Goal: Task Accomplishment & Management: Manage account settings

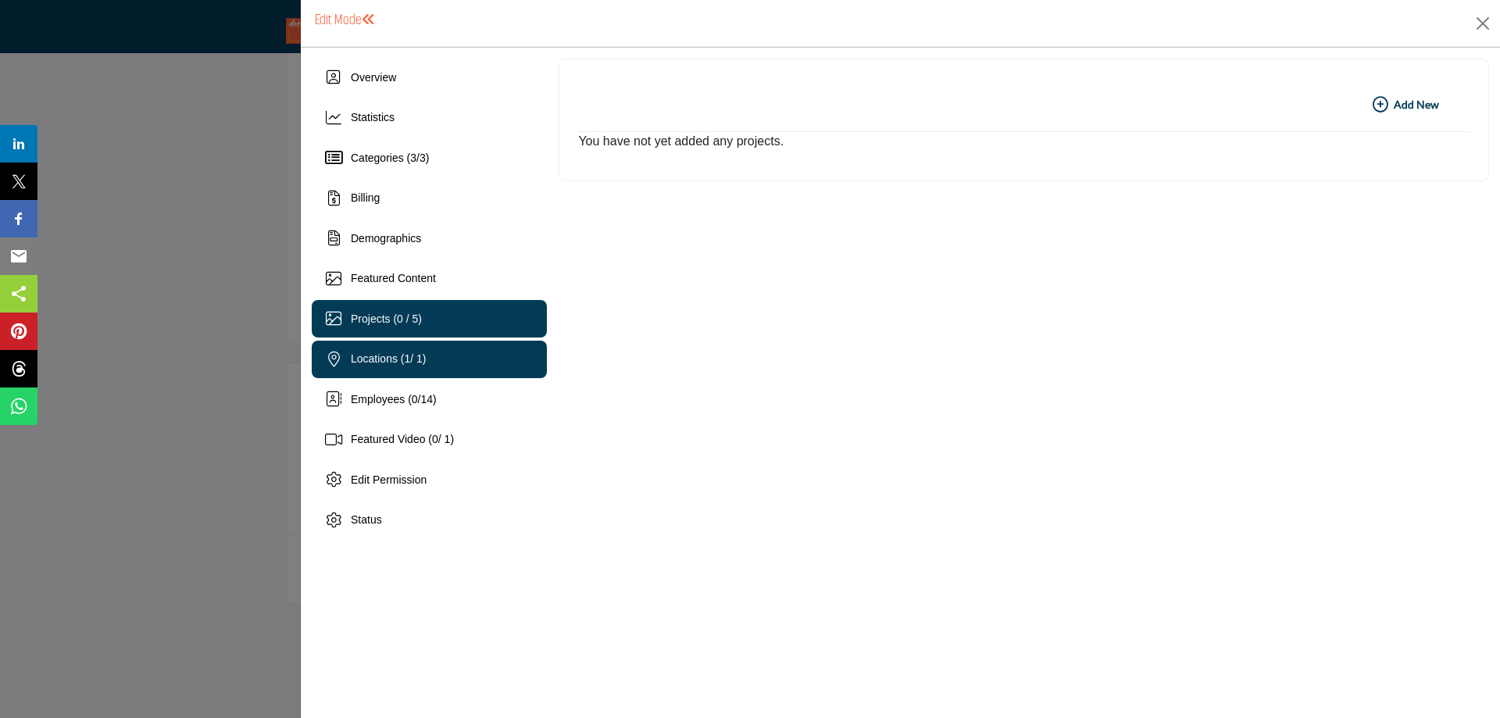
scroll to position [78, 0]
click at [397, 317] on span "Projects (0 / 5)" at bounding box center [386, 318] width 71 height 12
click at [1395, 102] on b "Add New Add New" at bounding box center [1405, 105] width 66 height 16
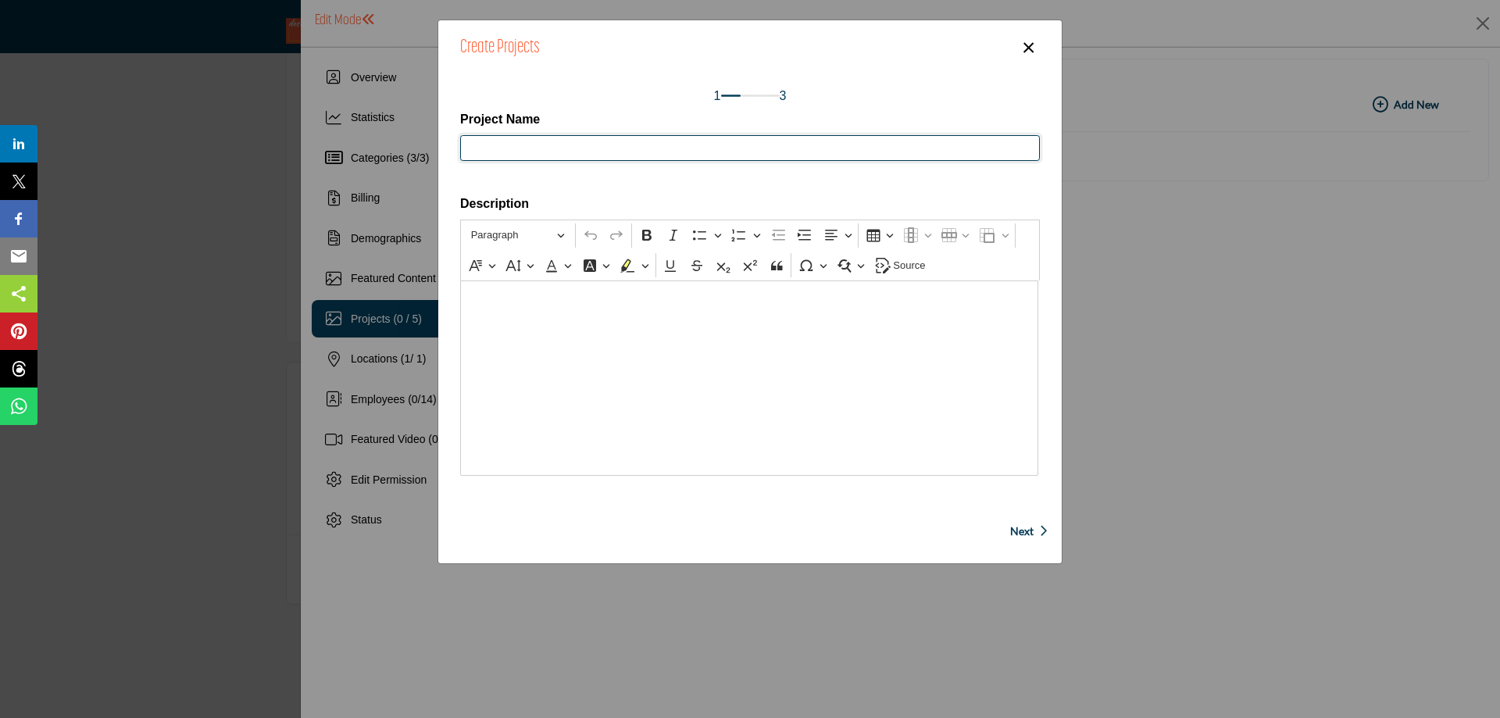
click at [520, 151] on input "Project Name" at bounding box center [750, 148] width 580 height 27
type input "**********"
click at [584, 308] on div "Editor editing area: main" at bounding box center [749, 377] width 578 height 195
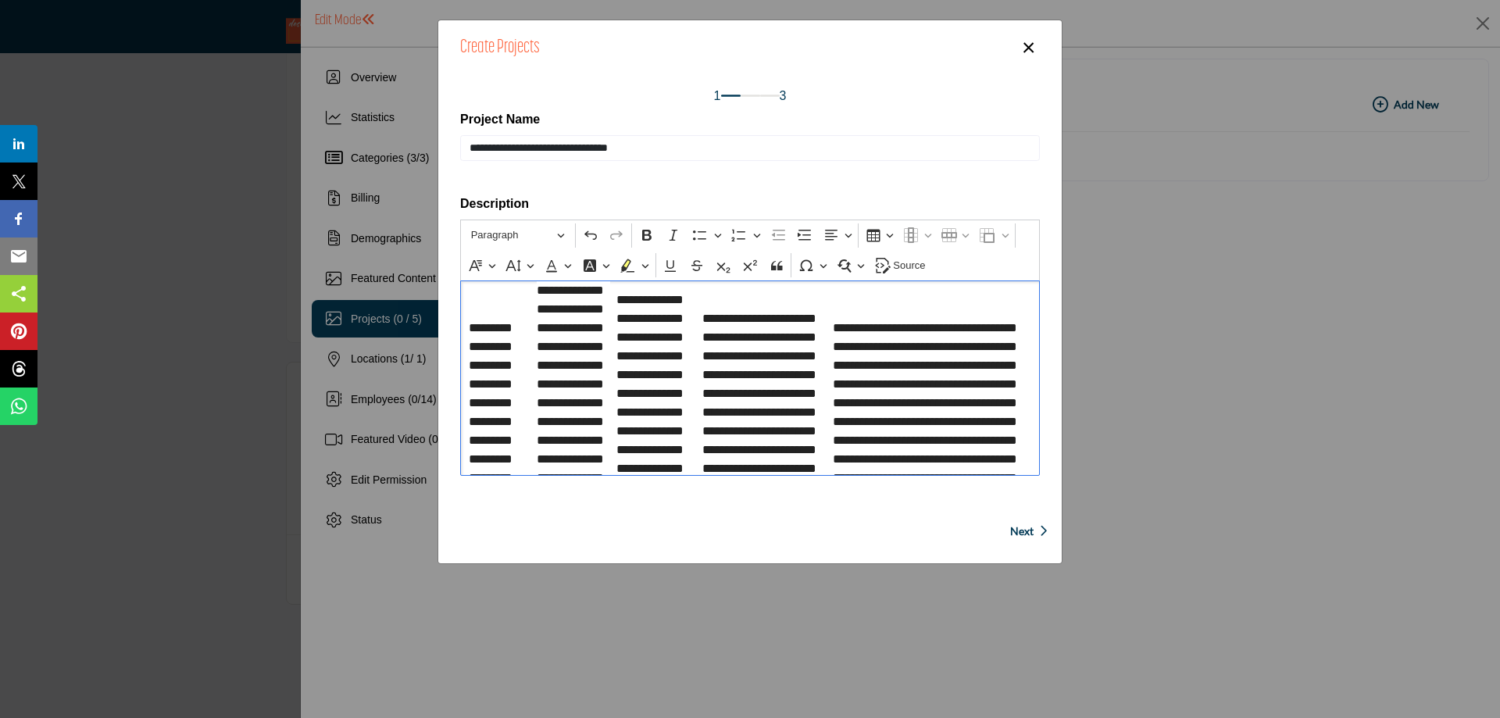
click at [498, 294] on p "**********" at bounding box center [750, 556] width 563 height 550
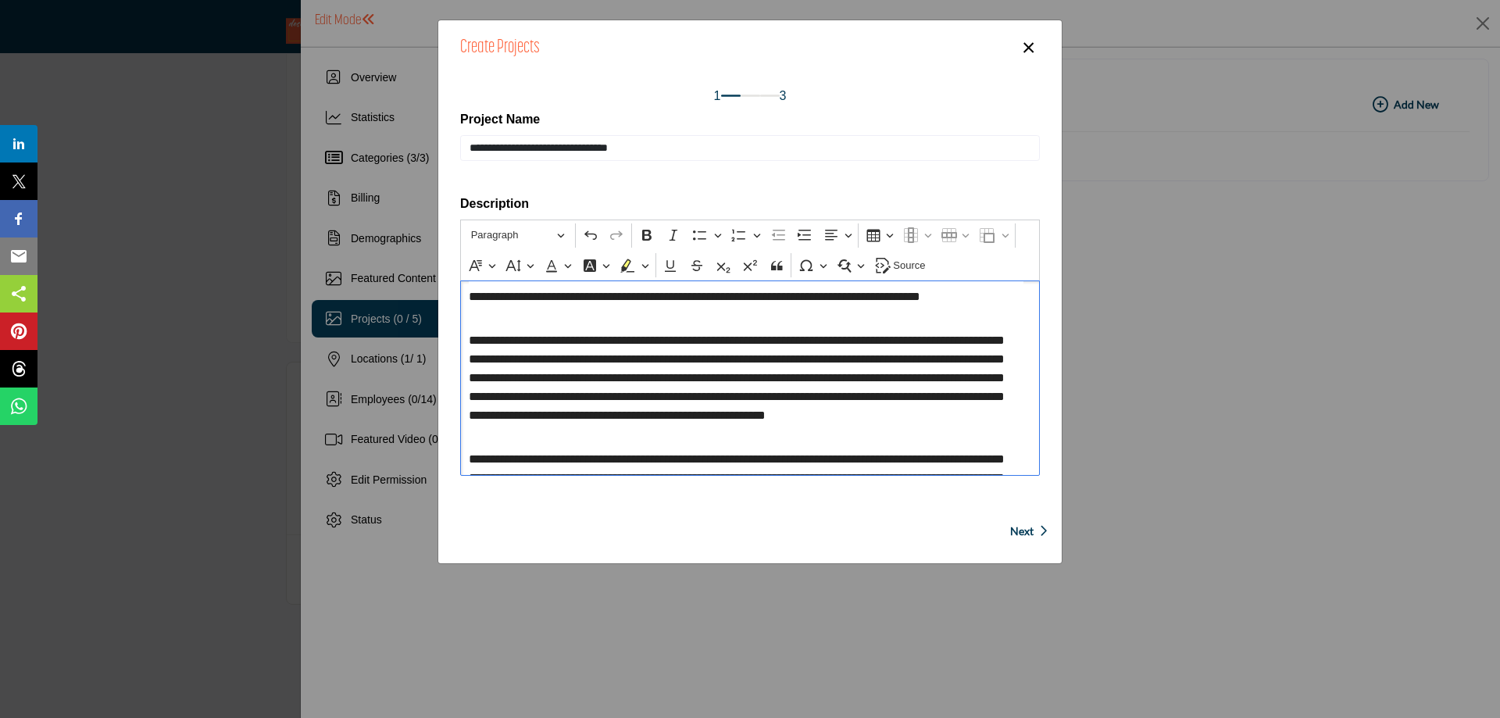
scroll to position [306, 0]
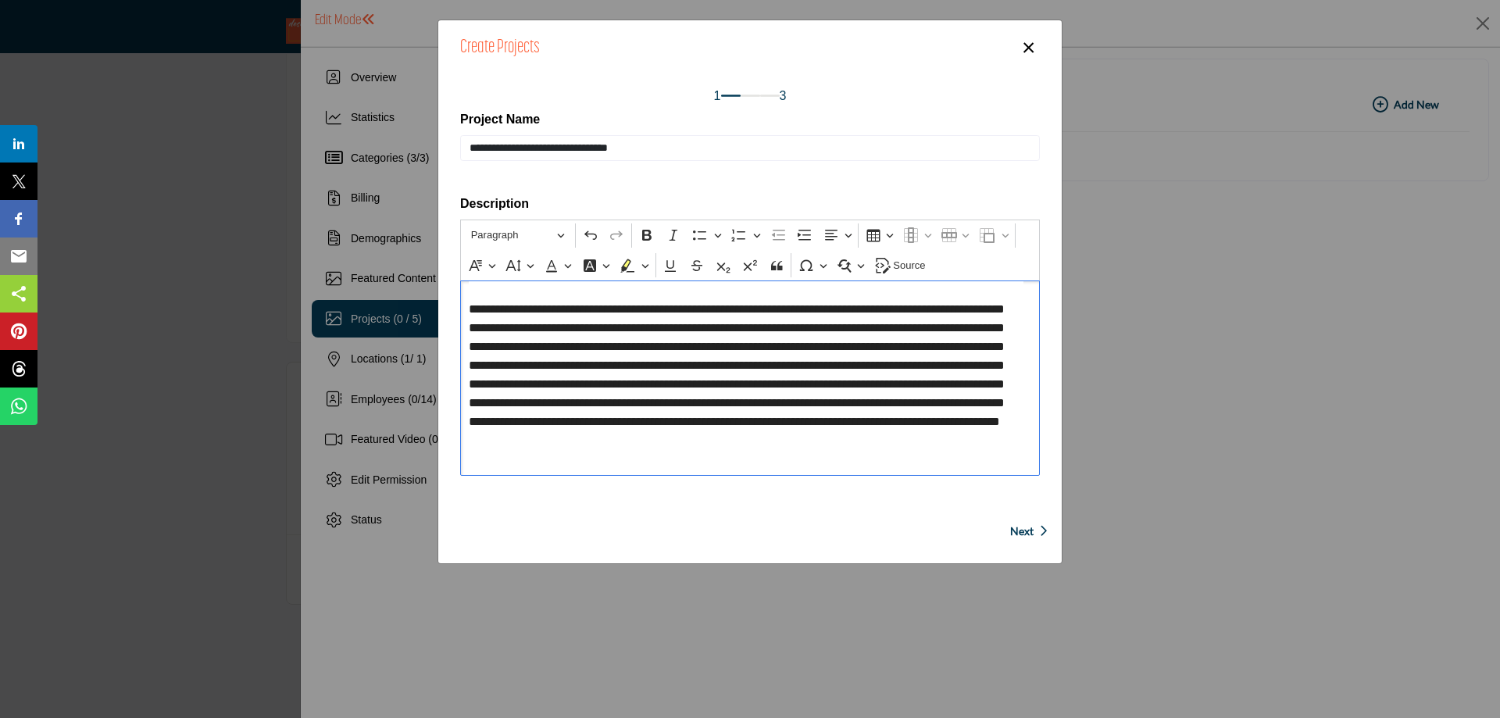
click at [1015, 528] on span "Next" at bounding box center [1021, 531] width 23 height 16
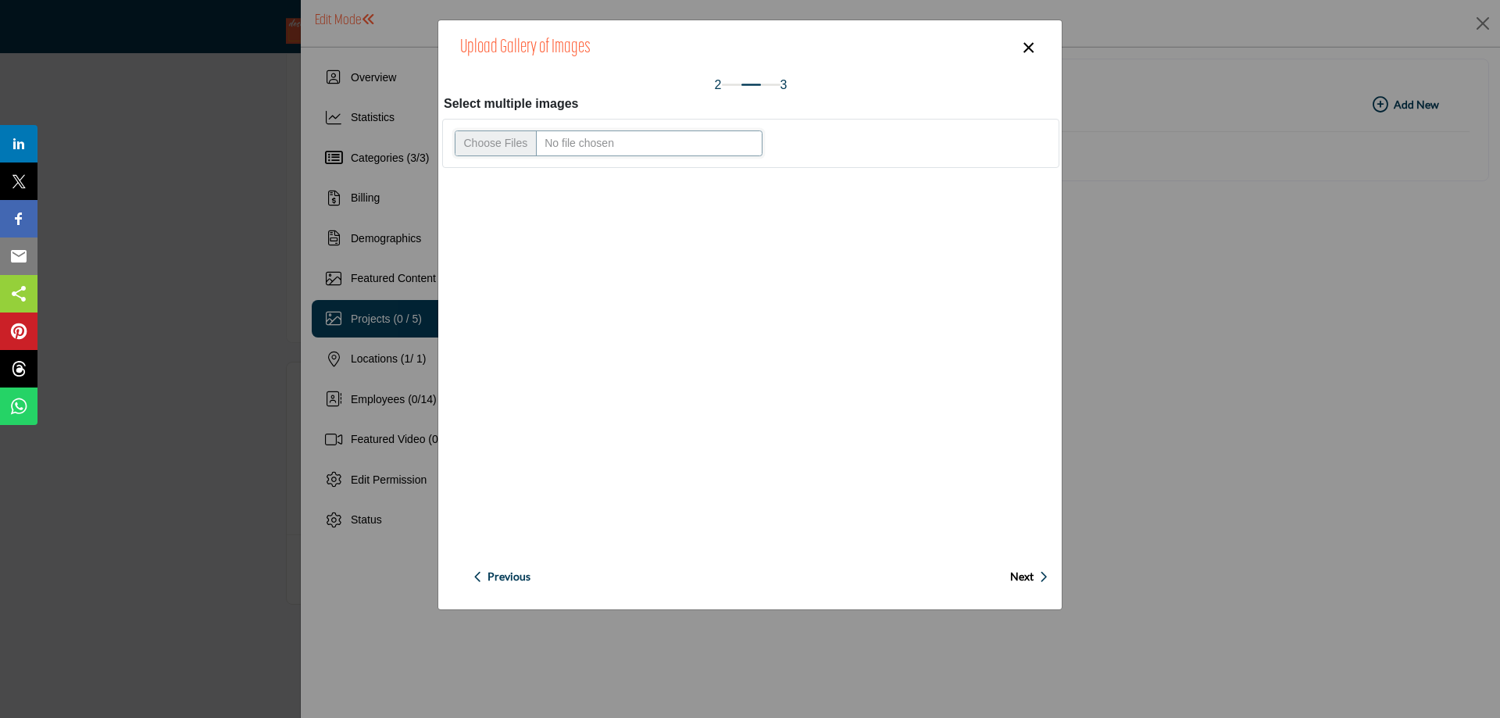
click at [474, 148] on input "Upload file" at bounding box center [609, 143] width 308 height 27
type input "**********"
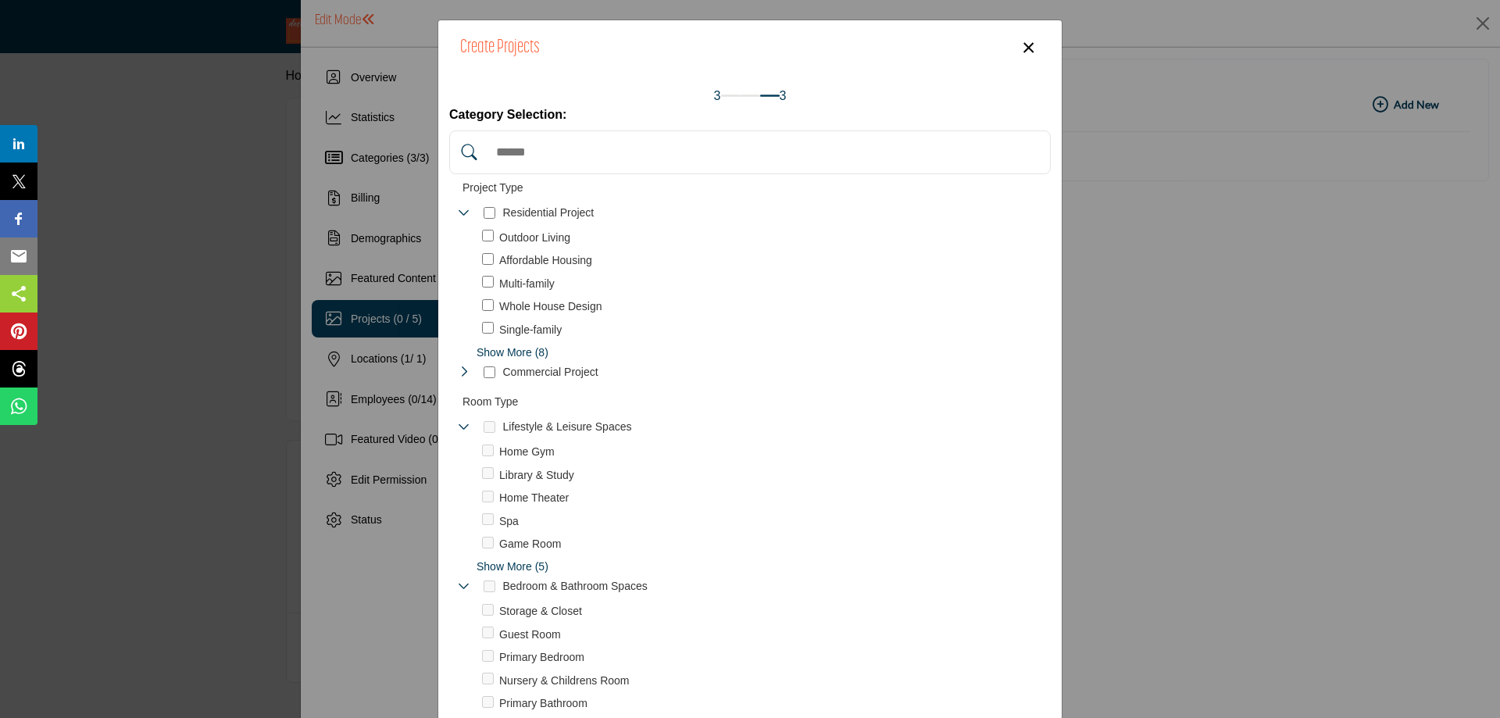
scroll to position [78, 0]
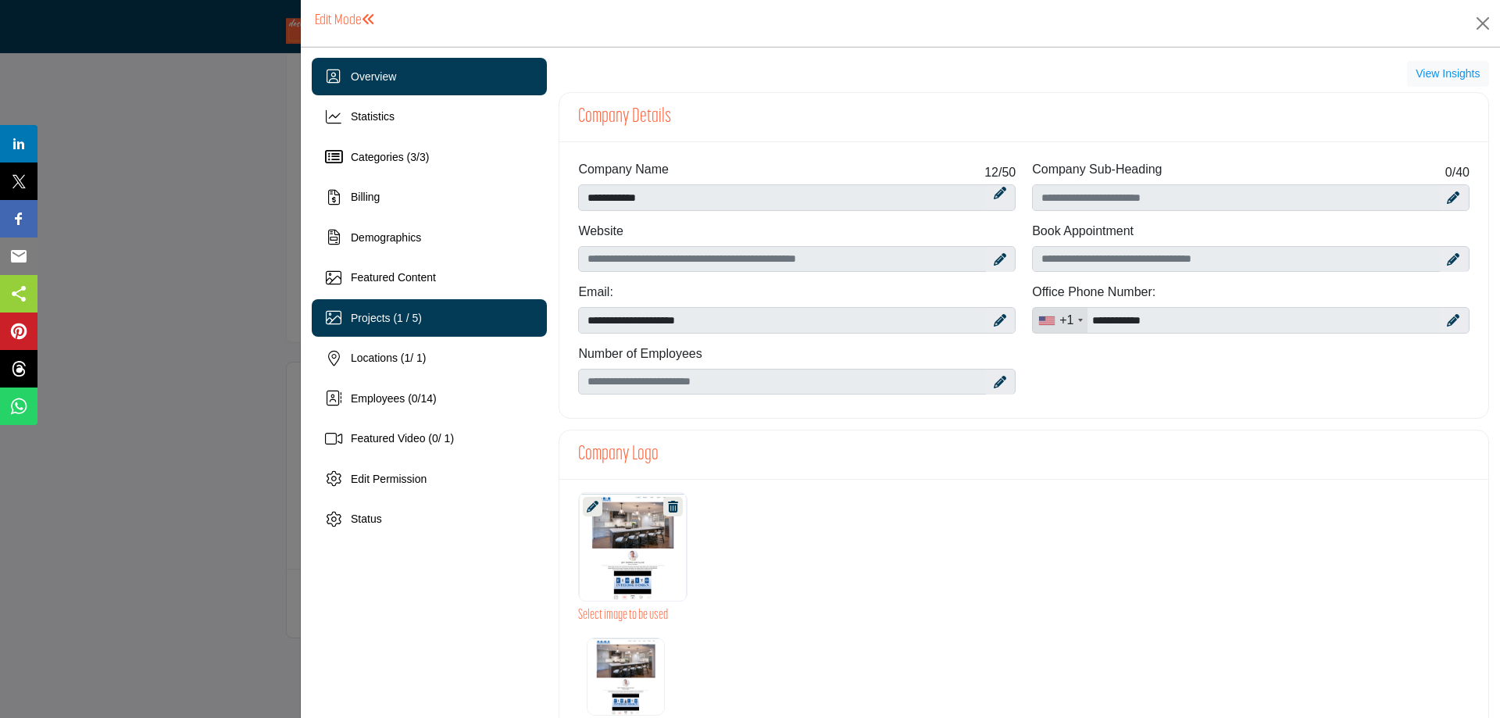
click at [375, 321] on span "Projects (1 / 5)" at bounding box center [386, 318] width 71 height 12
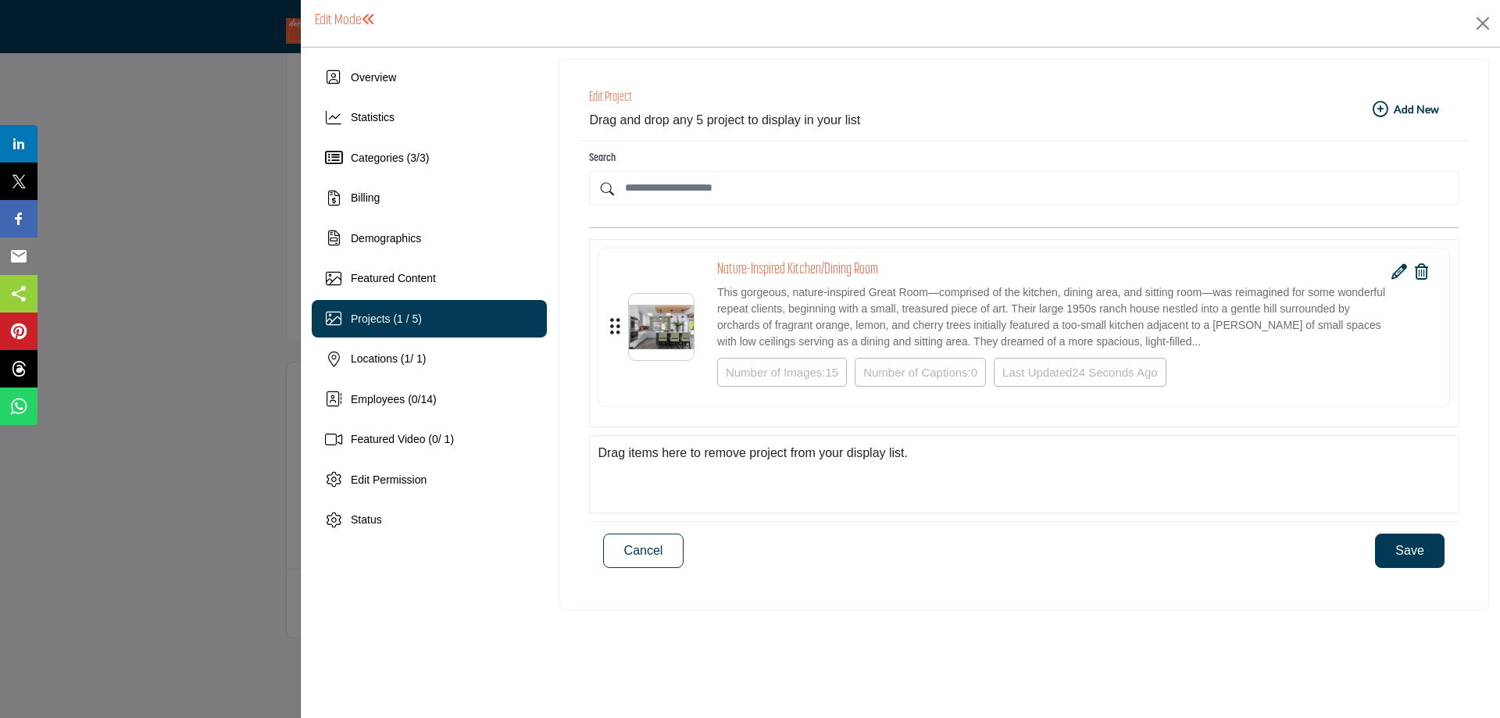
click at [1380, 108] on icon "button" at bounding box center [1380, 110] width 16 height 16
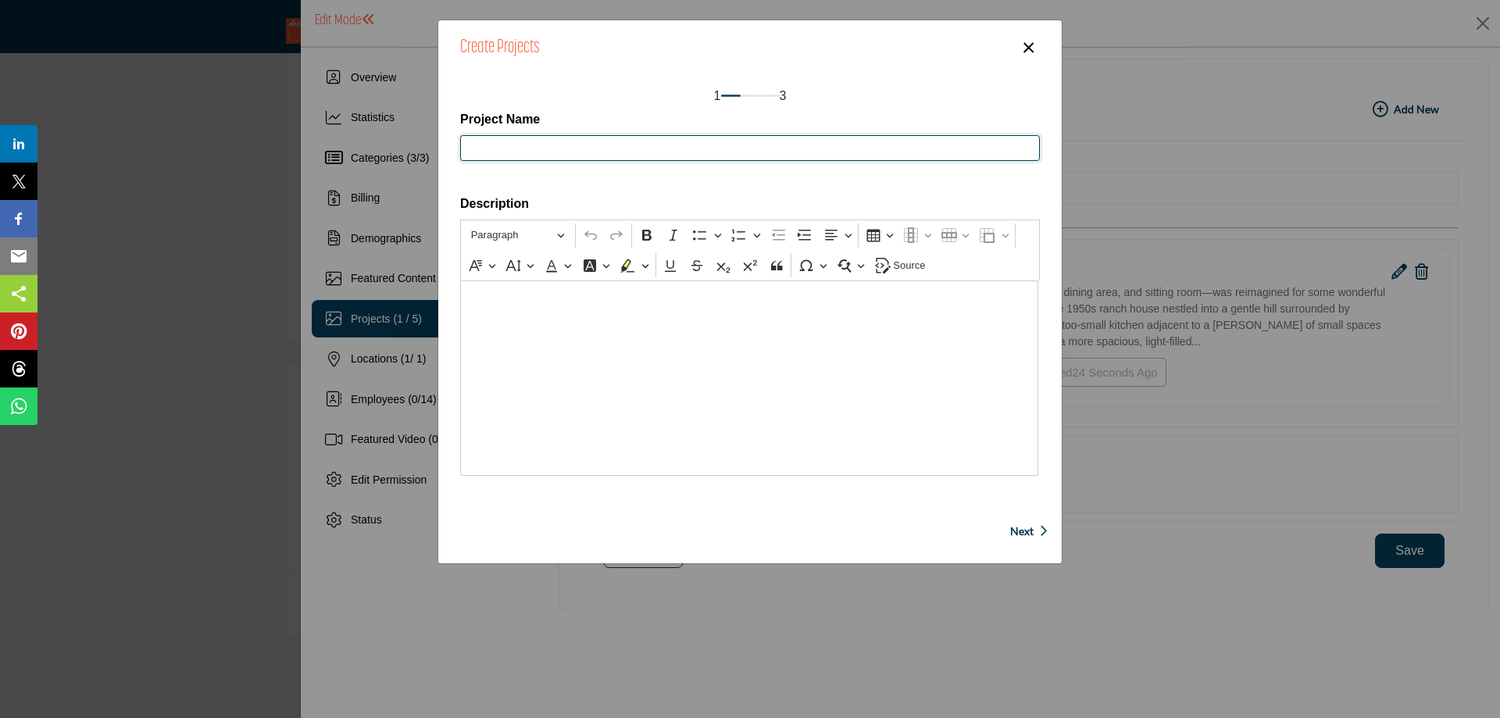
drag, startPoint x: 517, startPoint y: 141, endPoint x: 528, endPoint y: 147, distance: 12.6
click at [517, 141] on input "Project Name" at bounding box center [750, 148] width 580 height 27
click at [484, 148] on input "**********" at bounding box center [750, 148] width 580 height 27
type input "**********"
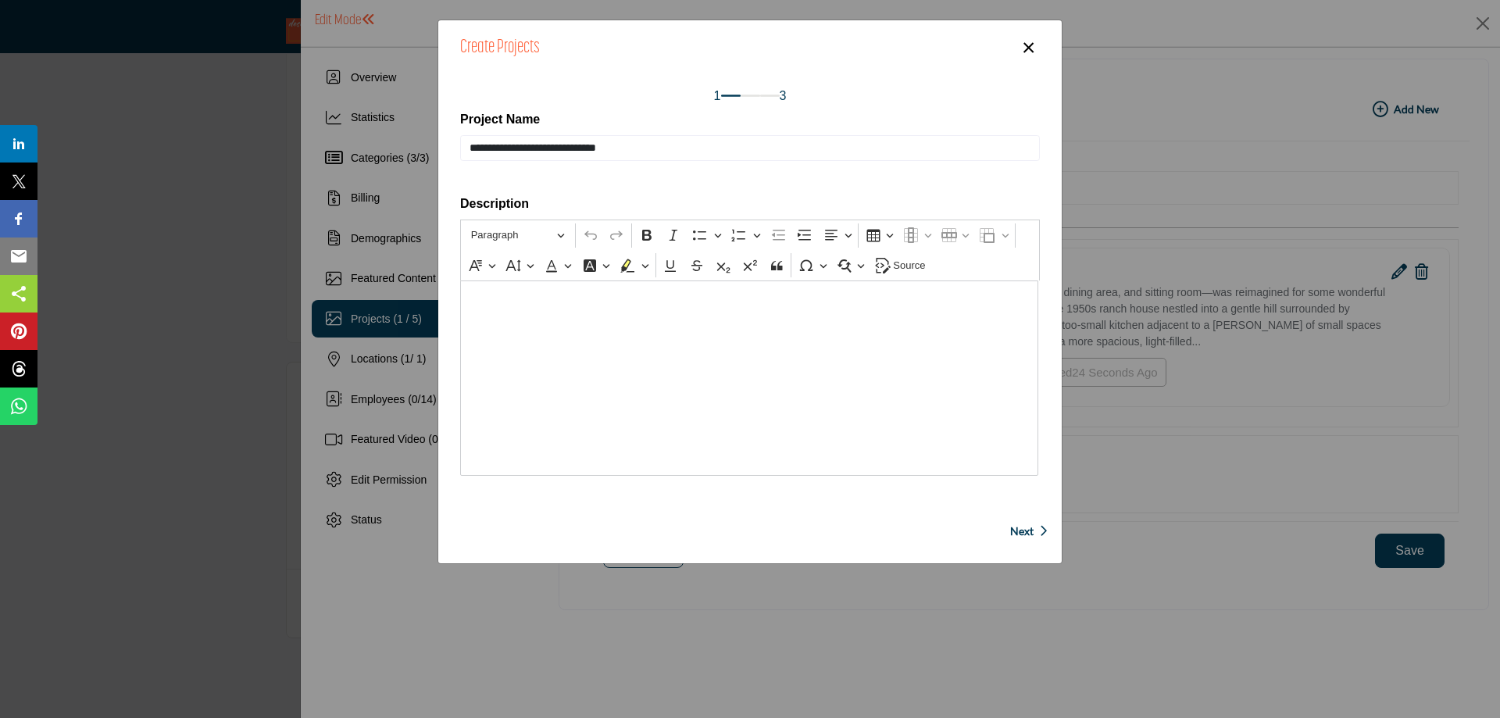
click at [567, 297] on p "Editor editing area: main" at bounding box center [750, 293] width 562 height 25
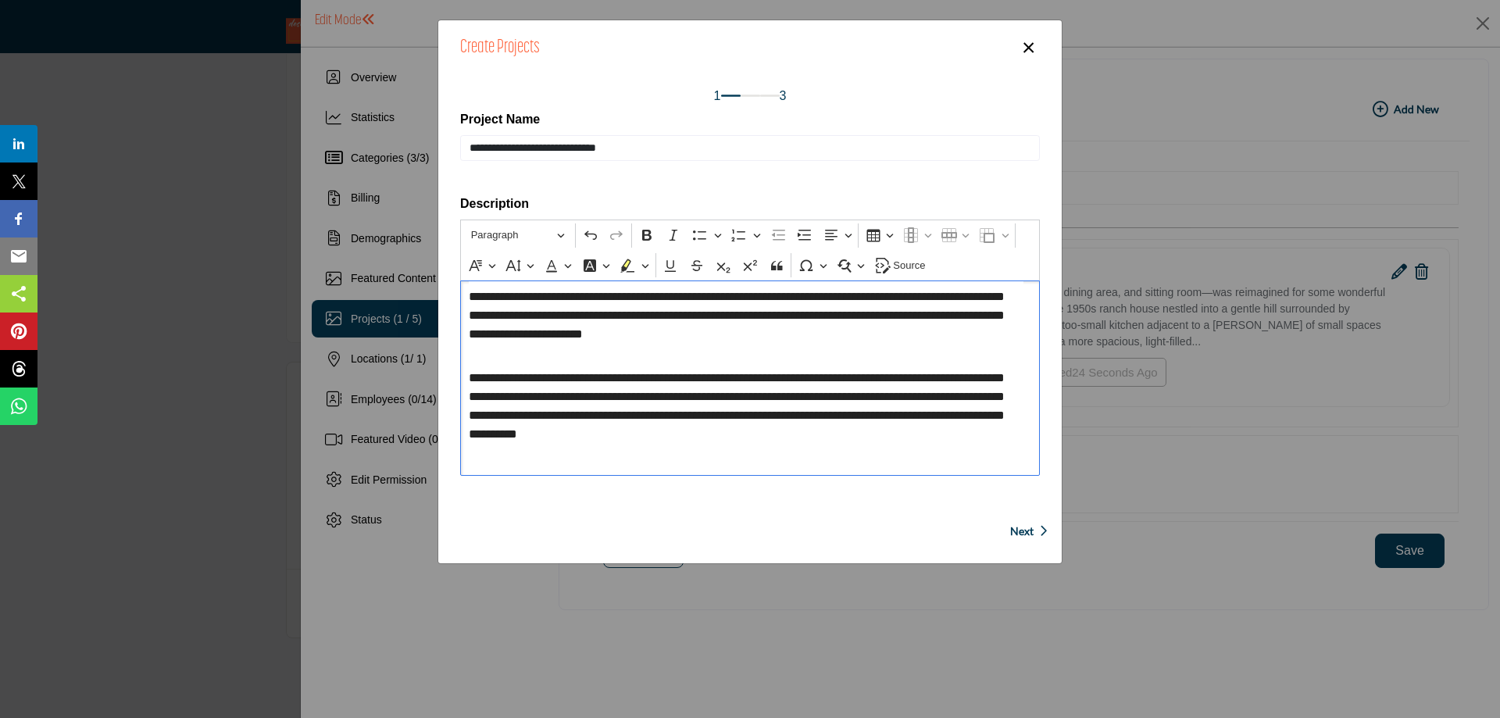
scroll to position [316, 0]
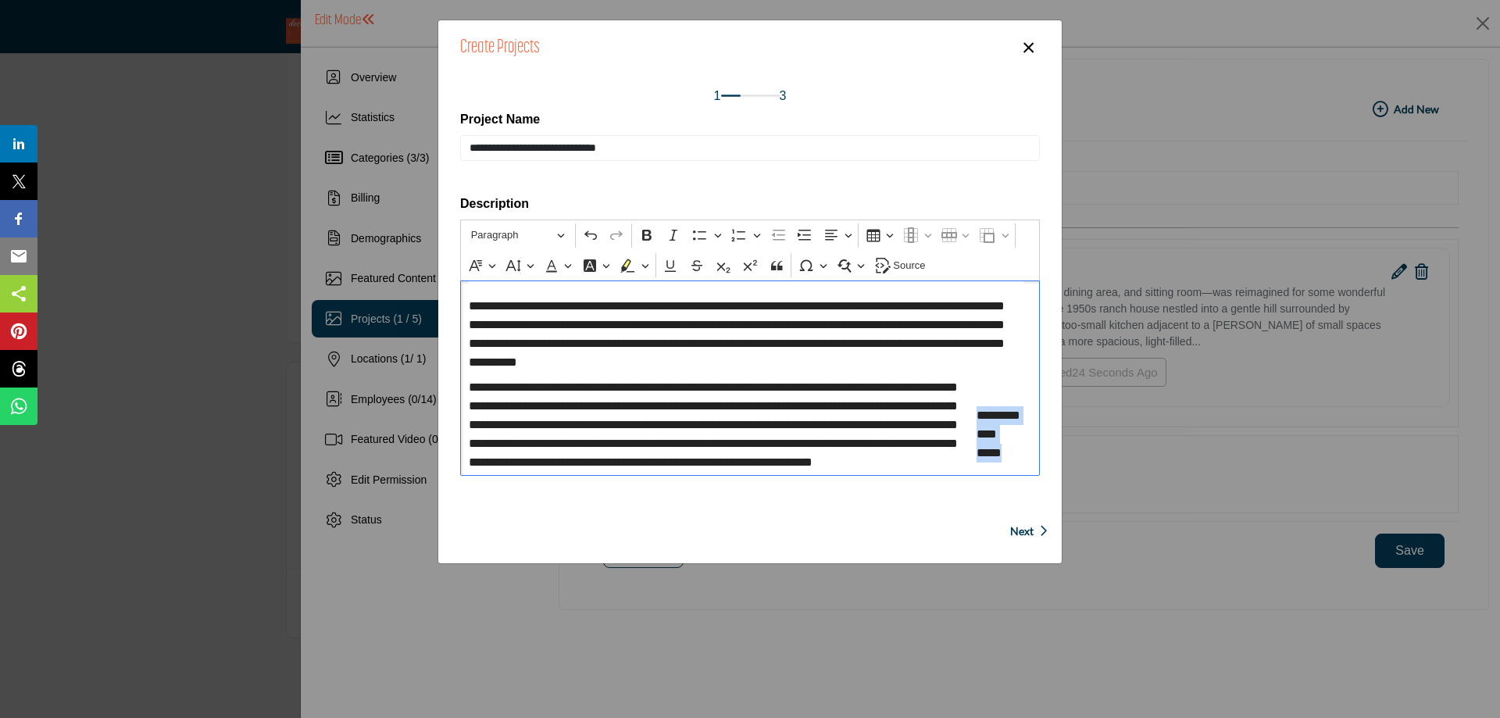
drag, startPoint x: 1024, startPoint y: 454, endPoint x: 974, endPoint y: 419, distance: 60.7
click at [974, 419] on div "**********" at bounding box center [750, 377] width 580 height 195
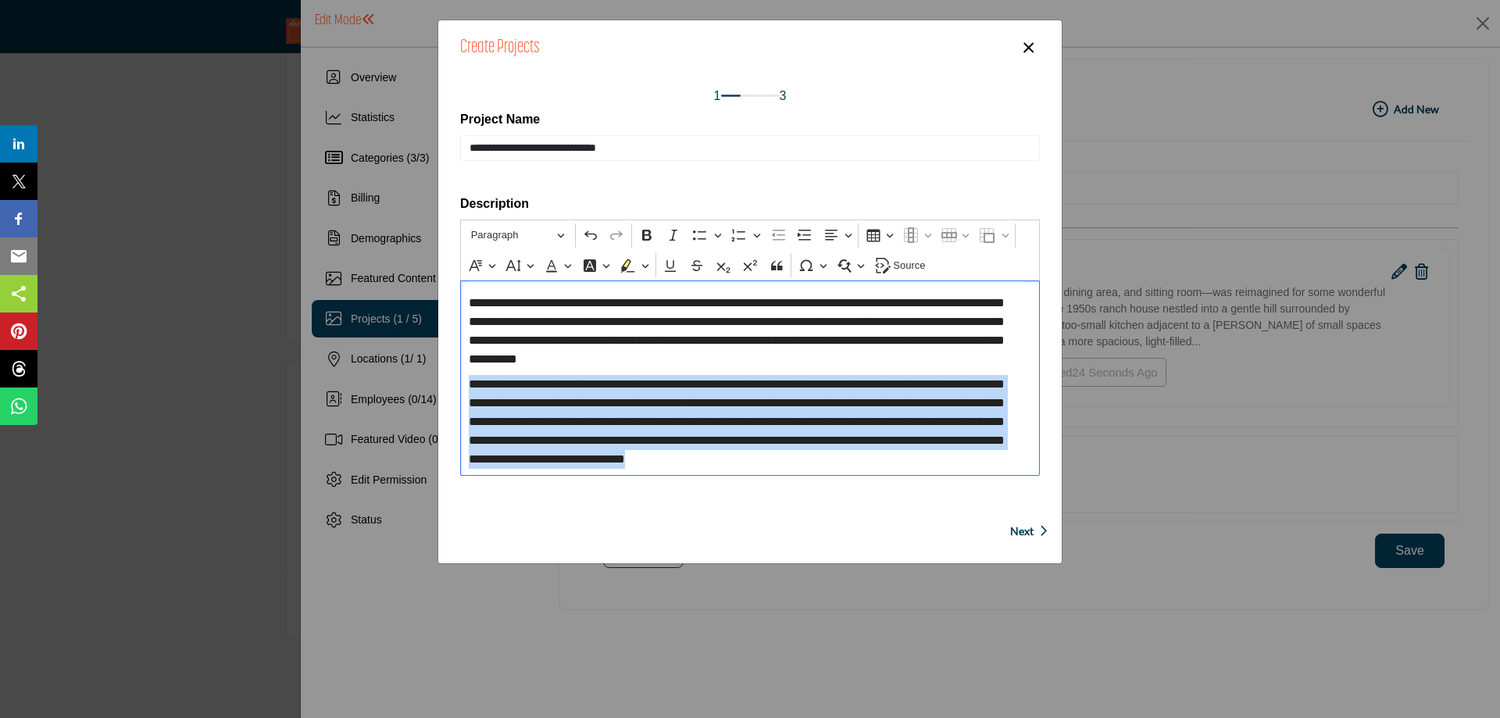
drag, startPoint x: 1002, startPoint y: 459, endPoint x: 467, endPoint y: 386, distance: 540.1
click at [467, 386] on div "**********" at bounding box center [750, 377] width 580 height 195
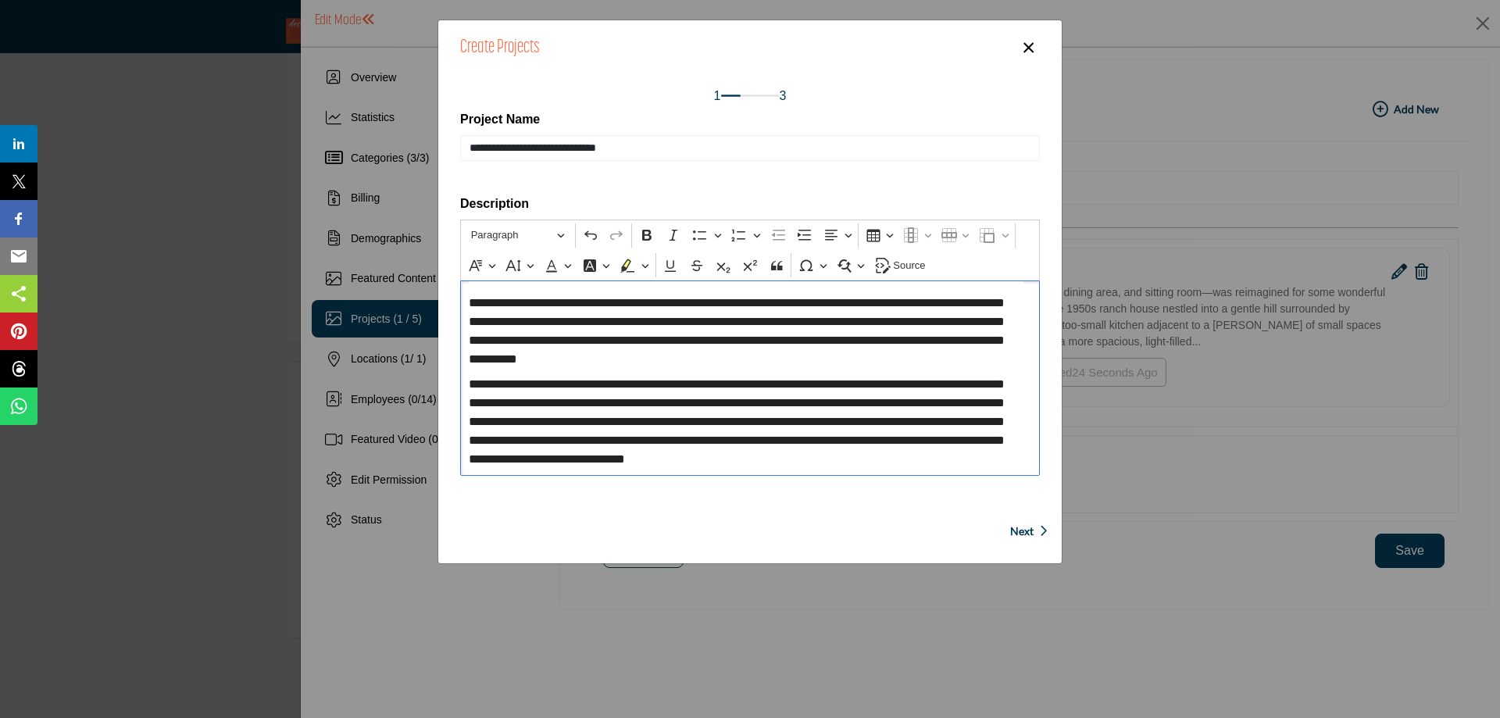
scroll to position [359, 0]
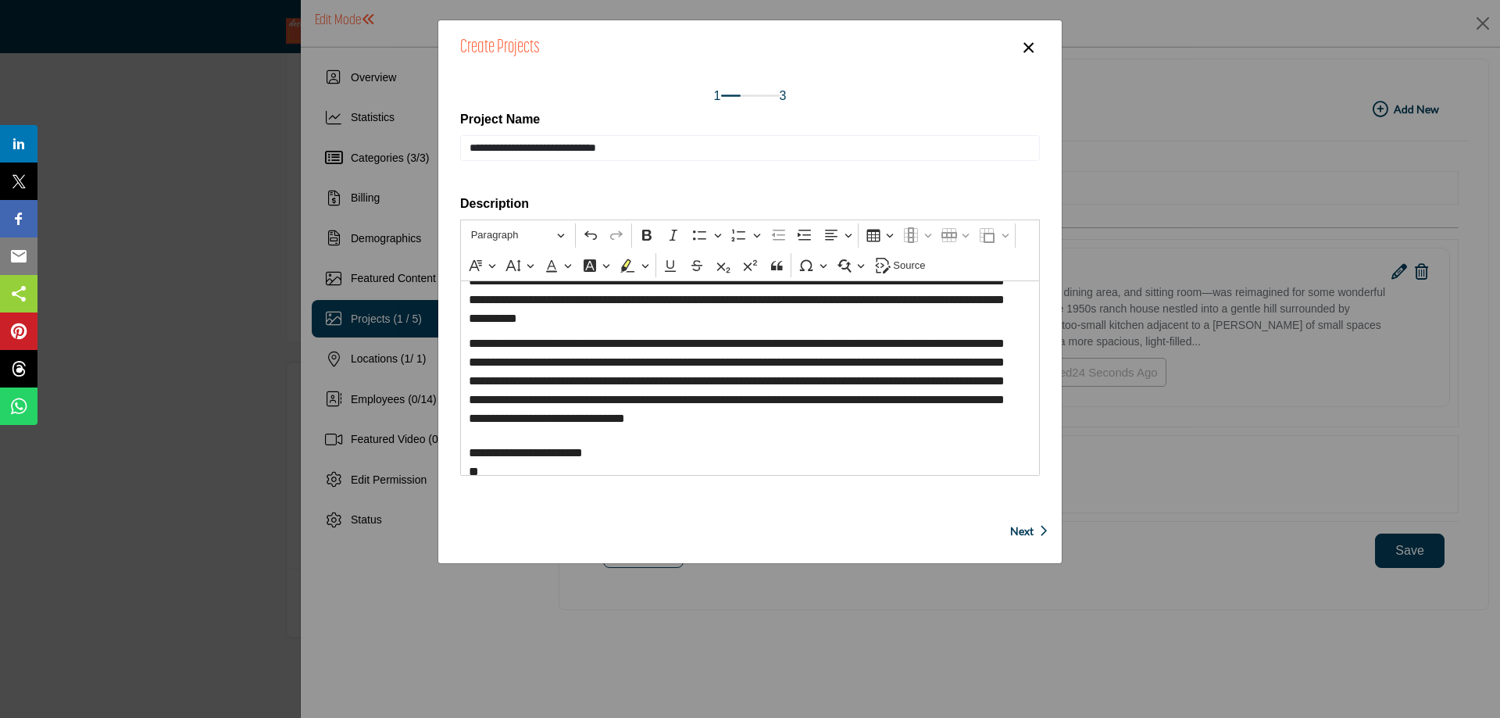
click at [1019, 527] on span "Next" at bounding box center [1021, 531] width 23 height 16
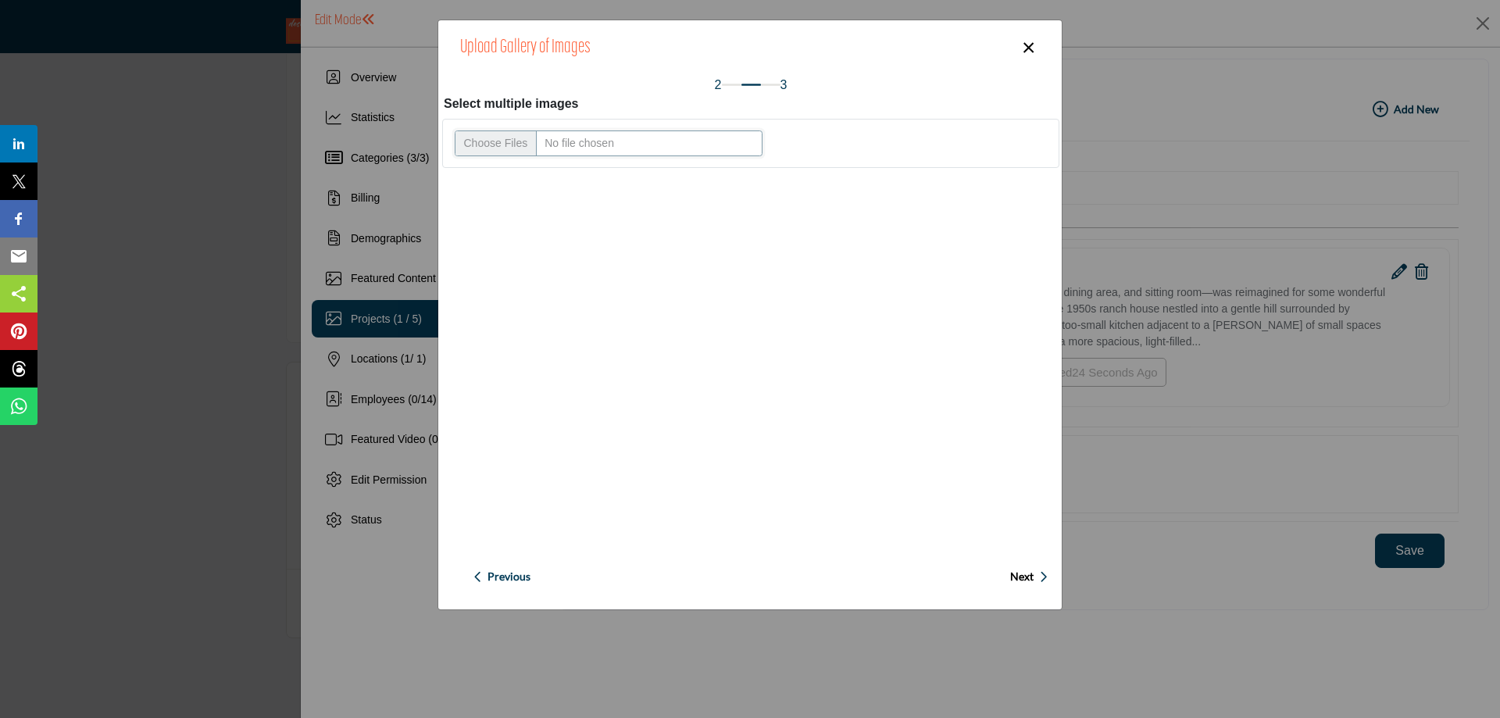
click at [490, 134] on input "Upload file" at bounding box center [609, 143] width 308 height 27
type input "**********"
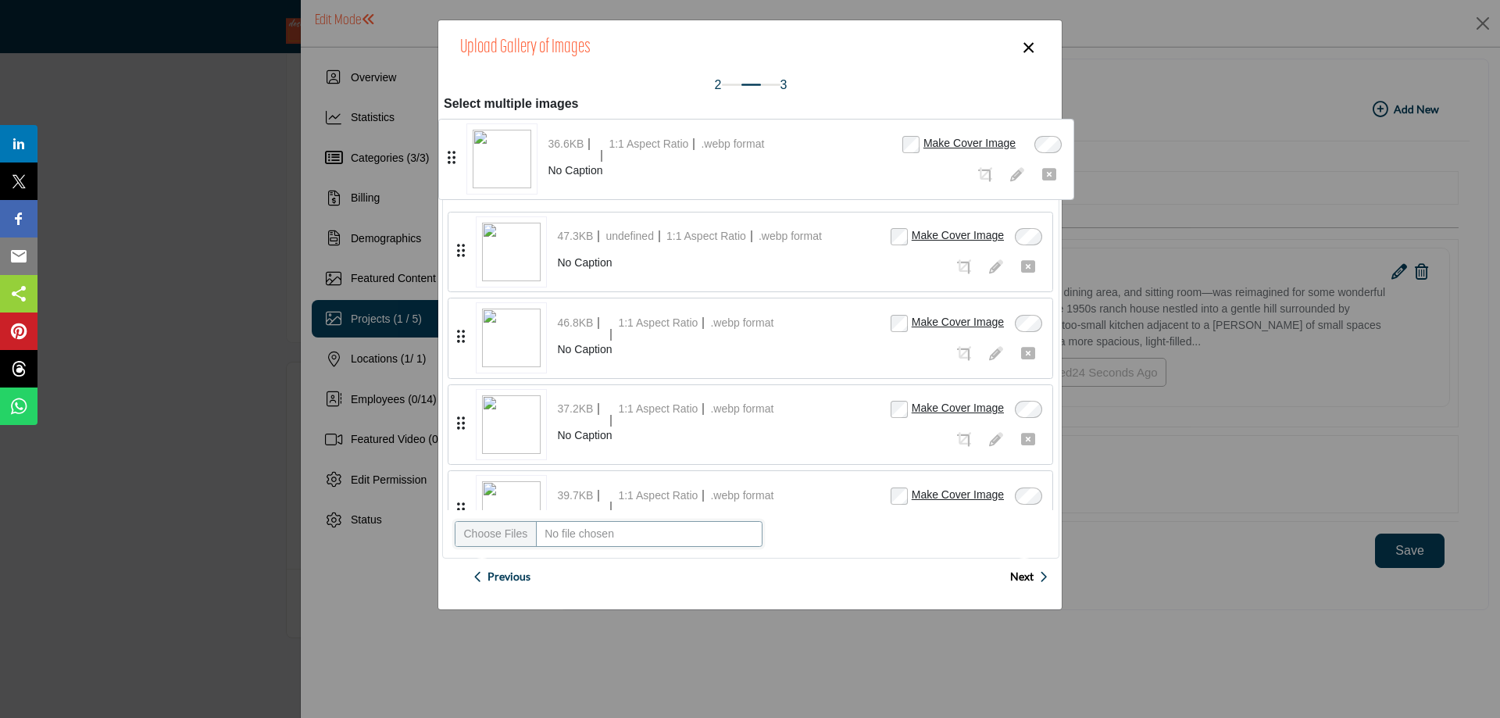
drag, startPoint x: 459, startPoint y: 419, endPoint x: 450, endPoint y: 155, distance: 265.0
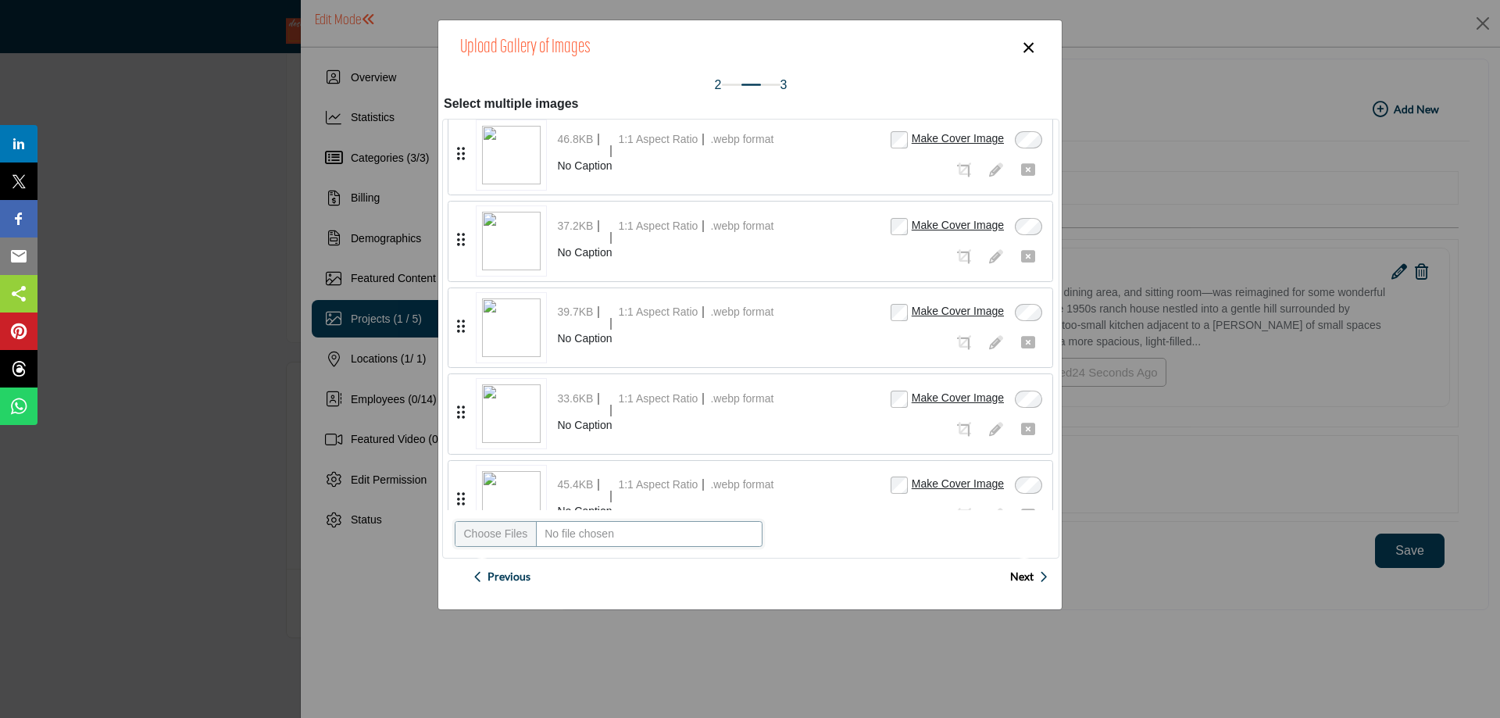
scroll to position [144, 0]
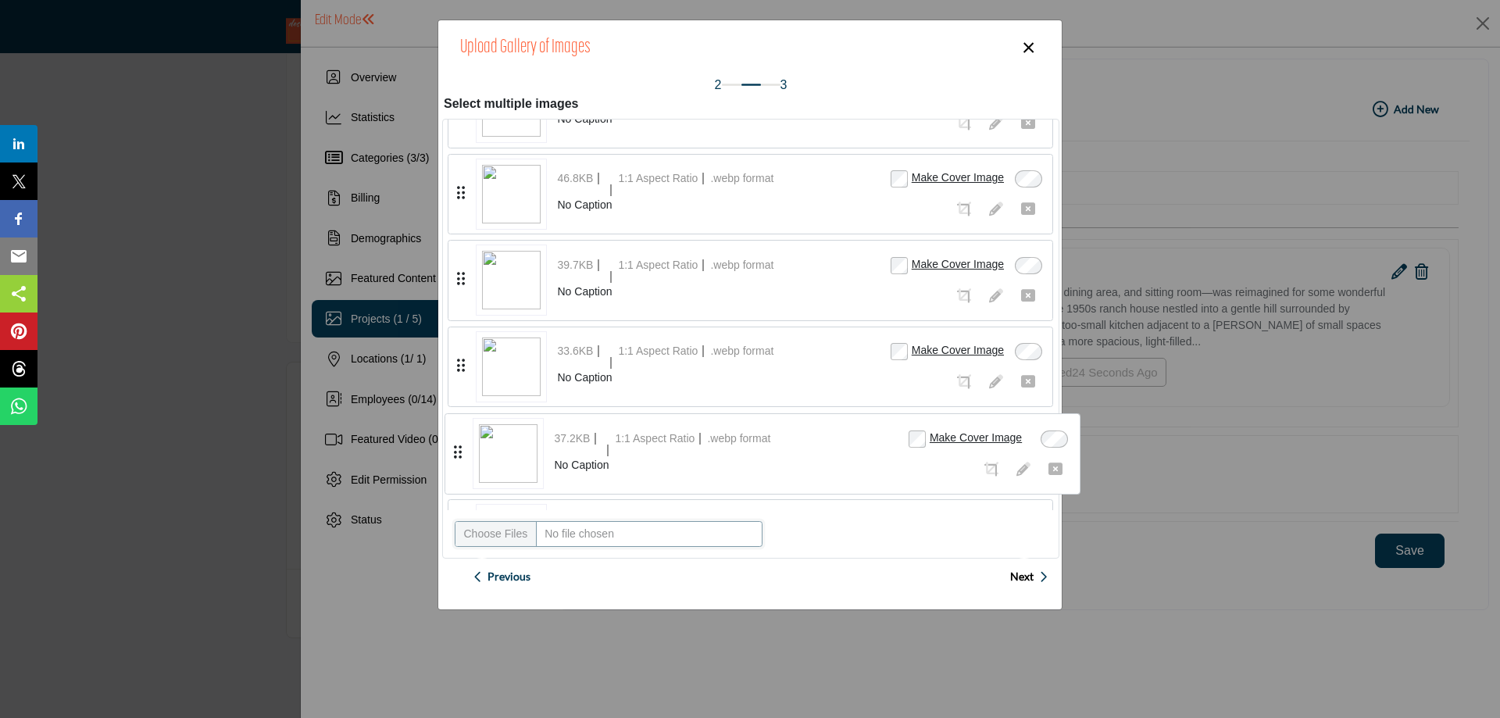
drag, startPoint x: 460, startPoint y: 277, endPoint x: 457, endPoint y: 450, distance: 173.4
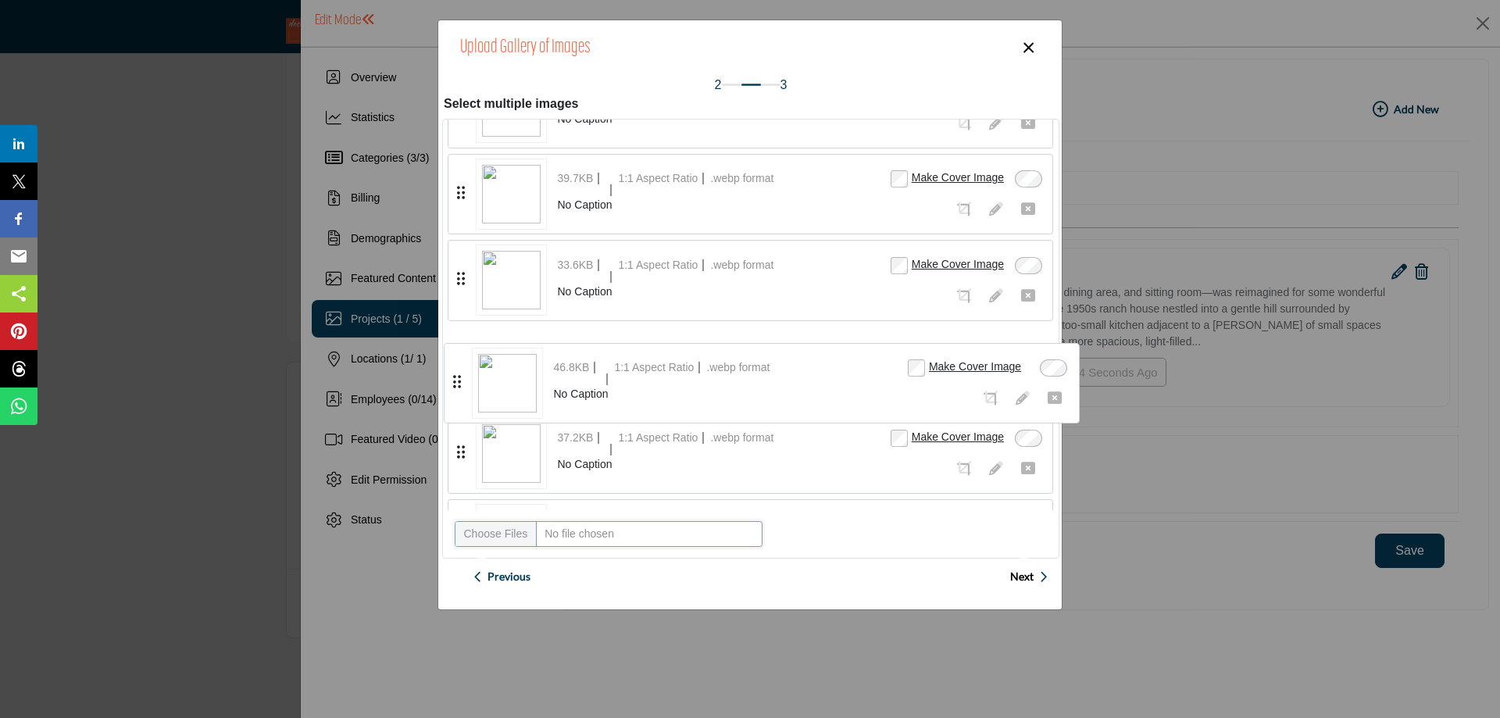
drag, startPoint x: 461, startPoint y: 191, endPoint x: 457, endPoint y: 380, distance: 189.1
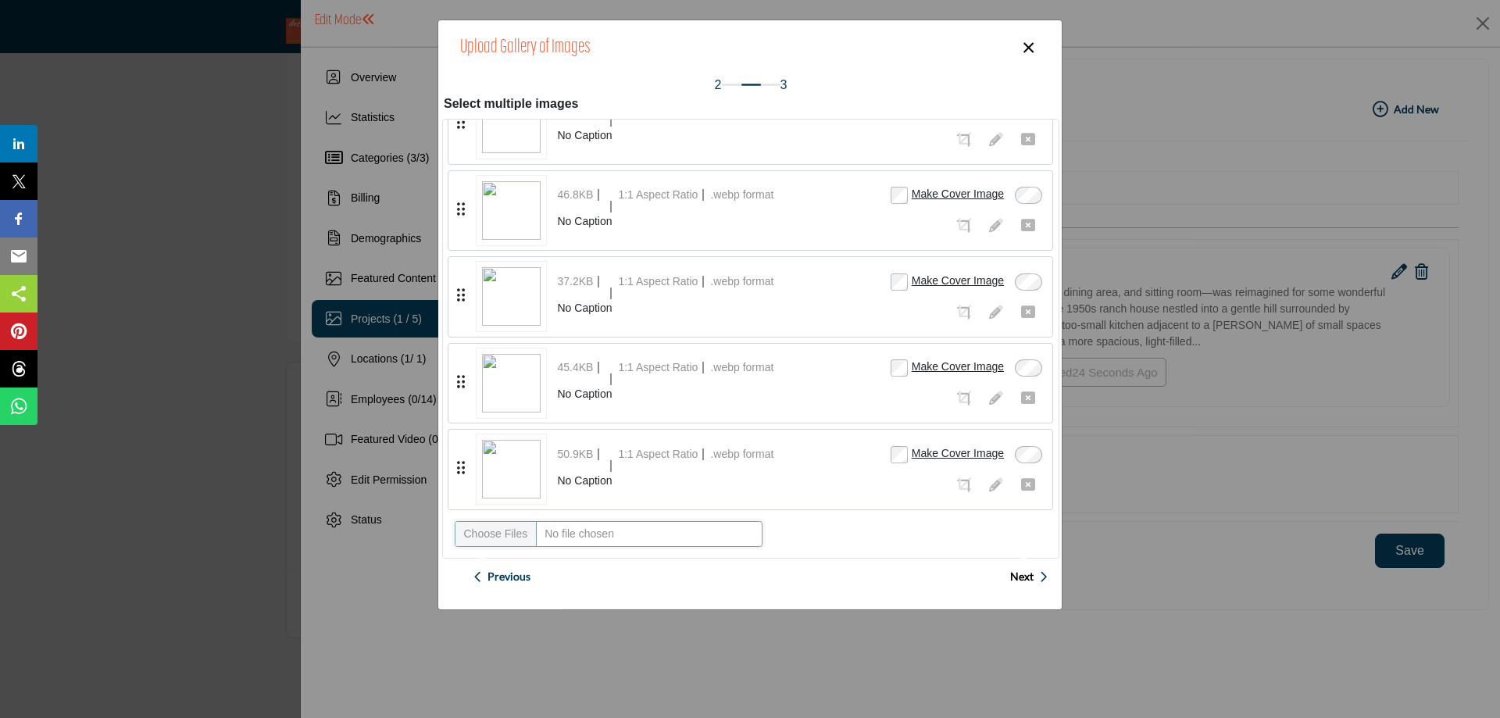
scroll to position [229, 0]
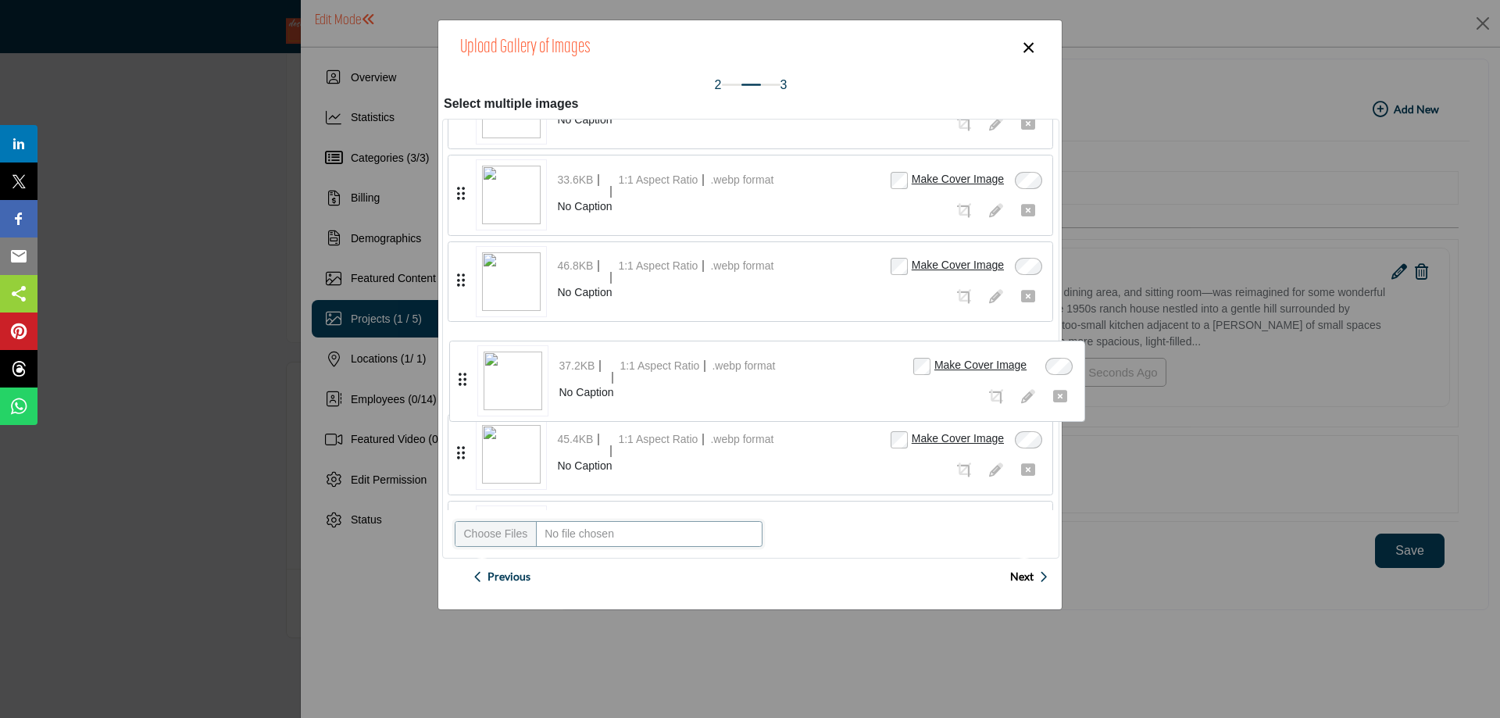
drag, startPoint x: 457, startPoint y: 293, endPoint x: 459, endPoint y: 377, distance: 84.4
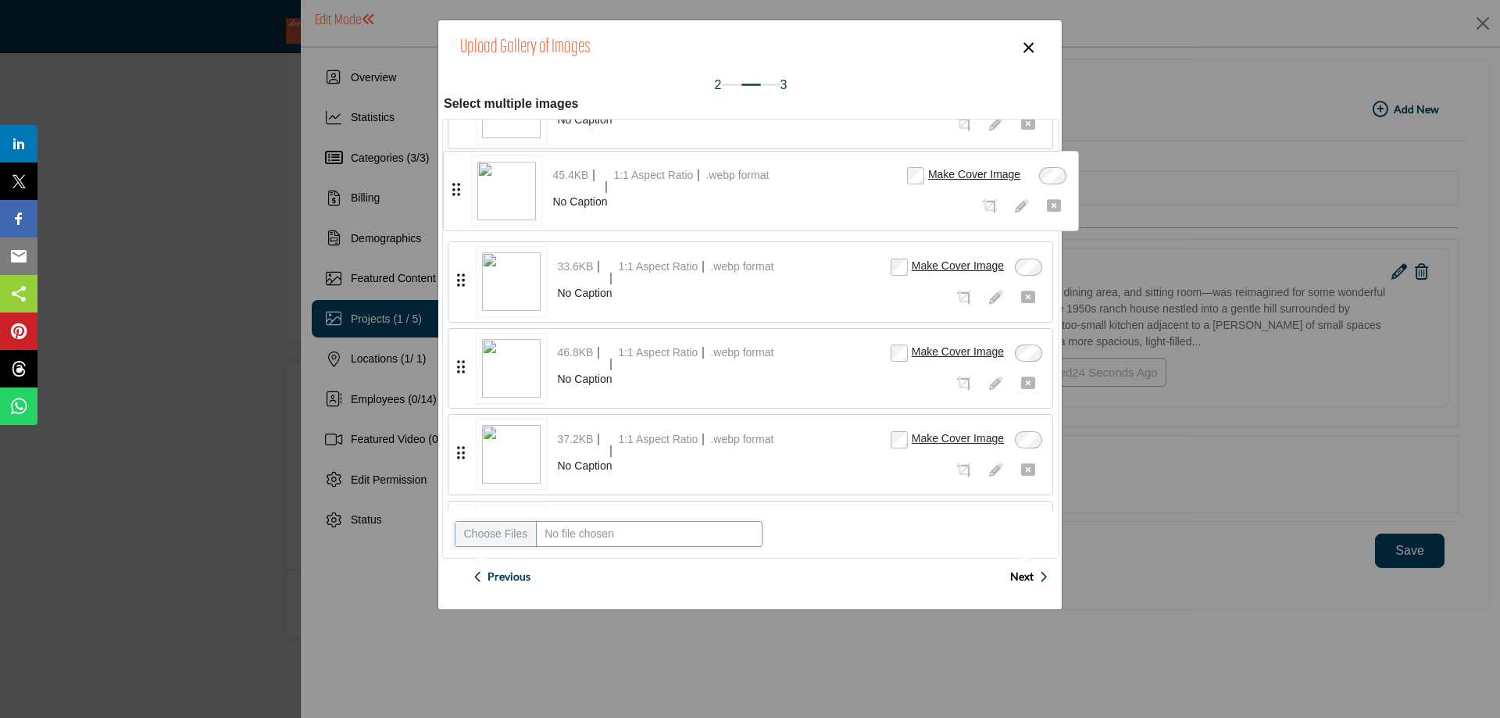
drag, startPoint x: 462, startPoint y: 451, endPoint x: 457, endPoint y: 188, distance: 263.3
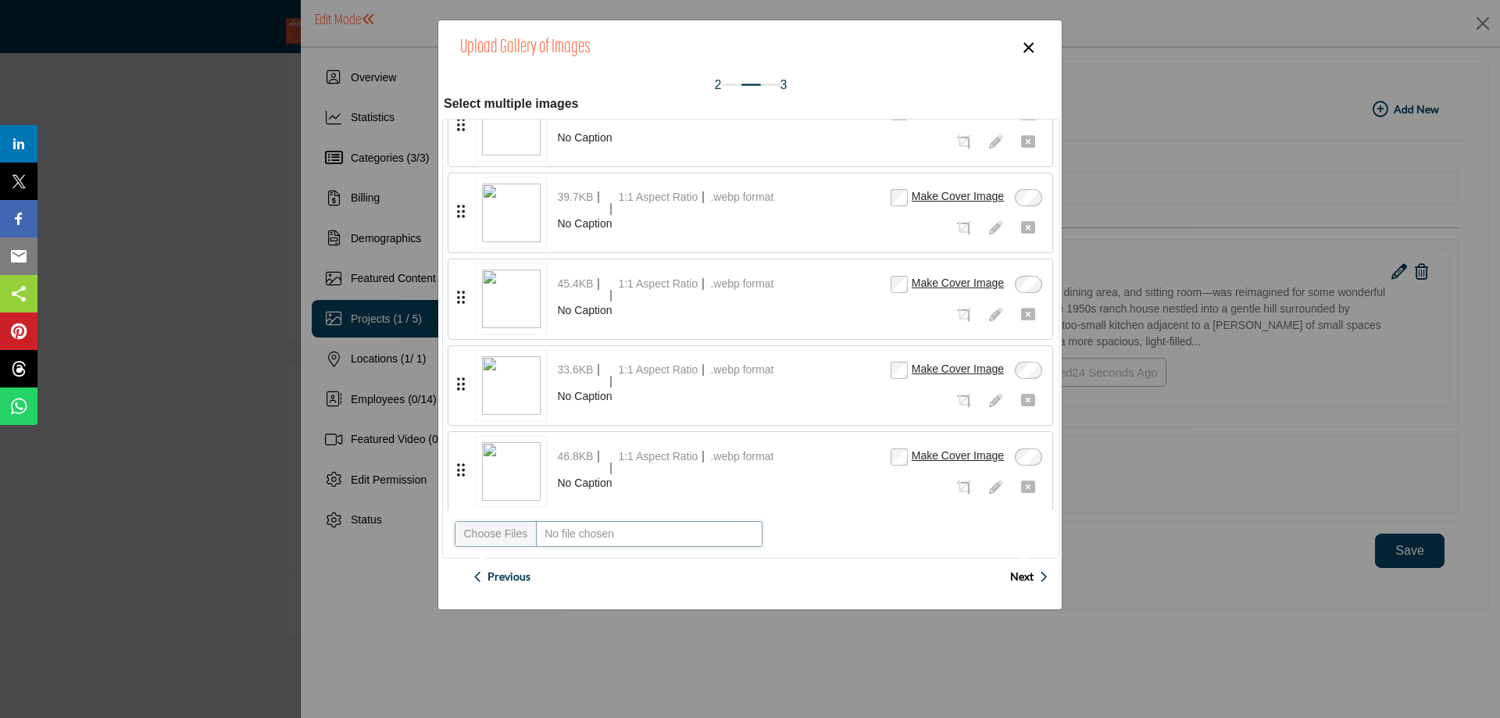
scroll to position [0, 0]
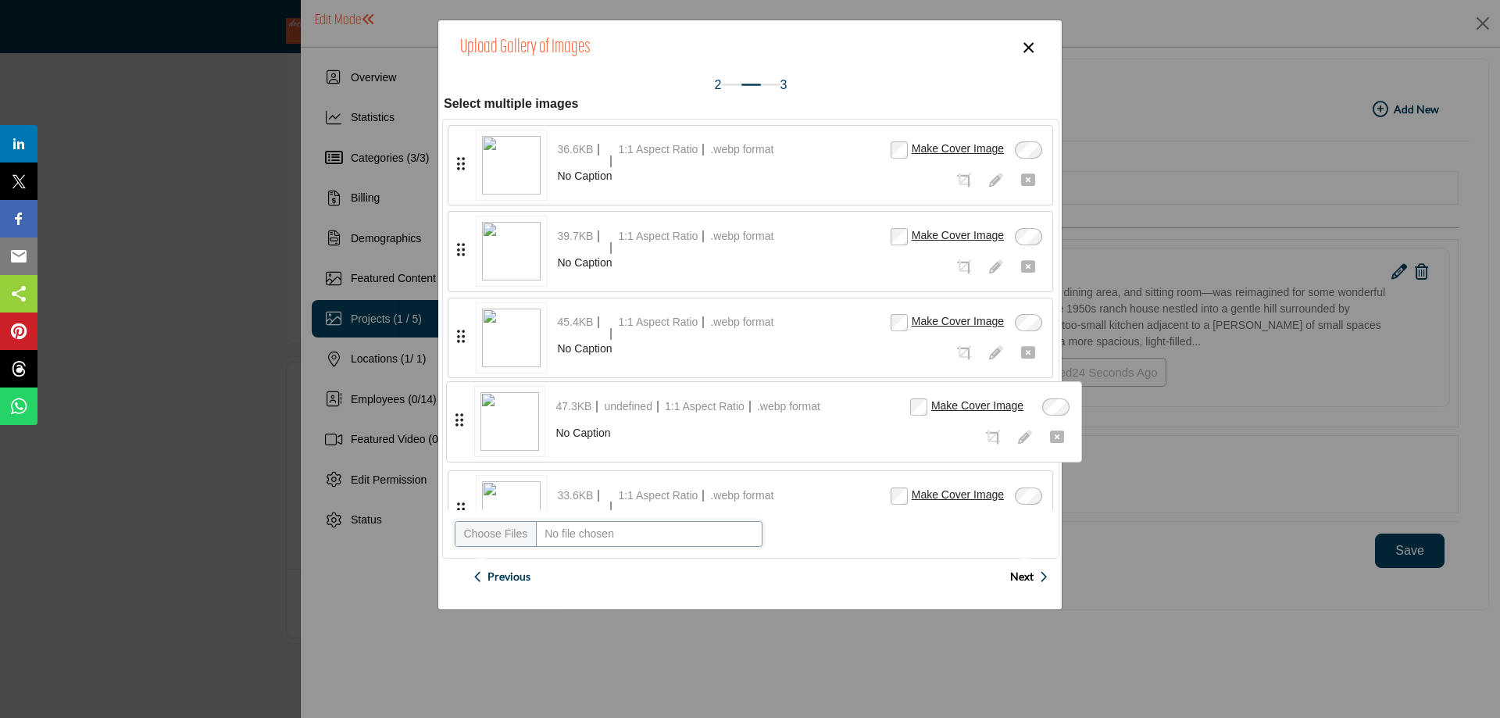
drag, startPoint x: 459, startPoint y: 247, endPoint x: 457, endPoint y: 417, distance: 170.3
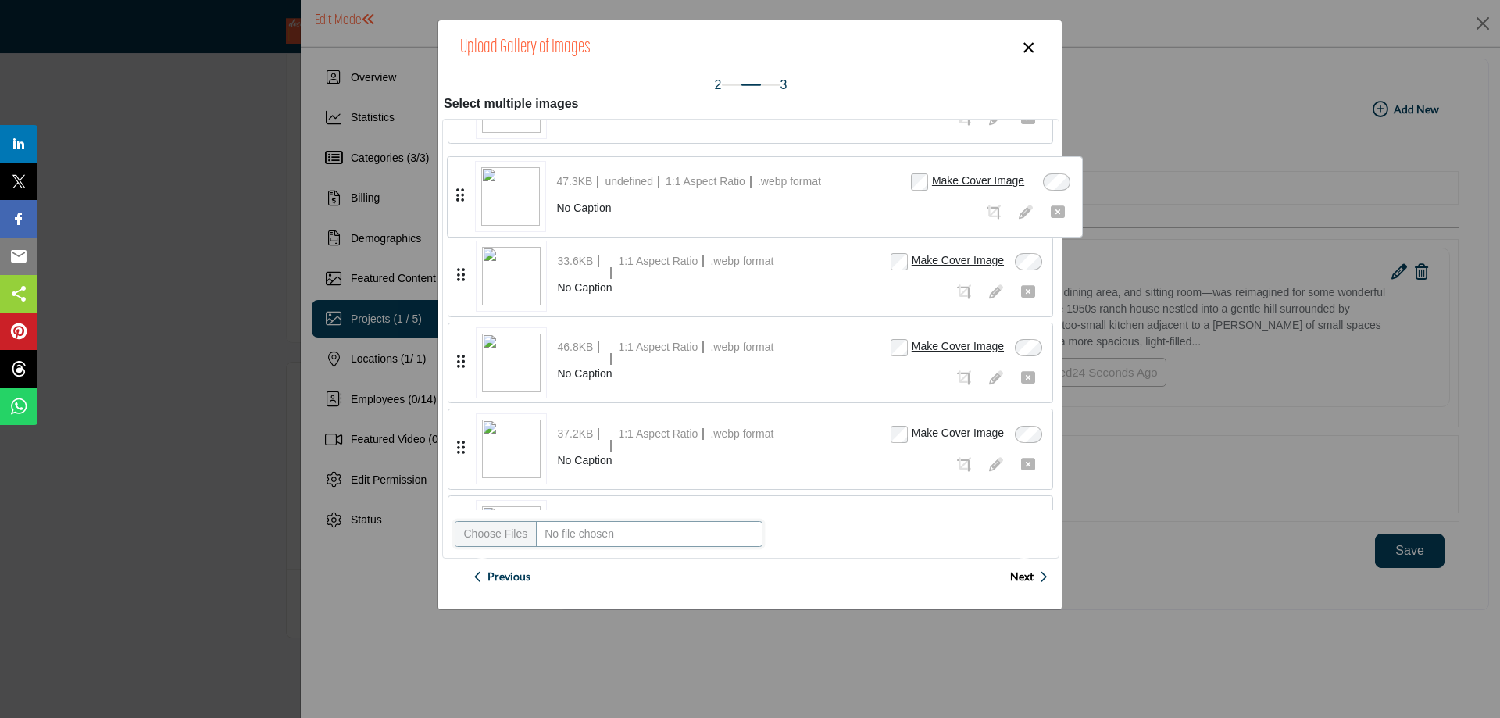
scroll to position [229, 0]
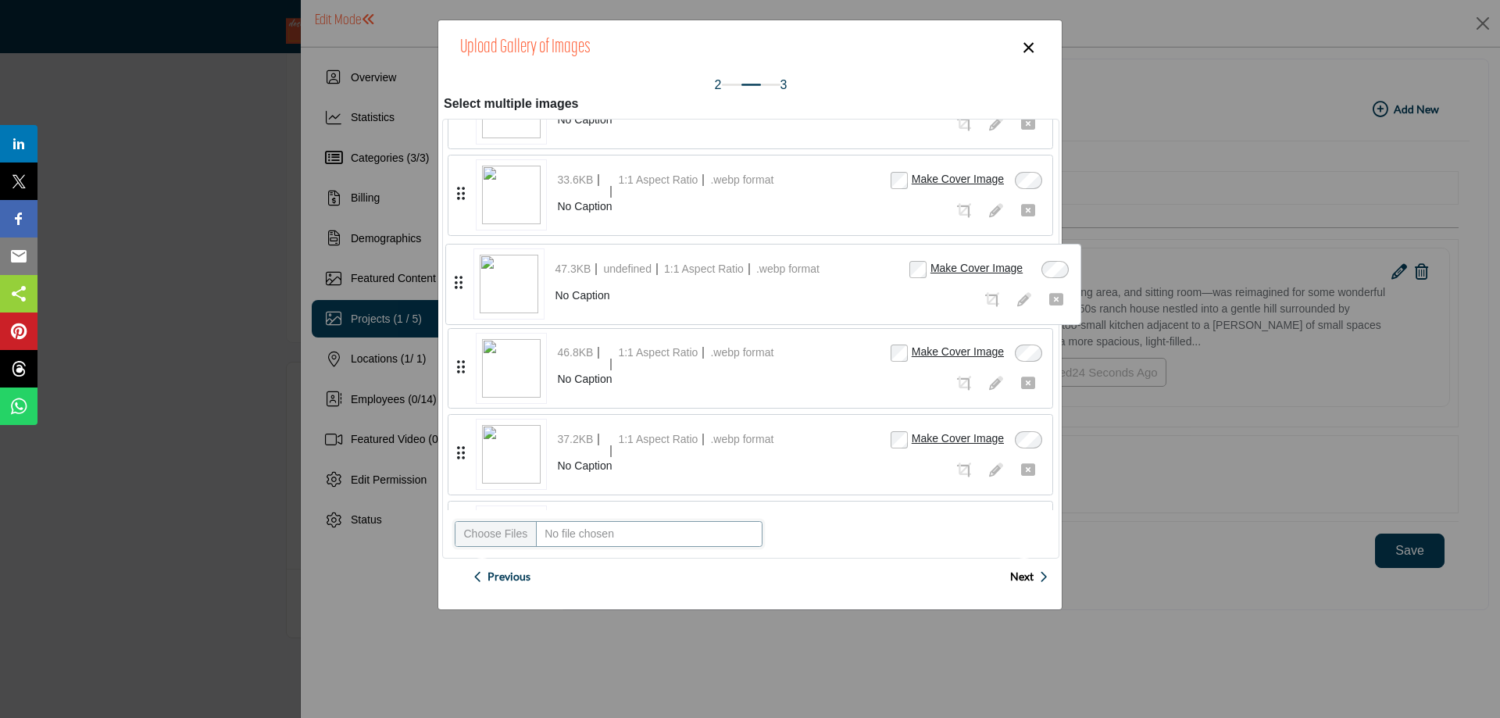
drag, startPoint x: 457, startPoint y: 187, endPoint x: 455, endPoint y: 281, distance: 94.5
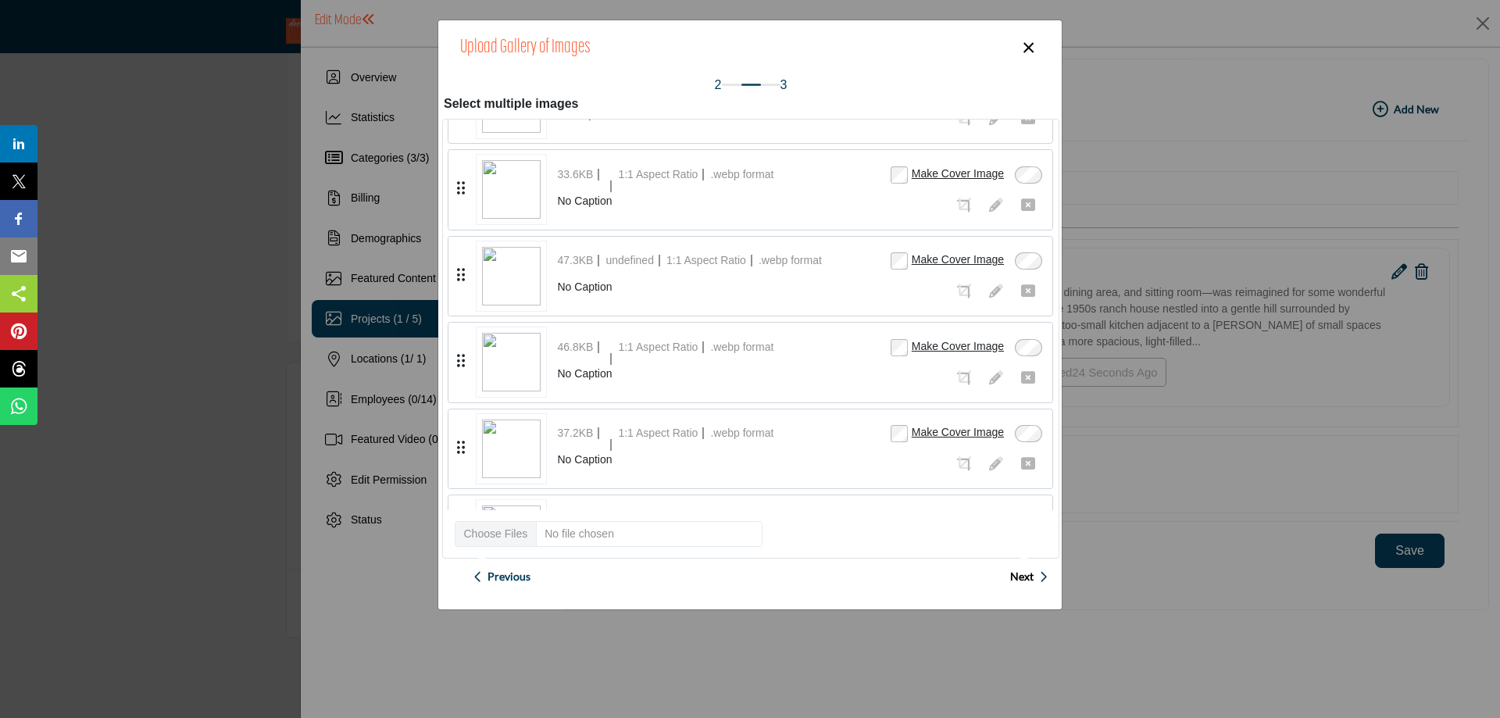
scroll to position [300, 0]
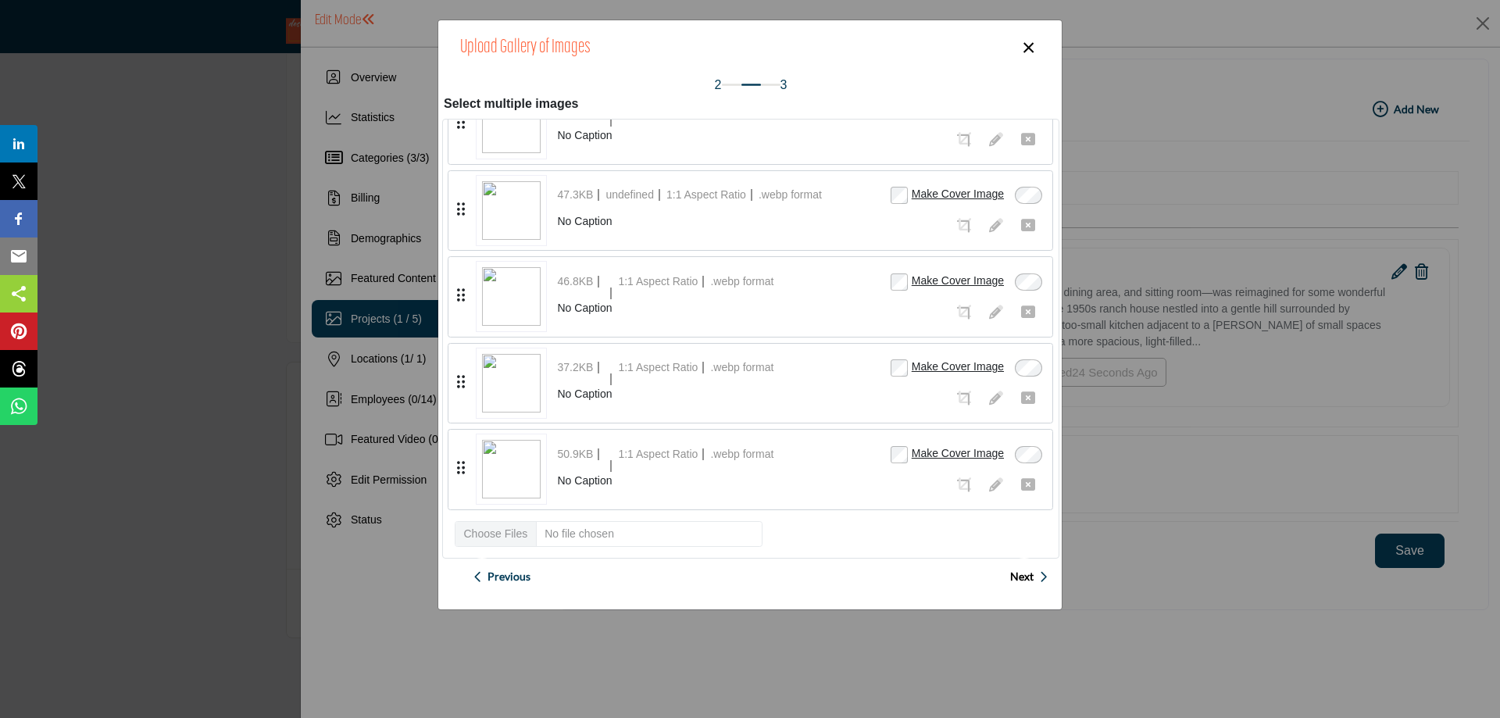
click at [1019, 573] on span "Next" at bounding box center [1021, 577] width 23 height 16
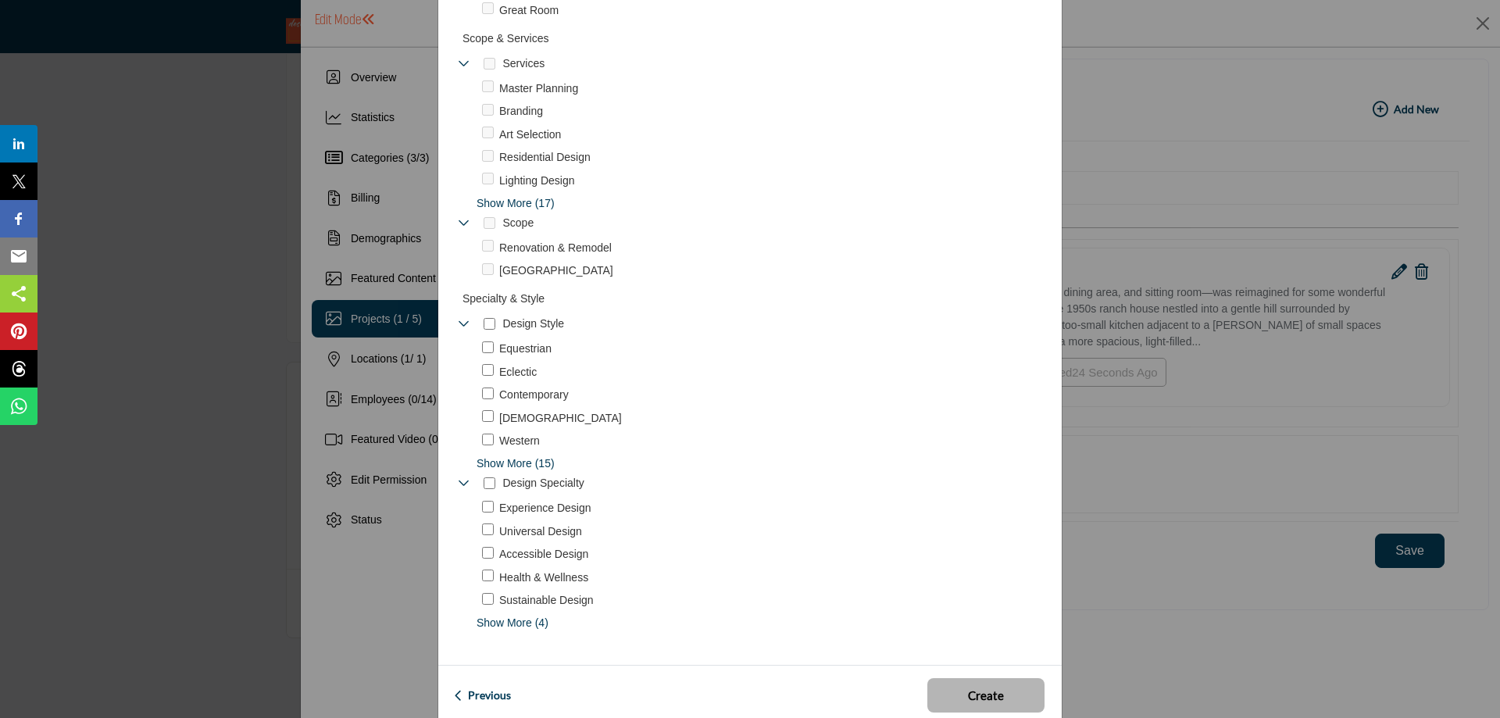
scroll to position [887, 0]
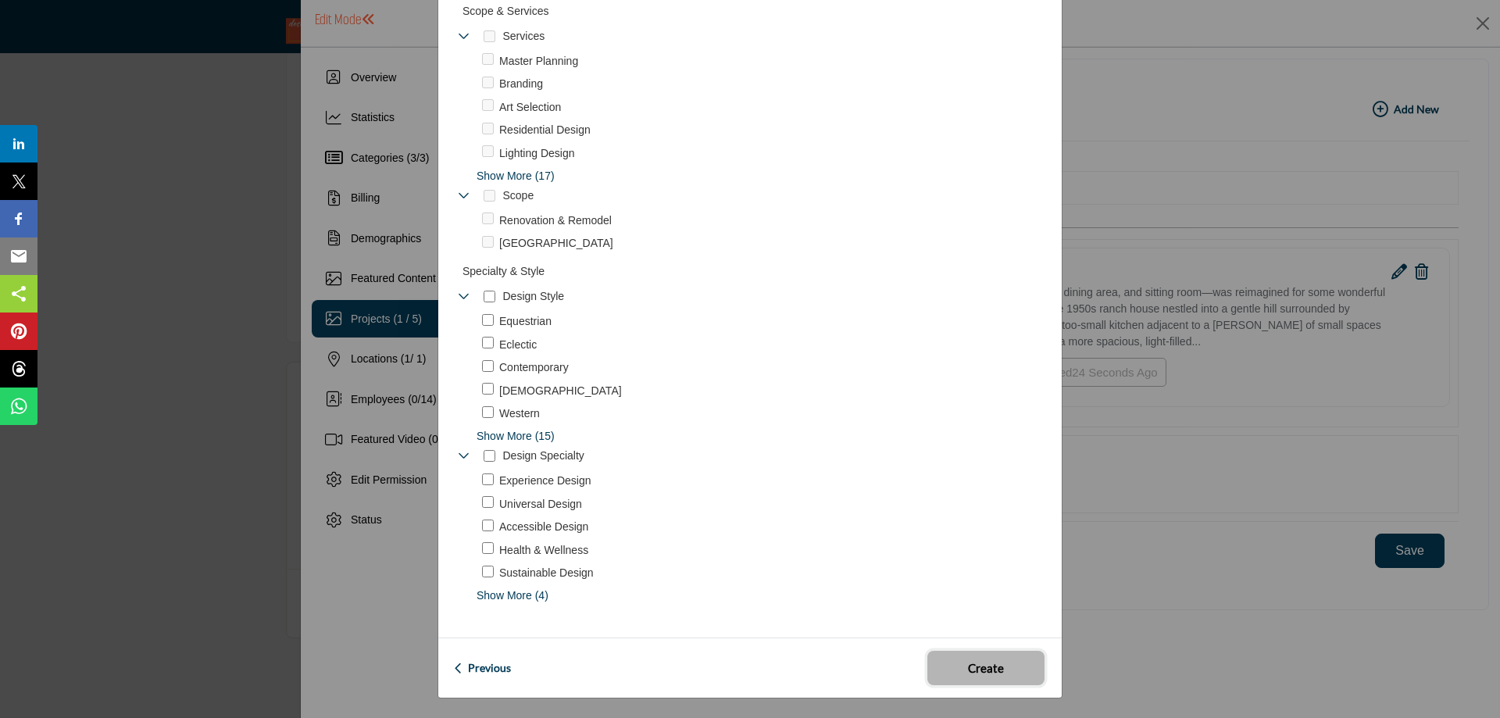
click at [994, 660] on span "Create" at bounding box center [986, 668] width 36 height 18
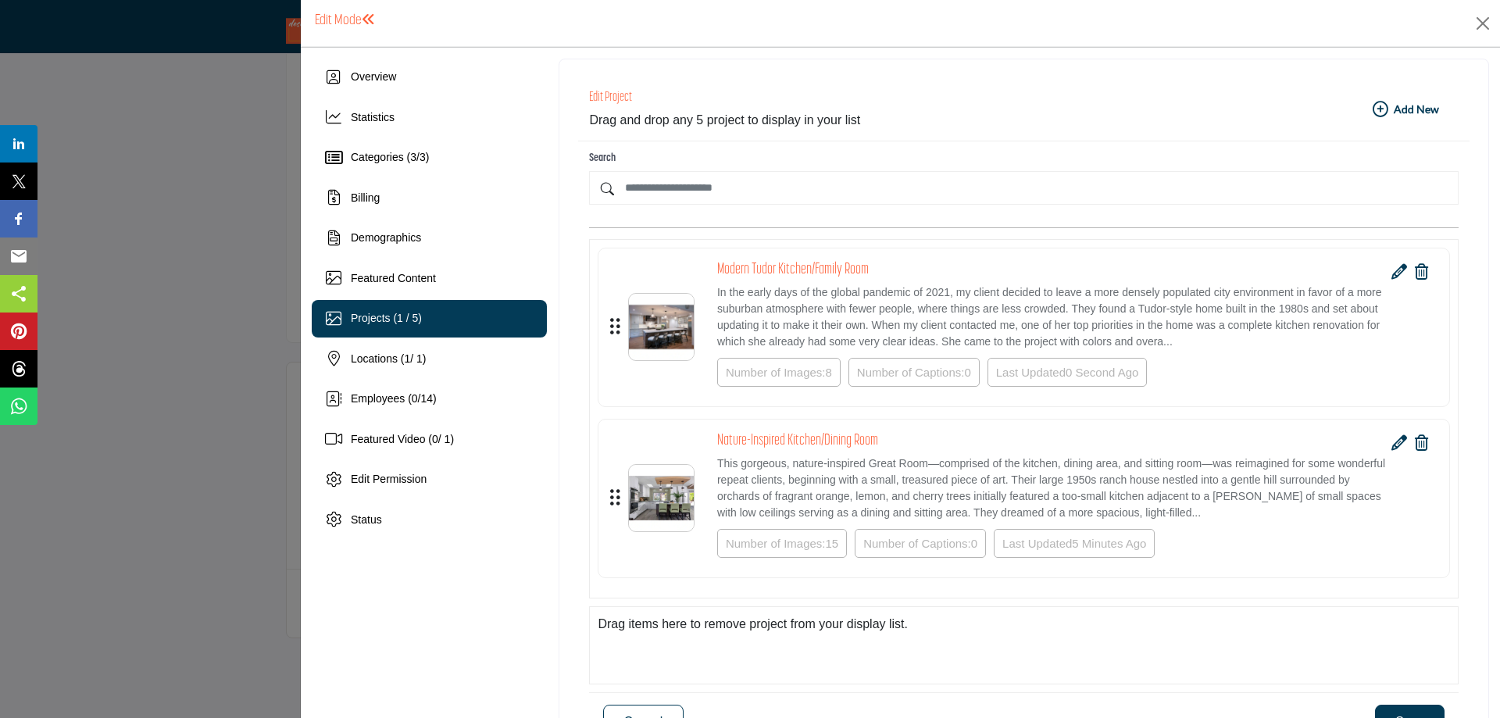
click at [1391, 444] on icon at bounding box center [1399, 443] width 16 height 16
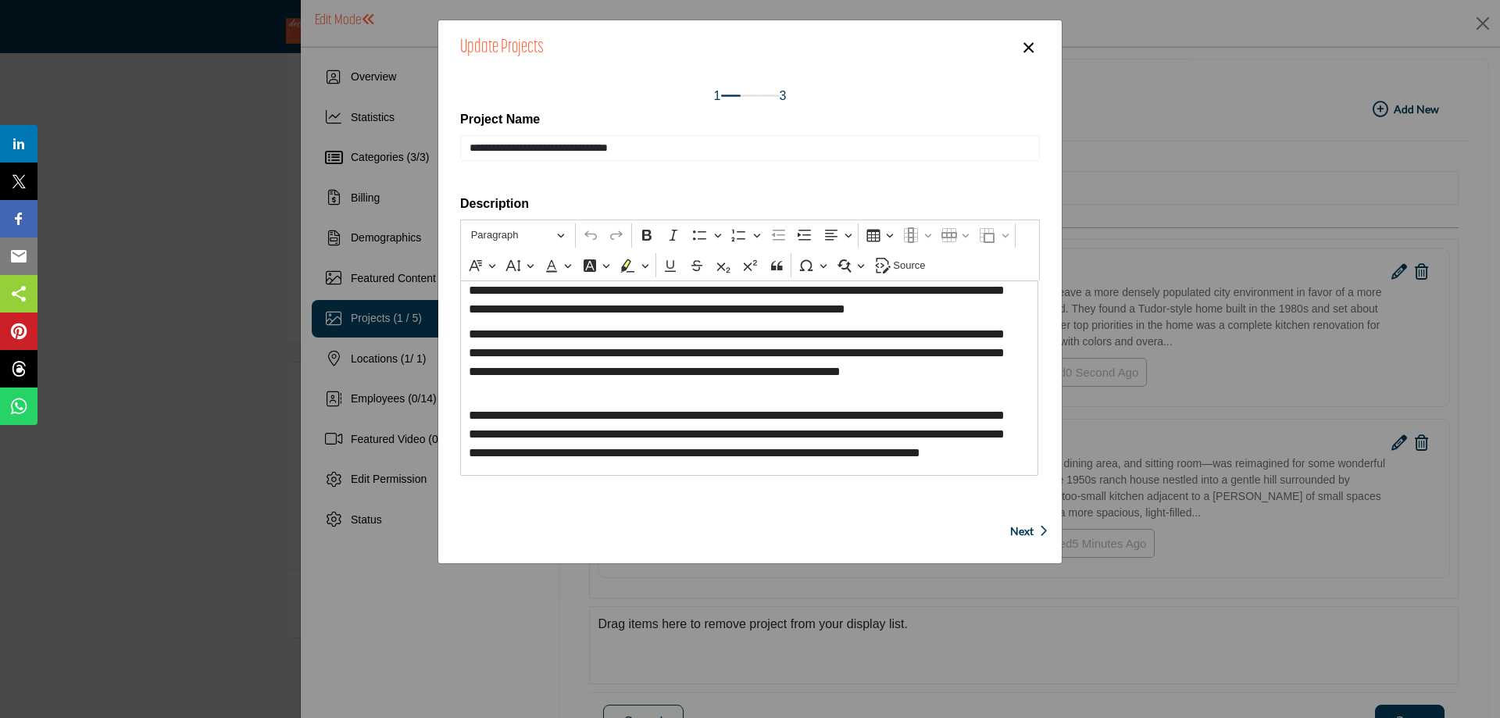
click at [1013, 526] on span "Next" at bounding box center [1021, 531] width 23 height 16
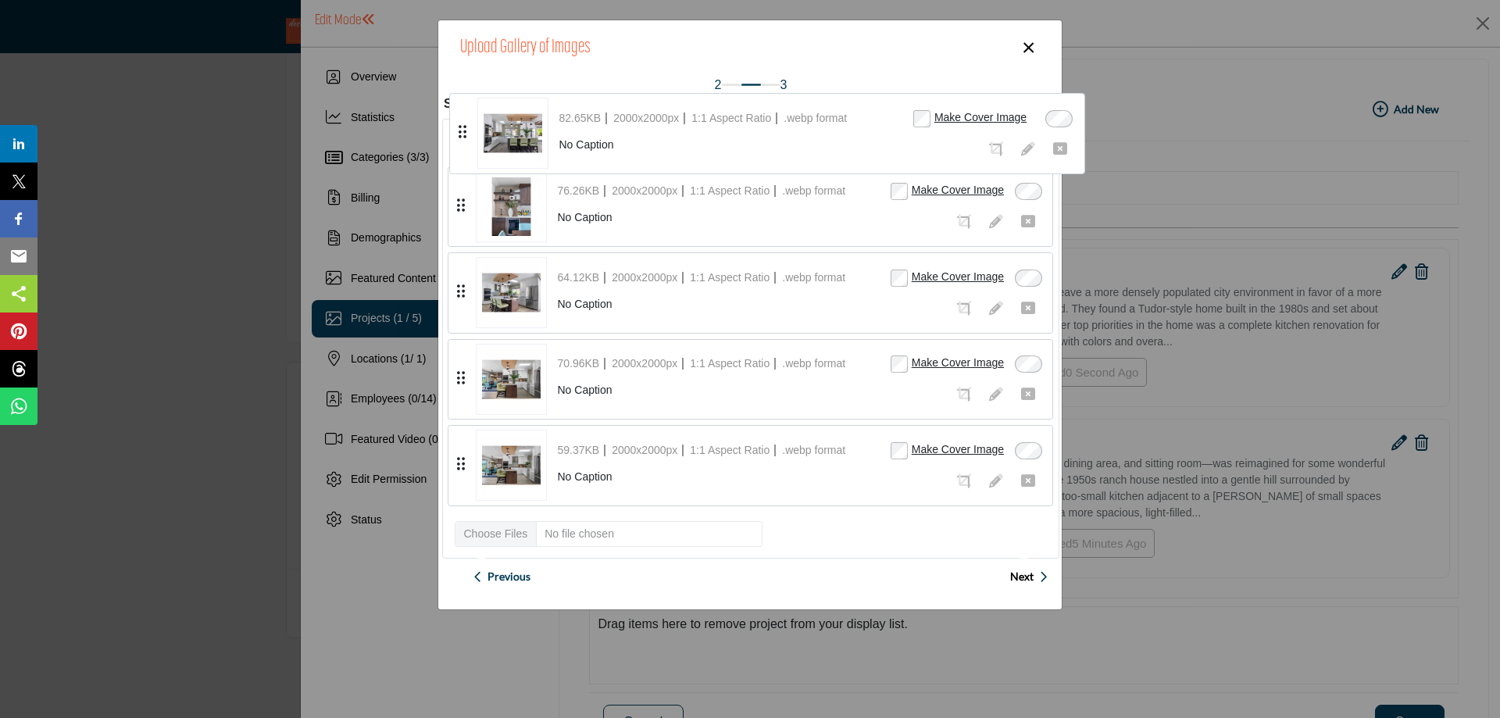
scroll to position [430, 0]
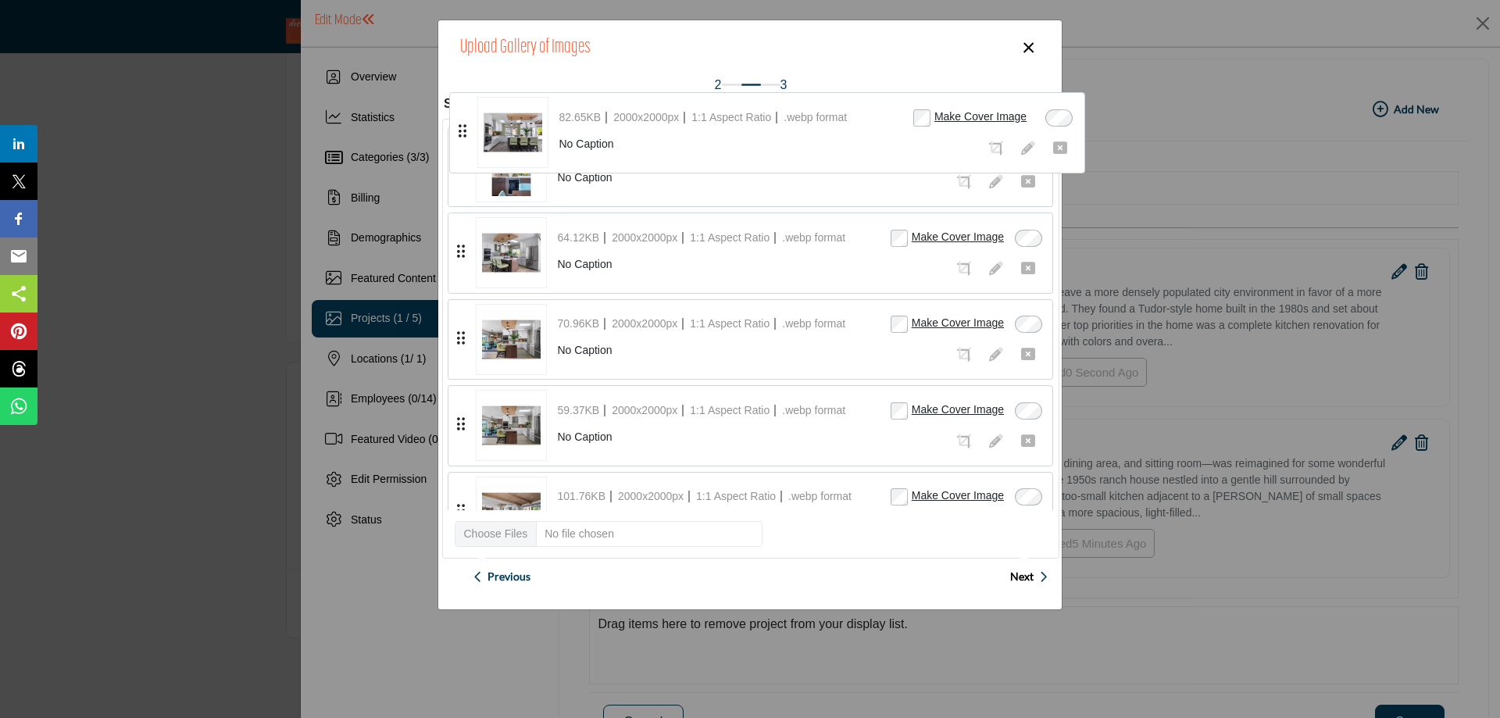
drag, startPoint x: 459, startPoint y: 206, endPoint x: 460, endPoint y: 133, distance: 73.4
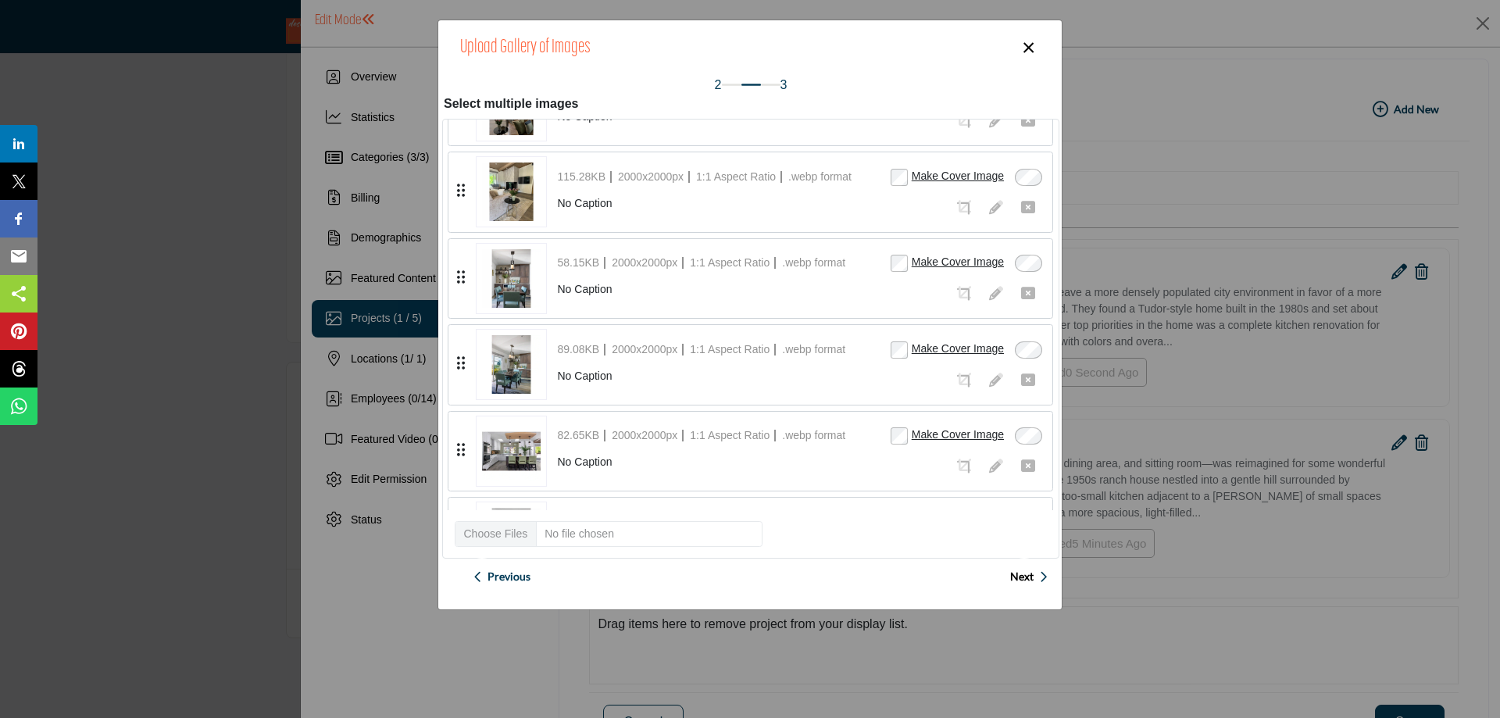
scroll to position [40, 0]
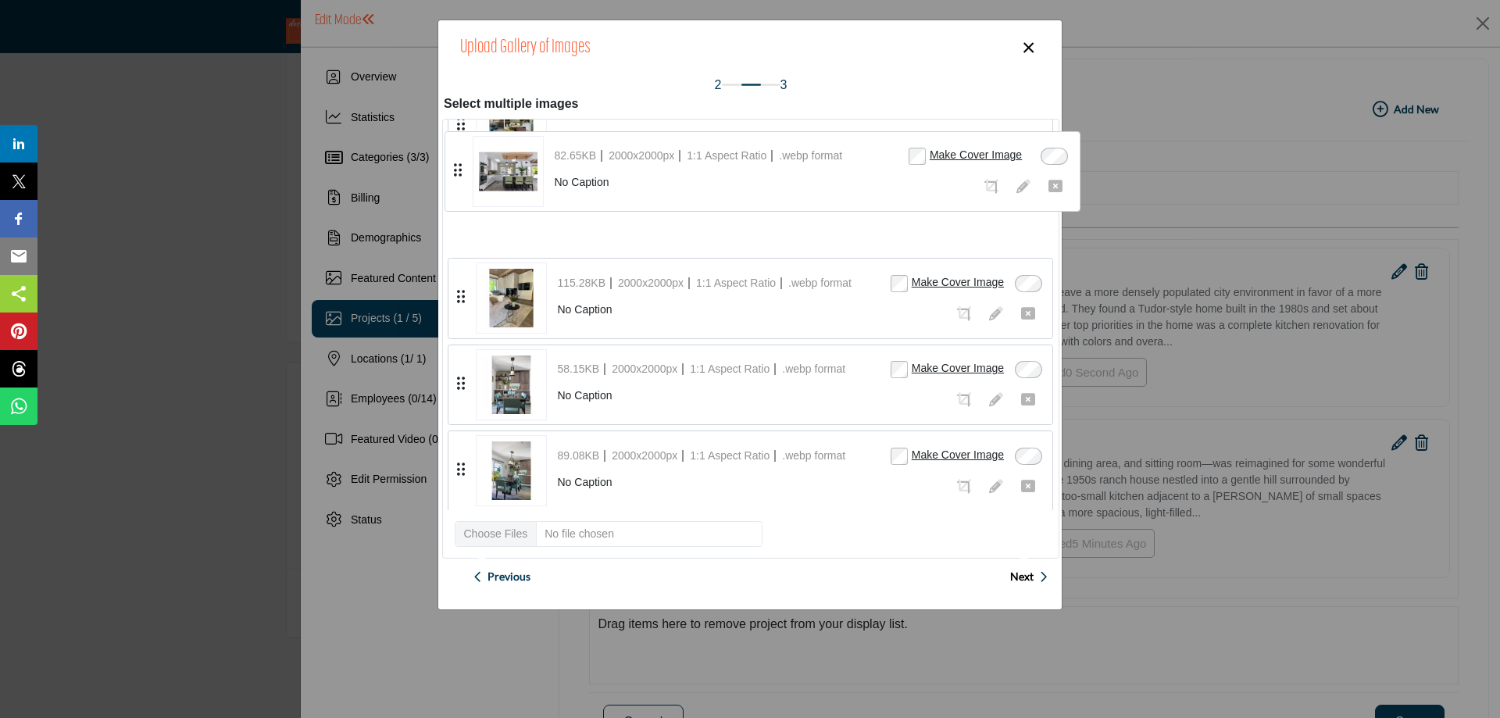
drag, startPoint x: 459, startPoint y: 469, endPoint x: 456, endPoint y: 170, distance: 299.2
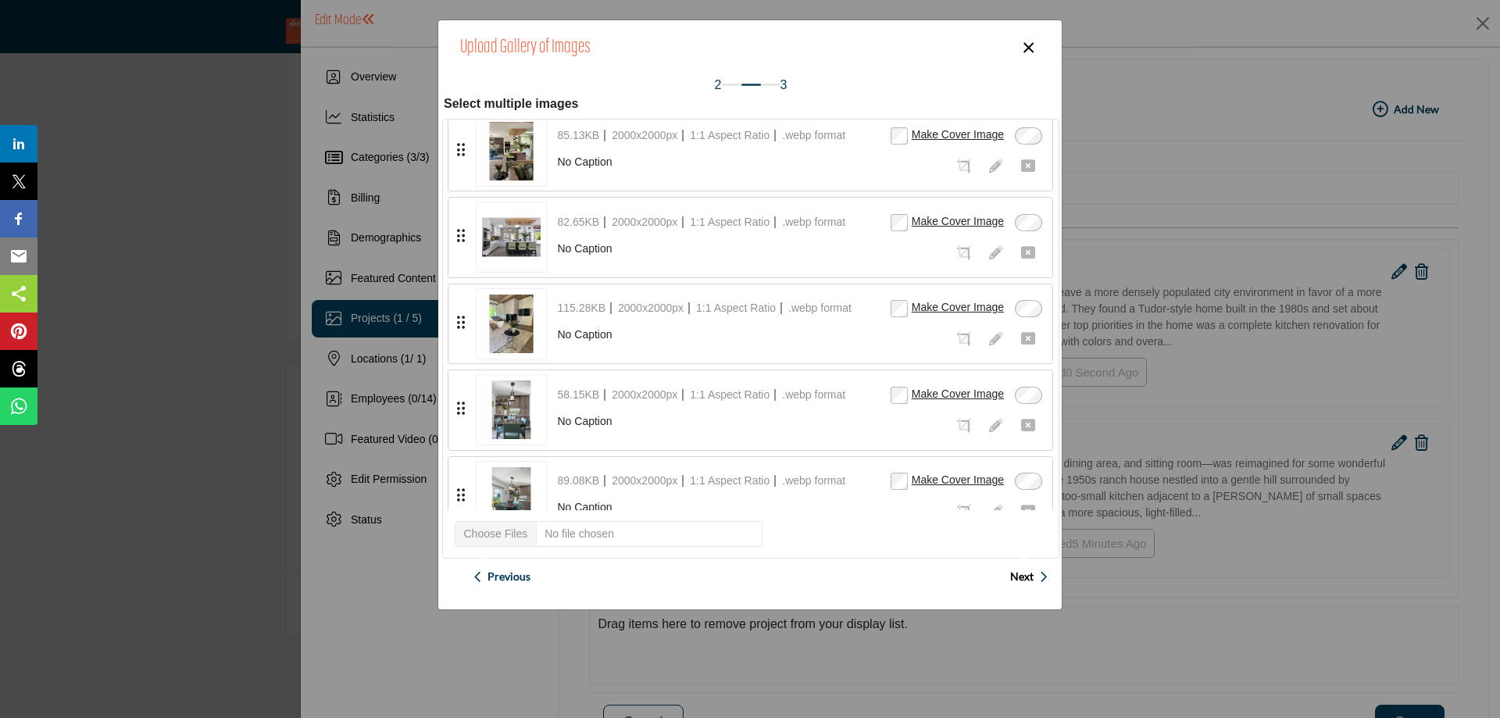
scroll to position [0, 0]
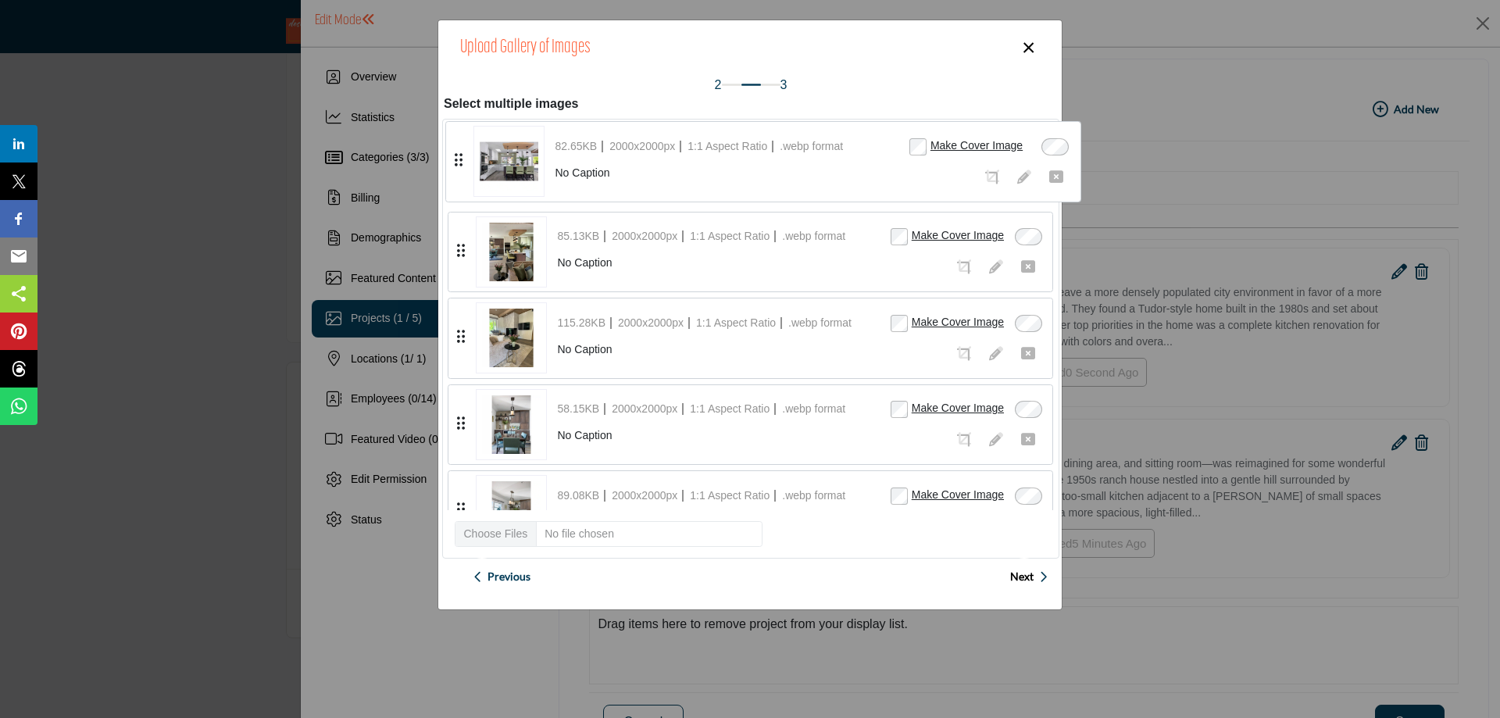
drag, startPoint x: 461, startPoint y: 249, endPoint x: 459, endPoint y: 159, distance: 89.9
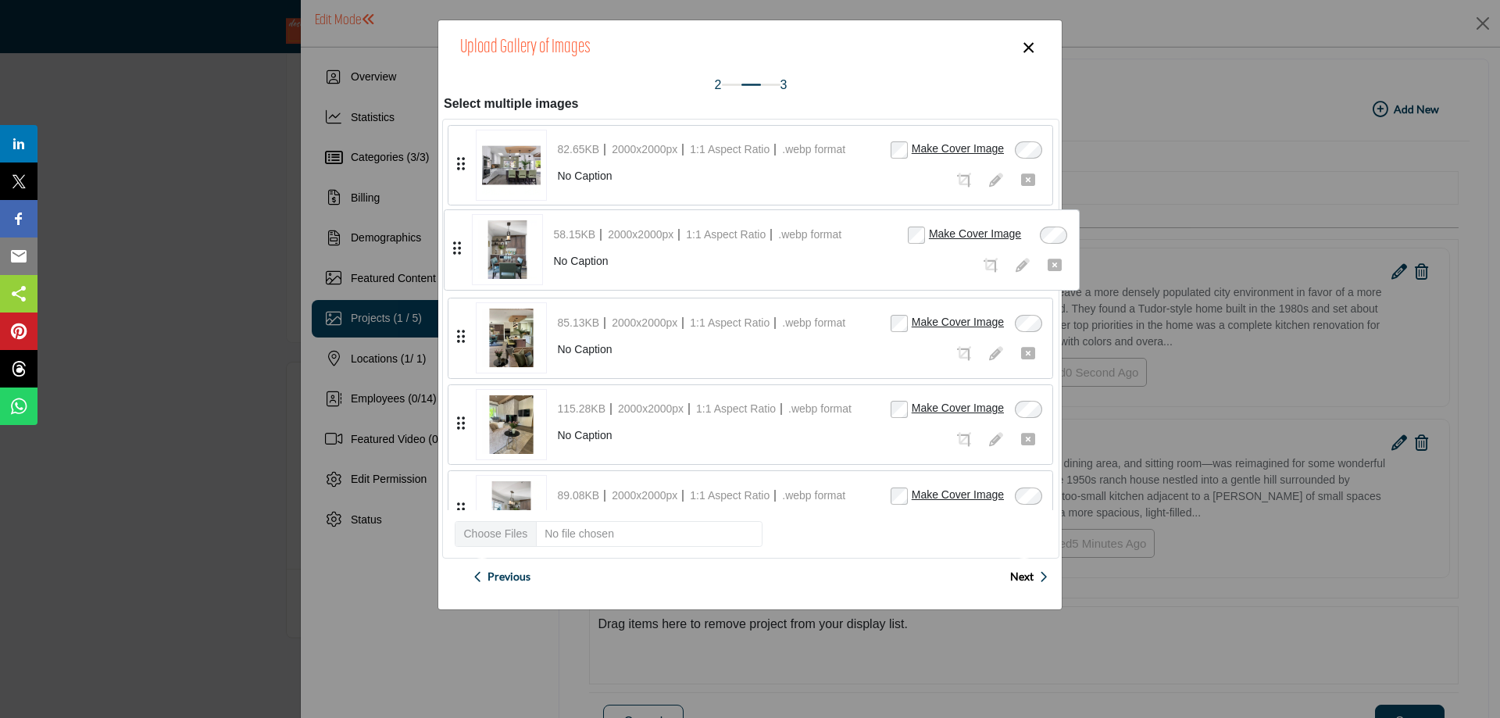
drag, startPoint x: 461, startPoint y: 420, endPoint x: 457, endPoint y: 246, distance: 174.2
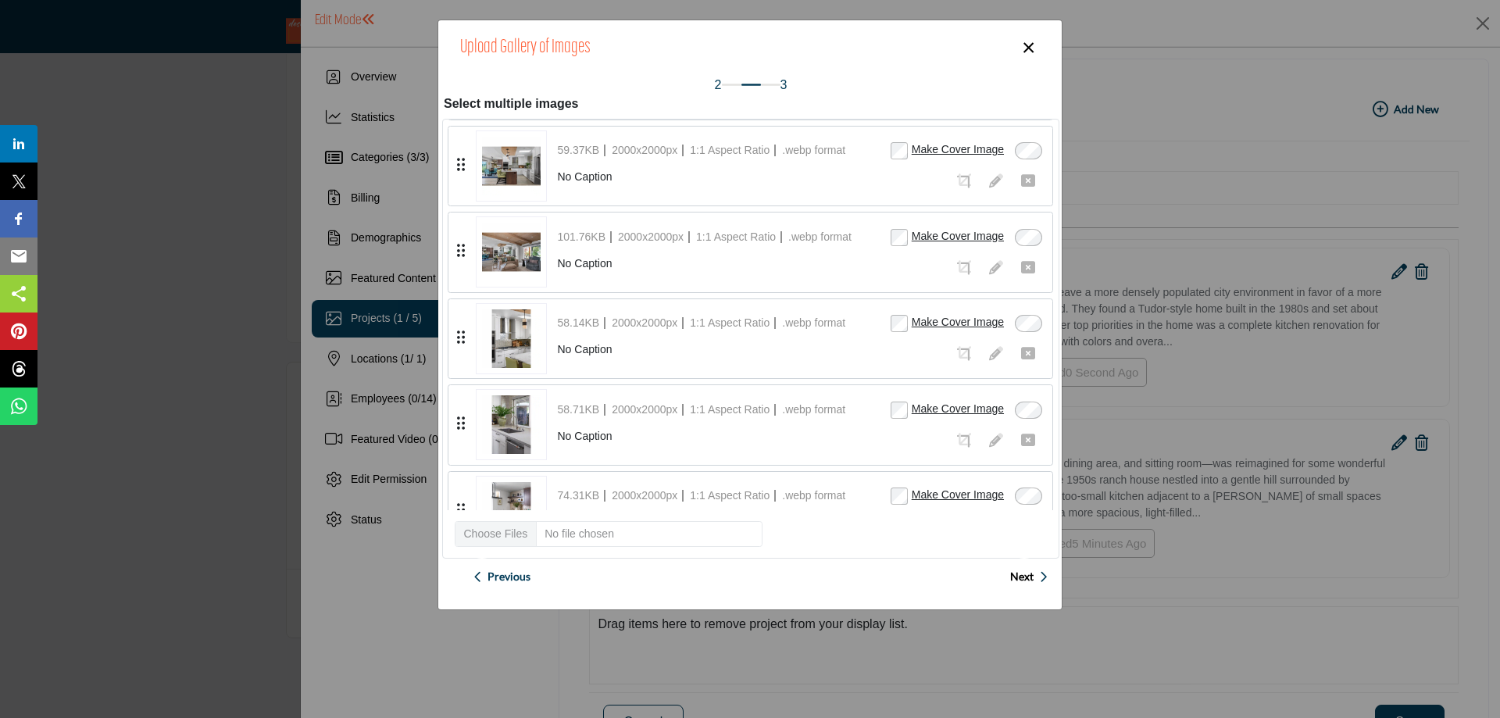
scroll to position [669, 0]
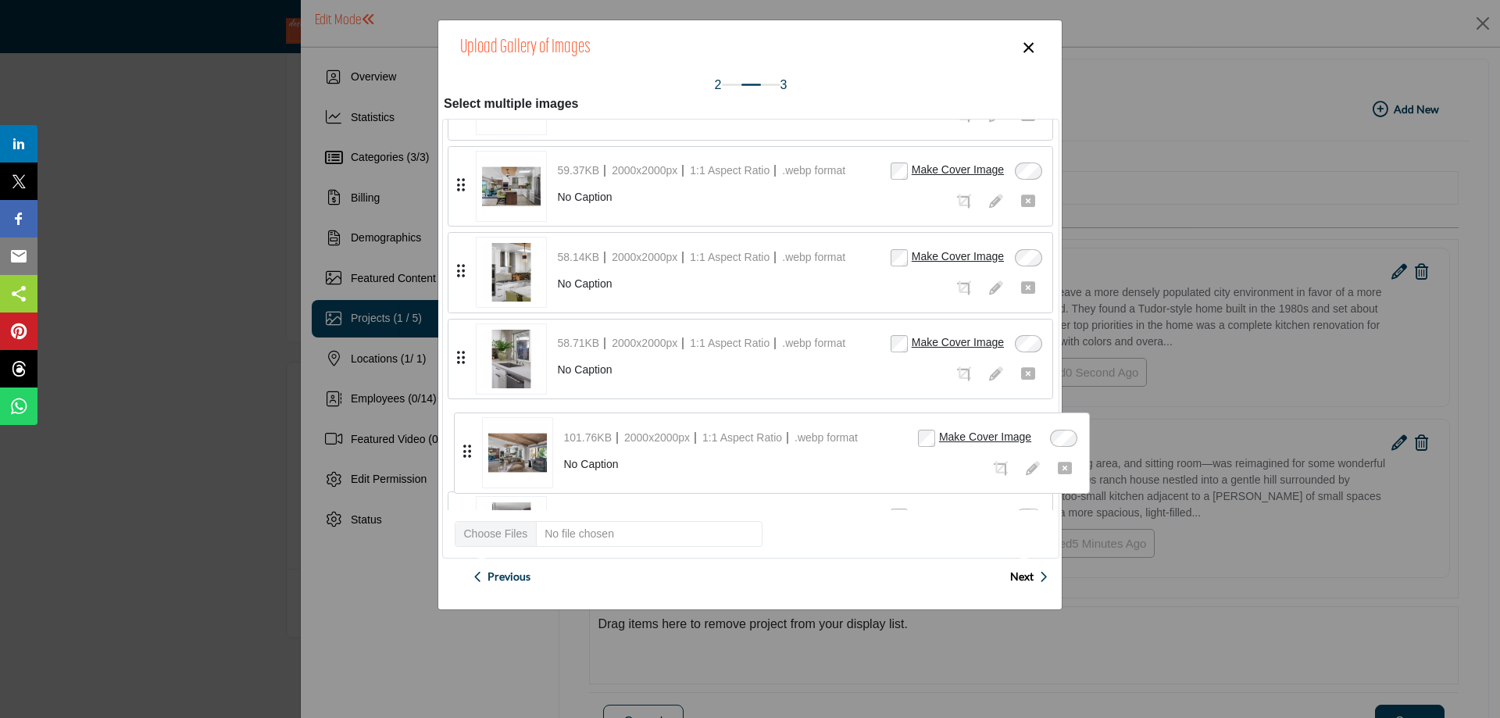
drag, startPoint x: 459, startPoint y: 269, endPoint x: 465, endPoint y: 450, distance: 180.5
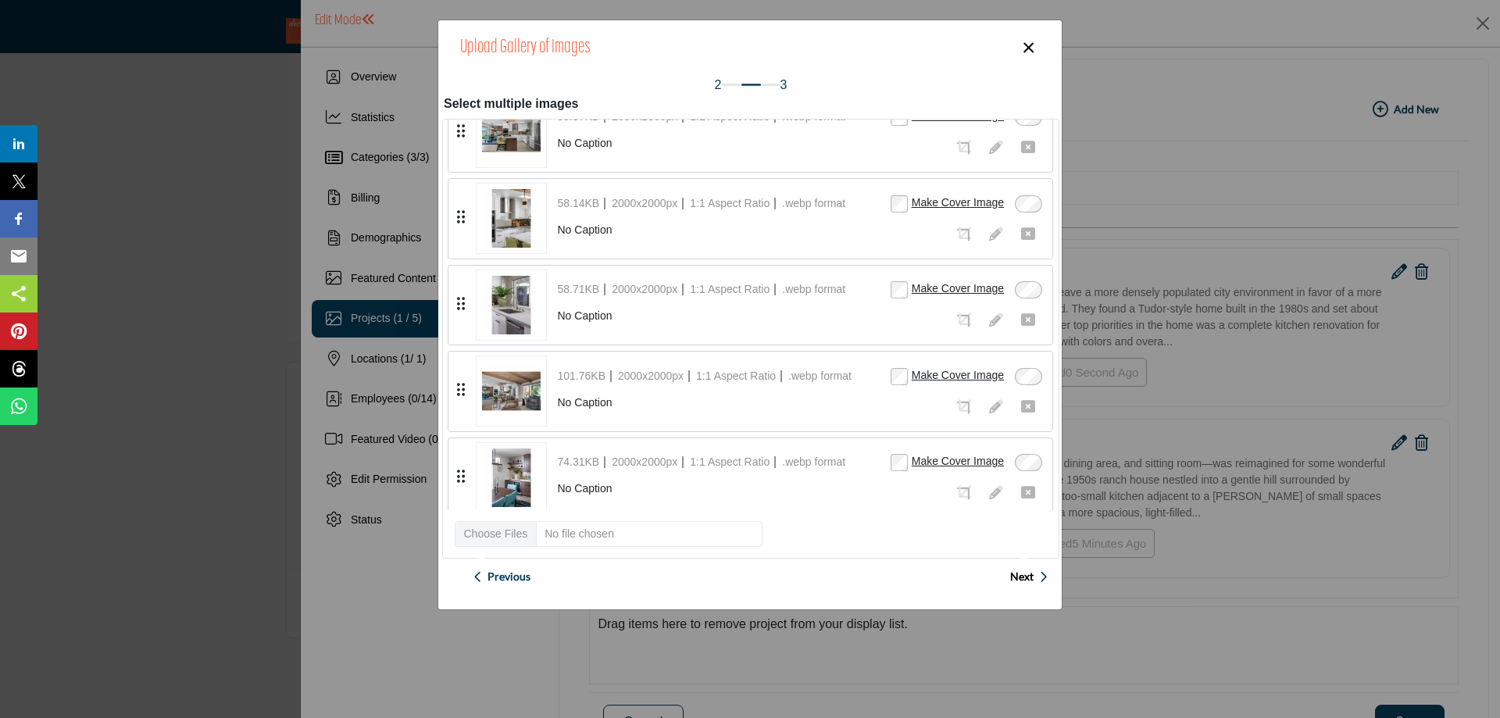
scroll to position [826, 0]
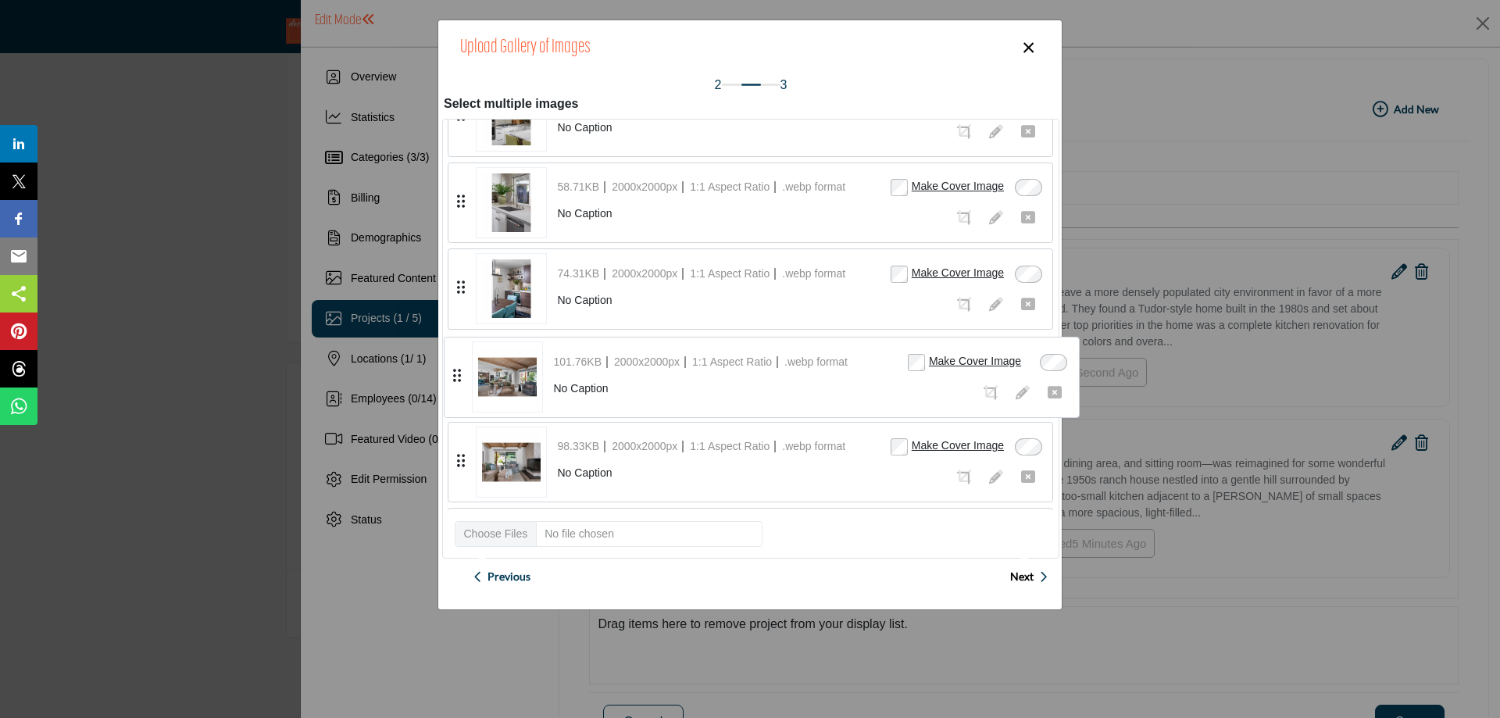
drag, startPoint x: 461, startPoint y: 286, endPoint x: 457, endPoint y: 374, distance: 88.4
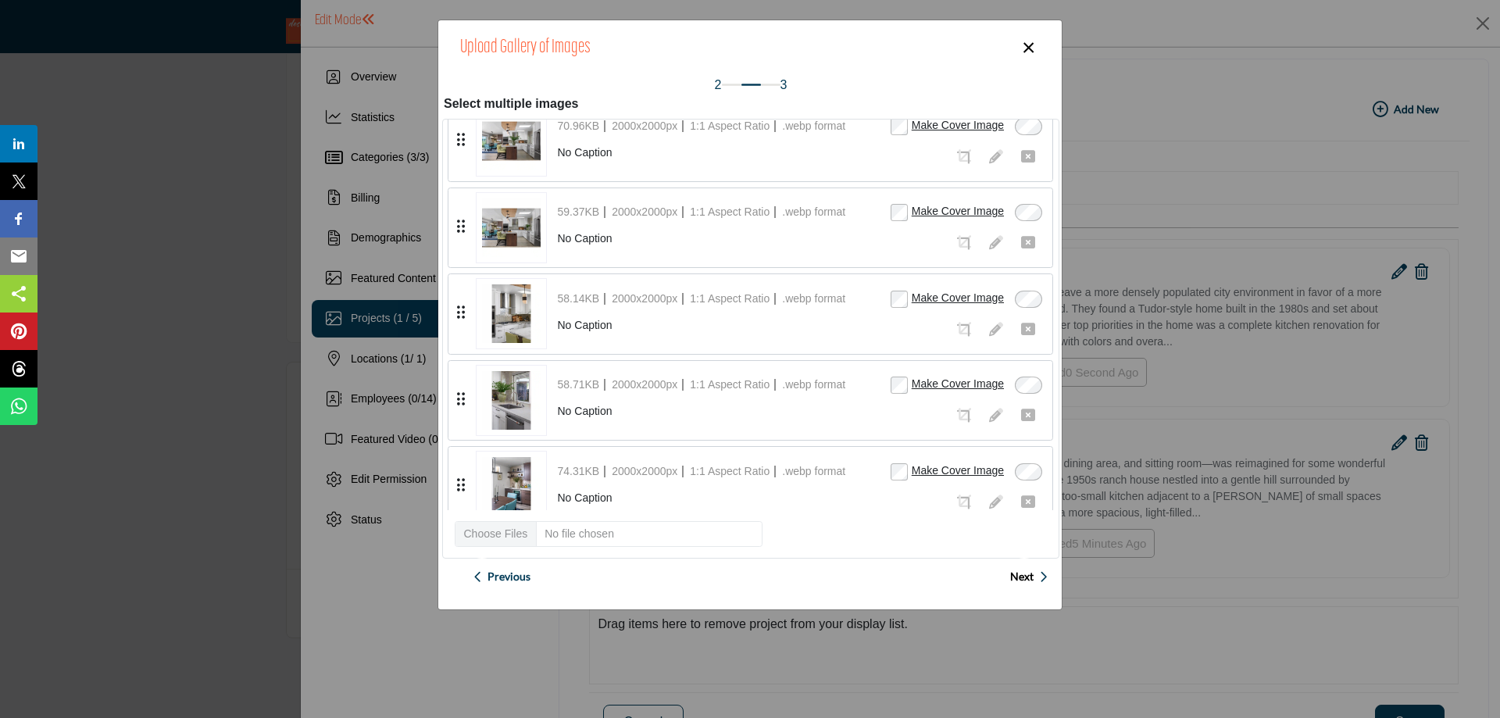
scroll to position [591, 0]
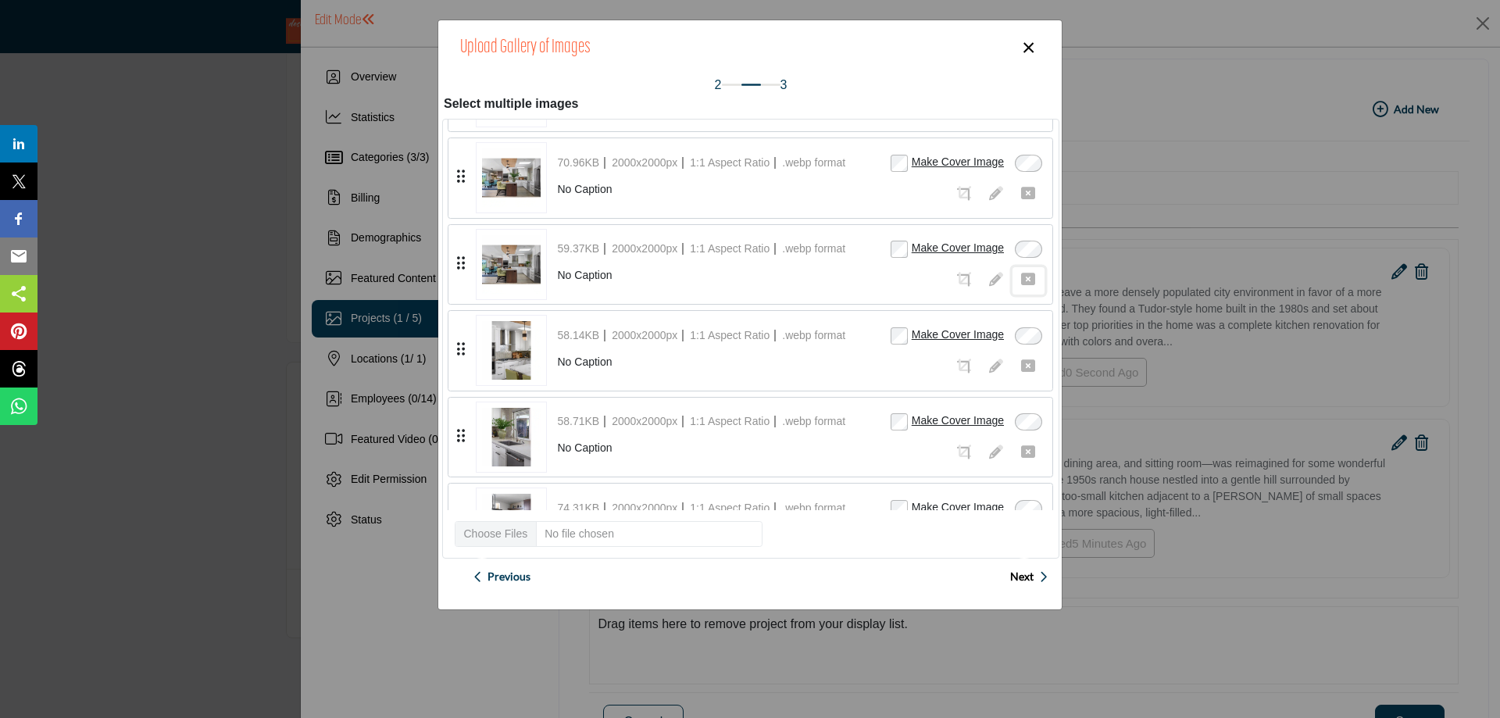
click at [1021, 277] on icon "button" at bounding box center [1028, 279] width 14 height 14
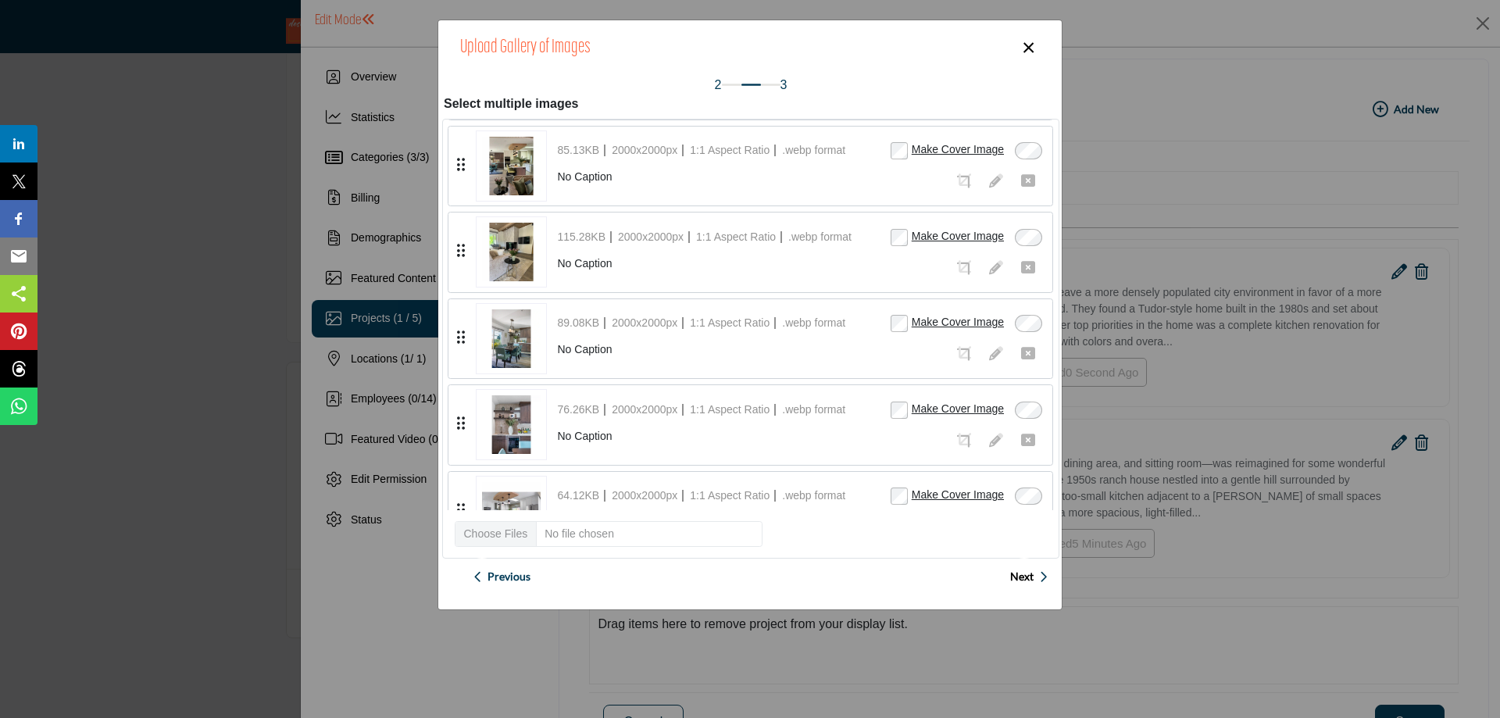
scroll to position [179, 0]
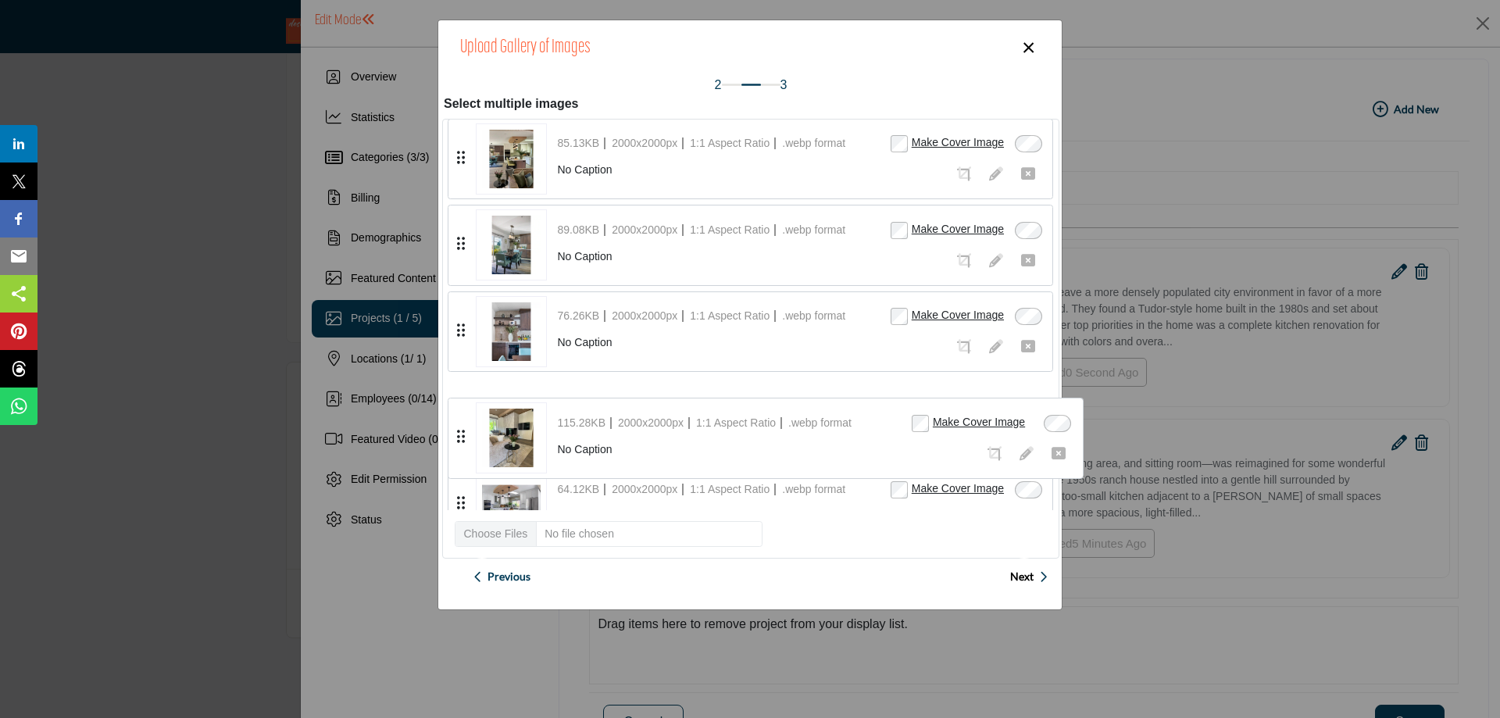
drag, startPoint x: 462, startPoint y: 242, endPoint x: 462, endPoint y: 434, distance: 192.2
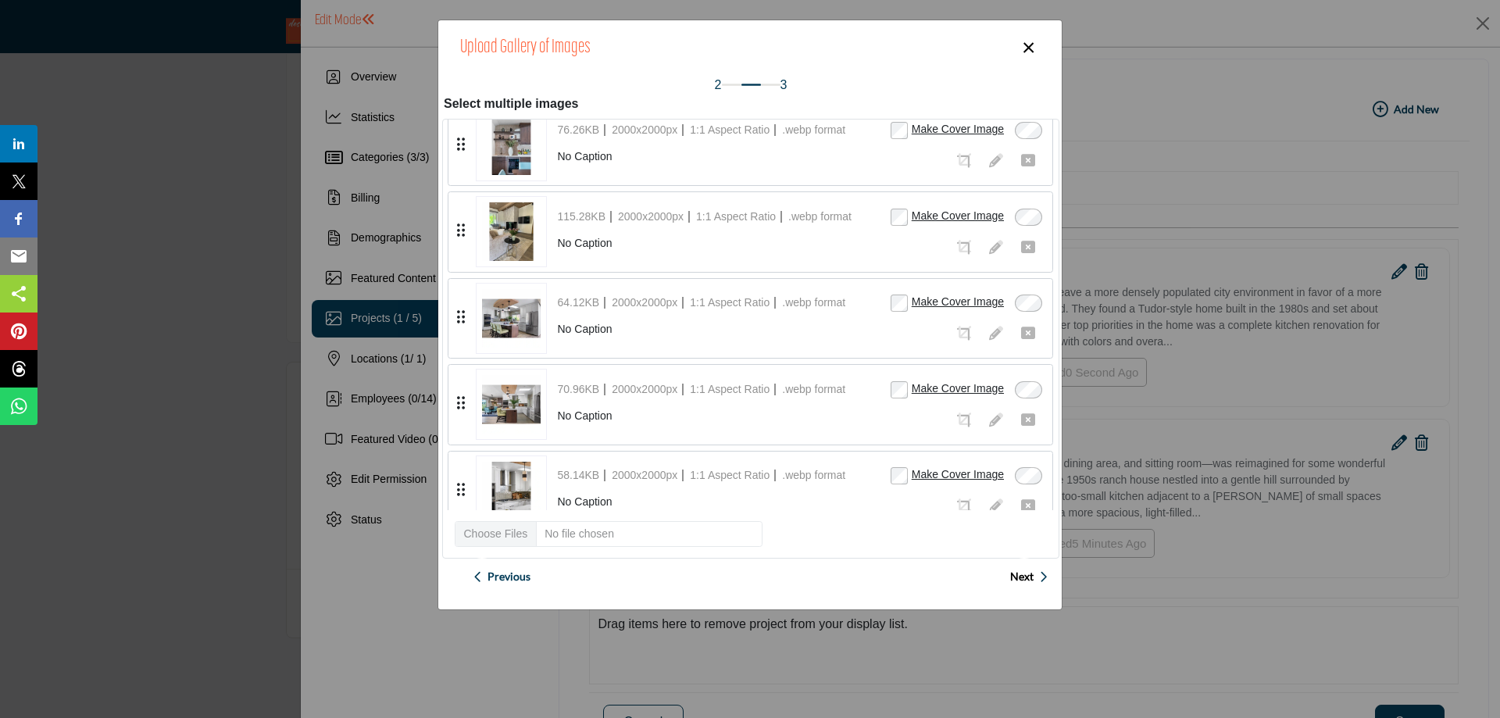
scroll to position [413, 0]
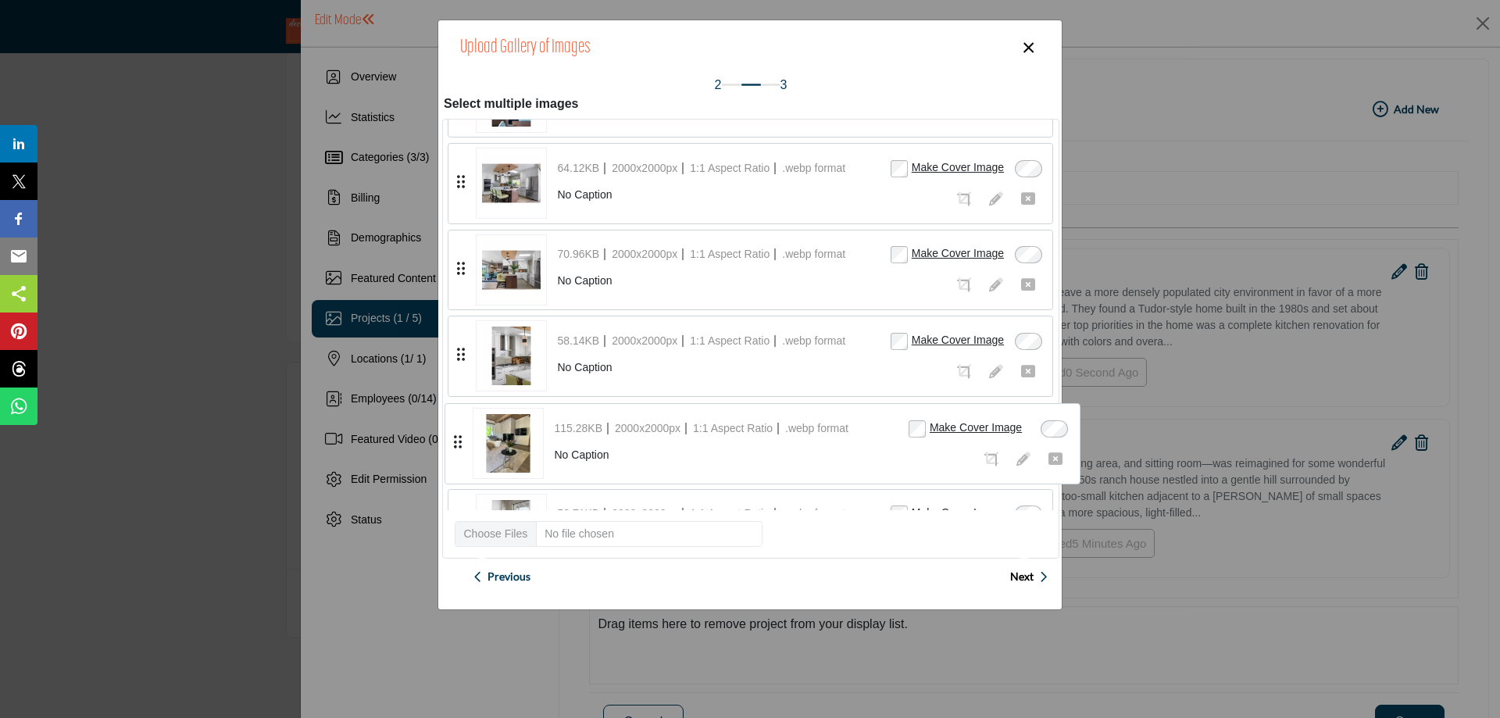
drag, startPoint x: 459, startPoint y: 180, endPoint x: 455, endPoint y: 440, distance: 260.1
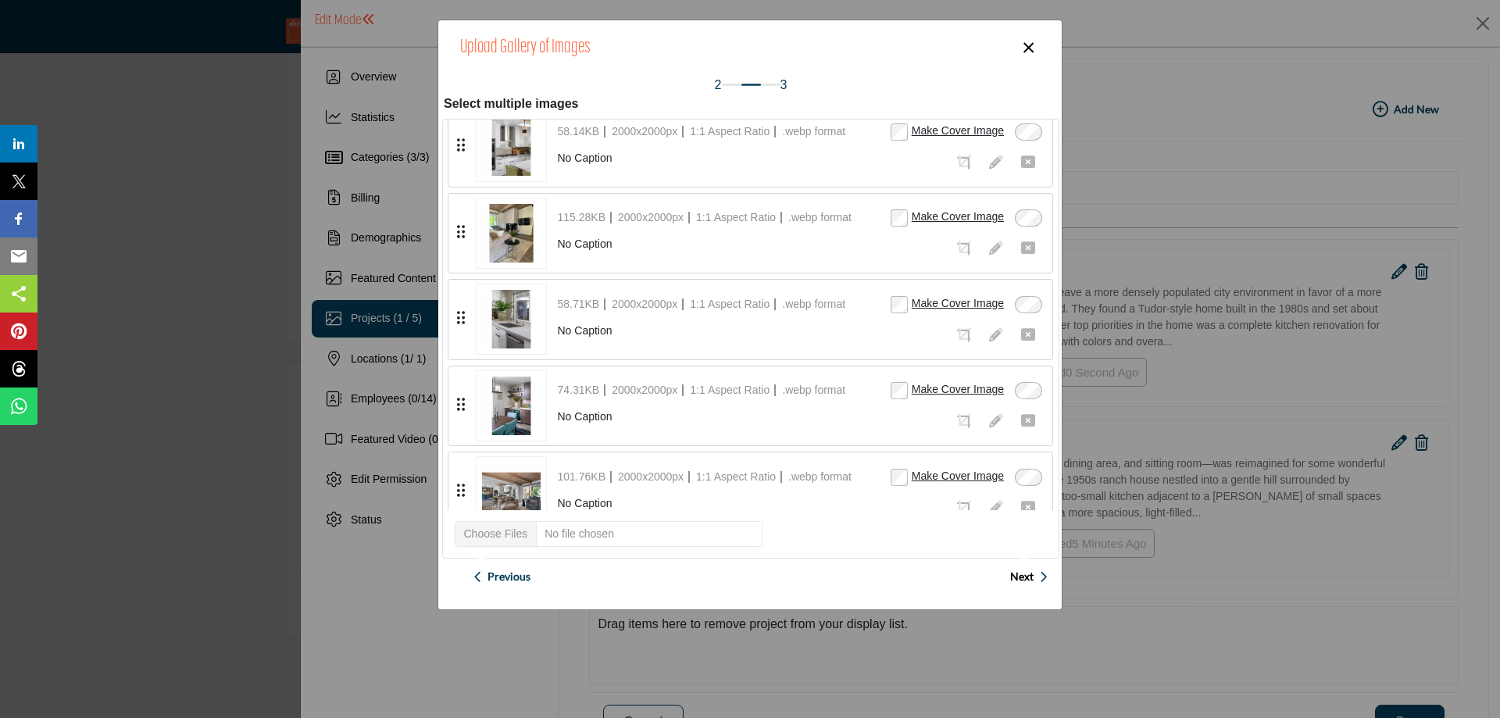
scroll to position [648, 0]
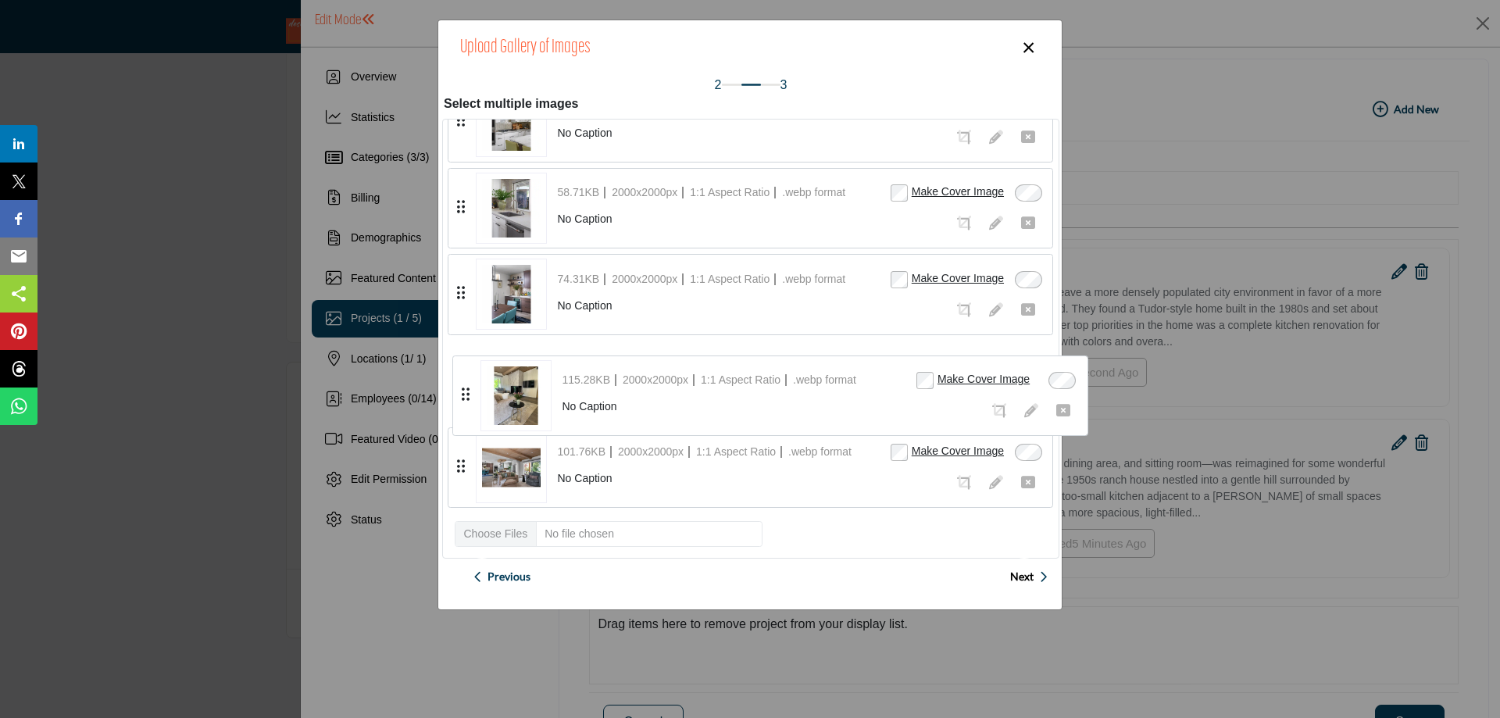
drag, startPoint x: 461, startPoint y: 206, endPoint x: 466, endPoint y: 394, distance: 187.5
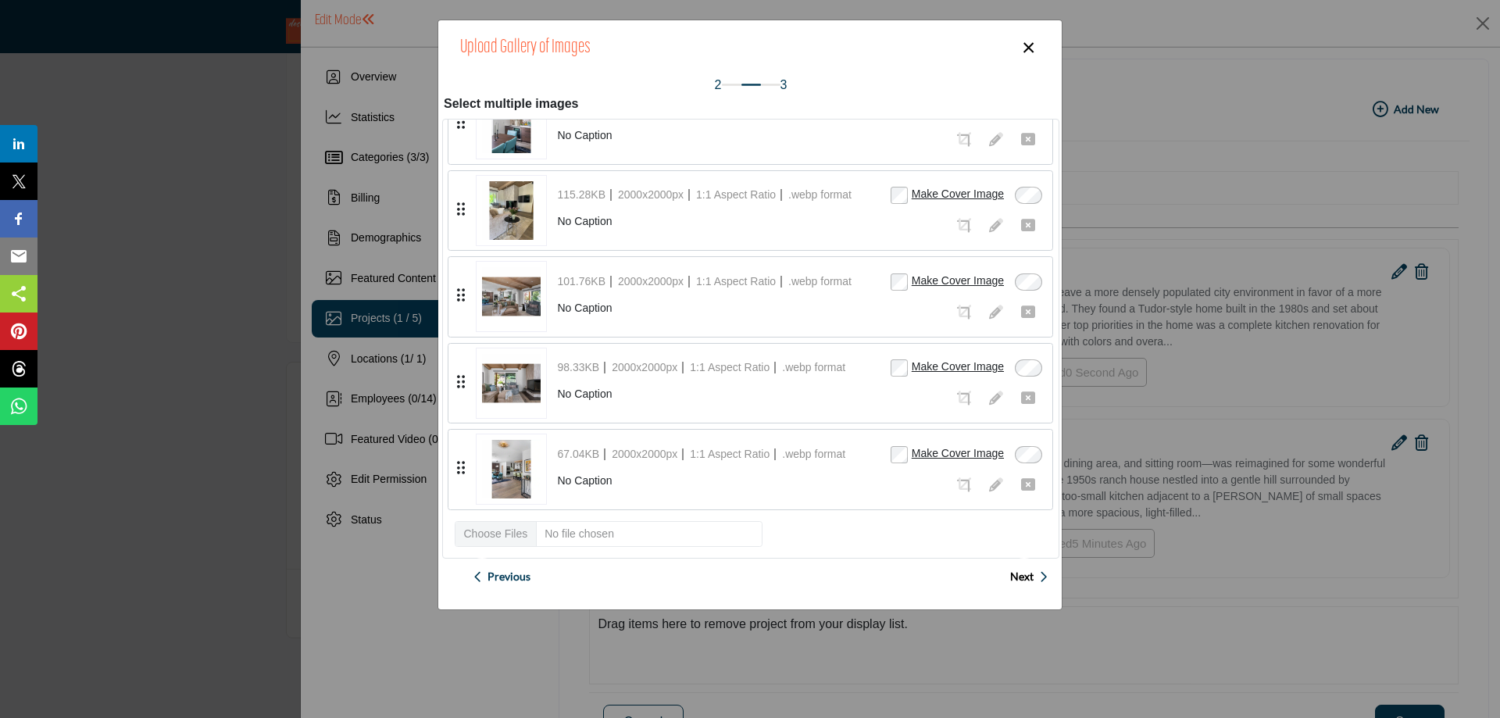
scroll to position [747, 0]
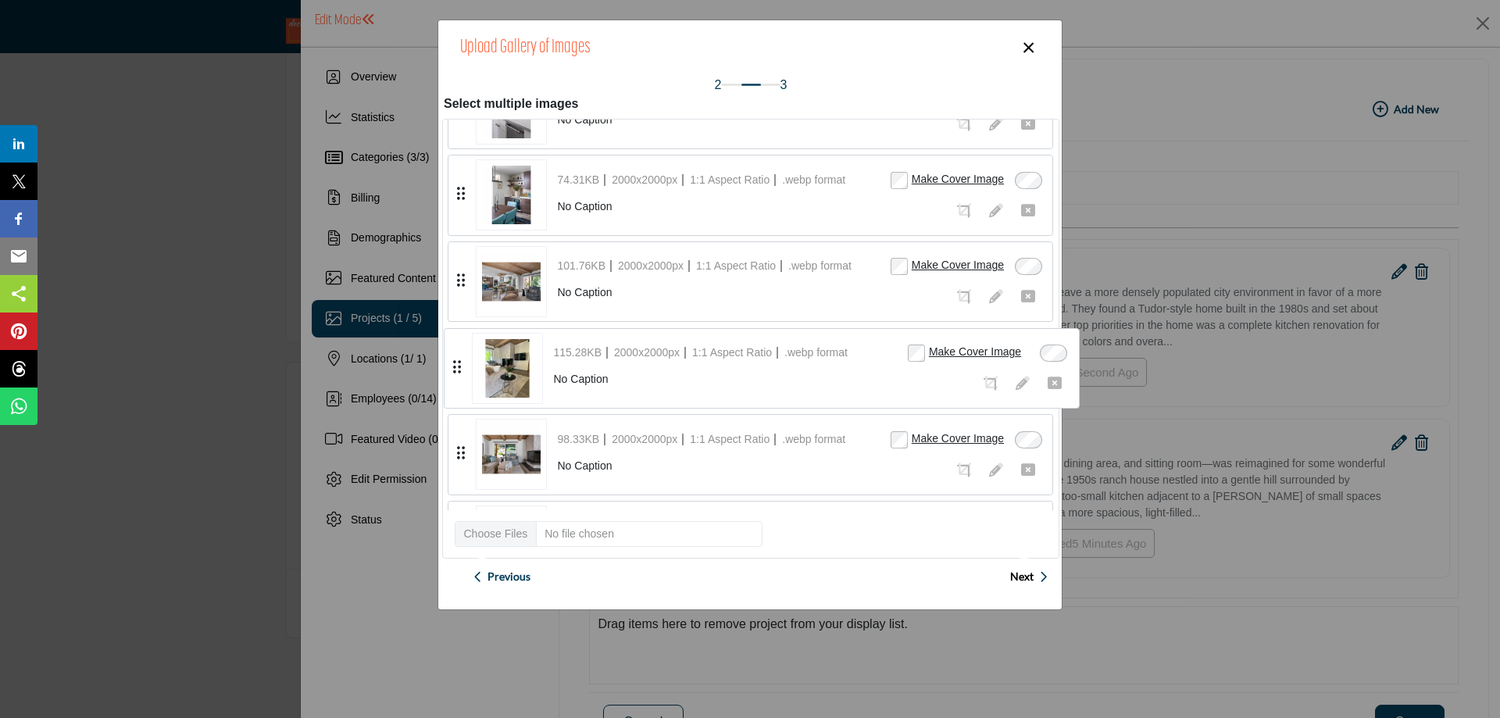
drag, startPoint x: 457, startPoint y: 208, endPoint x: 453, endPoint y: 366, distance: 157.8
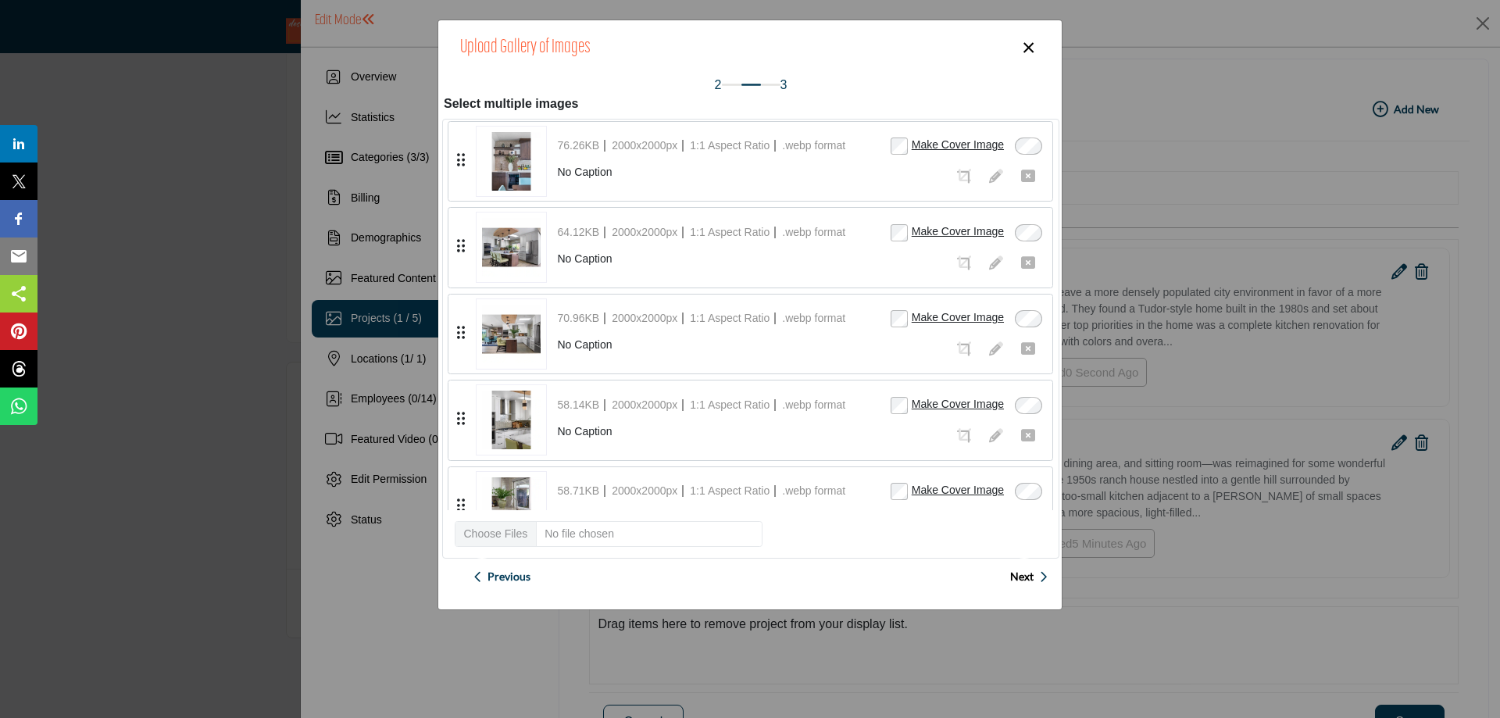
scroll to position [271, 0]
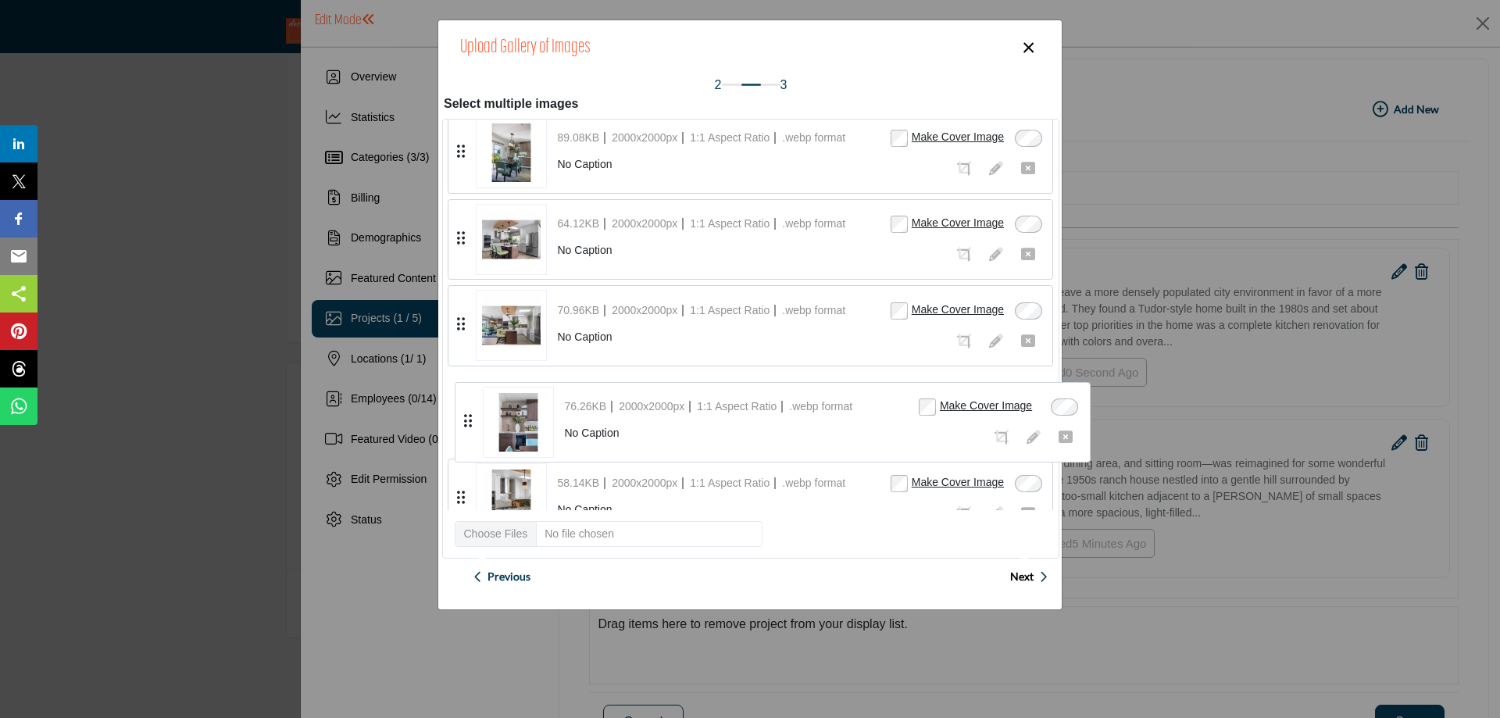
drag, startPoint x: 458, startPoint y: 236, endPoint x: 465, endPoint y: 419, distance: 182.9
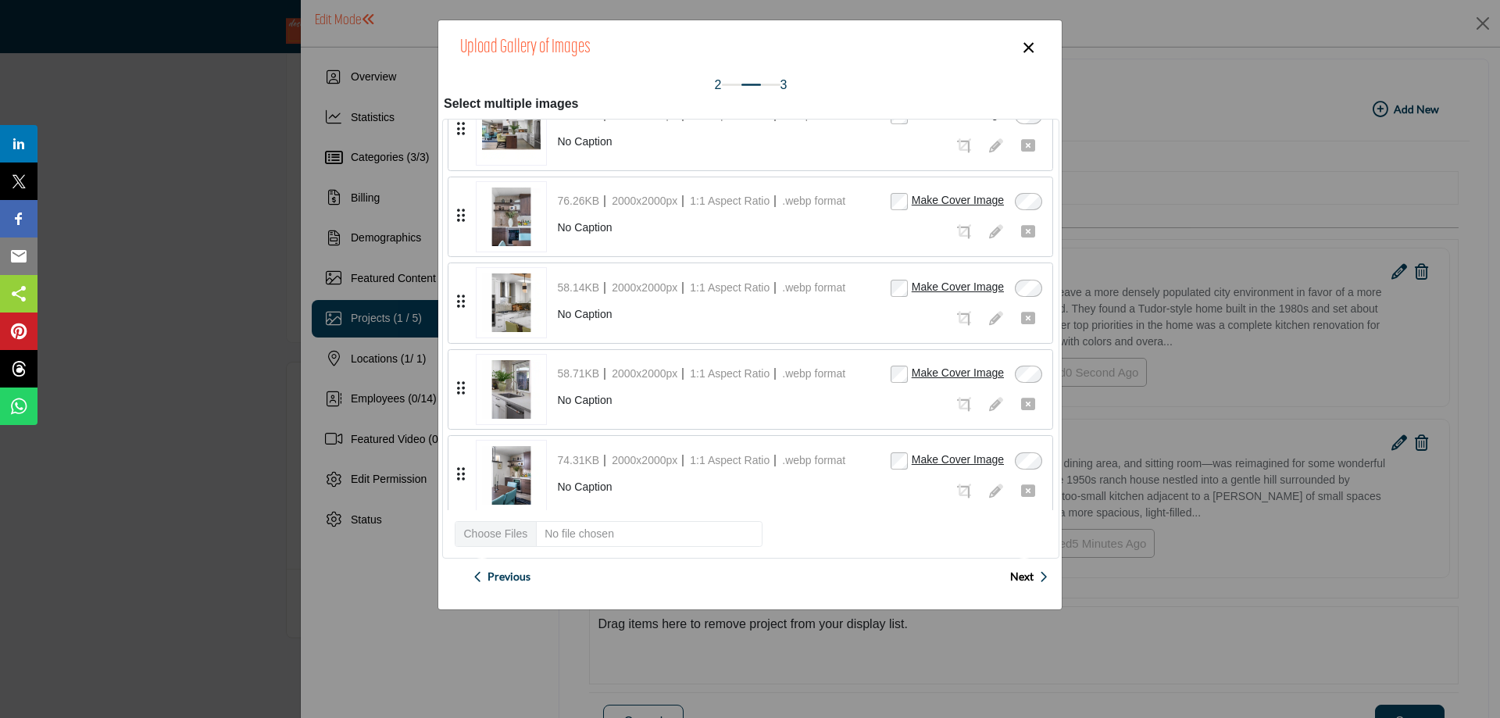
scroll to position [505, 0]
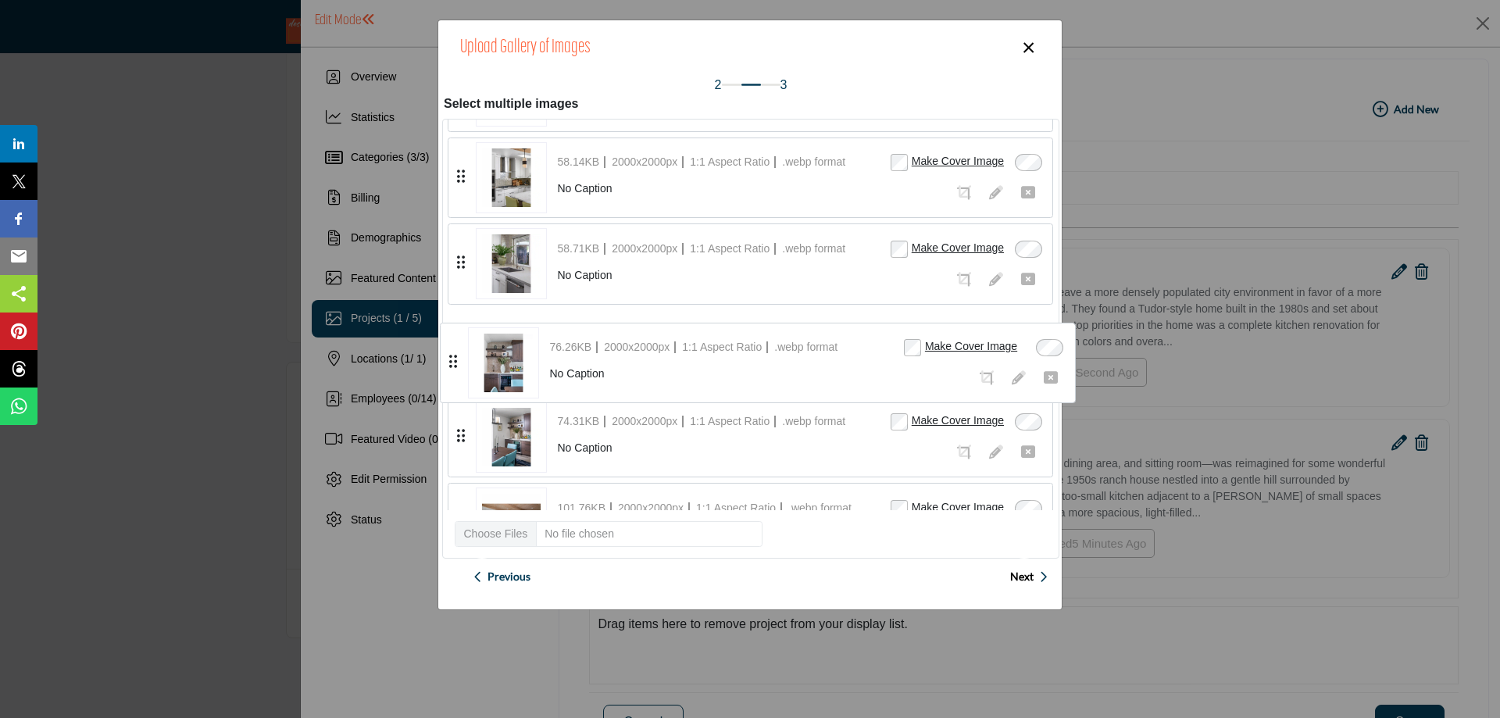
drag, startPoint x: 460, startPoint y: 171, endPoint x: 452, endPoint y: 356, distance: 185.3
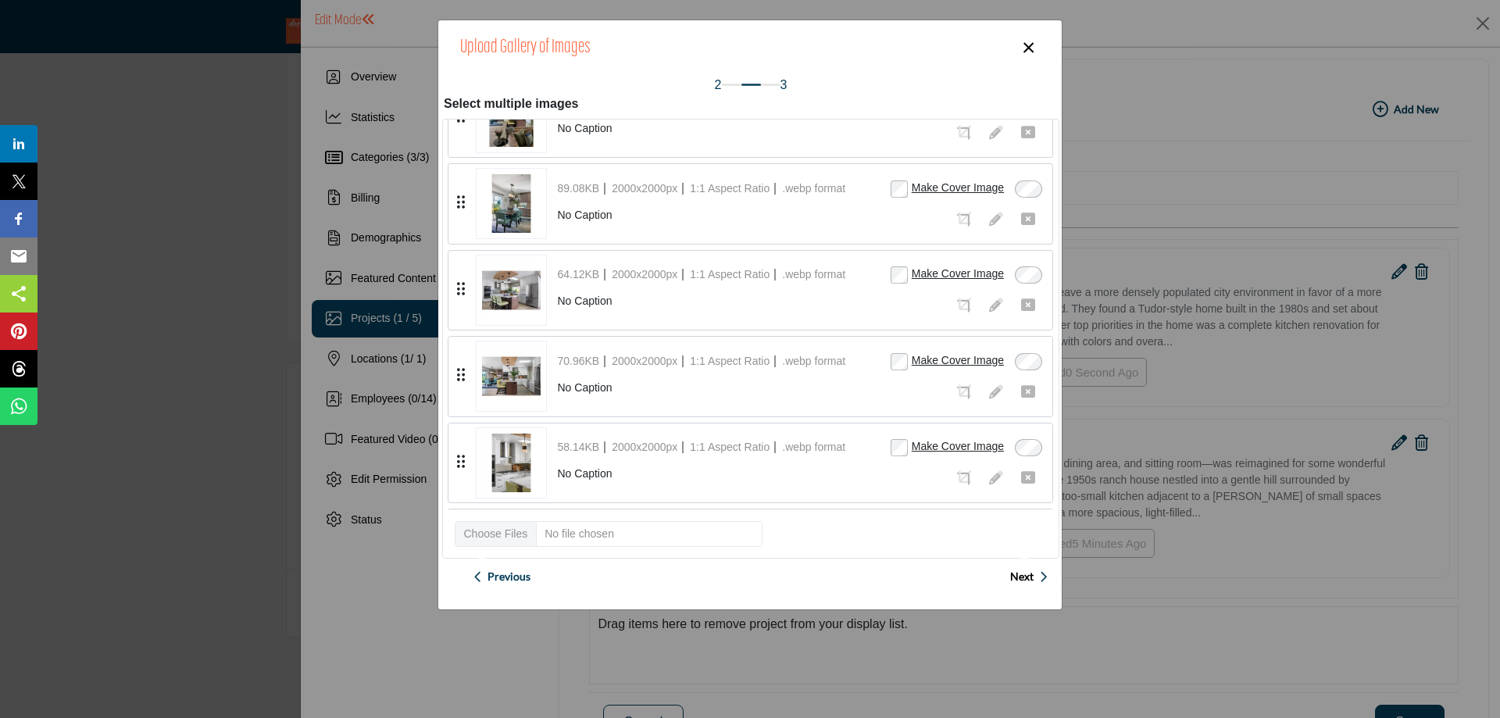
scroll to position [193, 0]
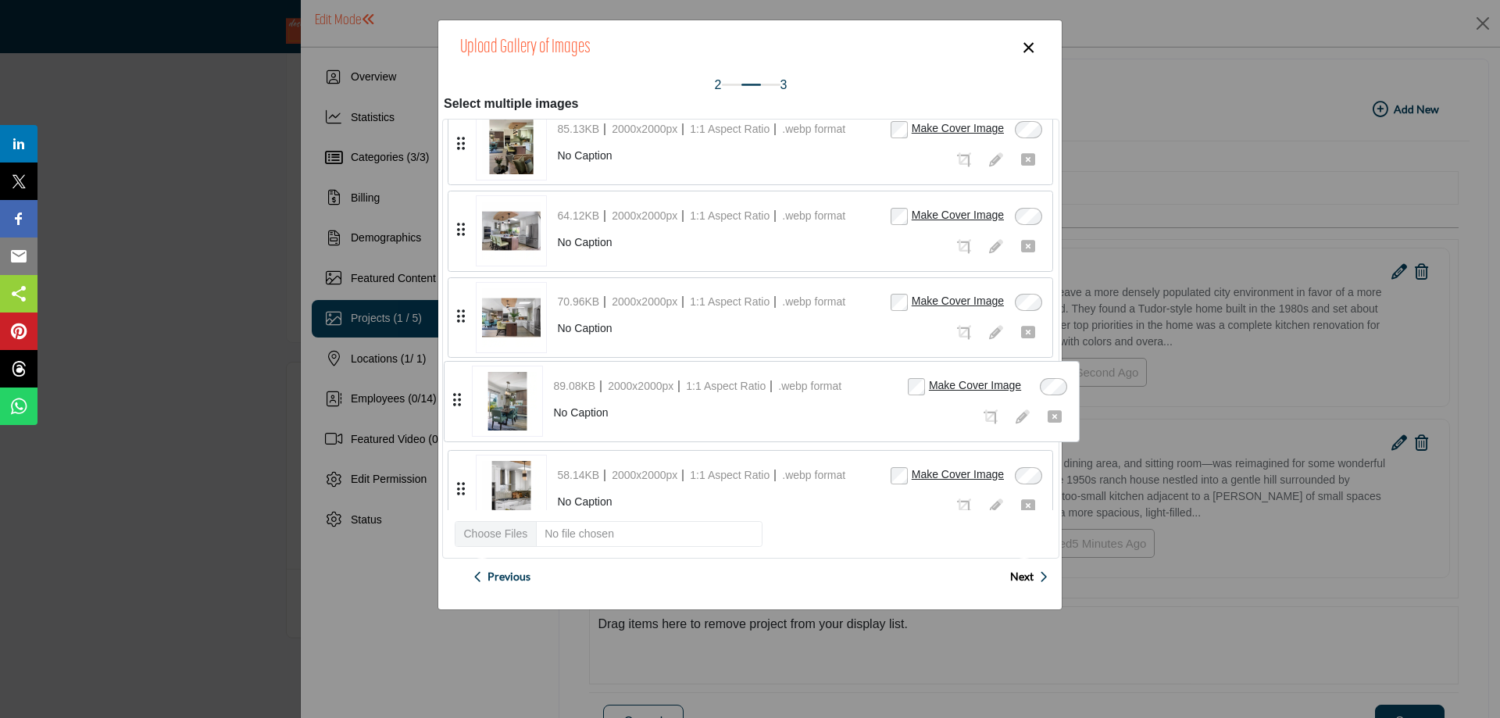
drag, startPoint x: 459, startPoint y: 224, endPoint x: 455, endPoint y: 394, distance: 170.3
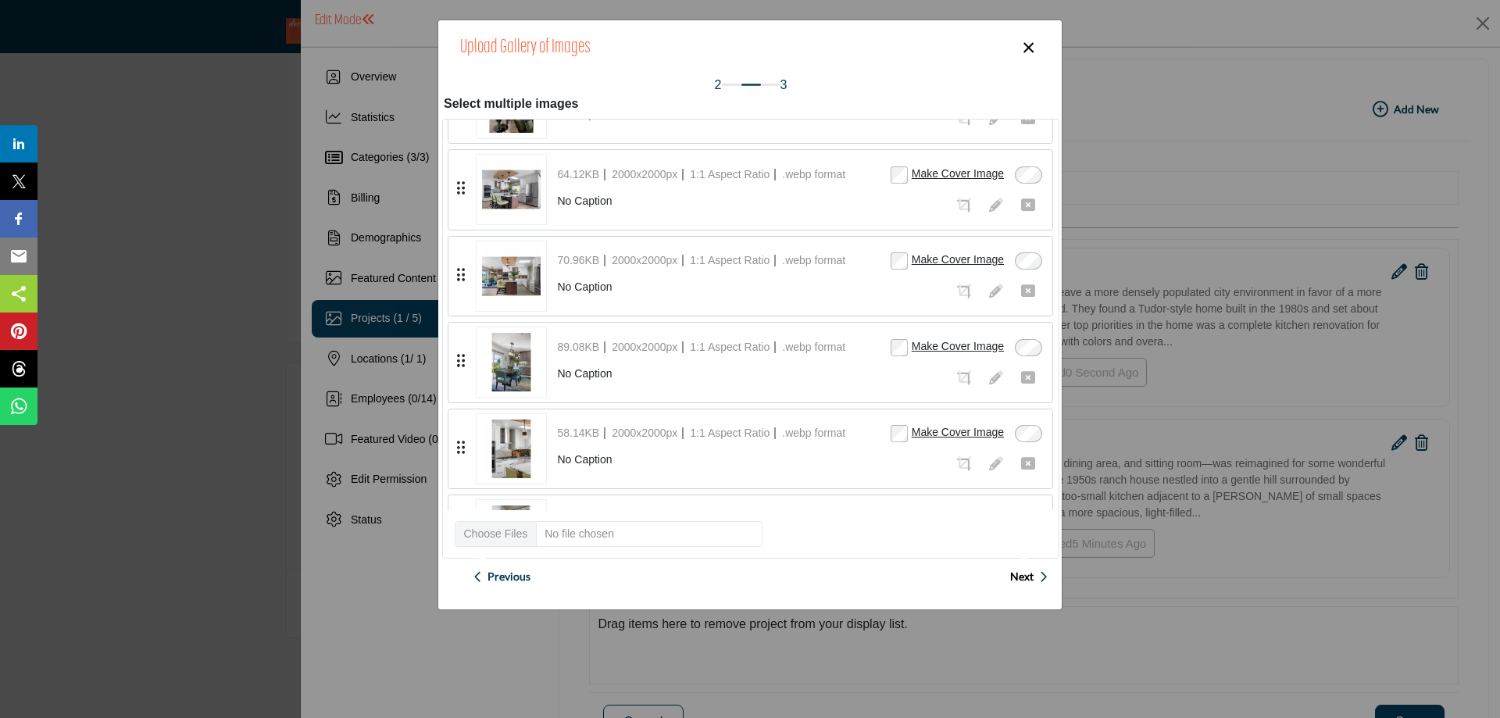
scroll to position [427, 0]
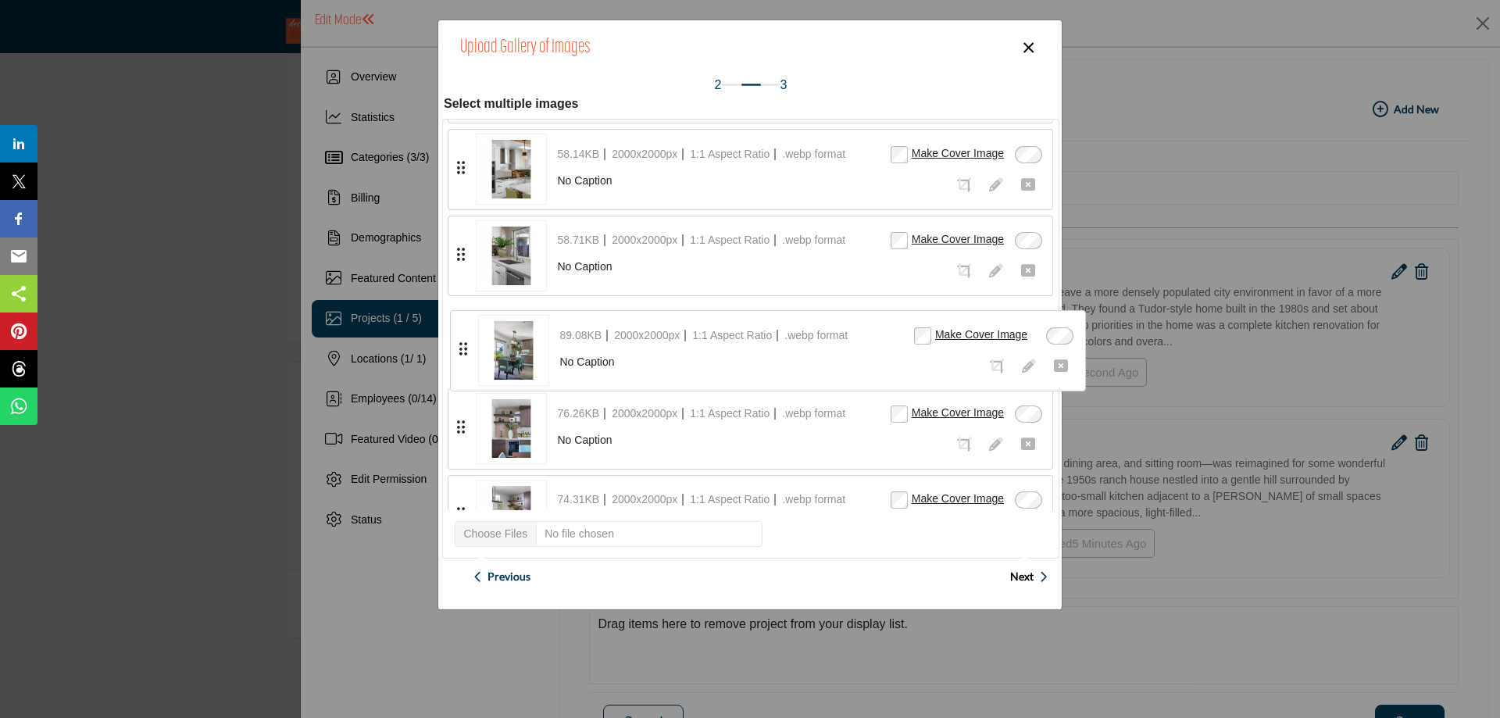
drag, startPoint x: 458, startPoint y: 165, endPoint x: 460, endPoint y: 346, distance: 181.2
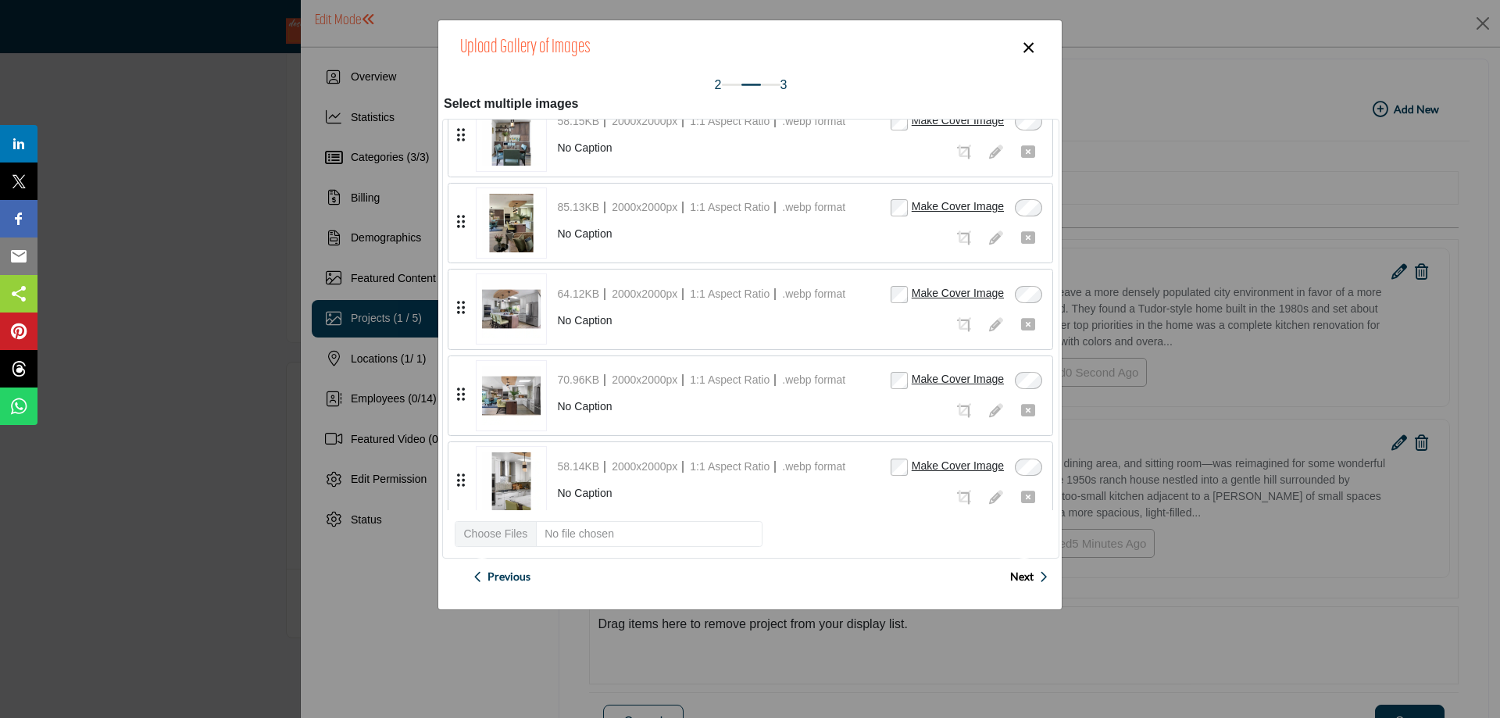
scroll to position [37, 0]
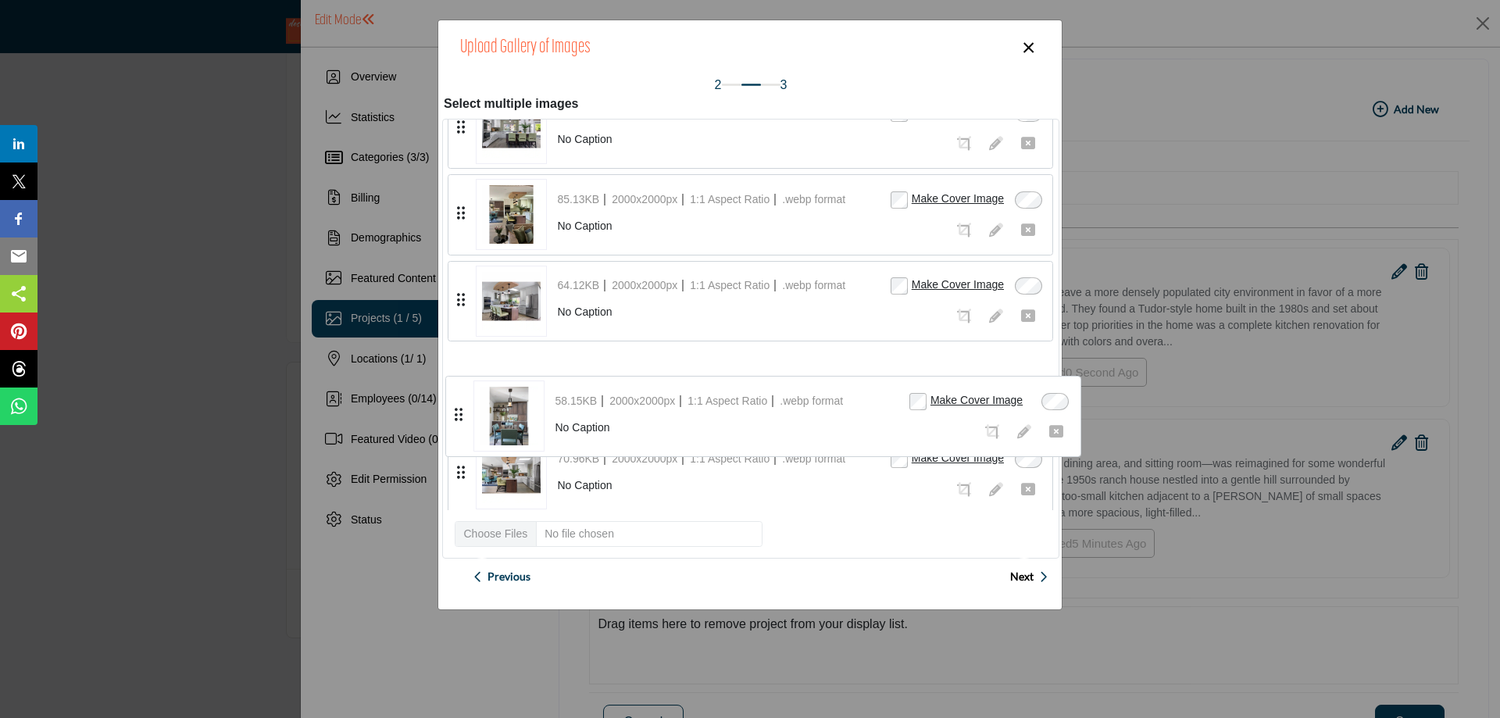
drag, startPoint x: 459, startPoint y: 209, endPoint x: 462, endPoint y: 387, distance: 177.3
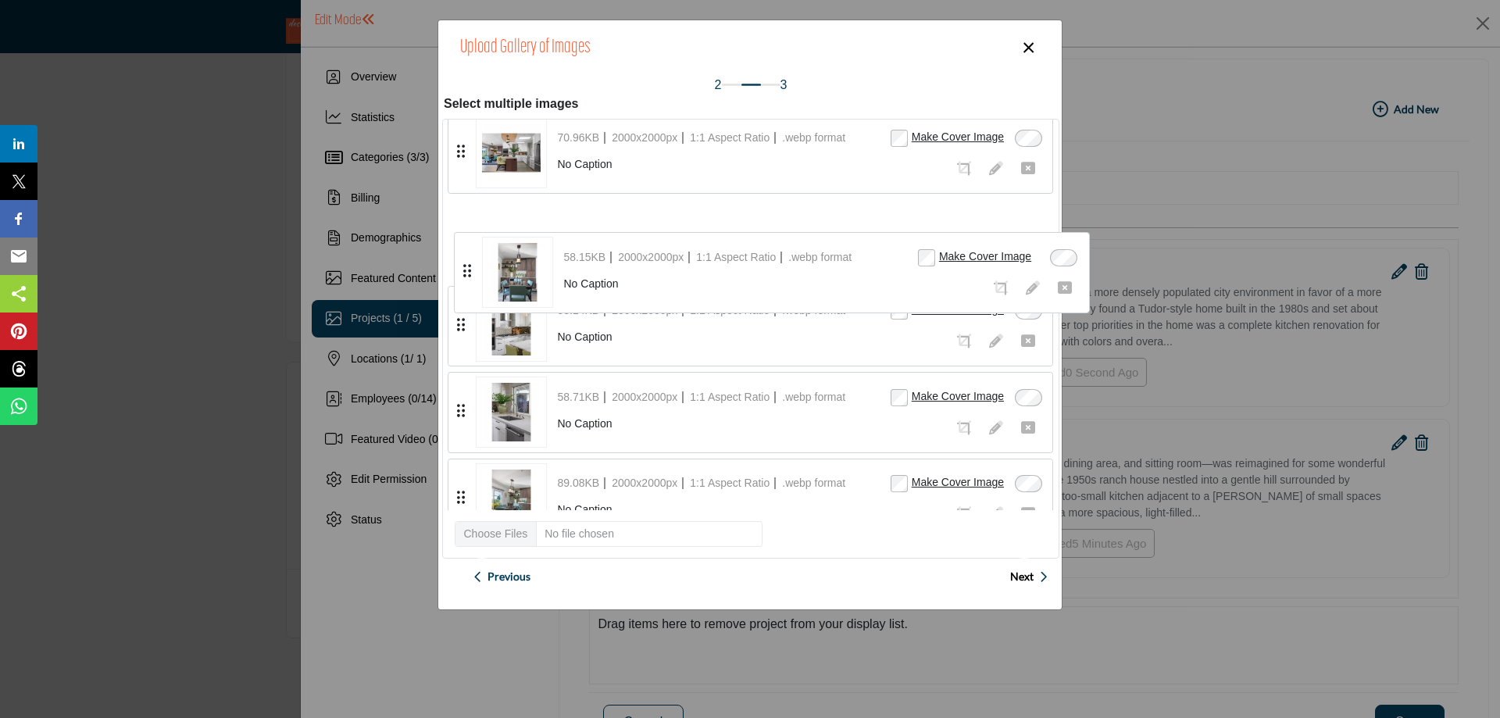
scroll to position [184, 0]
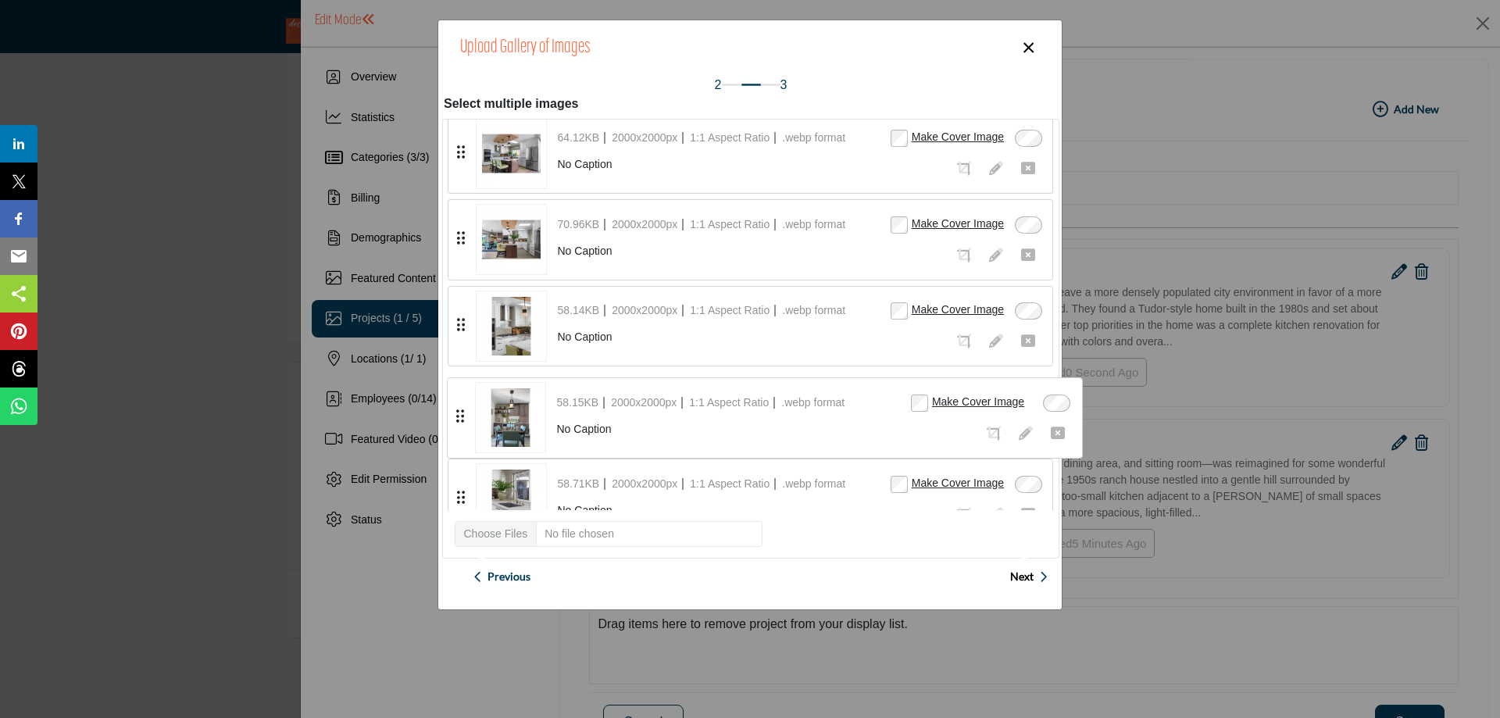
drag, startPoint x: 458, startPoint y: 148, endPoint x: 457, endPoint y: 411, distance: 263.2
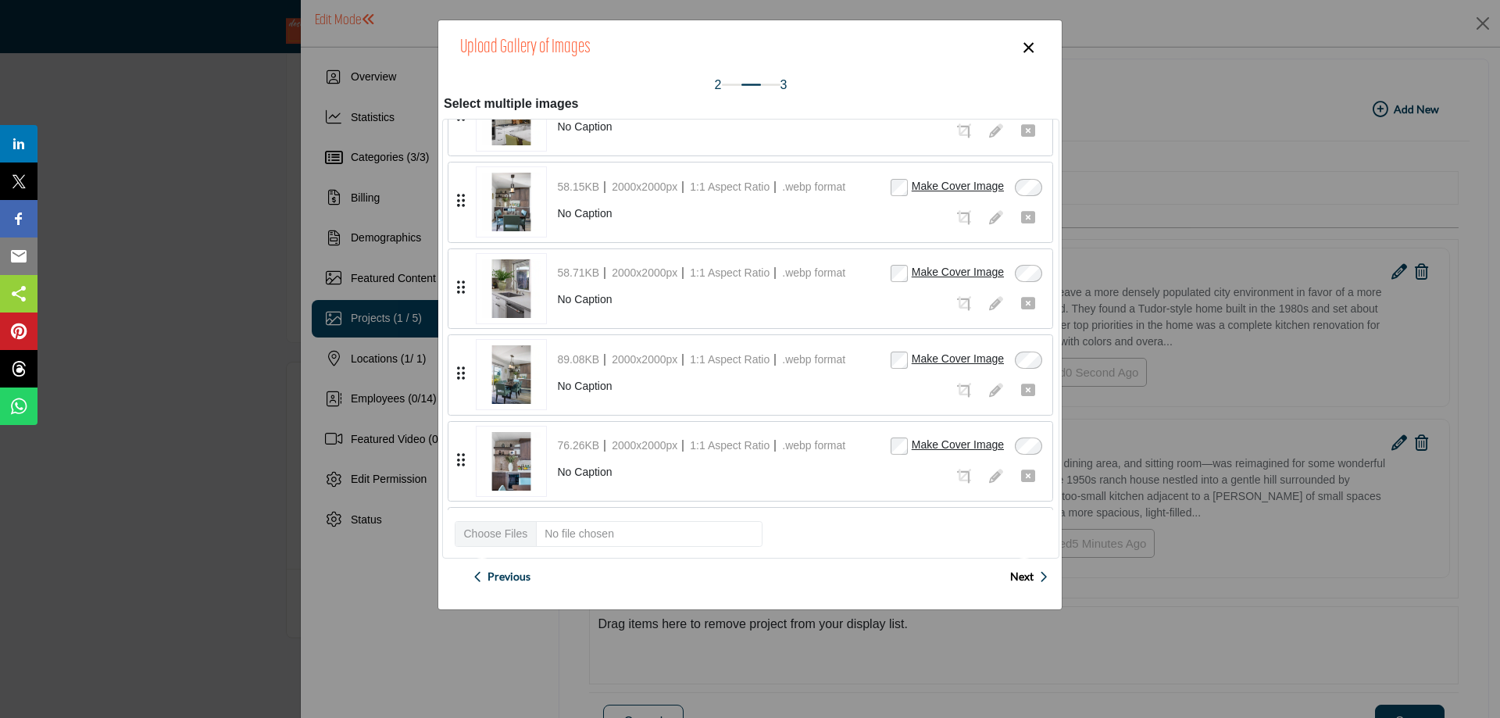
scroll to position [419, 0]
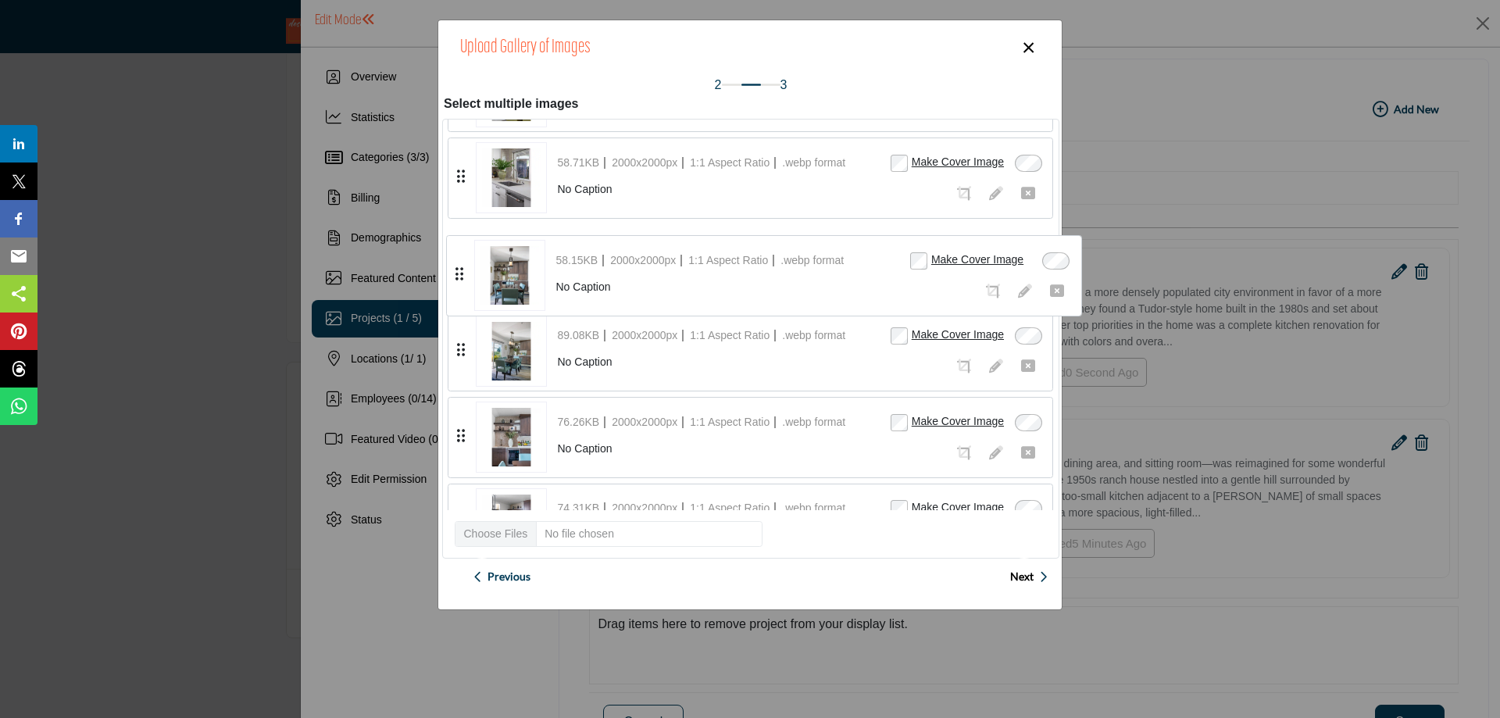
drag, startPoint x: 455, startPoint y: 174, endPoint x: 454, endPoint y: 272, distance: 97.7
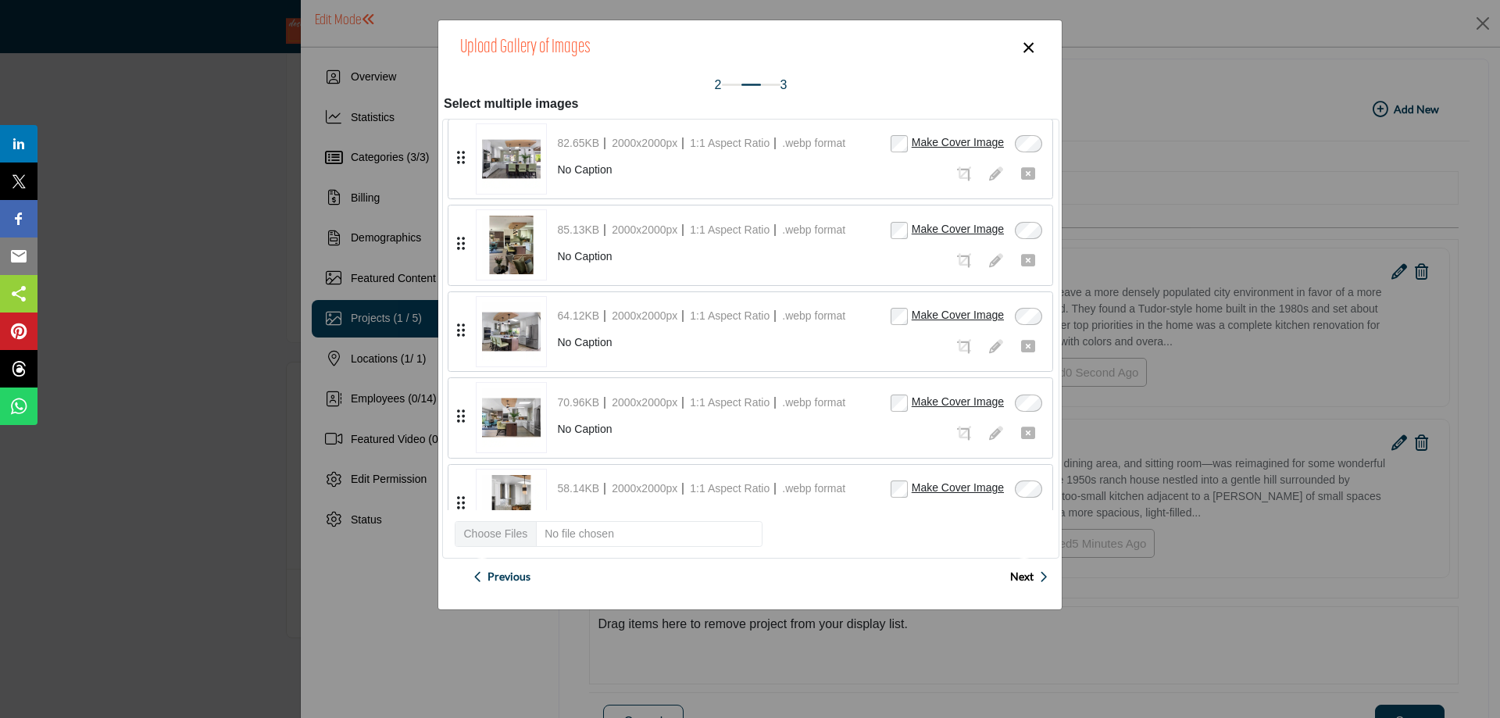
scroll to position [0, 0]
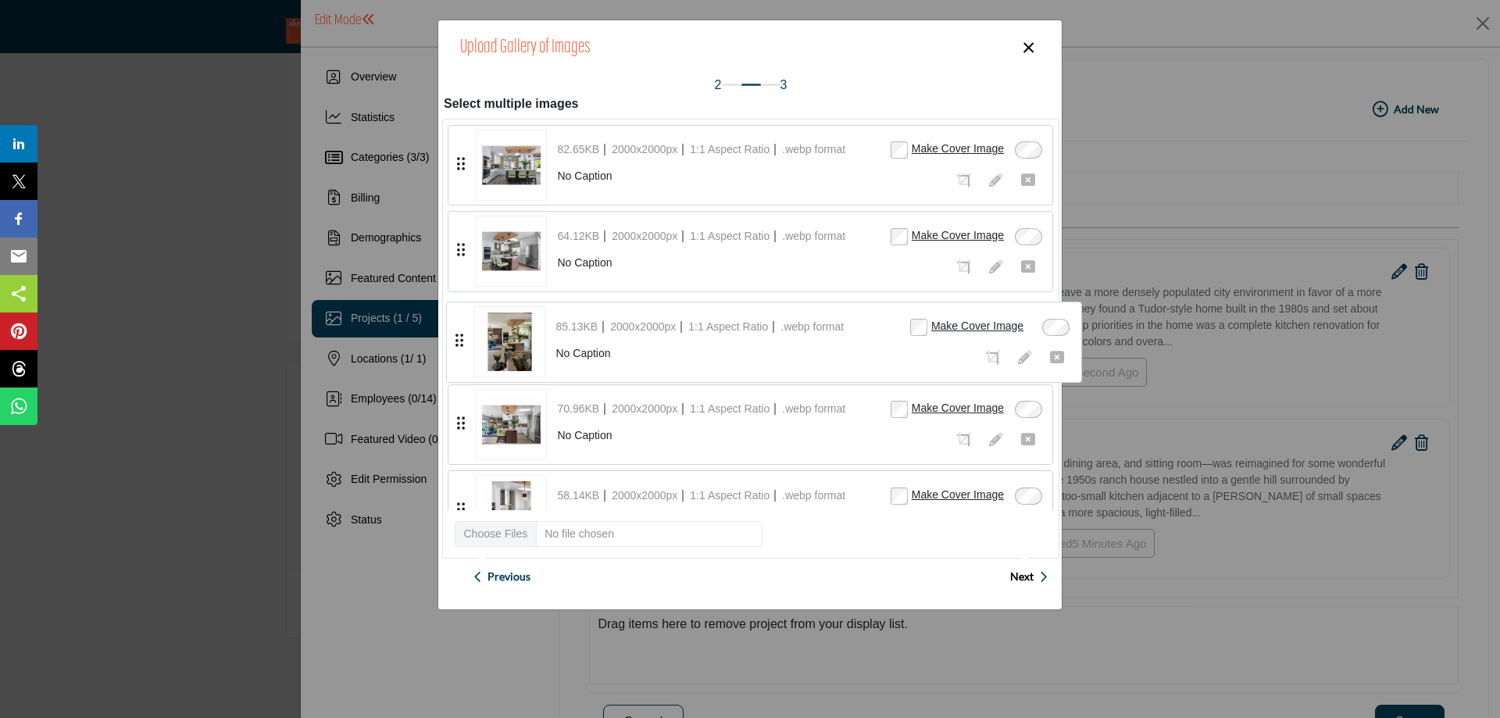
drag, startPoint x: 457, startPoint y: 246, endPoint x: 455, endPoint y: 337, distance: 90.6
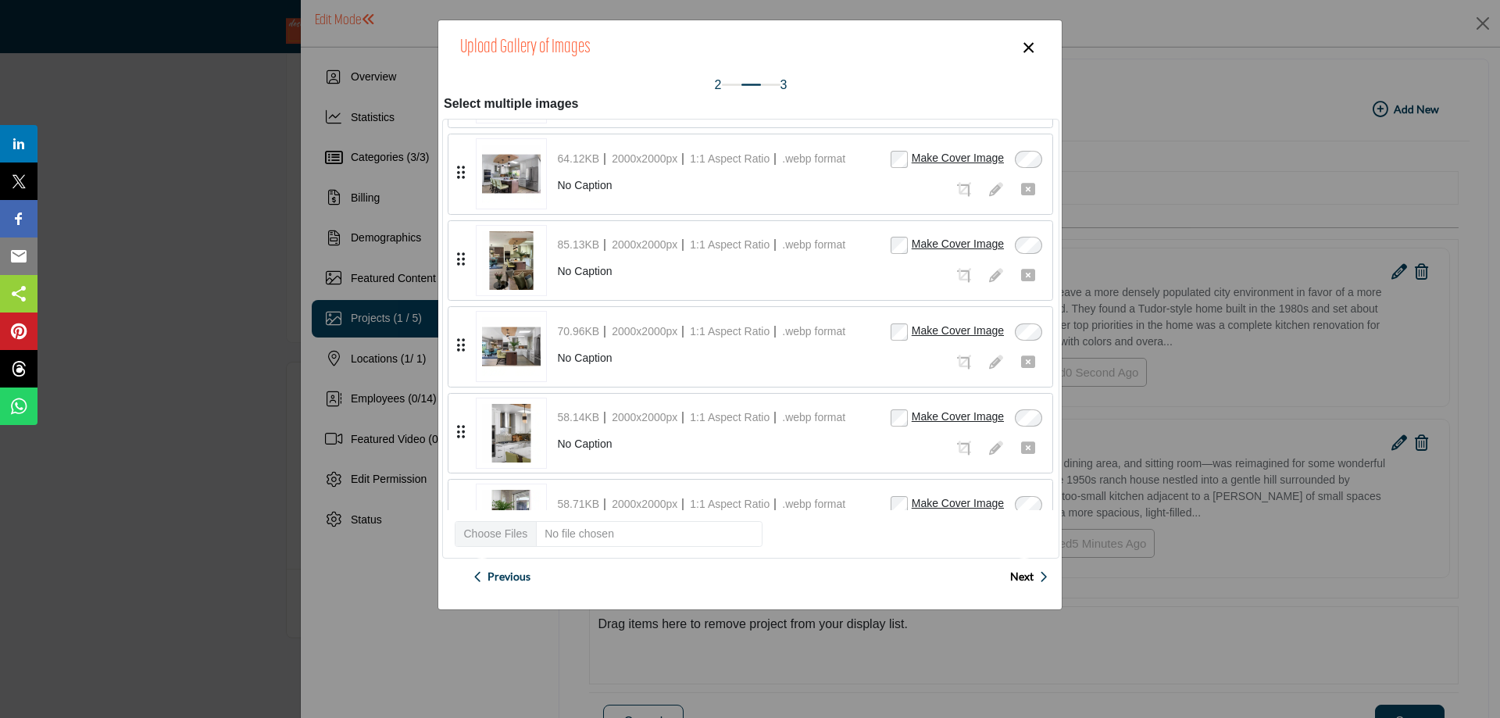
scroll to position [78, 0]
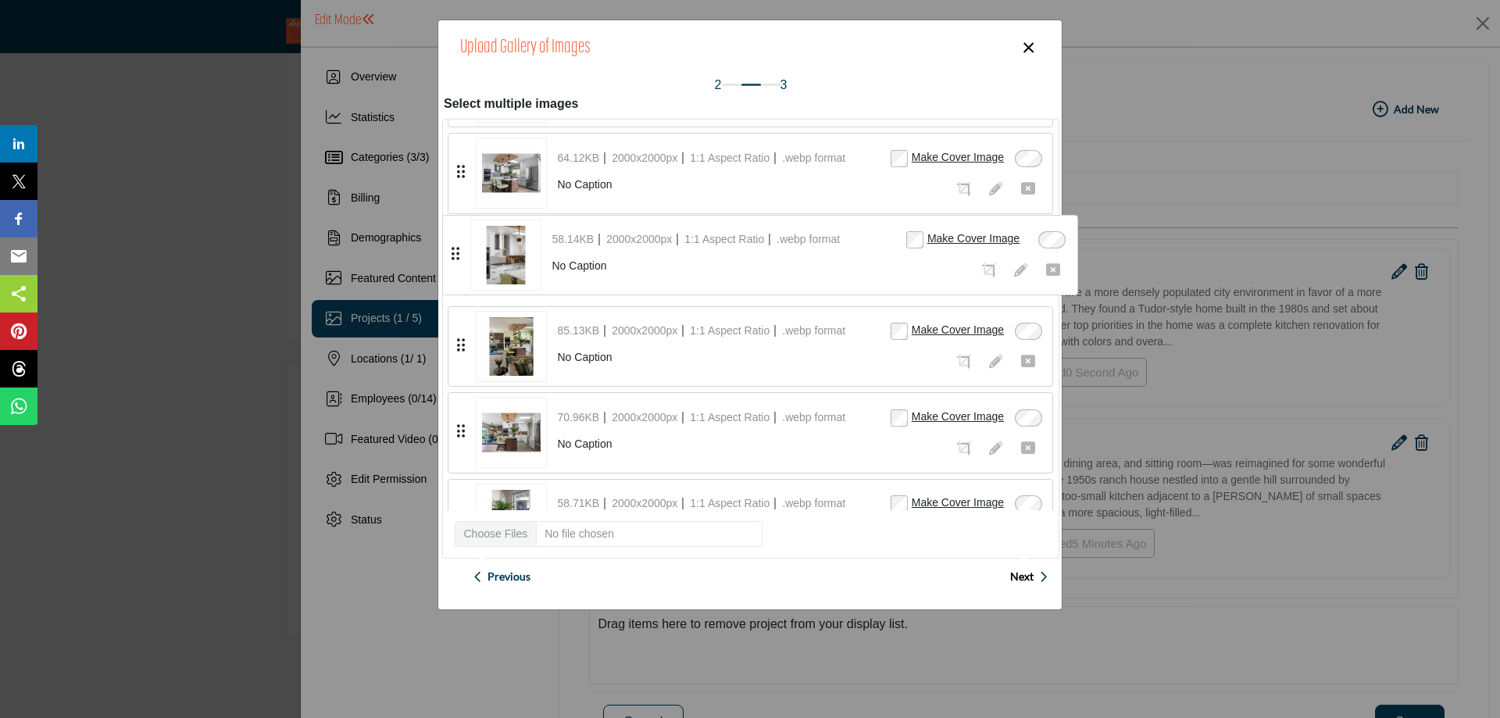
drag, startPoint x: 462, startPoint y: 427, endPoint x: 456, endPoint y: 250, distance: 177.4
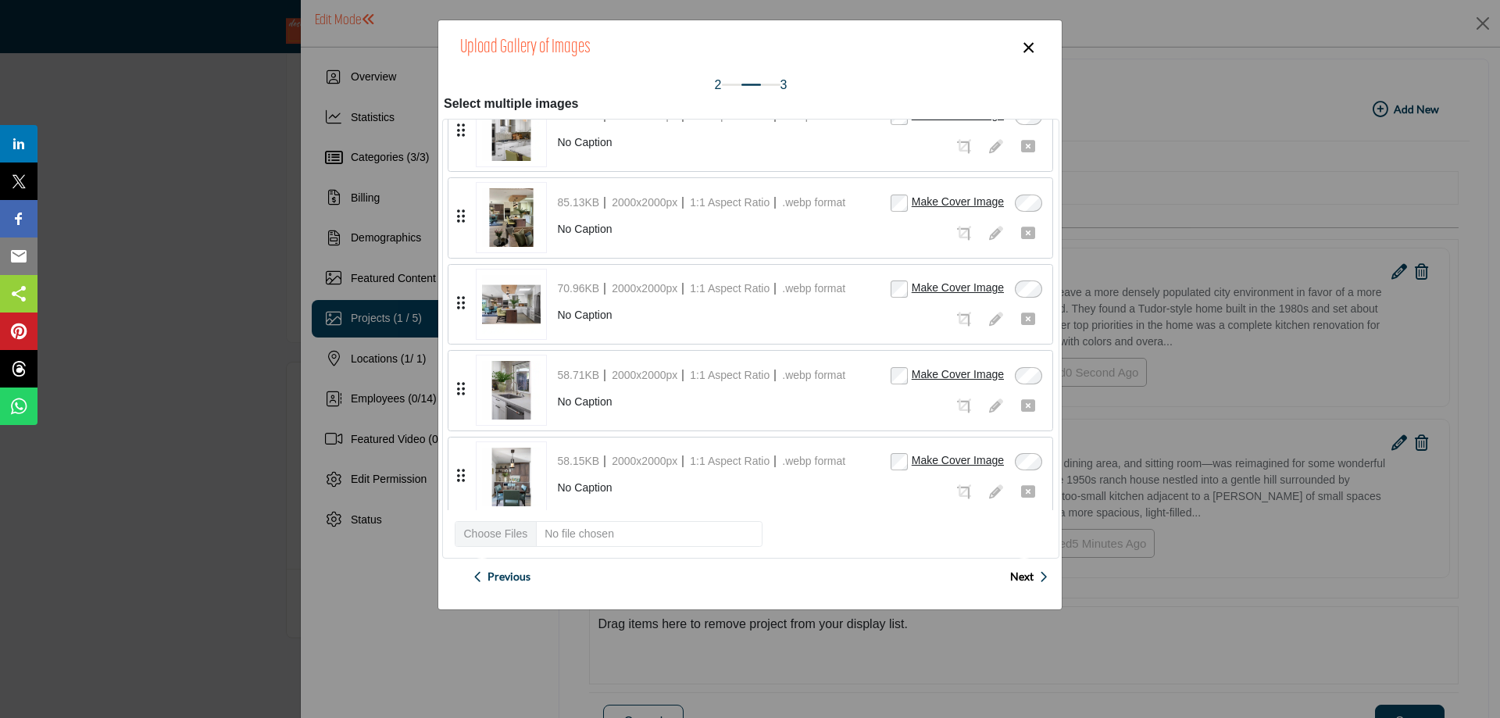
scroll to position [234, 0]
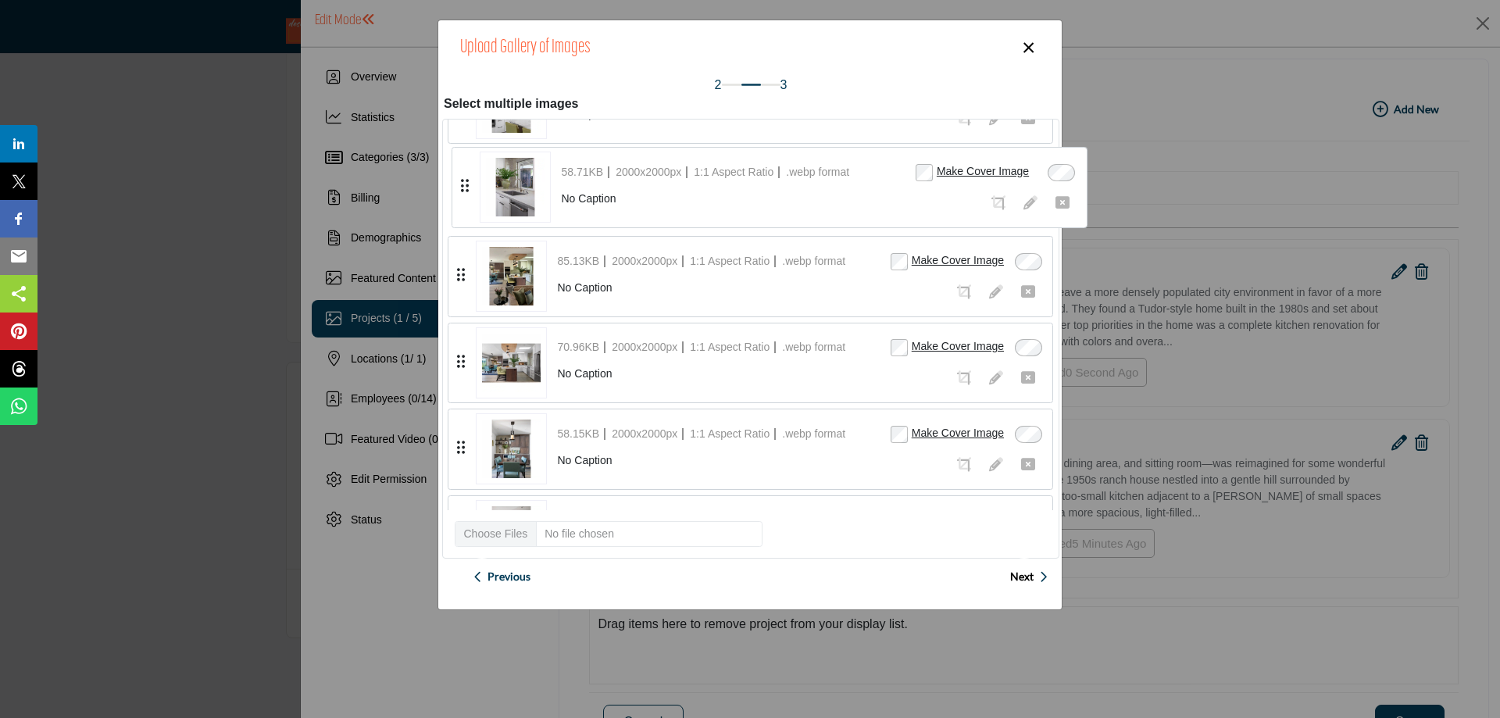
drag, startPoint x: 456, startPoint y: 358, endPoint x: 460, endPoint y: 183, distance: 175.0
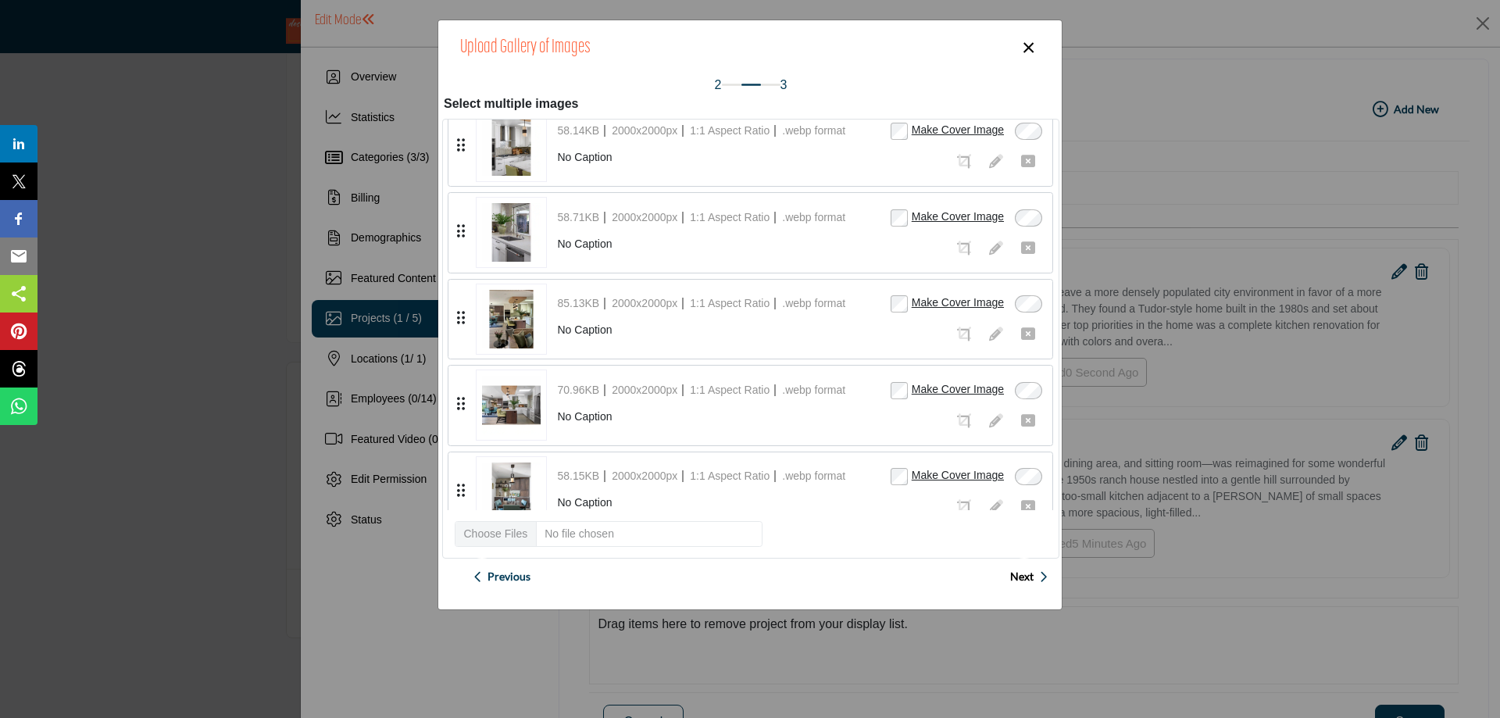
scroll to position [198, 0]
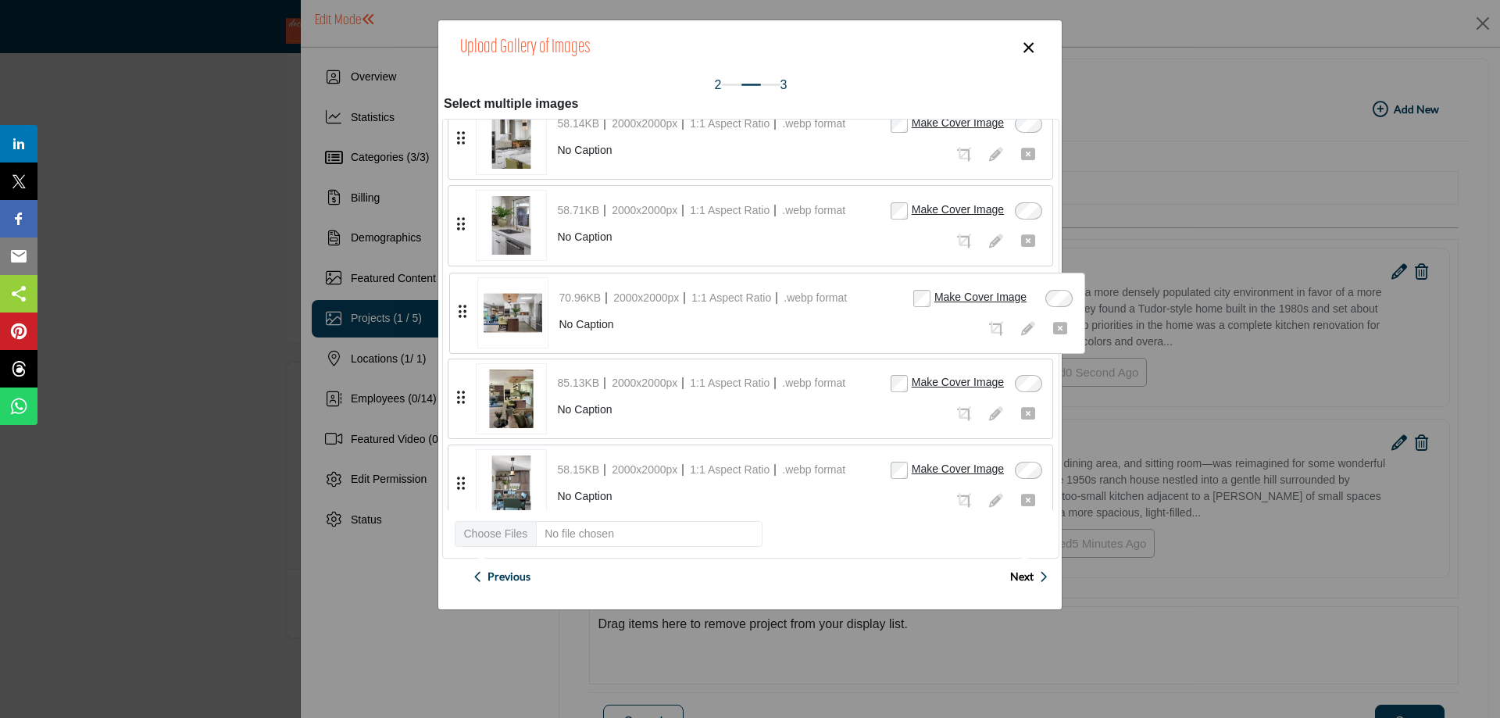
drag, startPoint x: 459, startPoint y: 394, endPoint x: 460, endPoint y: 309, distance: 85.2
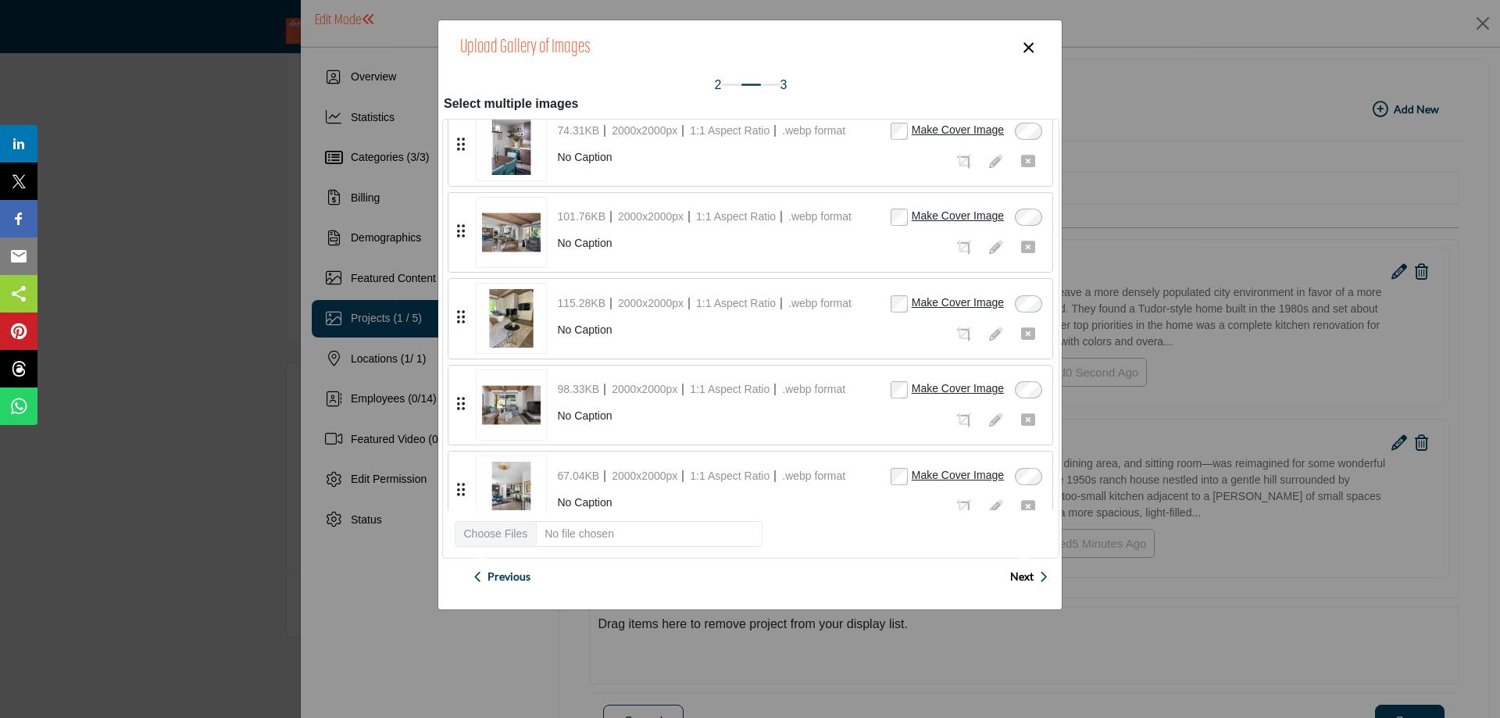
scroll to position [812, 0]
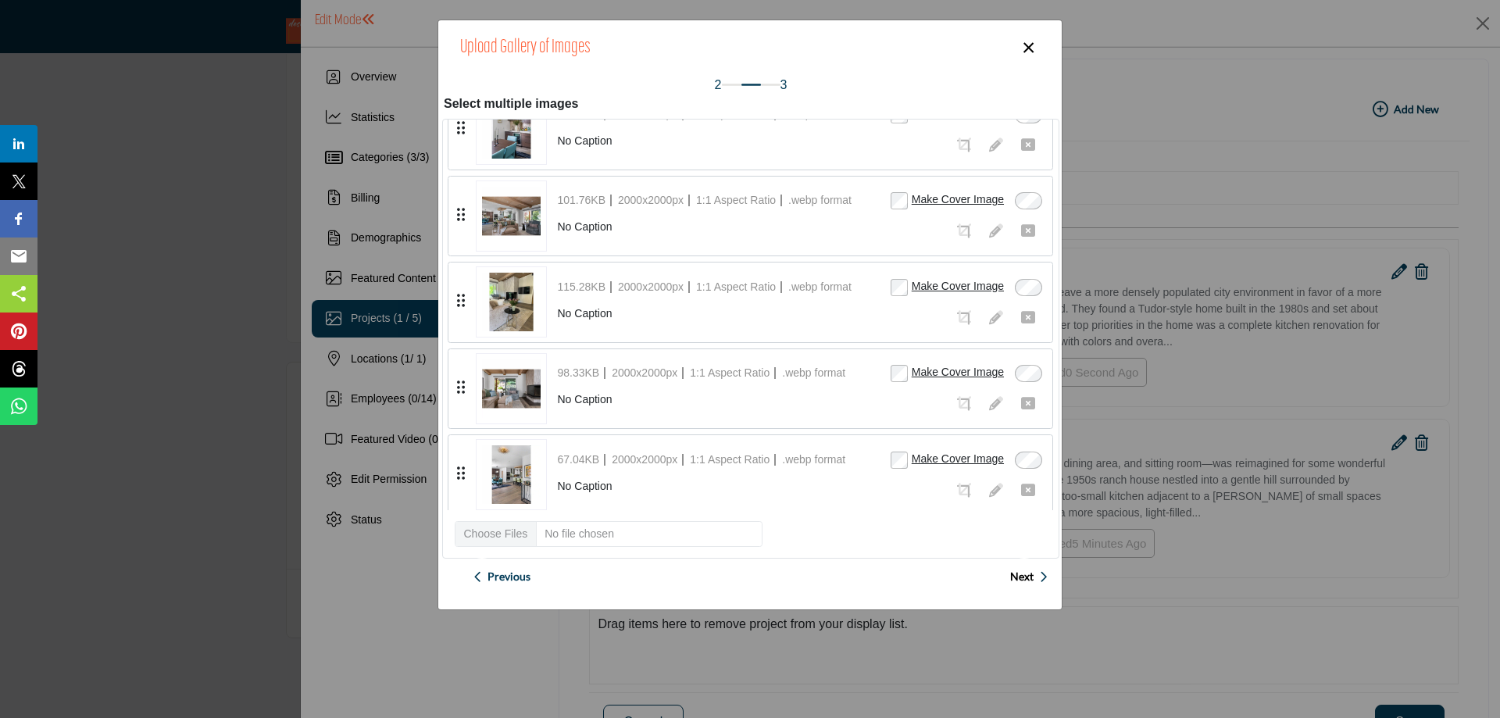
click at [1018, 572] on span "Next" at bounding box center [1021, 577] width 23 height 16
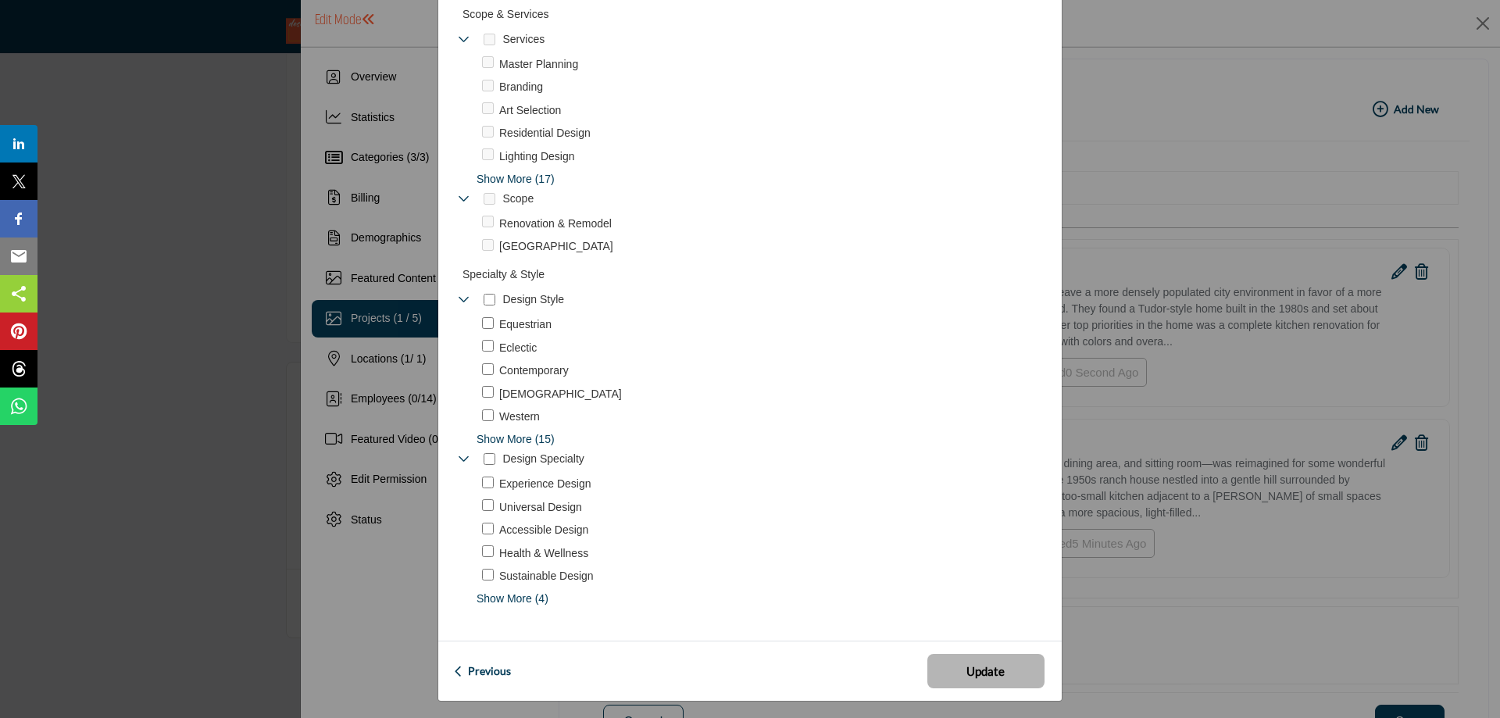
scroll to position [887, 0]
click at [981, 663] on span "Update" at bounding box center [985, 668] width 38 height 18
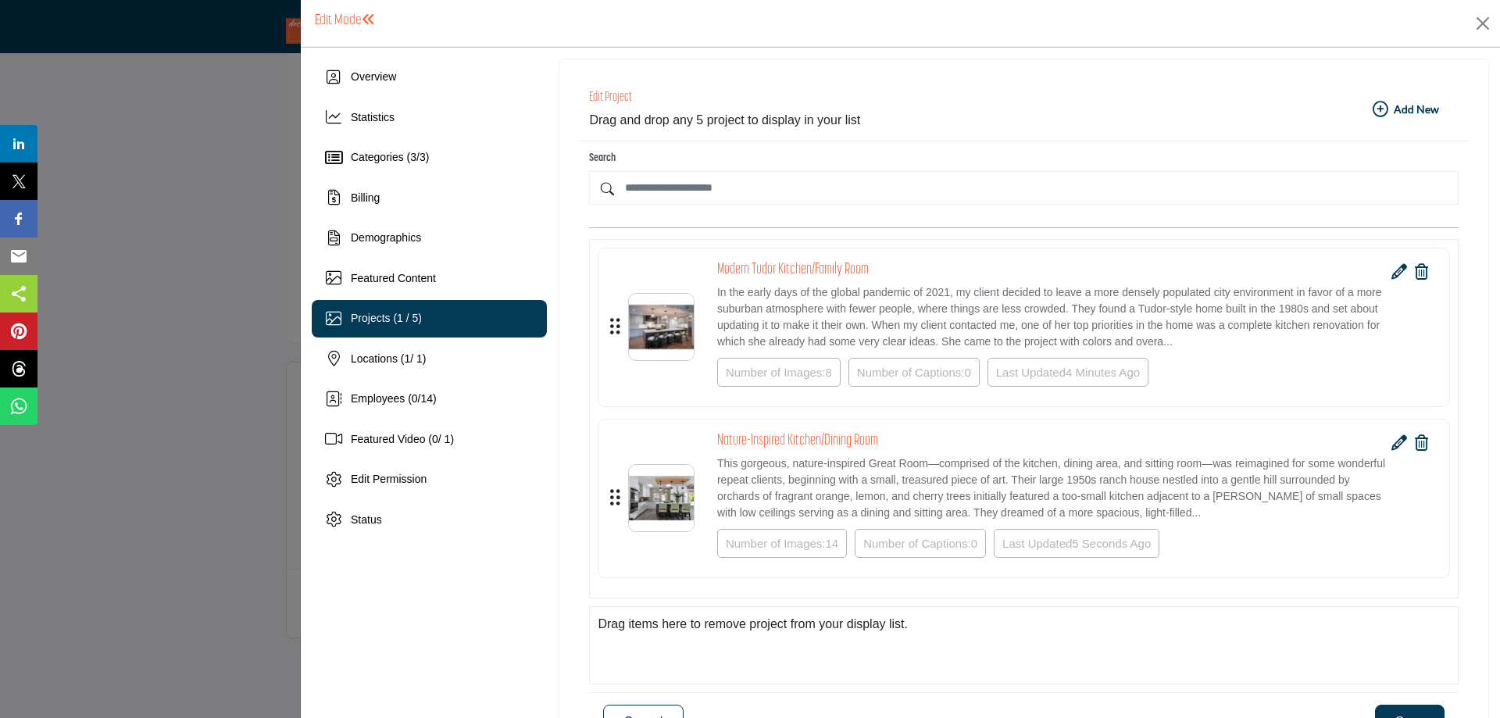
click at [1374, 108] on icon "button" at bounding box center [1380, 110] width 16 height 16
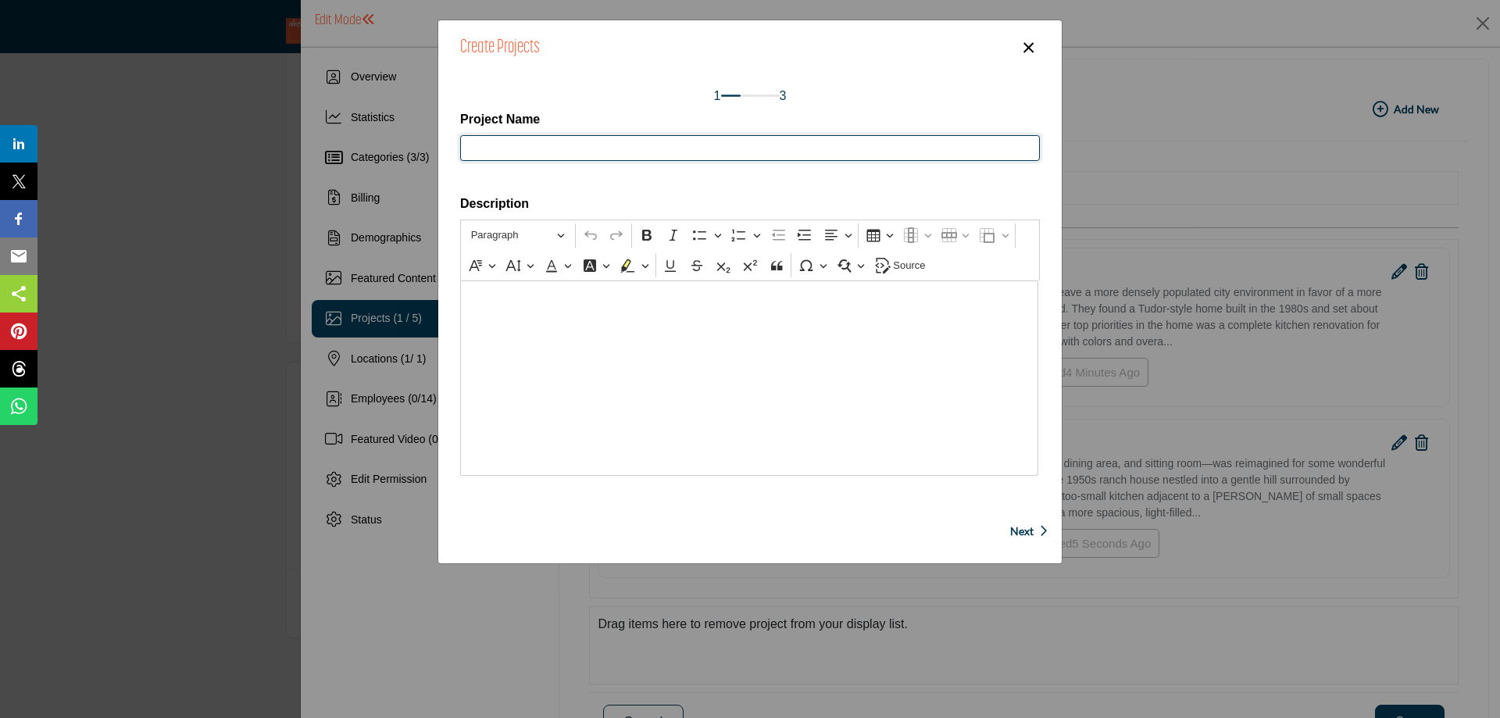
click at [637, 145] on input "Project Name" at bounding box center [750, 148] width 580 height 27
click at [510, 150] on input "**********" at bounding box center [750, 148] width 580 height 27
type input "**********"
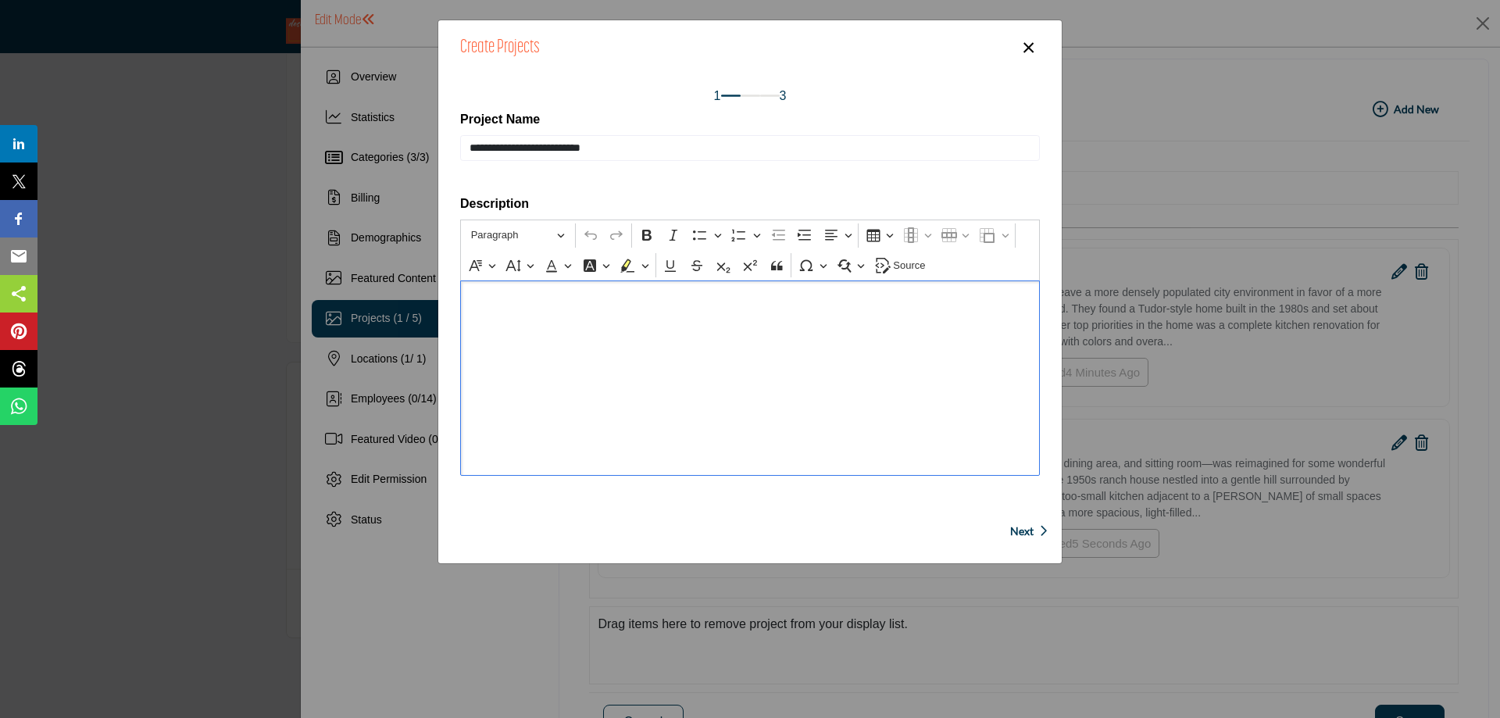
click at [580, 301] on p "Editor editing area: main" at bounding box center [750, 293] width 563 height 25
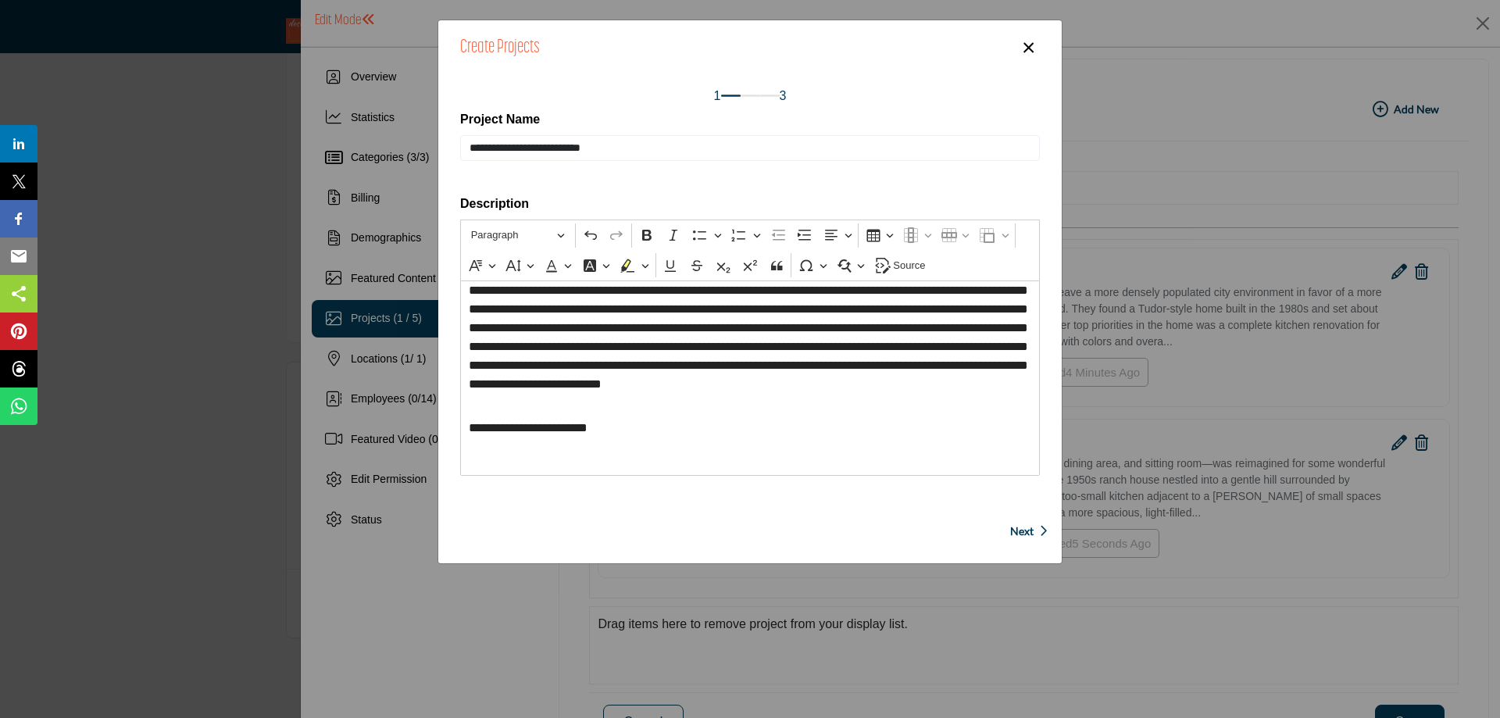
click at [1015, 530] on span "Next" at bounding box center [1021, 531] width 23 height 16
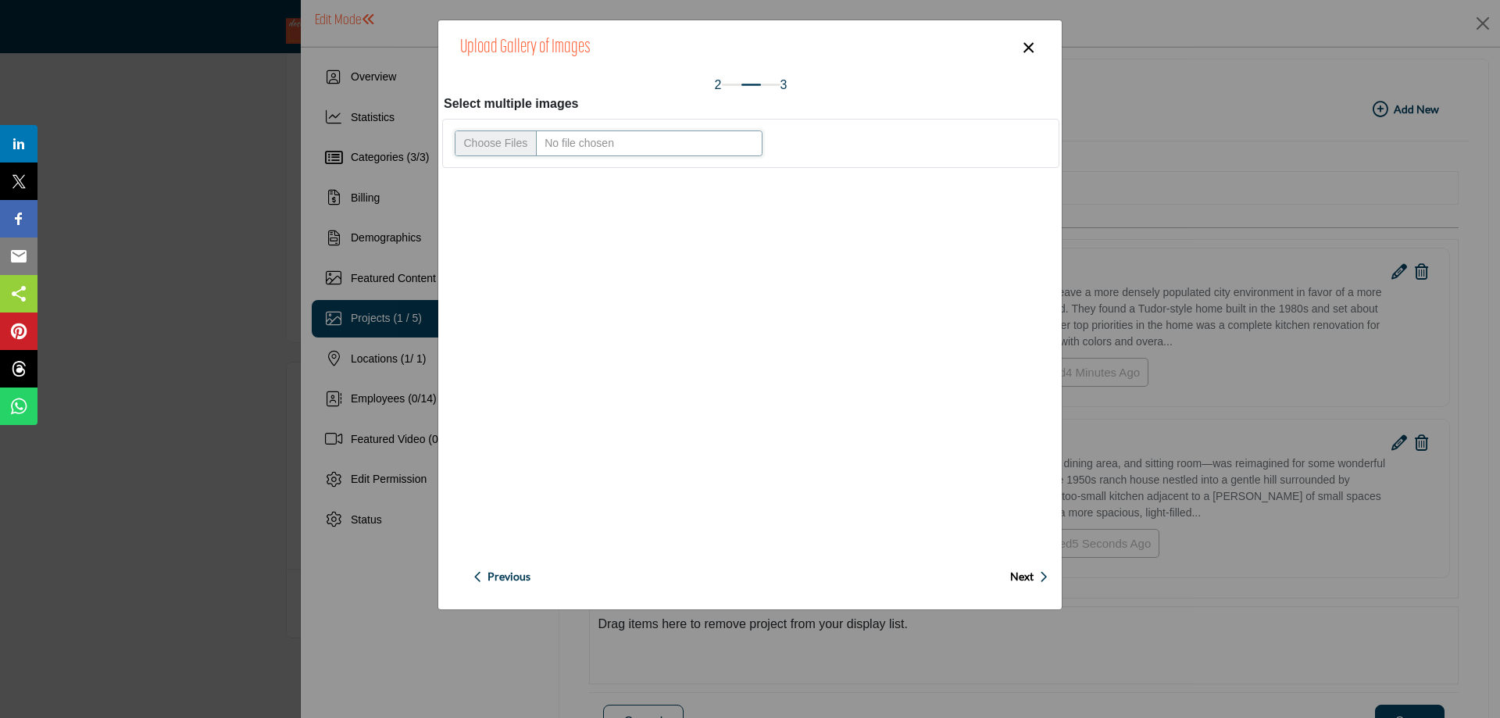
click at [487, 143] on input "Upload file" at bounding box center [609, 143] width 308 height 27
type input "**********"
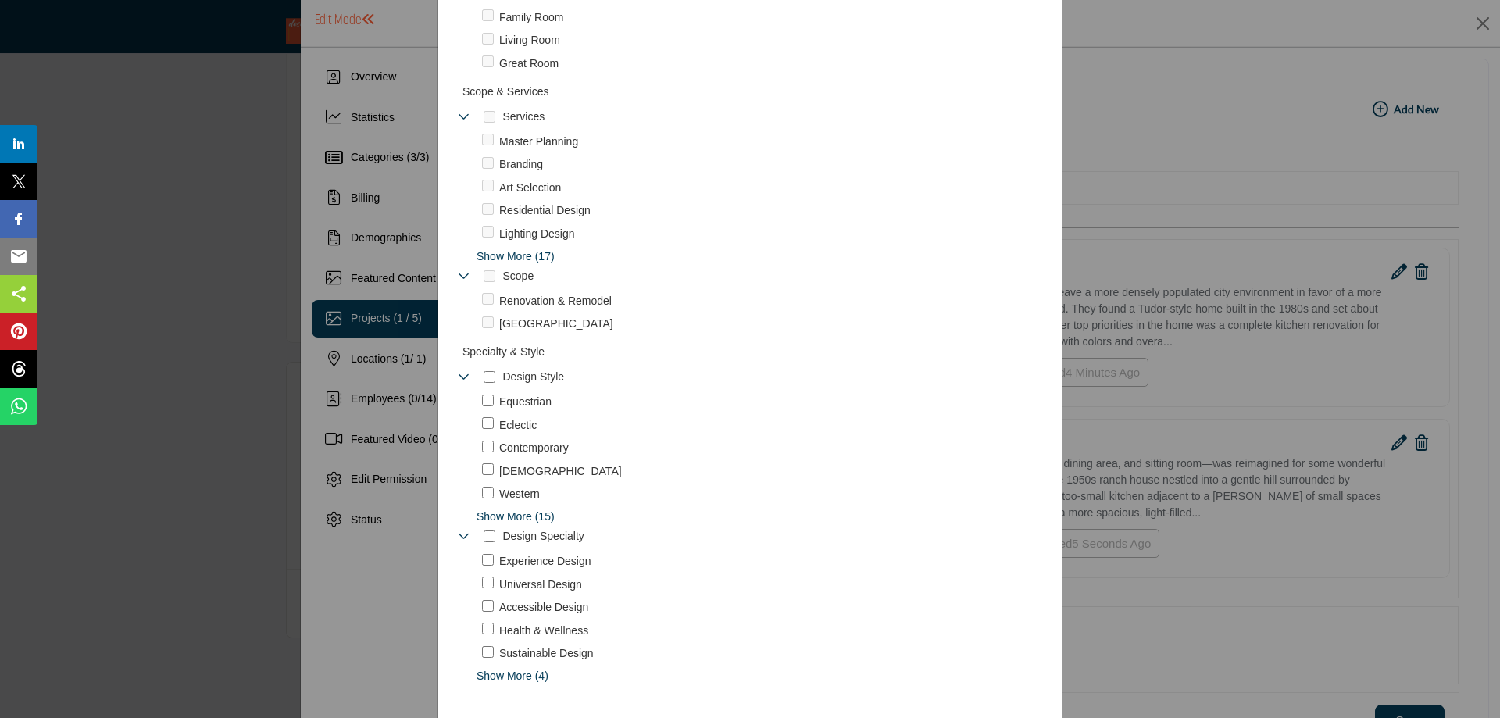
scroll to position [887, 0]
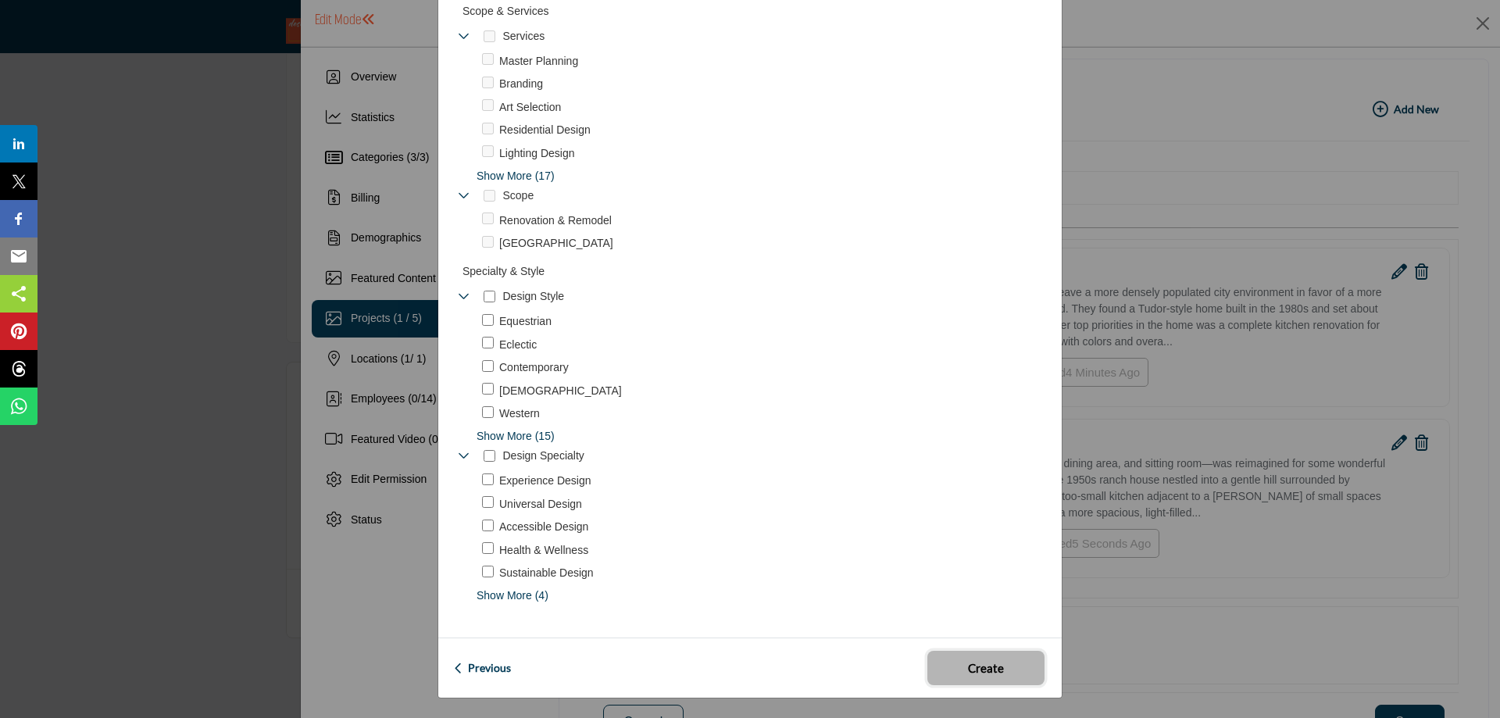
click at [942, 665] on button "Create" at bounding box center [985, 668] width 117 height 34
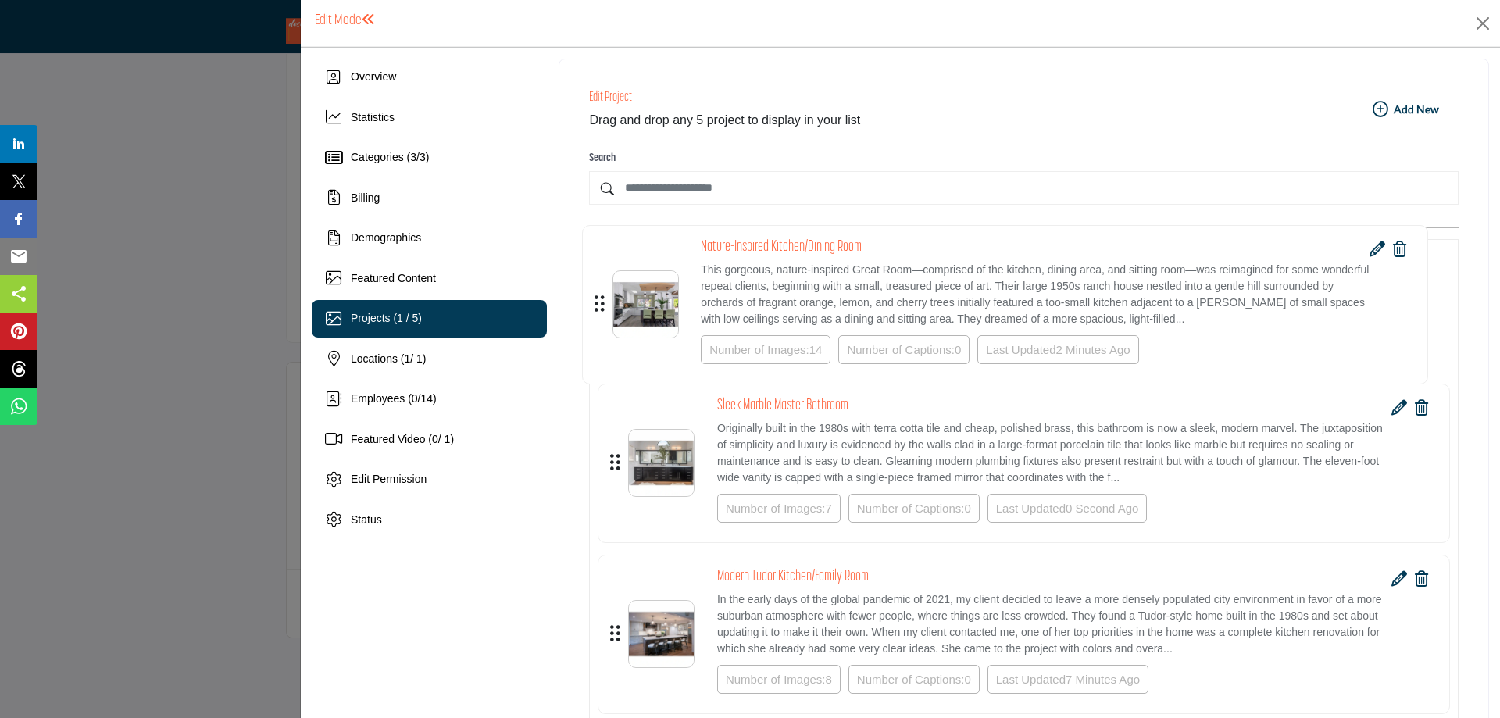
drag, startPoint x: 610, startPoint y: 666, endPoint x: 594, endPoint y: 301, distance: 365.1
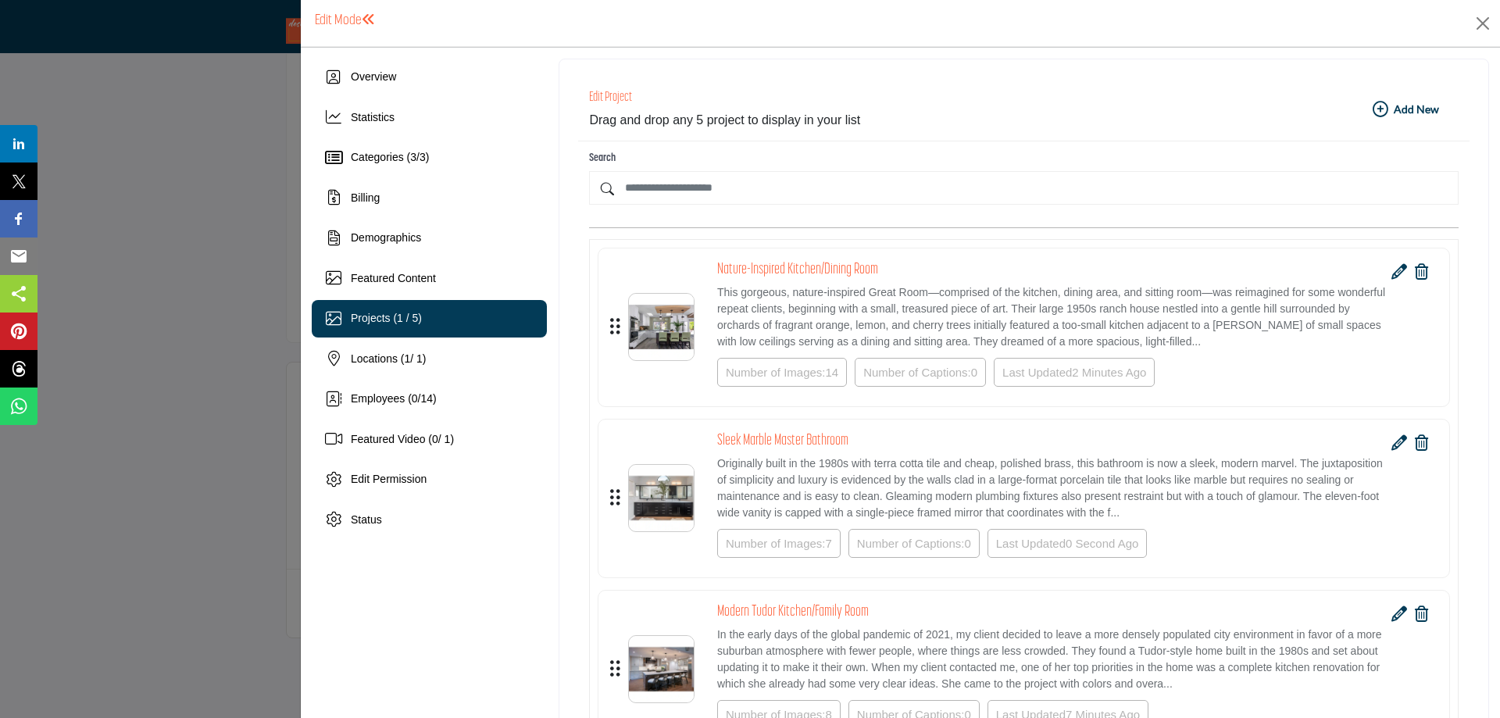
click at [1387, 107] on b "Add New Add New" at bounding box center [1405, 110] width 66 height 16
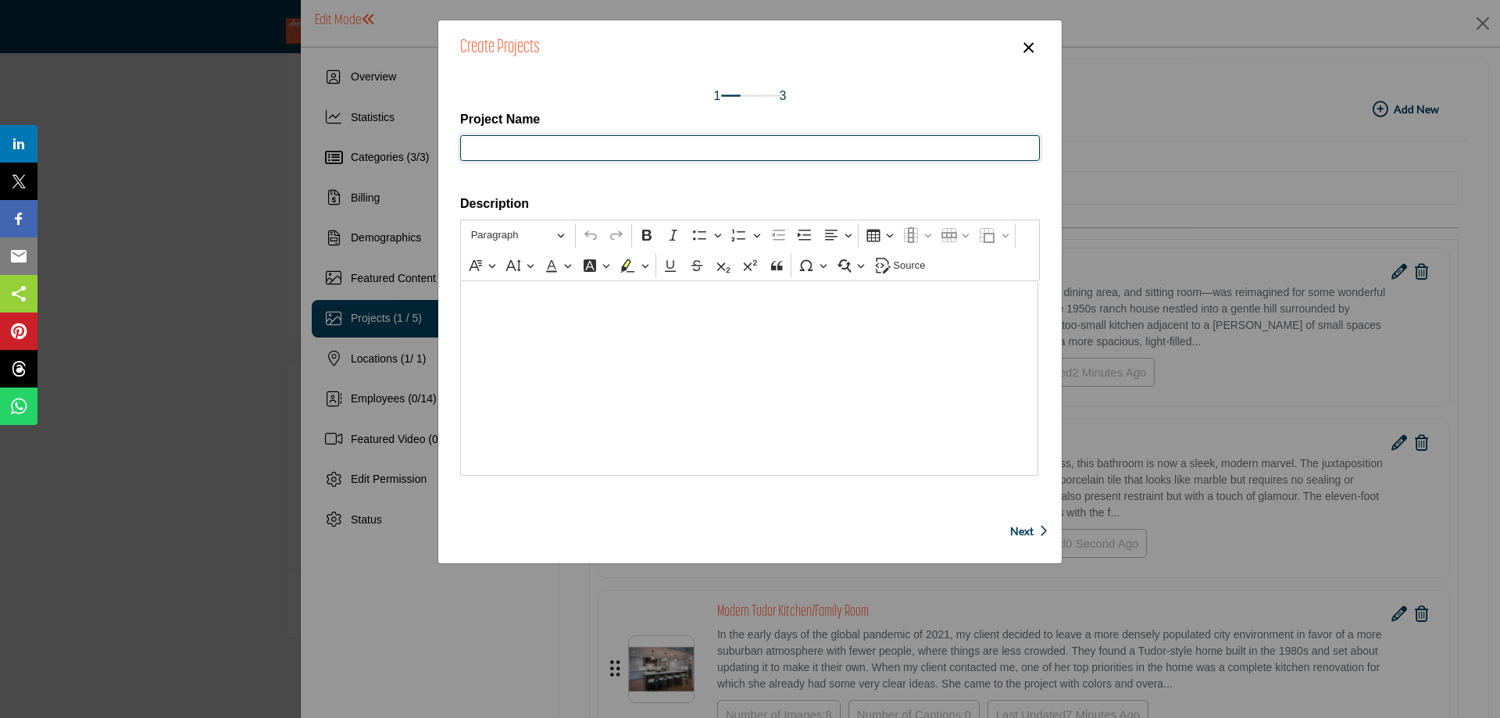
click at [547, 150] on input "Project Name" at bounding box center [750, 148] width 580 height 27
paste input "**********"
type input "**********"
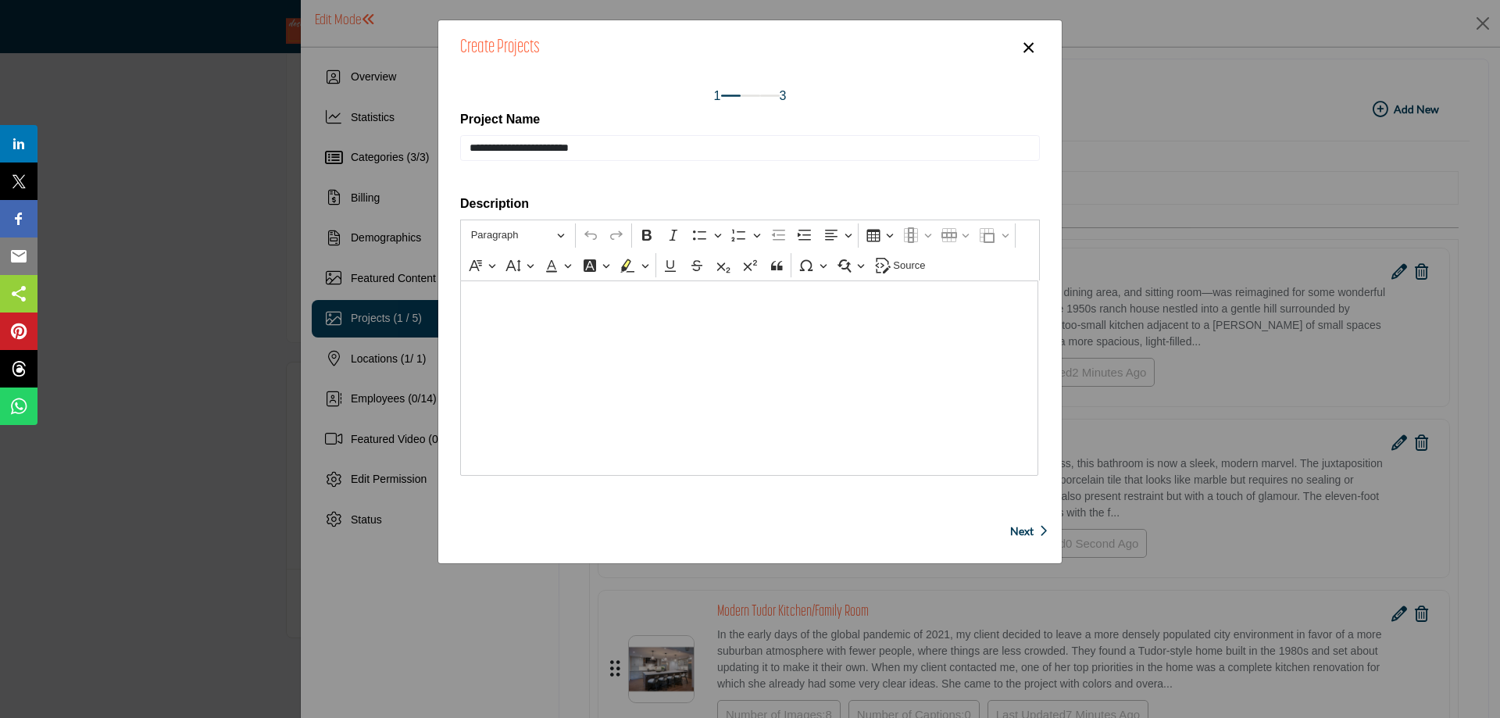
click at [544, 300] on p "Editor editing area: main" at bounding box center [750, 293] width 562 height 25
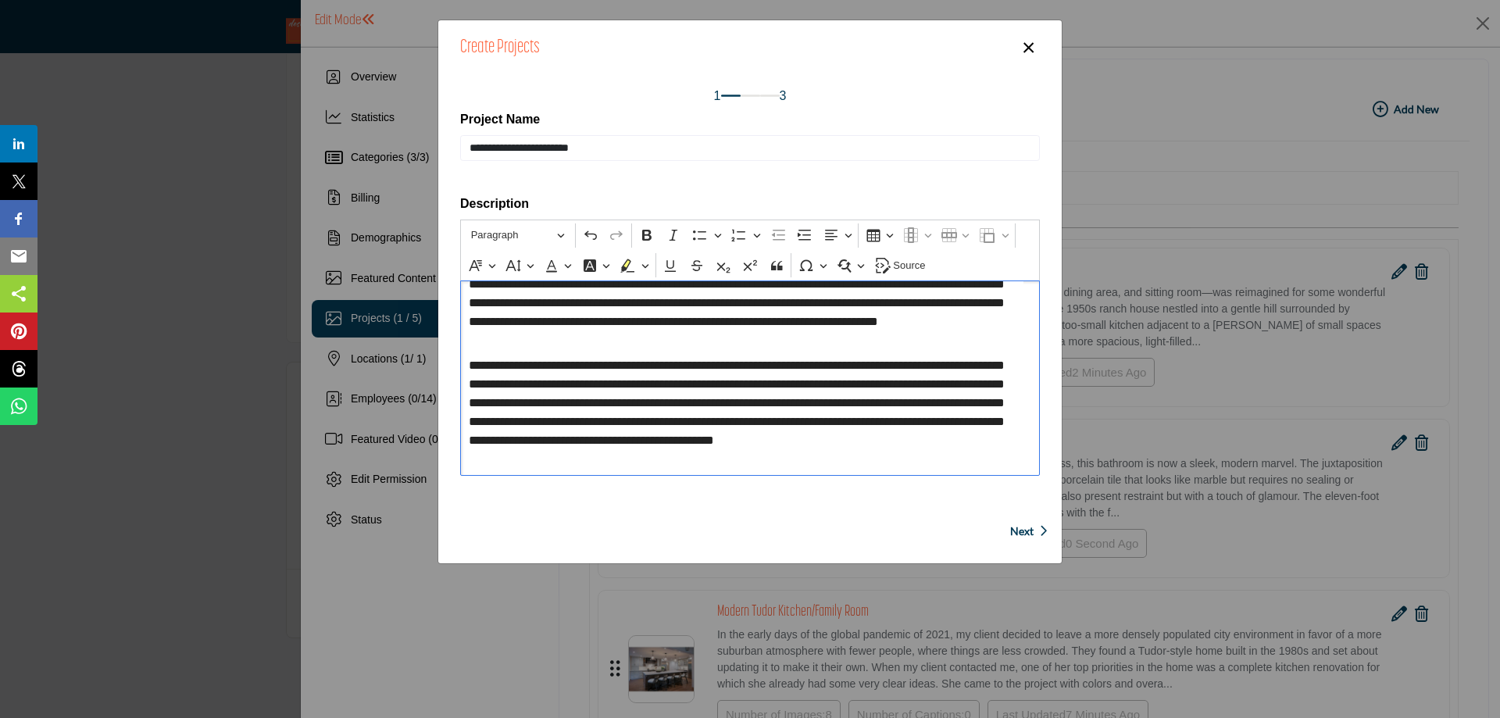
scroll to position [312, 0]
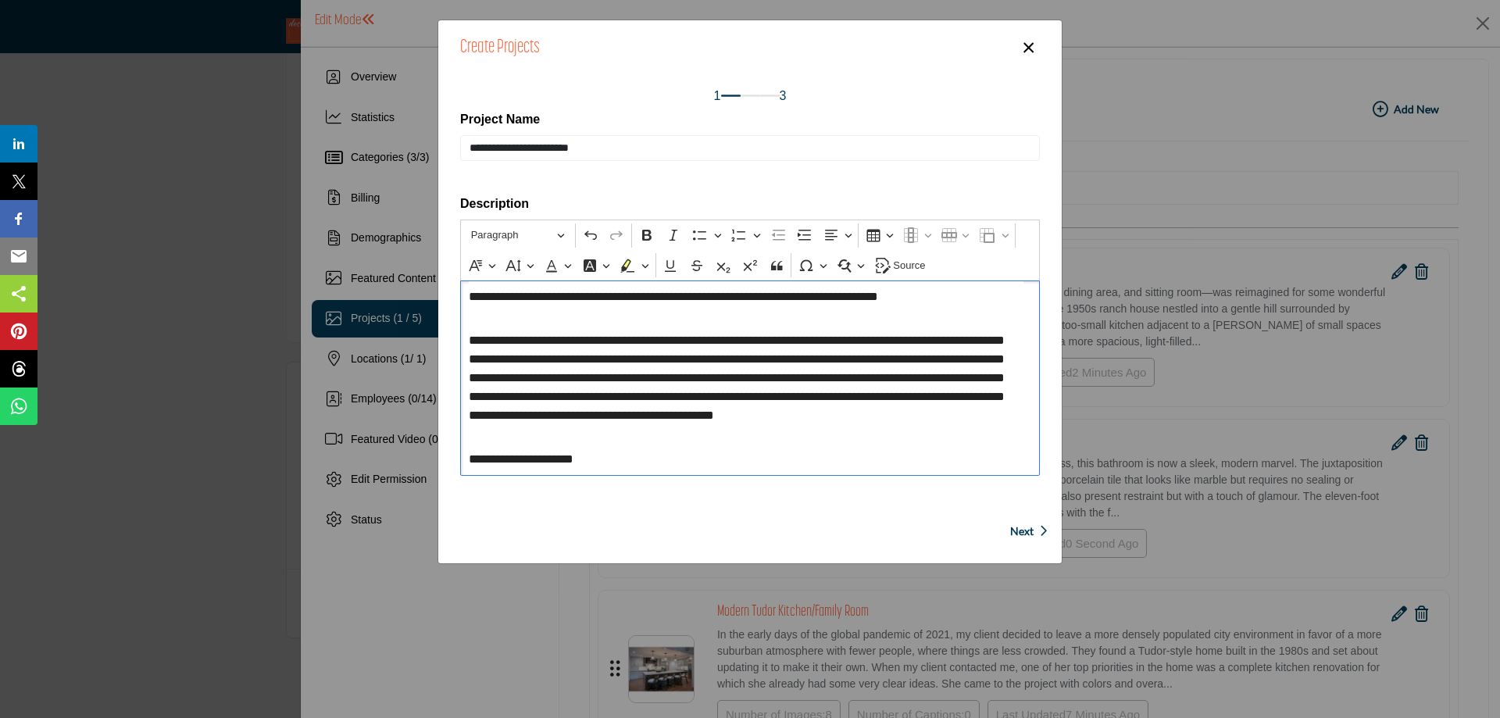
click at [500, 459] on span "**********" at bounding box center [535, 459] width 133 height 19
click at [1012, 529] on span "Next" at bounding box center [1021, 531] width 23 height 16
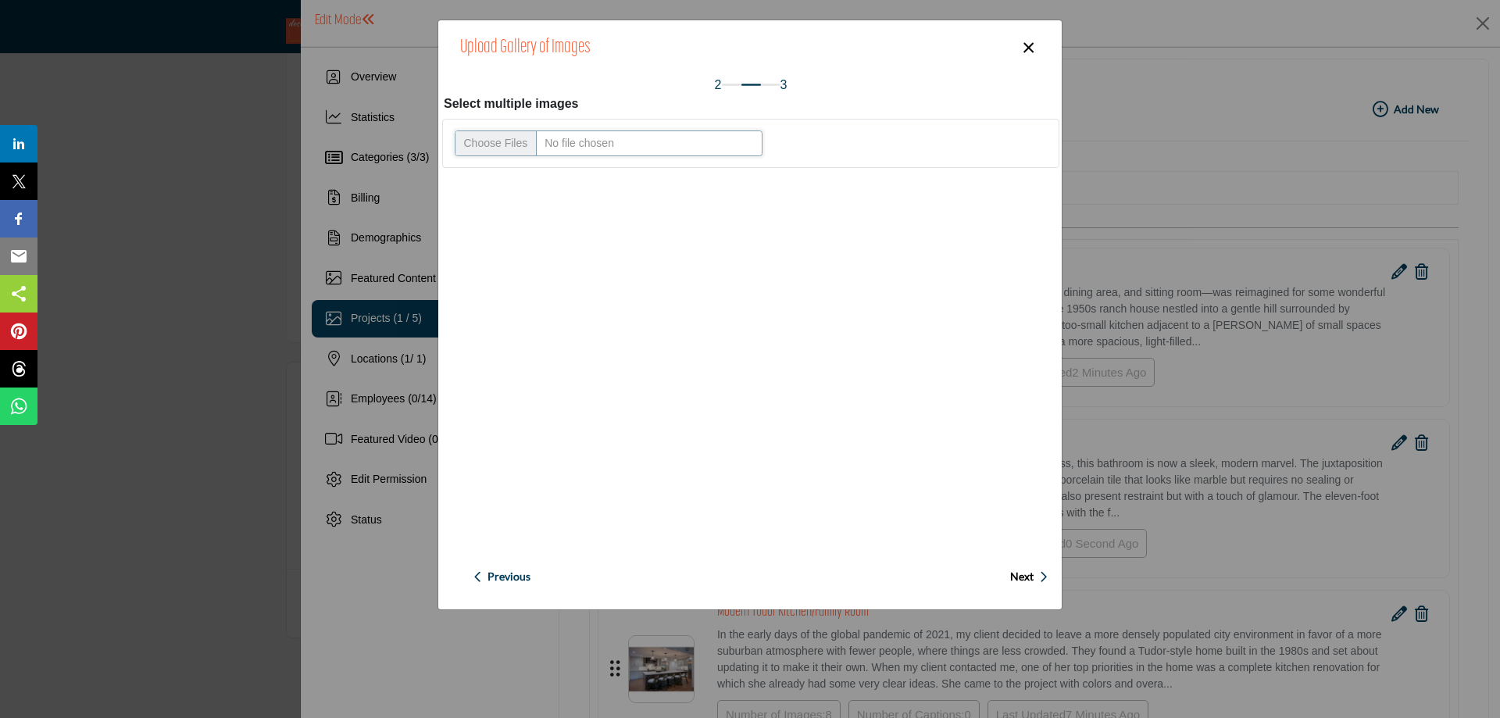
click at [498, 139] on input "Upload file" at bounding box center [609, 143] width 308 height 27
type input "**********"
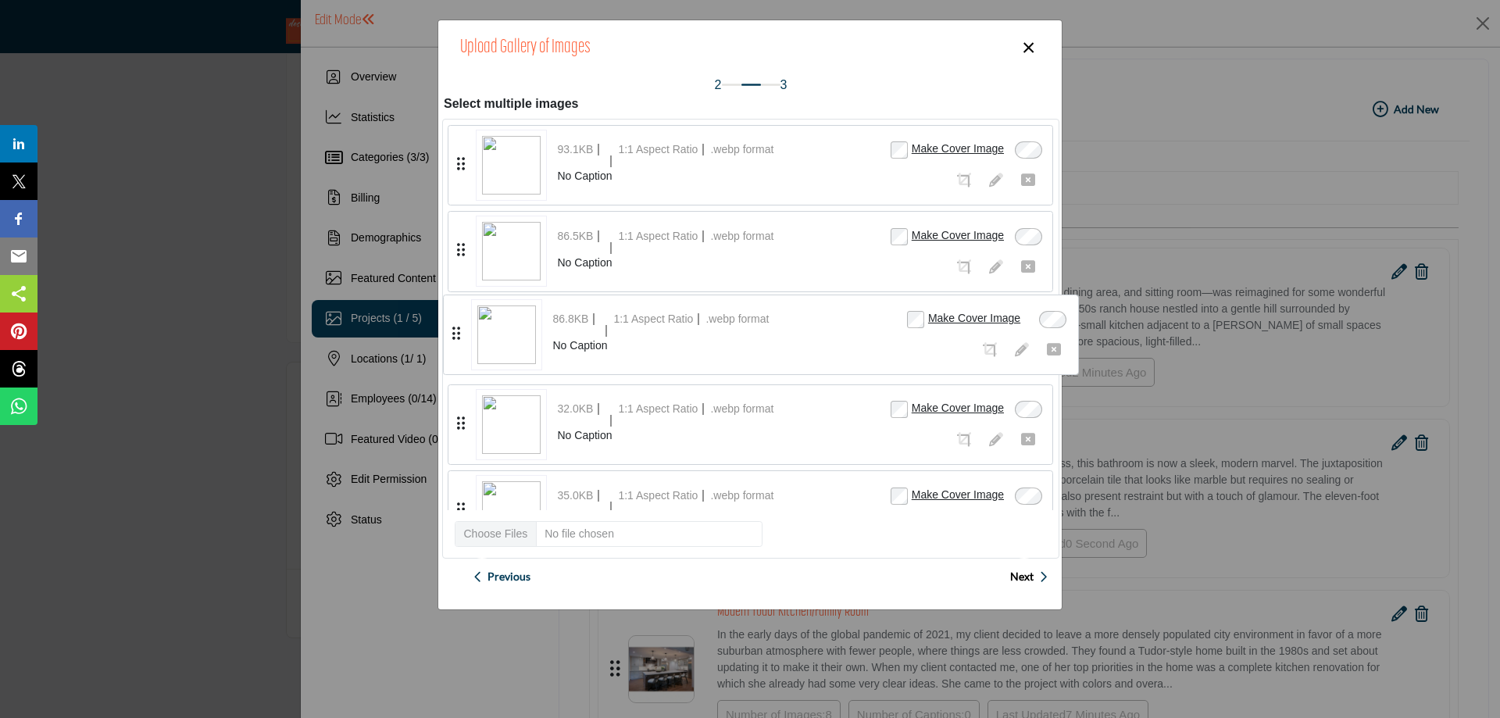
drag, startPoint x: 457, startPoint y: 476, endPoint x: 452, endPoint y: 329, distance: 146.9
drag, startPoint x: 461, startPoint y: 484, endPoint x: 455, endPoint y: 414, distance: 70.5
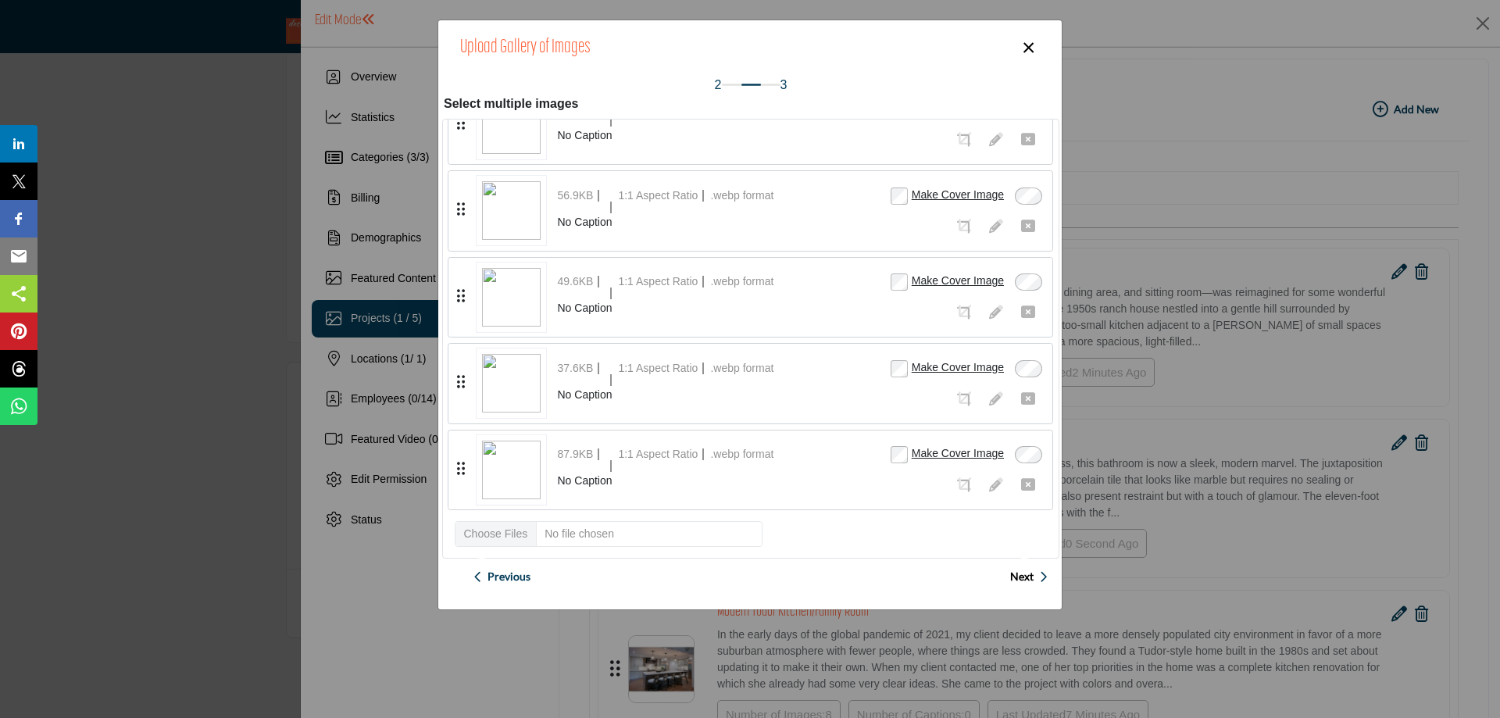
scroll to position [703, 0]
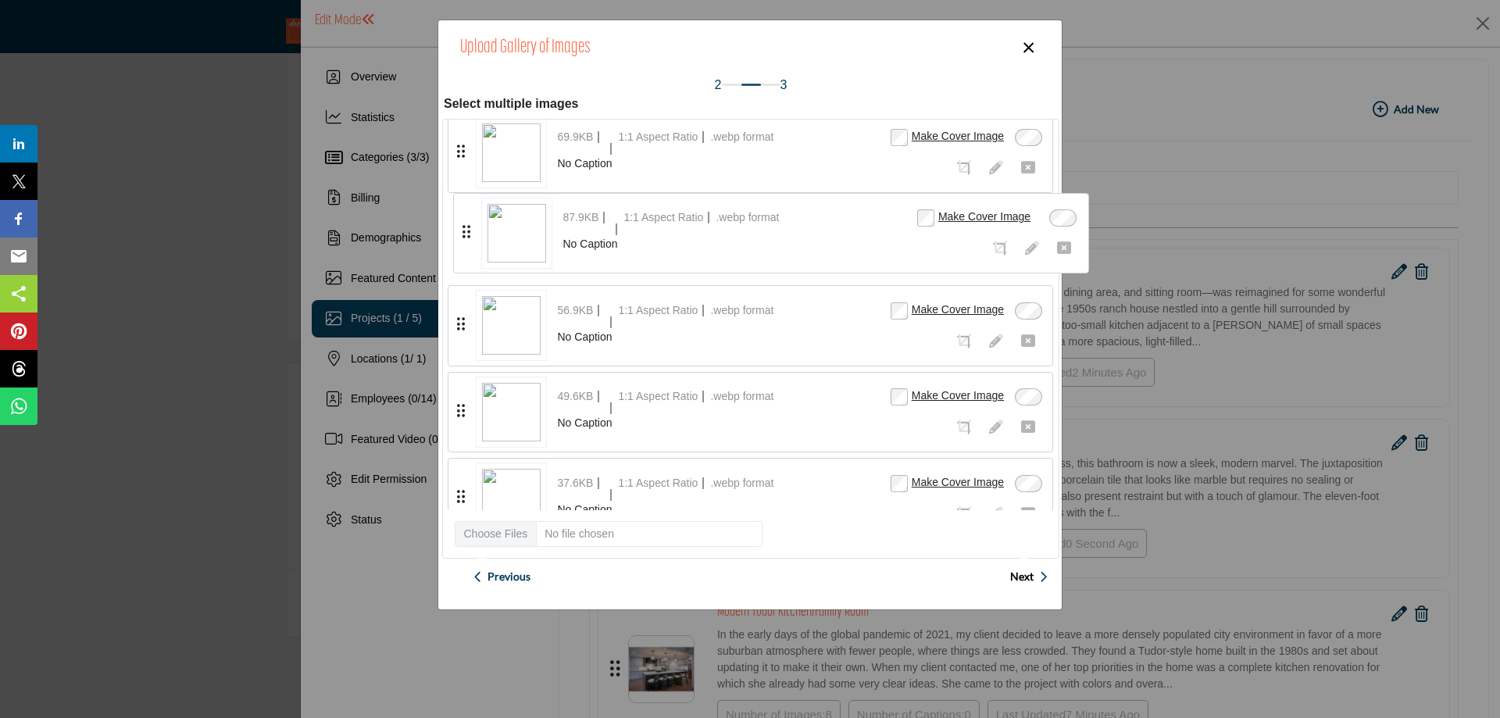
drag, startPoint x: 460, startPoint y: 494, endPoint x: 466, endPoint y: 229, distance: 264.9
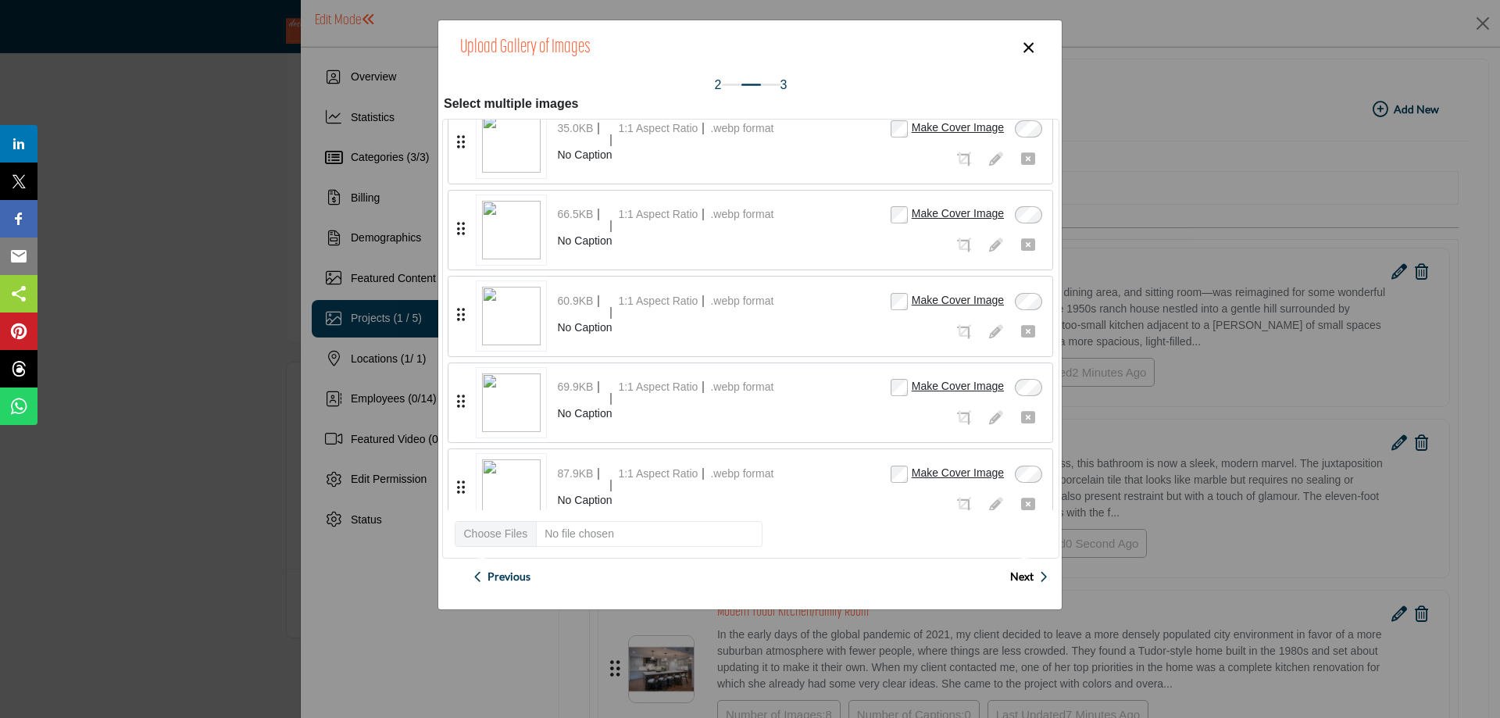
scroll to position [469, 0]
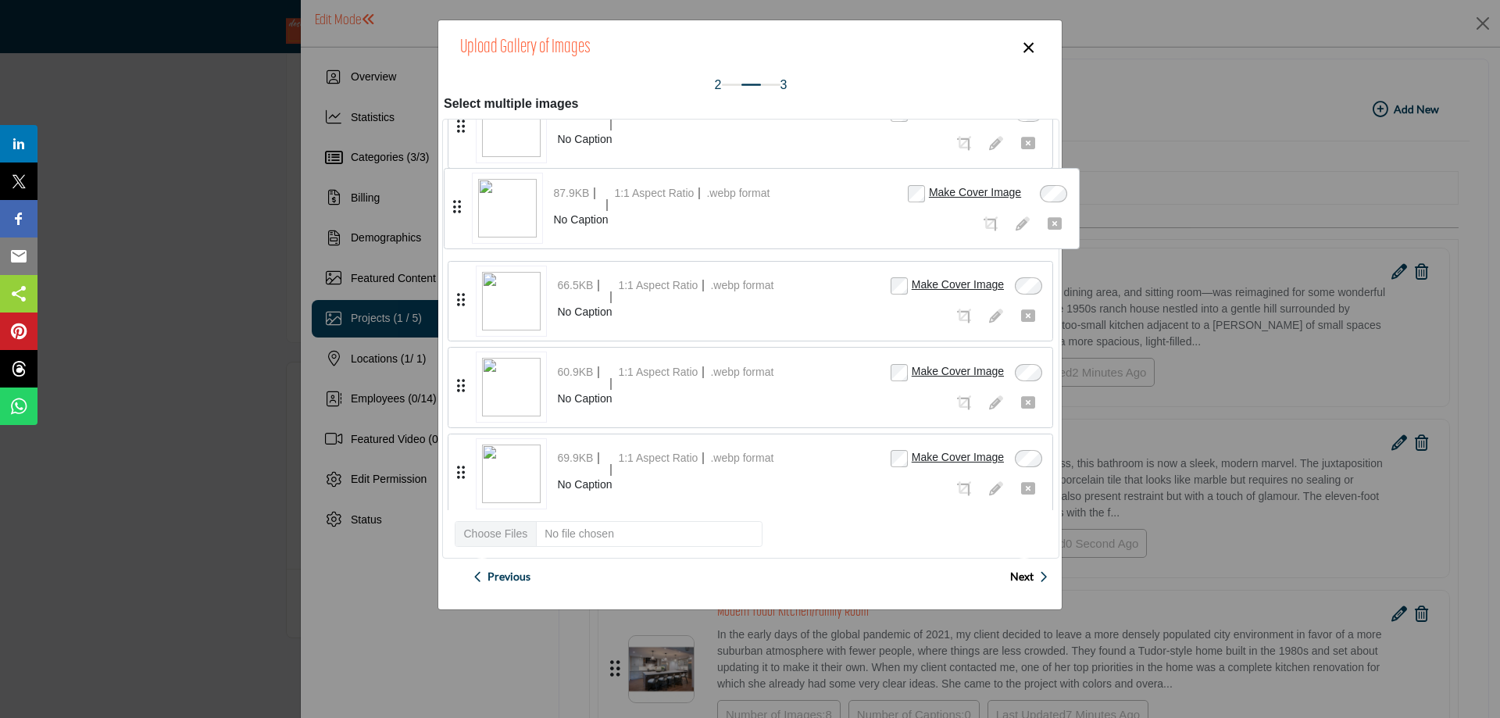
drag, startPoint x: 463, startPoint y: 471, endPoint x: 459, endPoint y: 204, distance: 267.2
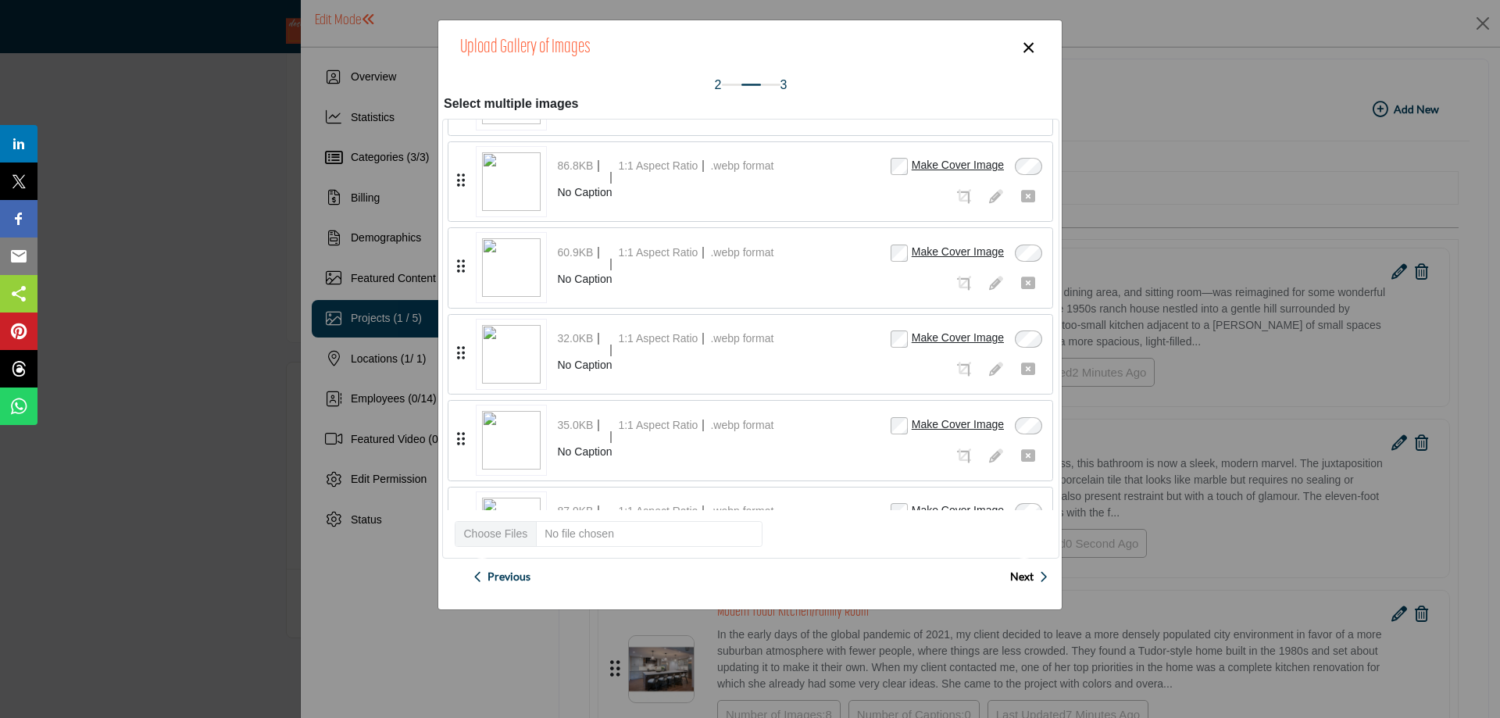
scroll to position [234, 0]
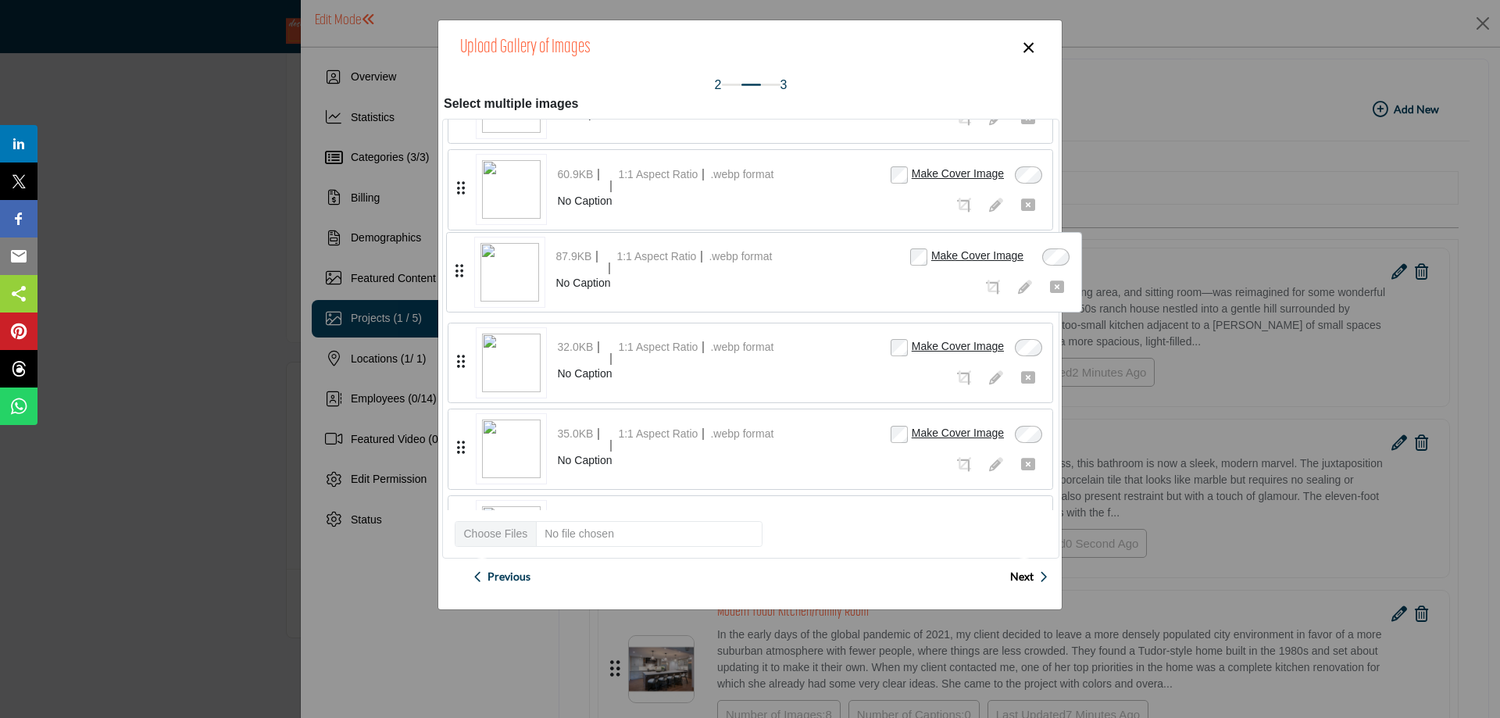
drag, startPoint x: 459, startPoint y: 448, endPoint x: 458, endPoint y: 272, distance: 176.5
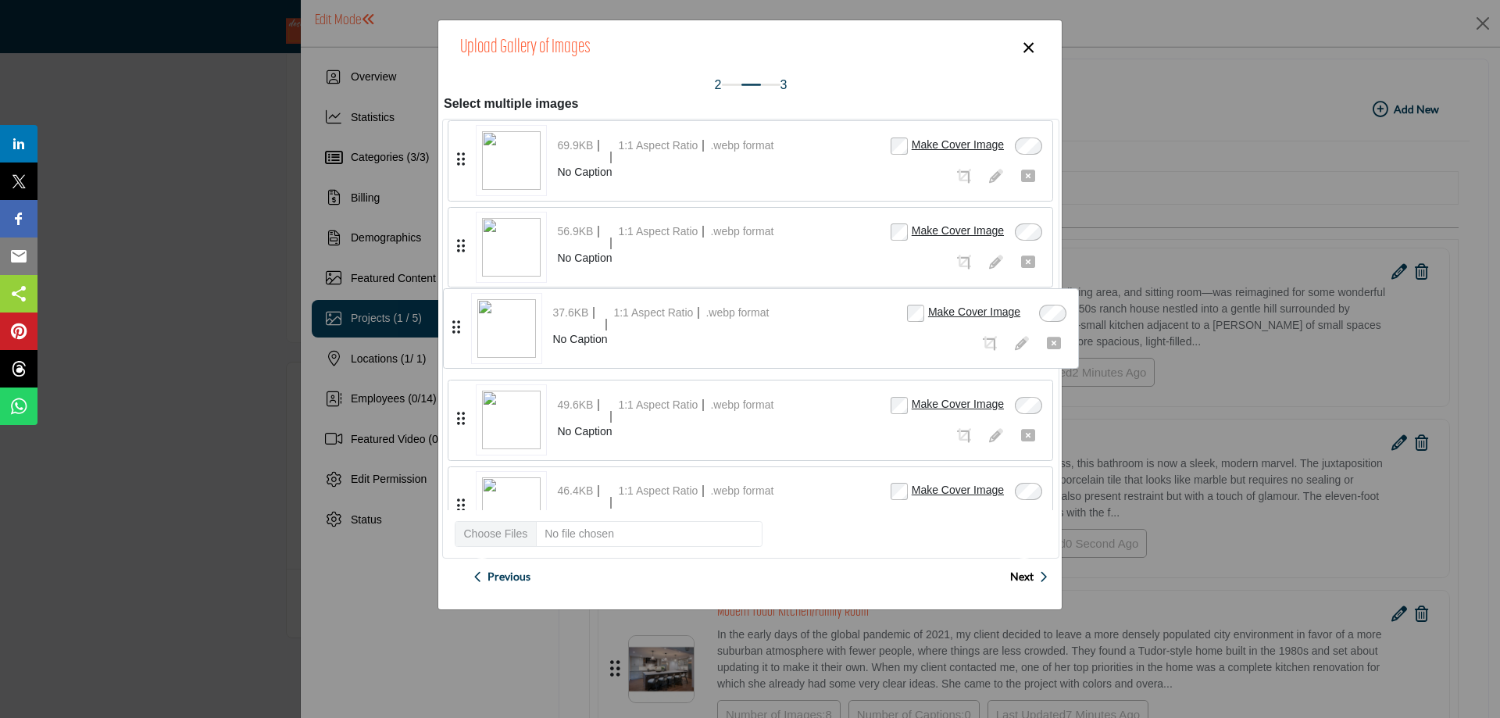
drag, startPoint x: 456, startPoint y: 419, endPoint x: 451, endPoint y: 327, distance: 91.5
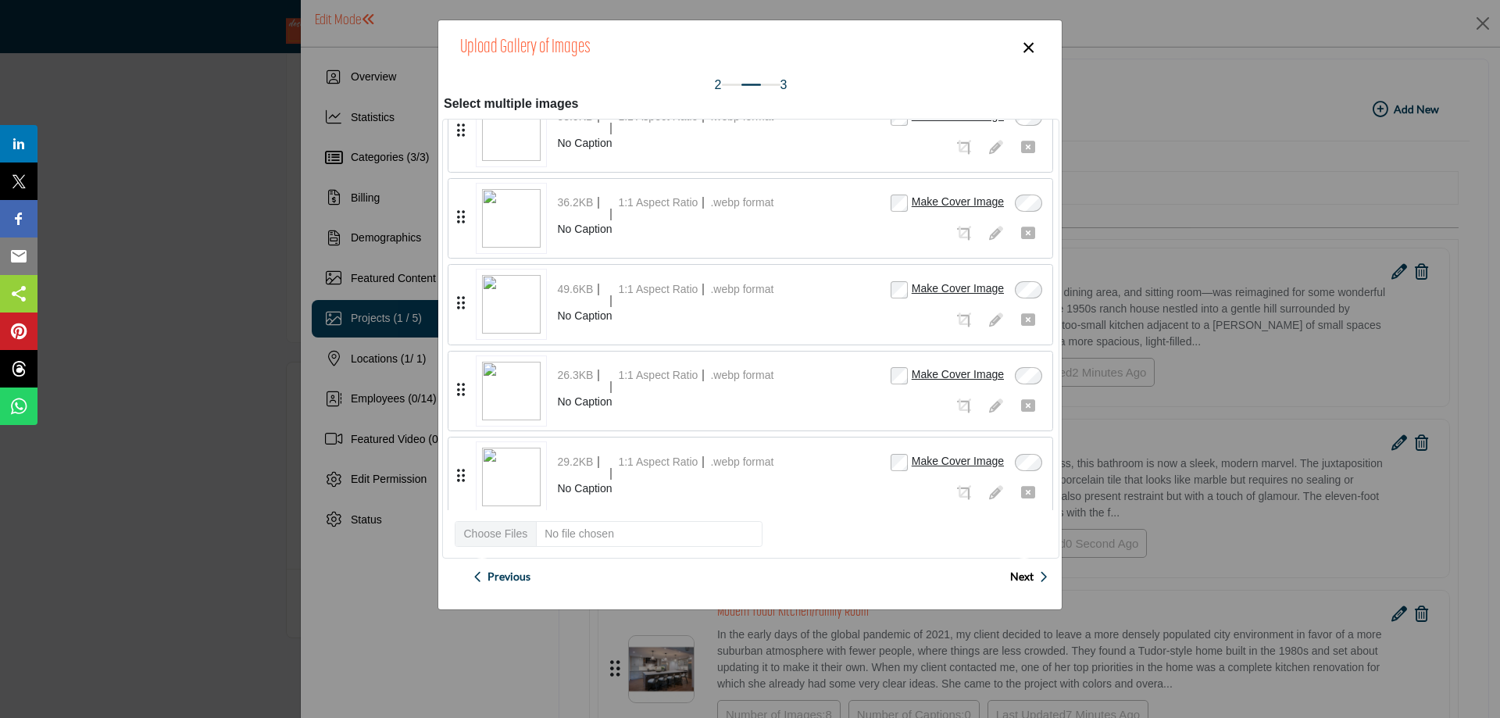
scroll to position [1265, 0]
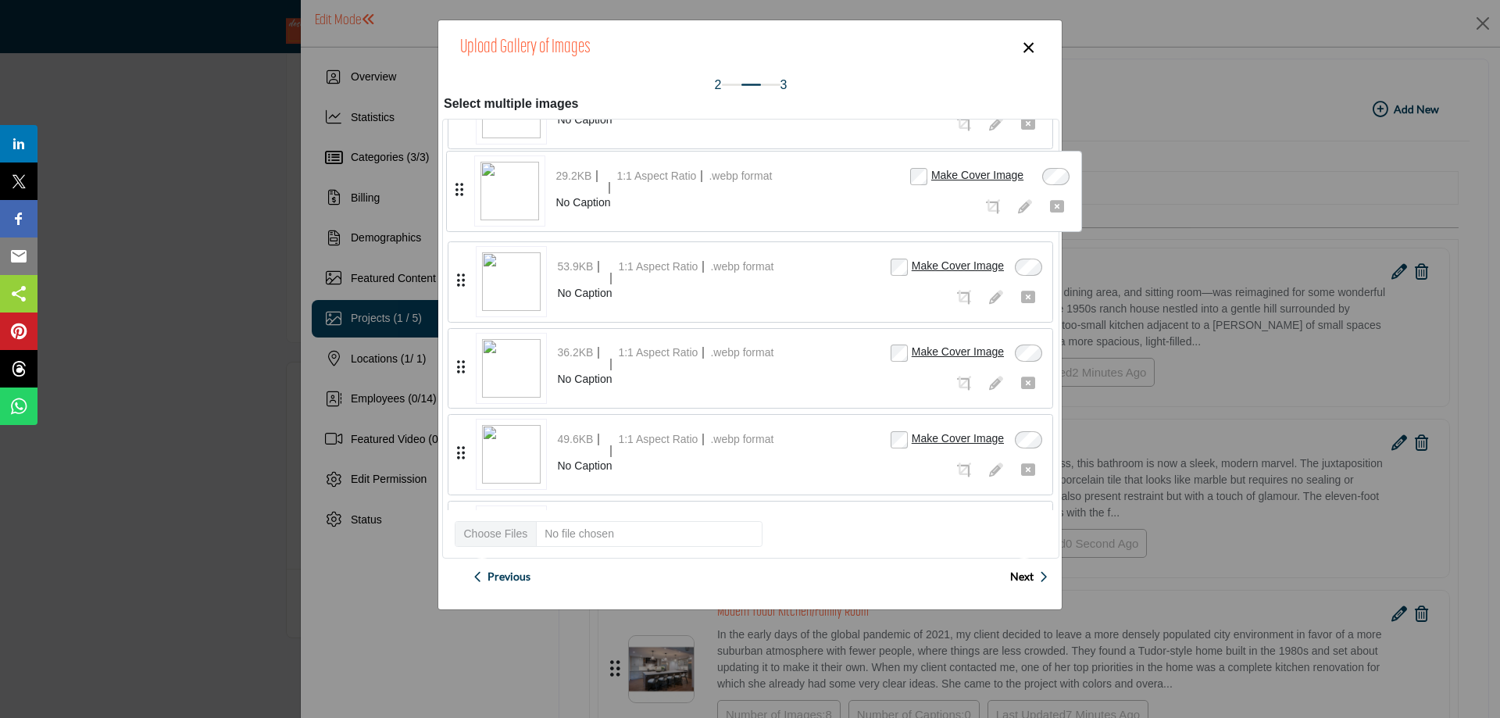
drag, startPoint x: 460, startPoint y: 471, endPoint x: 459, endPoint y: 185, distance: 285.9
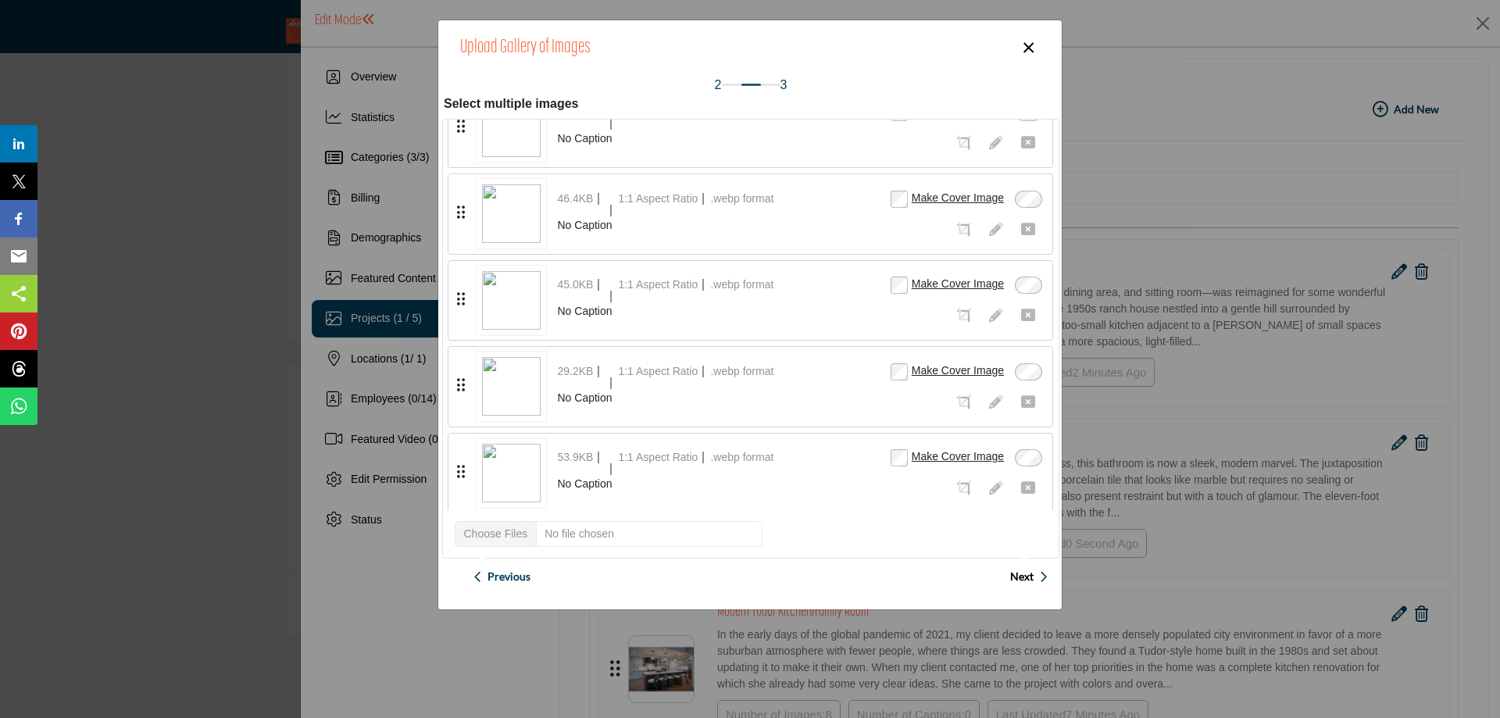
scroll to position [1101, 0]
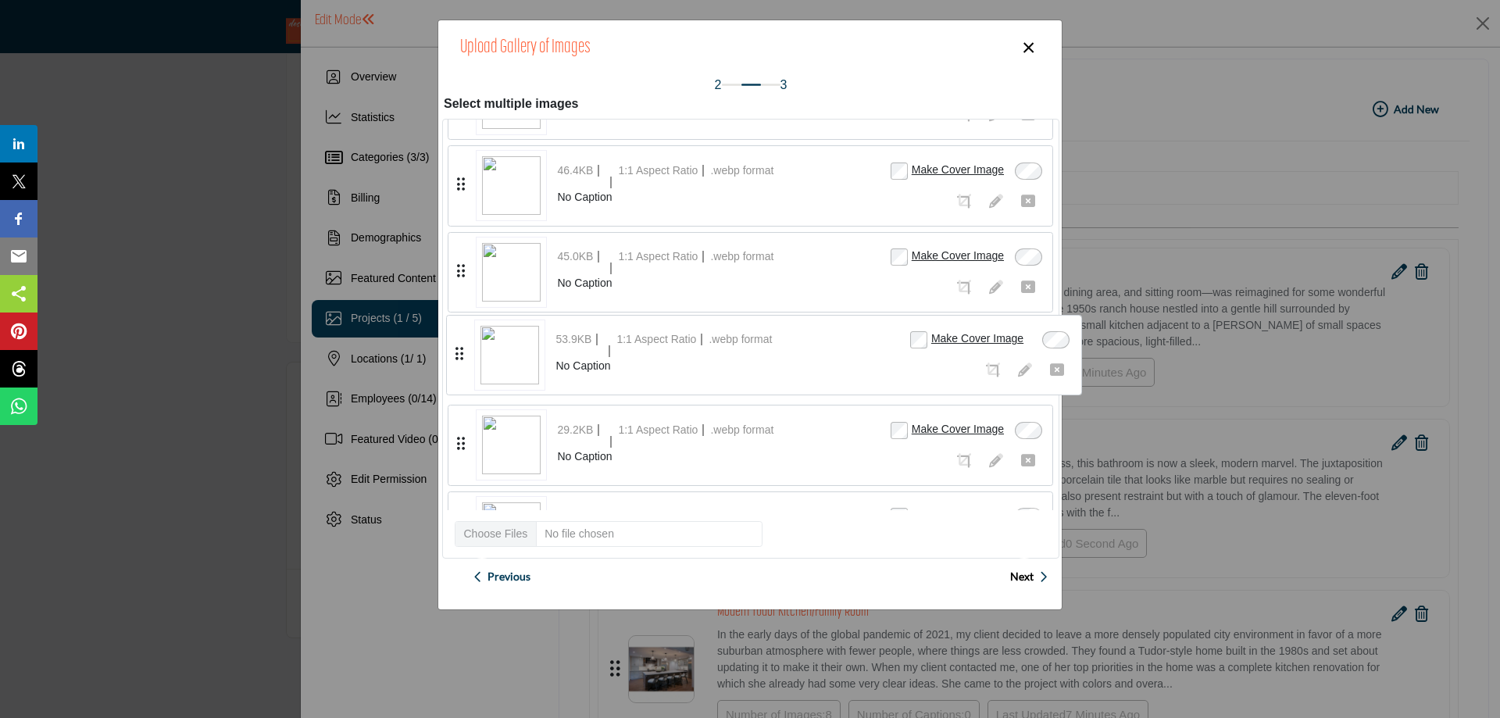
drag, startPoint x: 459, startPoint y: 443, endPoint x: 458, endPoint y: 353, distance: 89.8
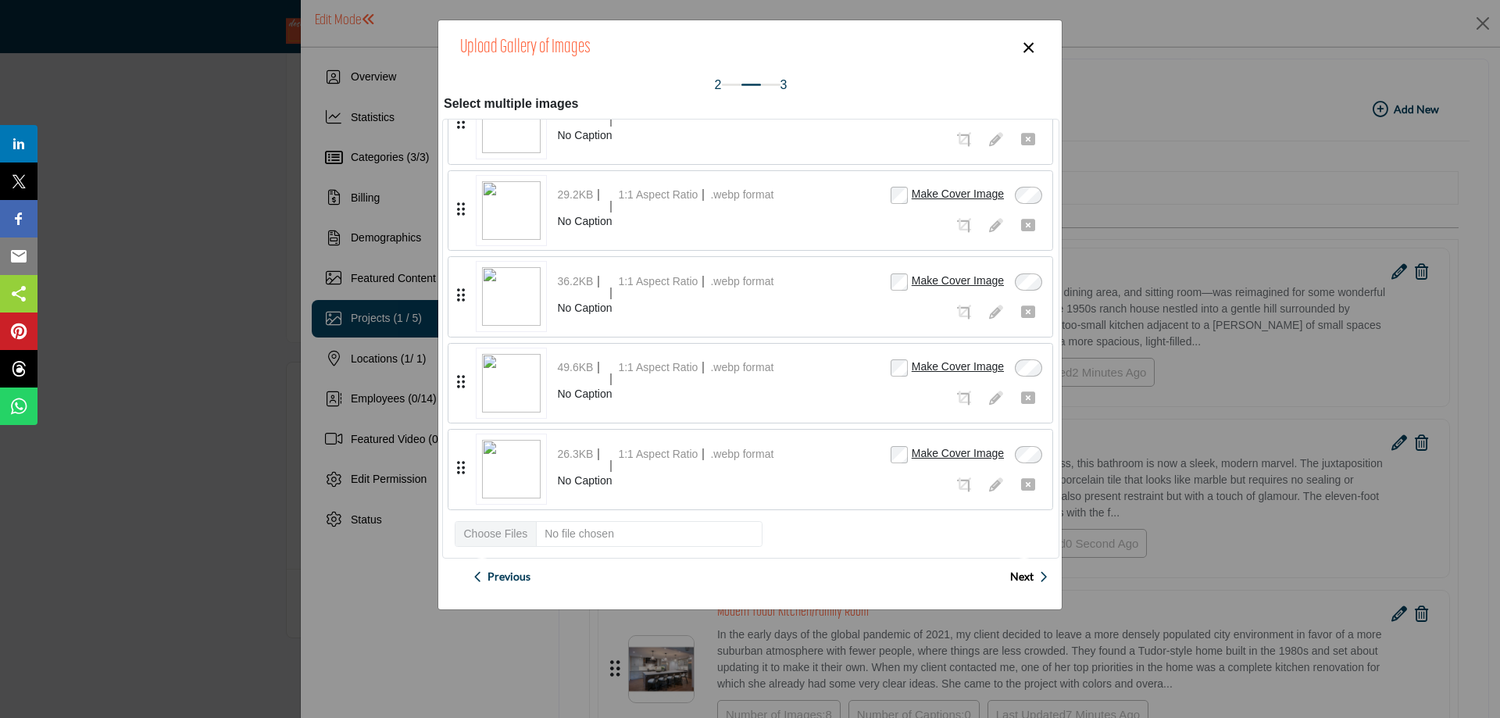
scroll to position [1265, 0]
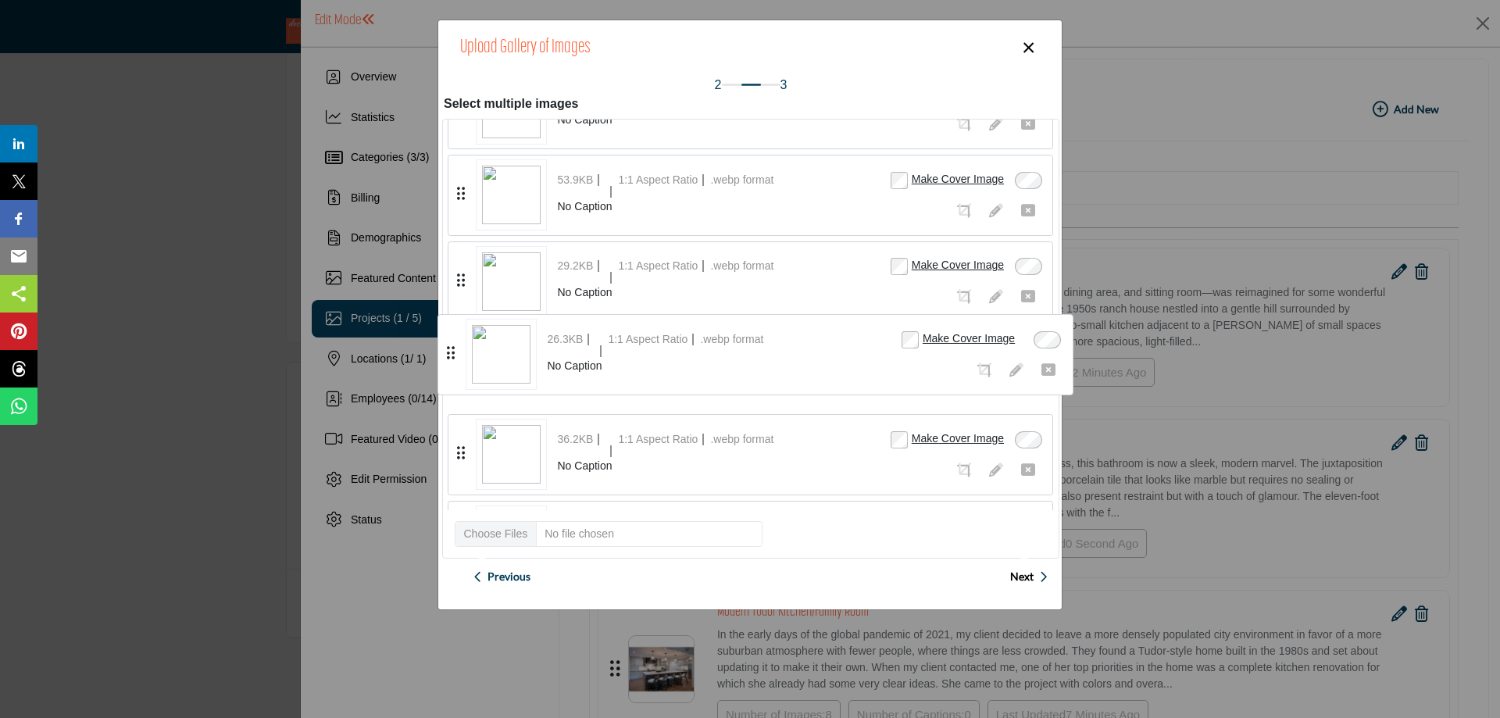
drag, startPoint x: 456, startPoint y: 462, endPoint x: 446, endPoint y: 347, distance: 115.3
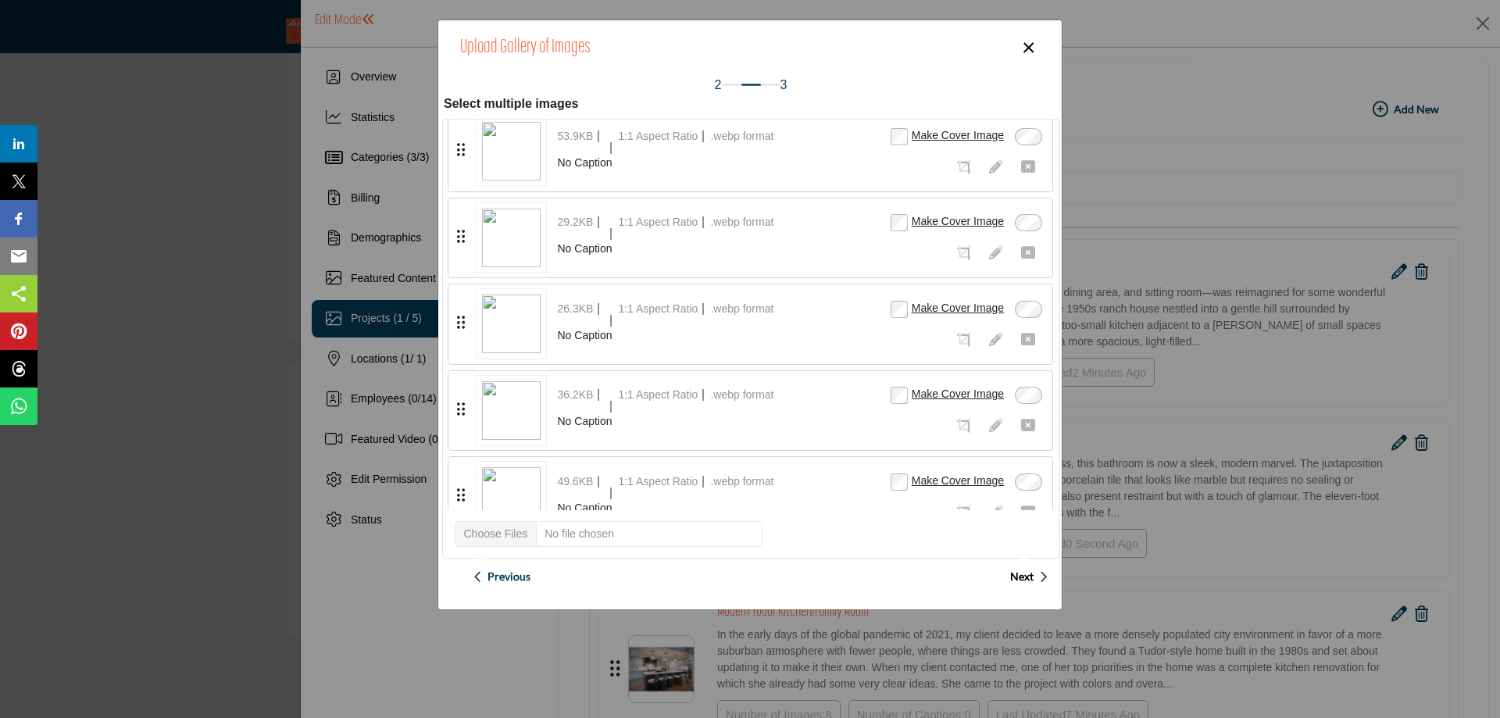
scroll to position [1336, 0]
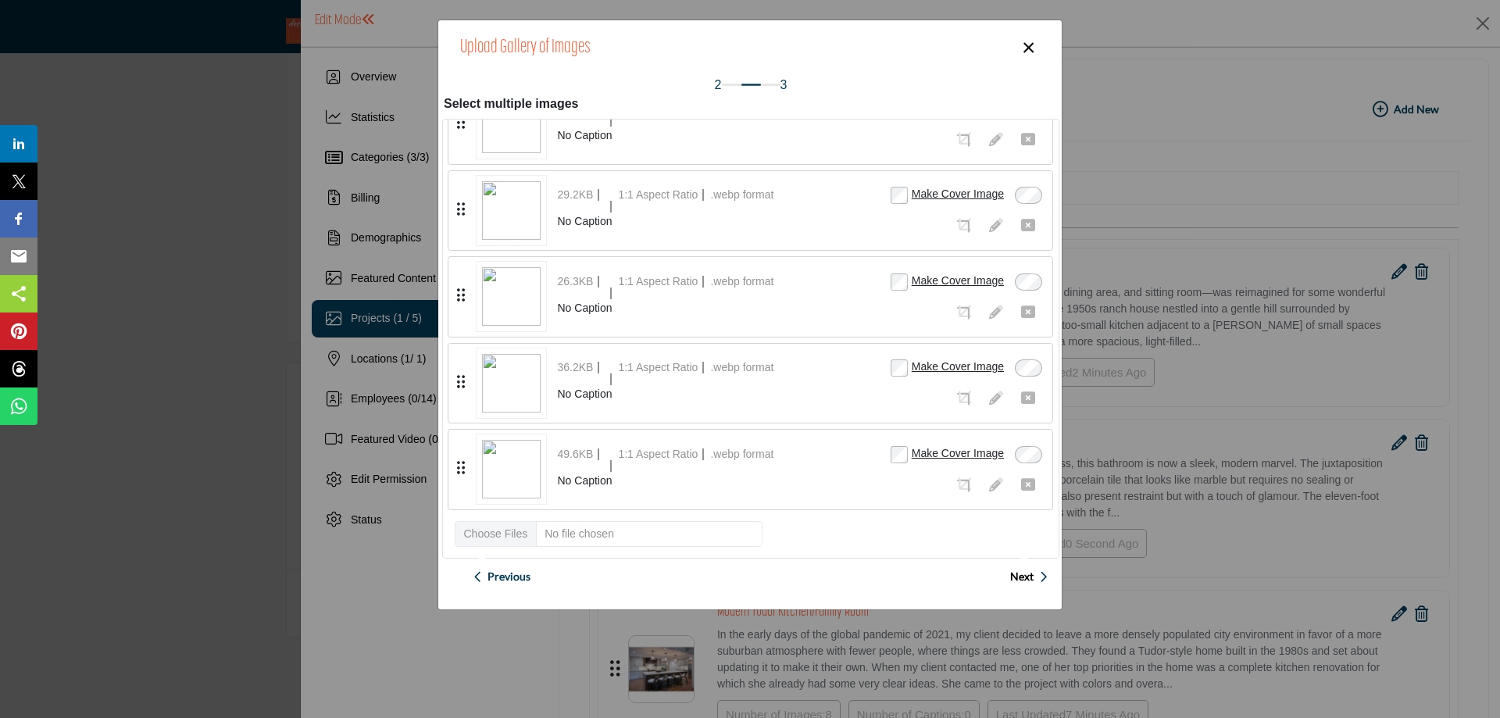
click at [1012, 576] on span "Next" at bounding box center [1021, 577] width 23 height 16
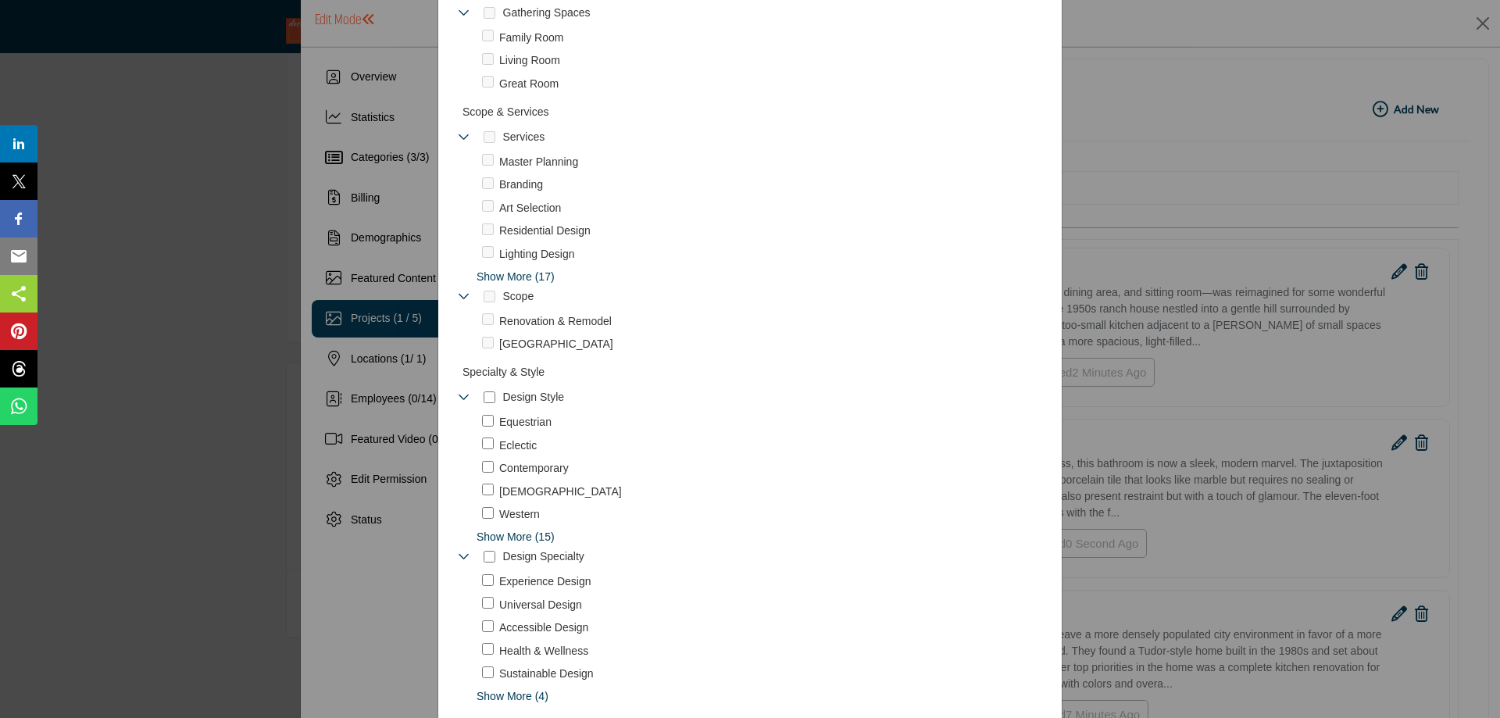
scroll to position [887, 0]
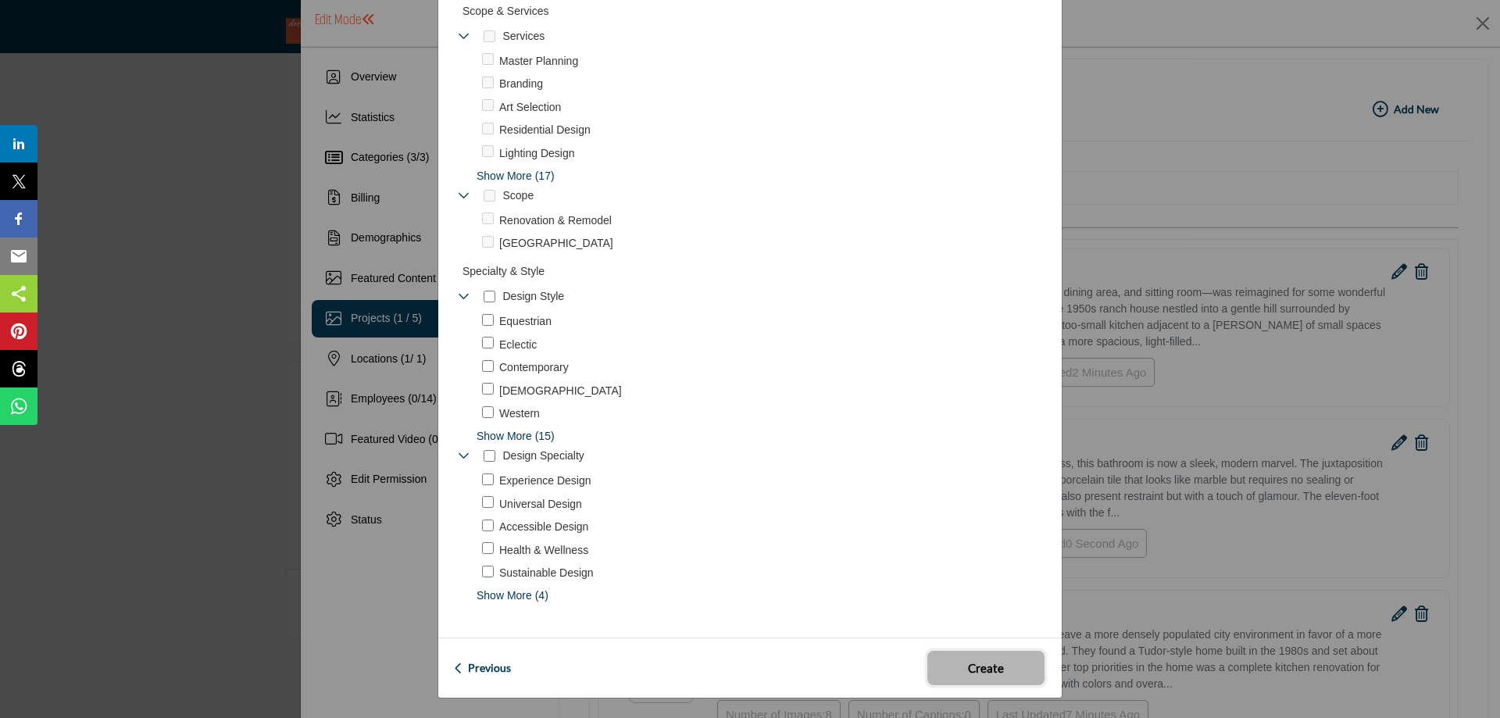
click at [980, 668] on span "Create" at bounding box center [986, 668] width 36 height 18
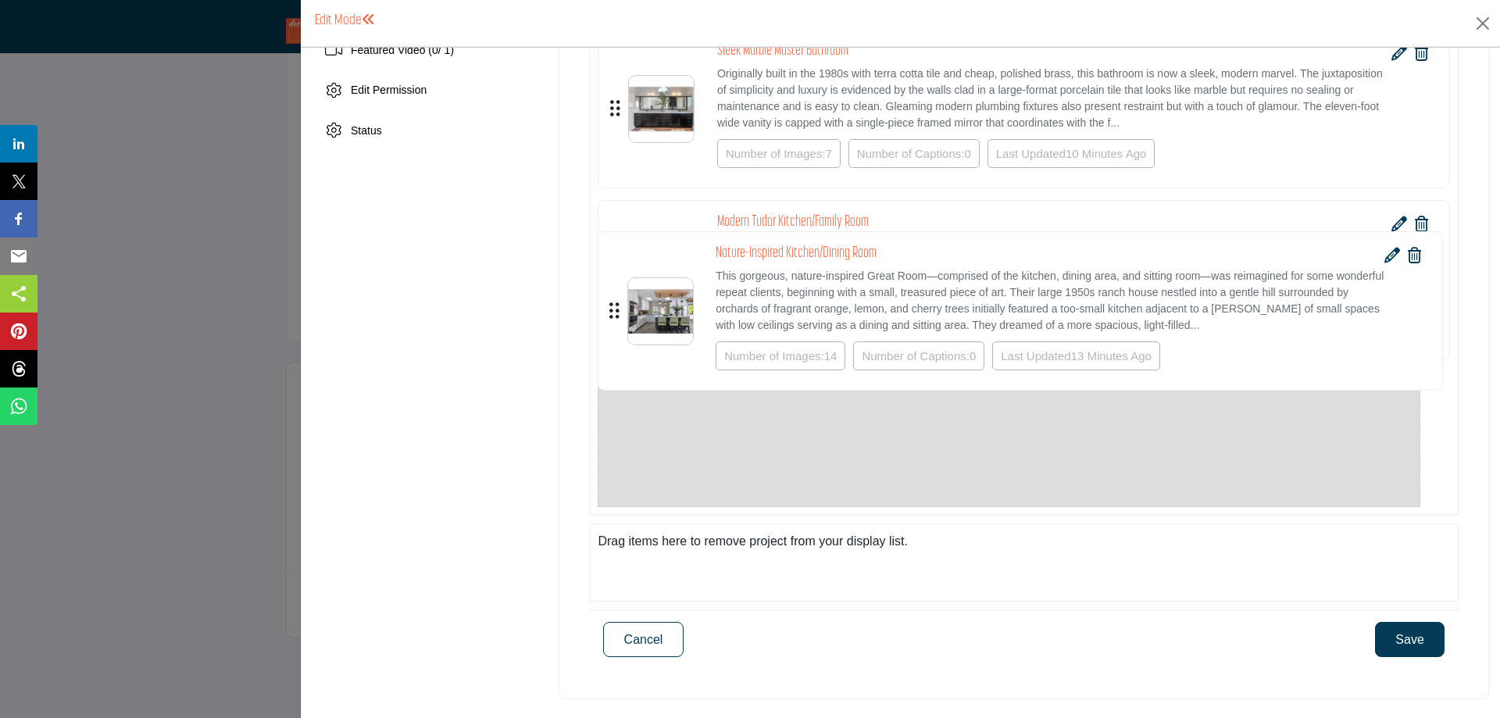
scroll to position [389, 0]
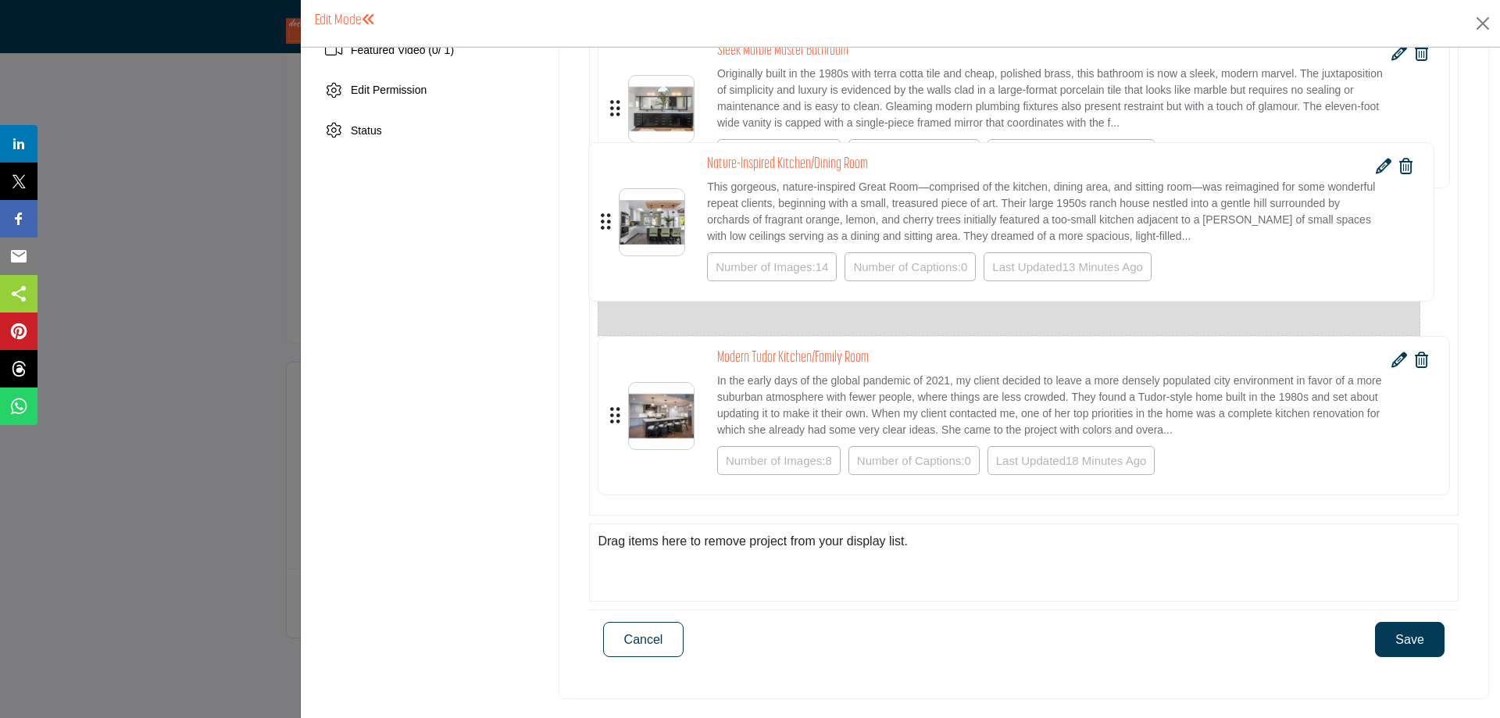
drag, startPoint x: 612, startPoint y: 451, endPoint x: 602, endPoint y: 224, distance: 227.5
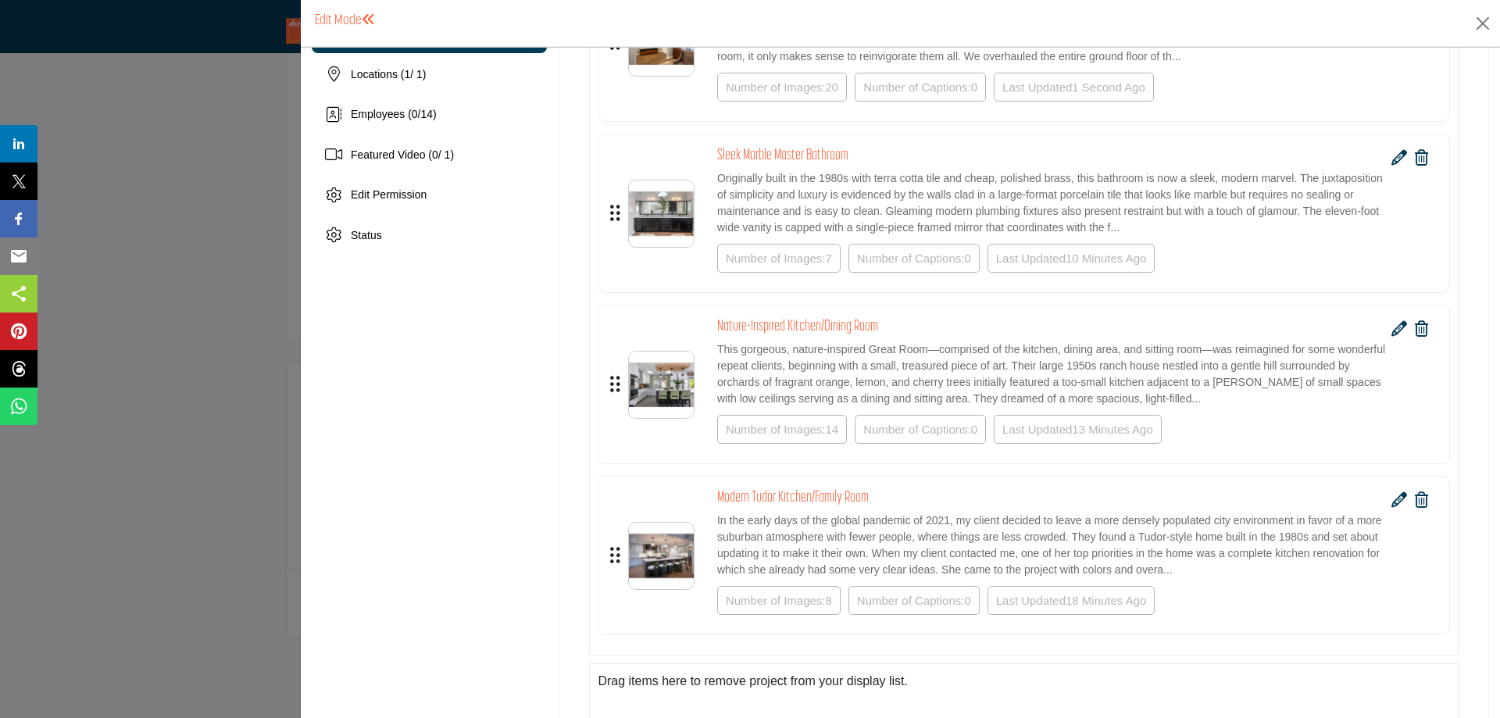
scroll to position [156, 0]
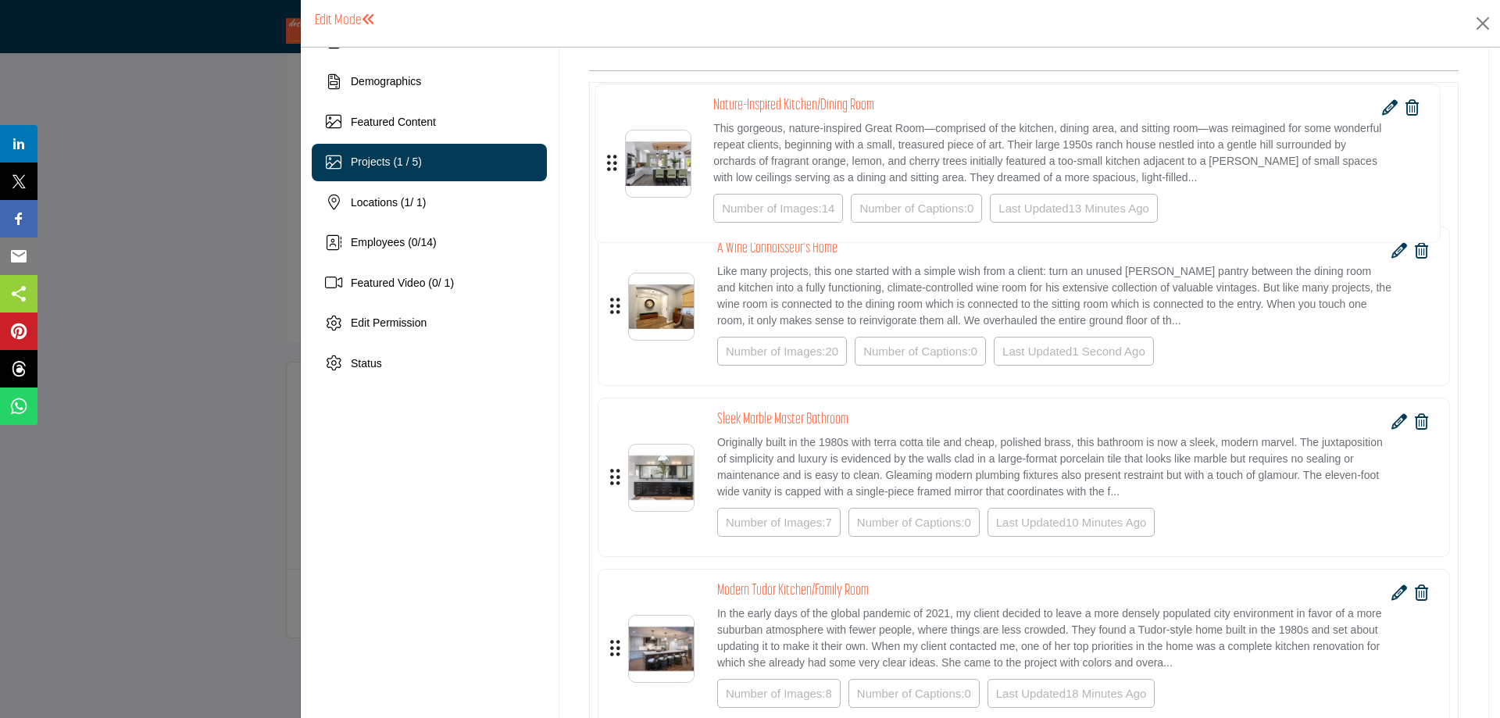
drag, startPoint x: 612, startPoint y: 511, endPoint x: 608, endPoint y: 162, distance: 349.2
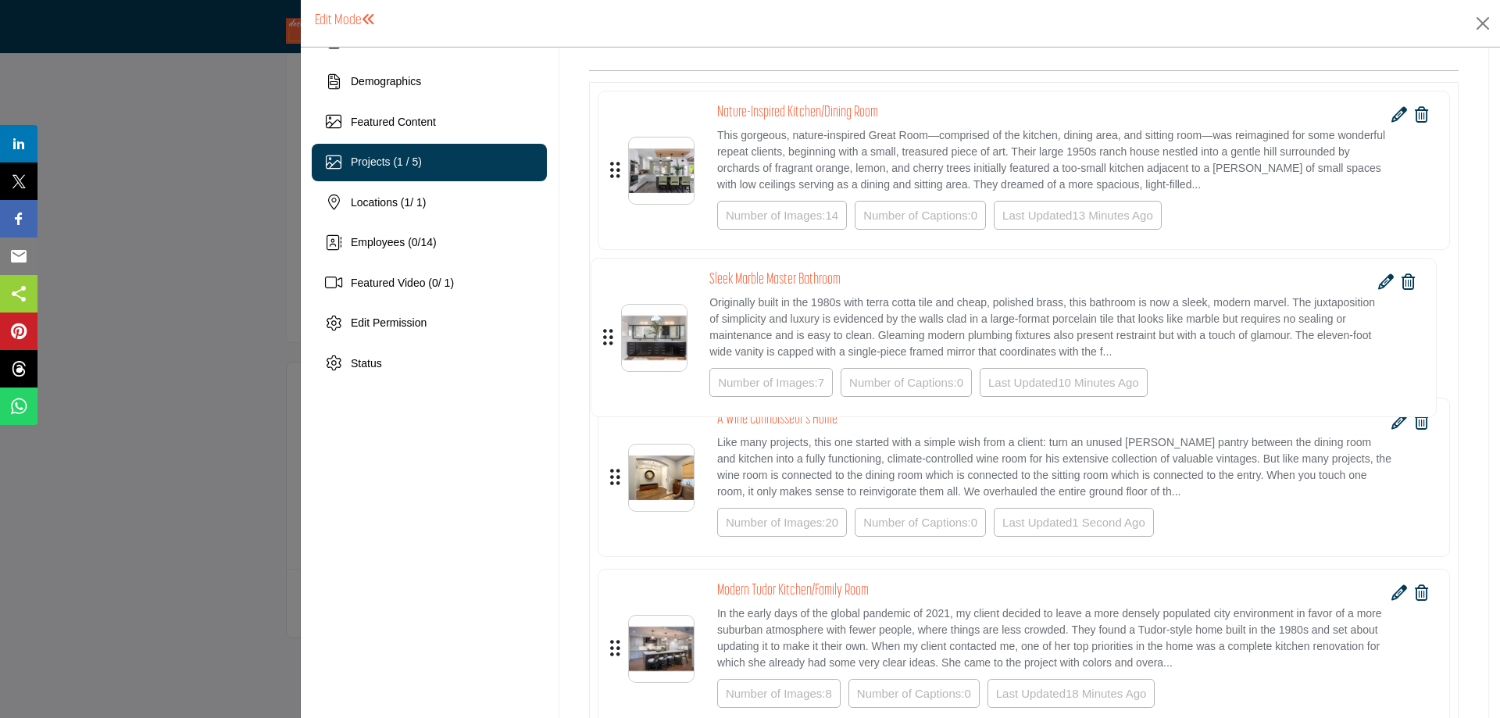
drag, startPoint x: 613, startPoint y: 513, endPoint x: 606, endPoint y: 338, distance: 175.1
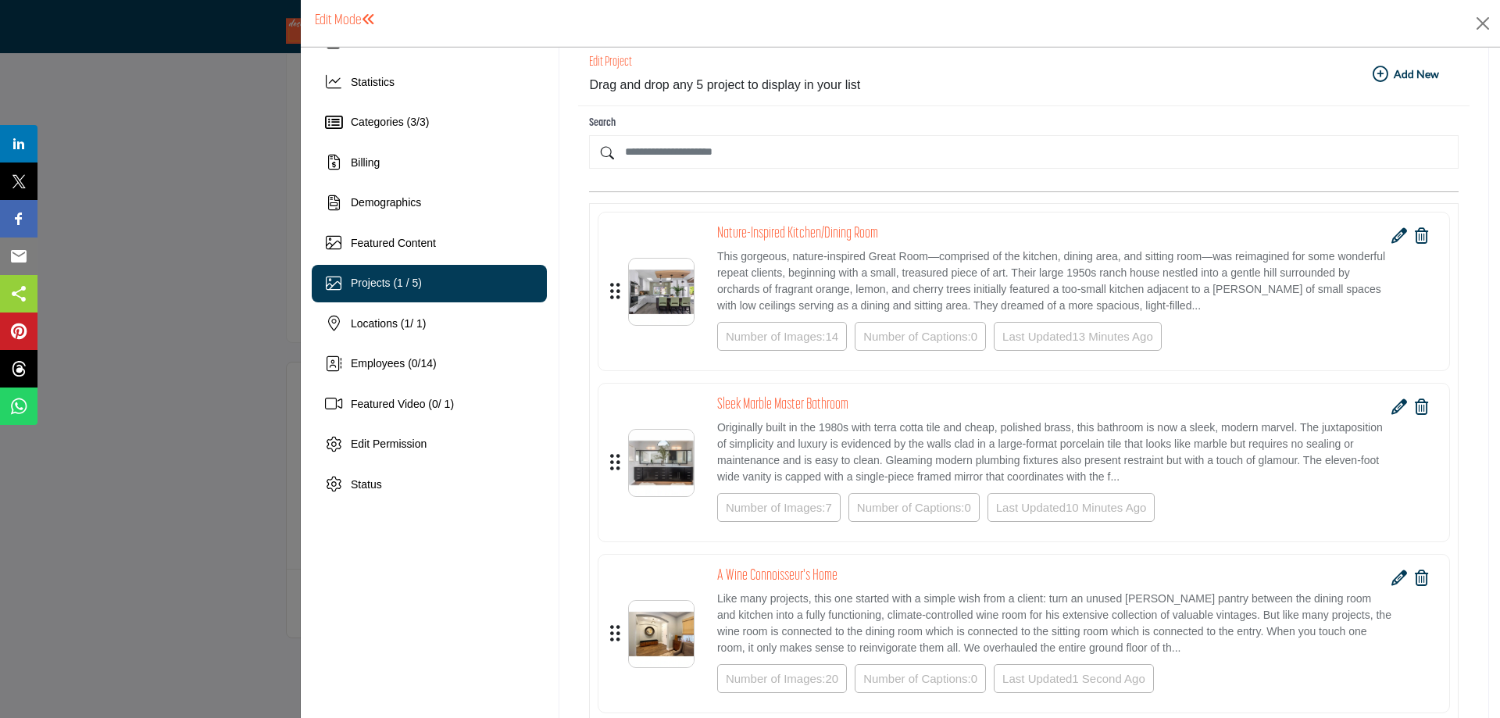
scroll to position [0, 0]
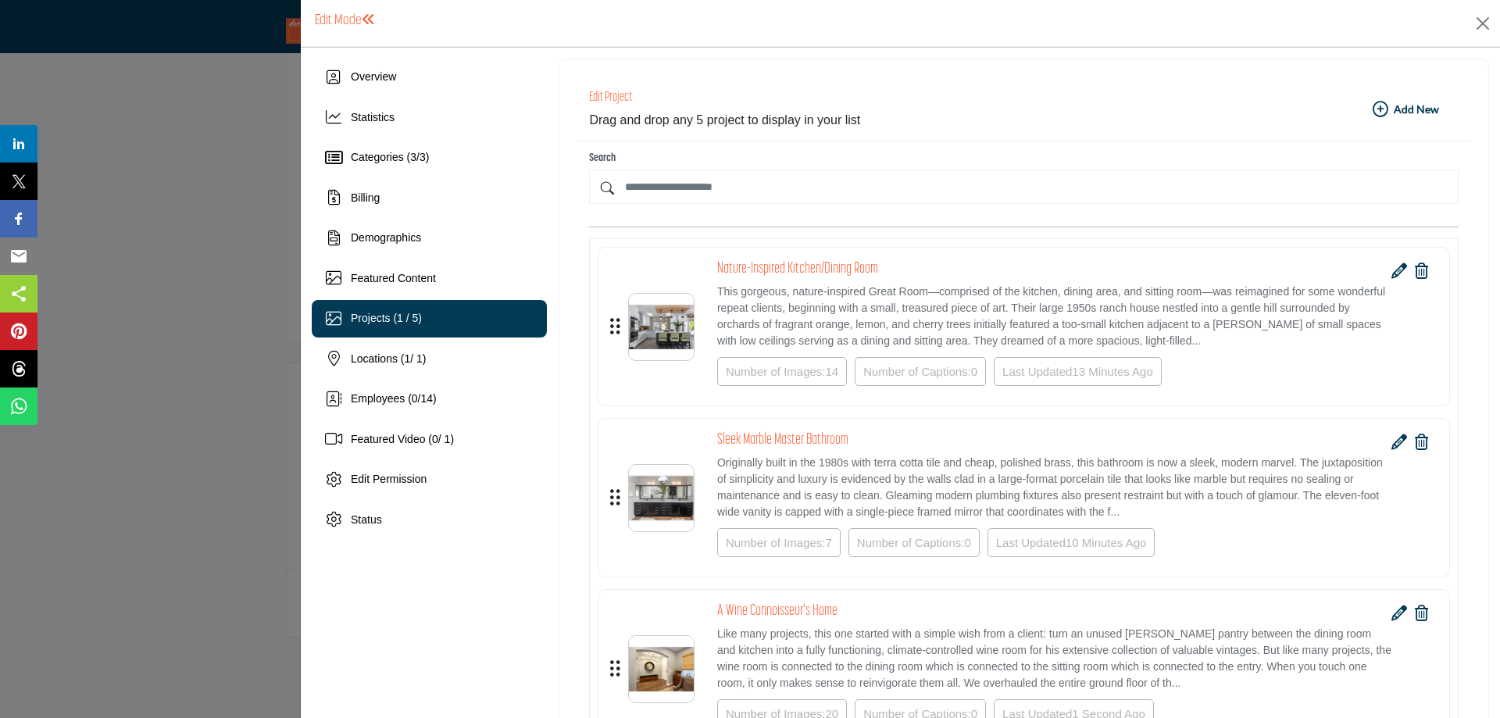
click at [1393, 111] on b "Add New Add New" at bounding box center [1405, 110] width 66 height 16
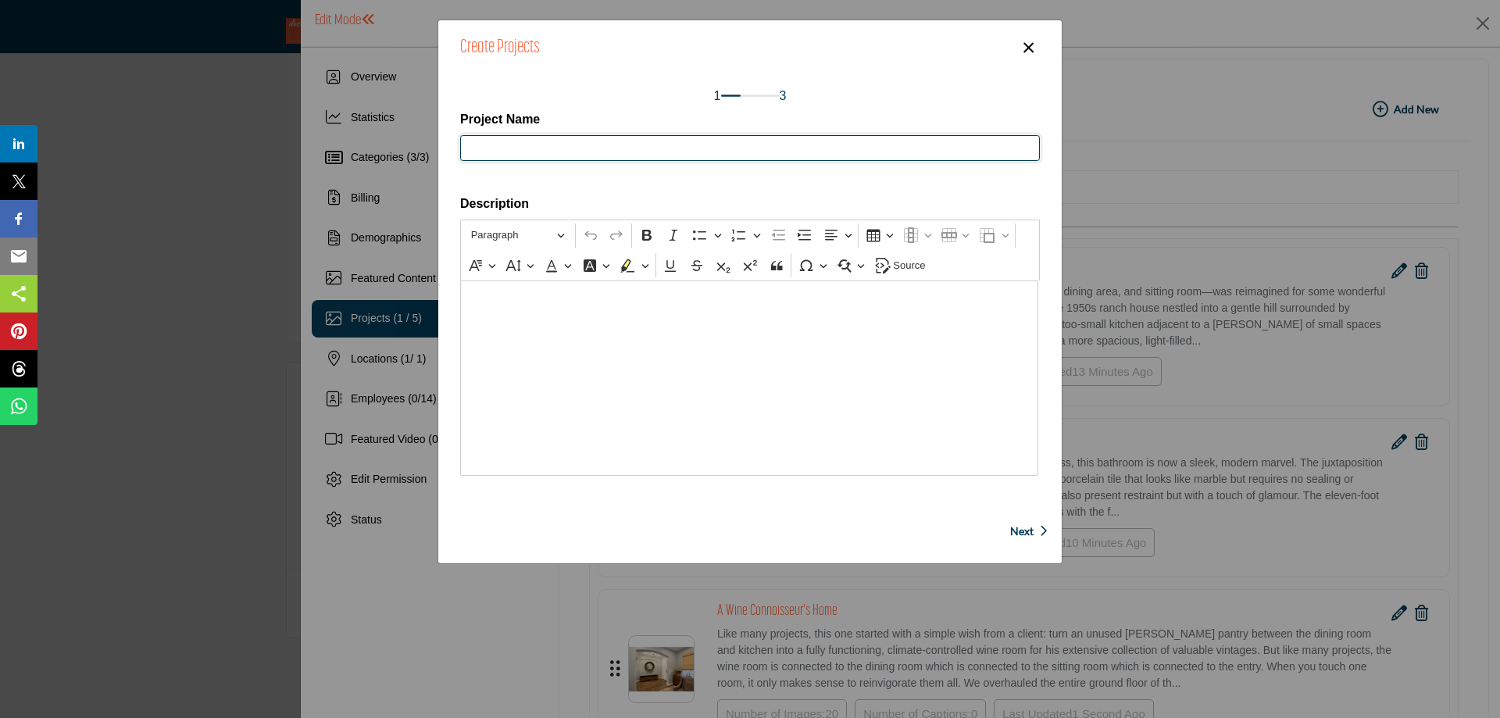
click at [503, 137] on input "Project Name" at bounding box center [750, 148] width 580 height 27
paste input "**********"
type input "**********"
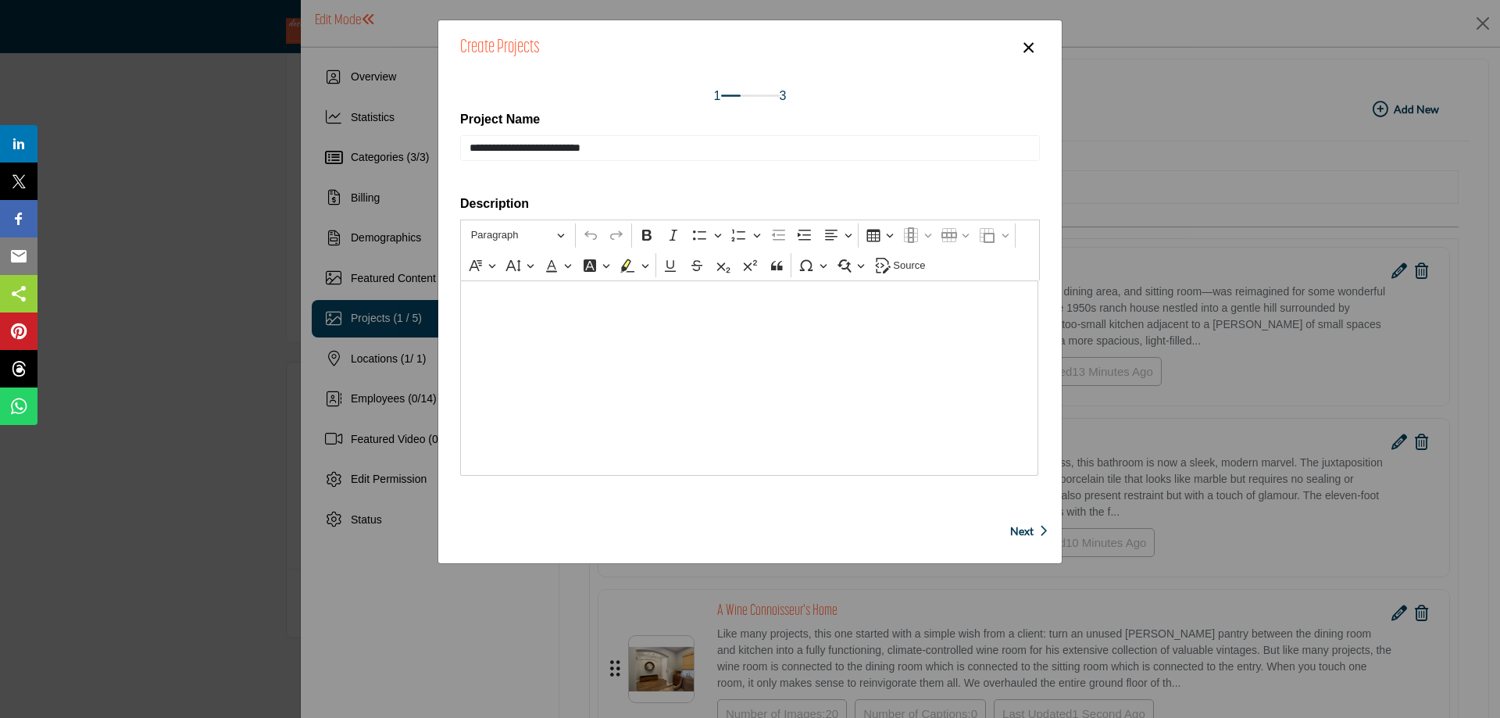
click at [1016, 525] on span "Next" at bounding box center [1021, 531] width 23 height 16
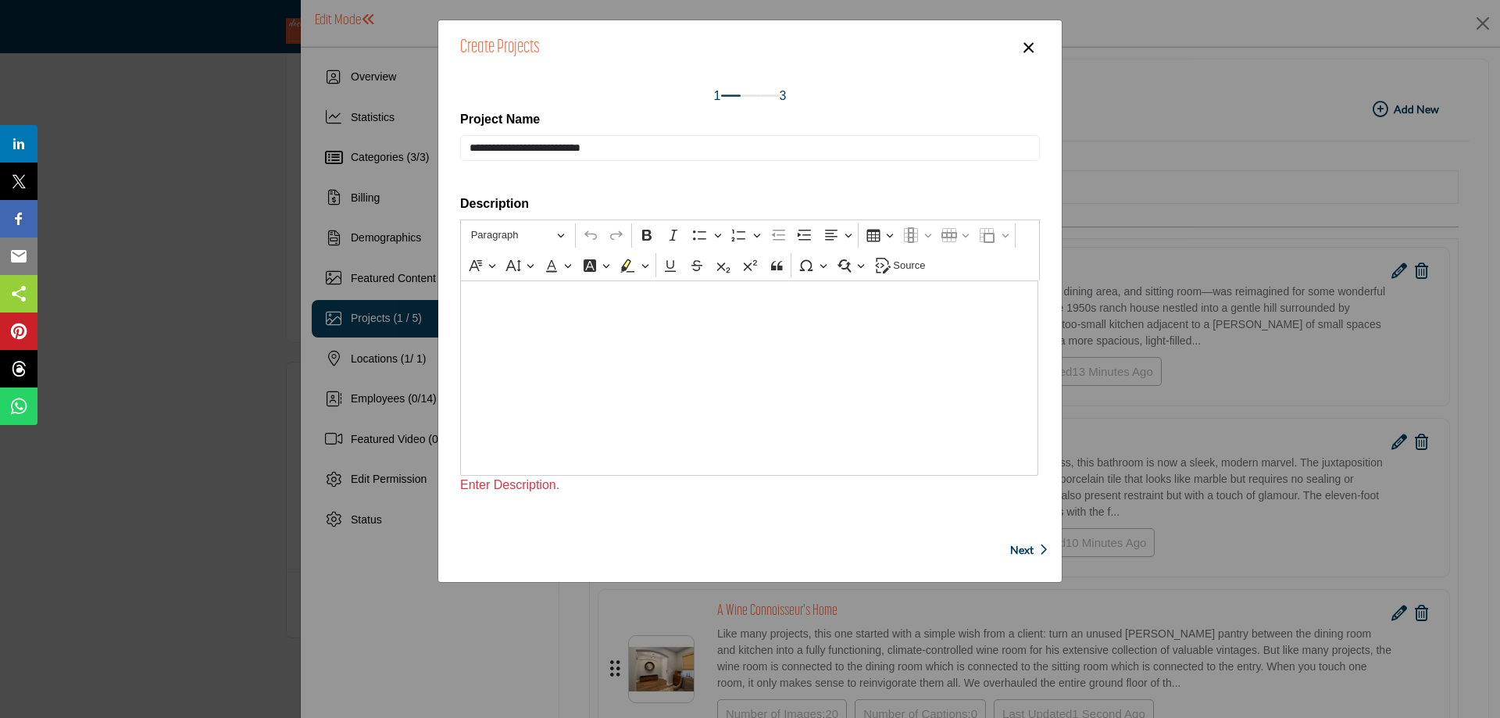
click at [637, 322] on div "Editor editing area: main" at bounding box center [749, 377] width 578 height 195
click at [1027, 542] on span "Next" at bounding box center [1021, 550] width 23 height 16
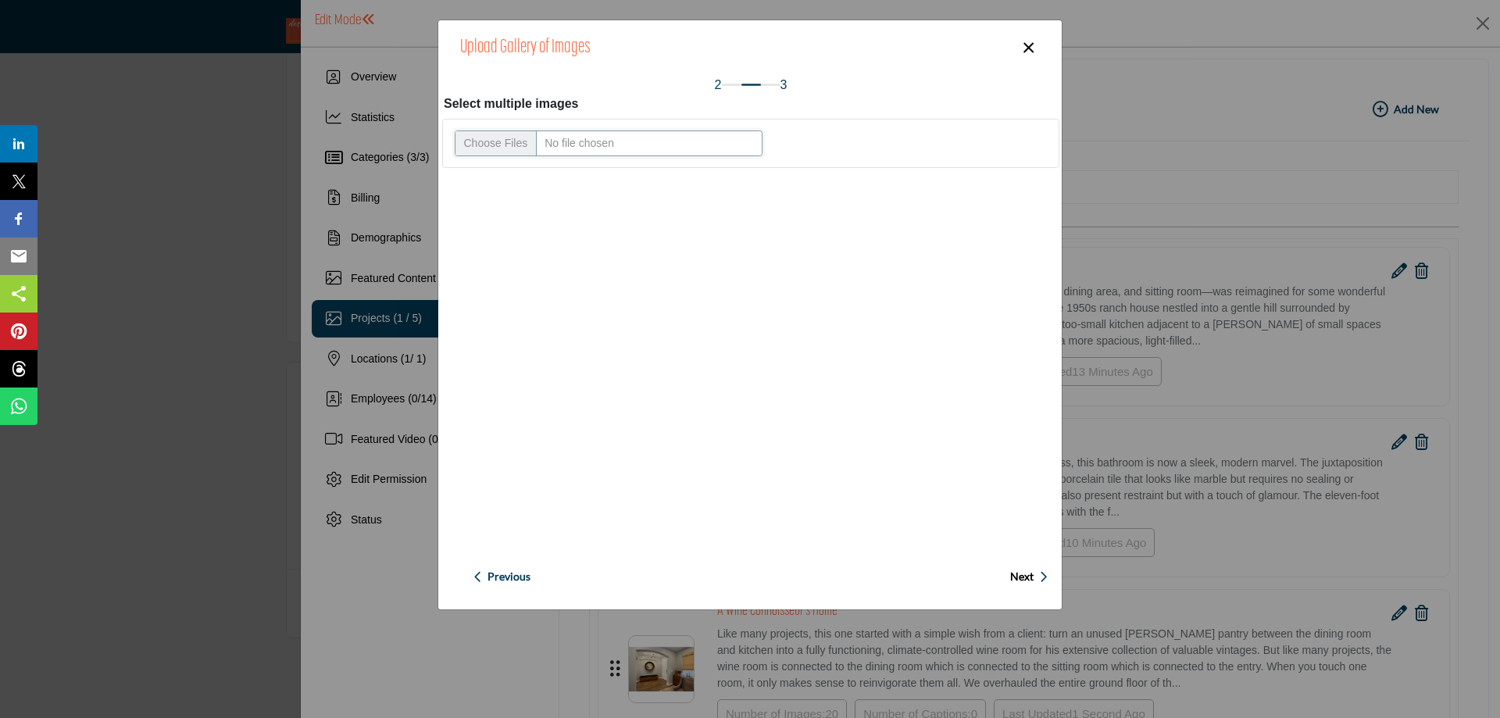
click at [523, 140] on input "Upload file" at bounding box center [609, 143] width 308 height 27
type input "**********"
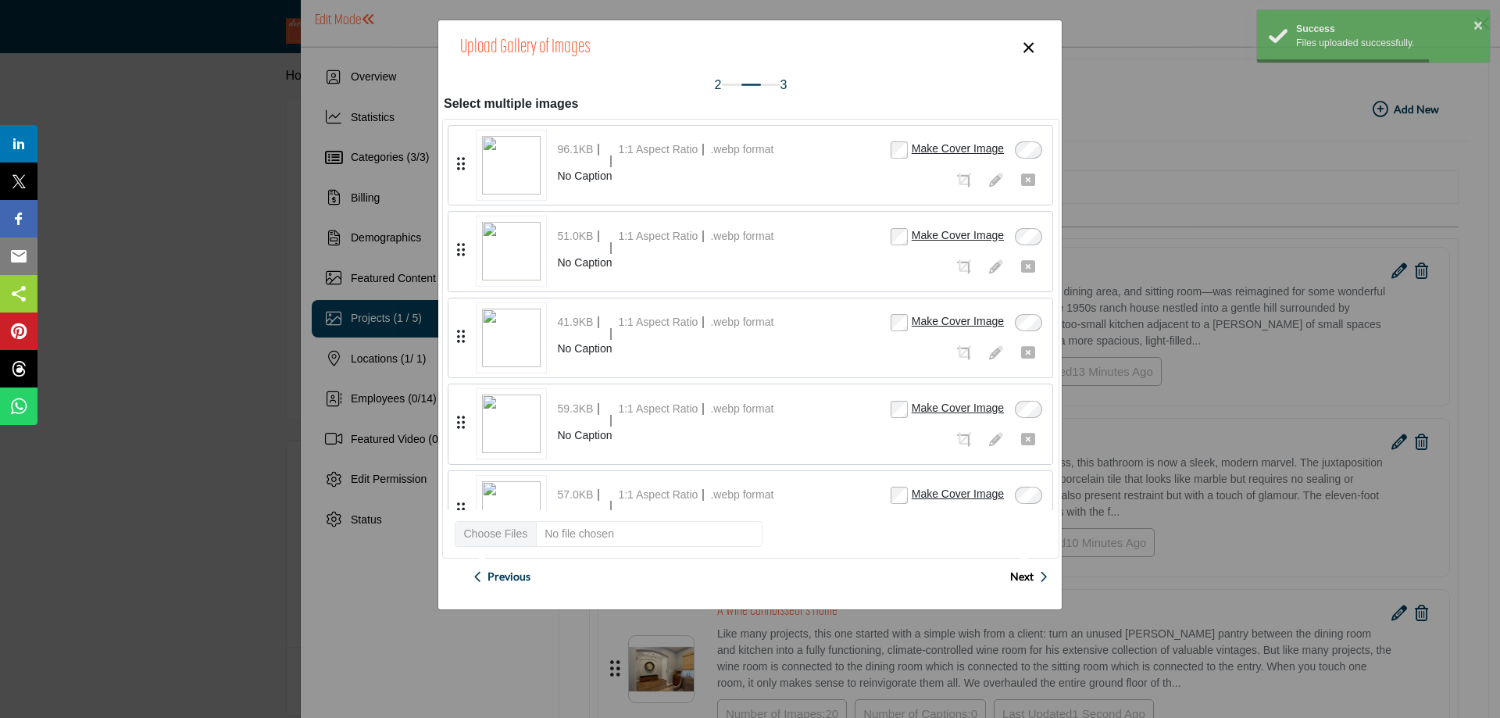
scroll to position [78, 0]
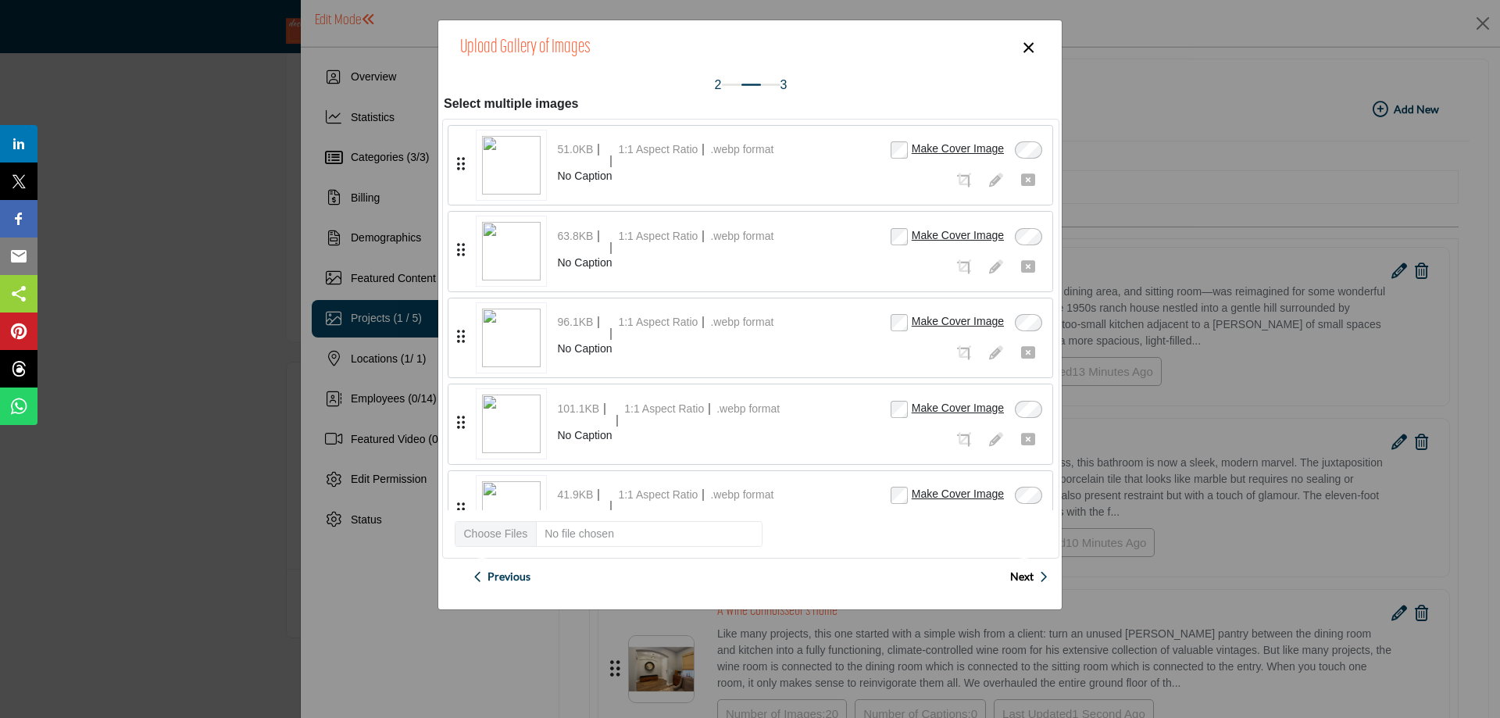
scroll to position [78, 0]
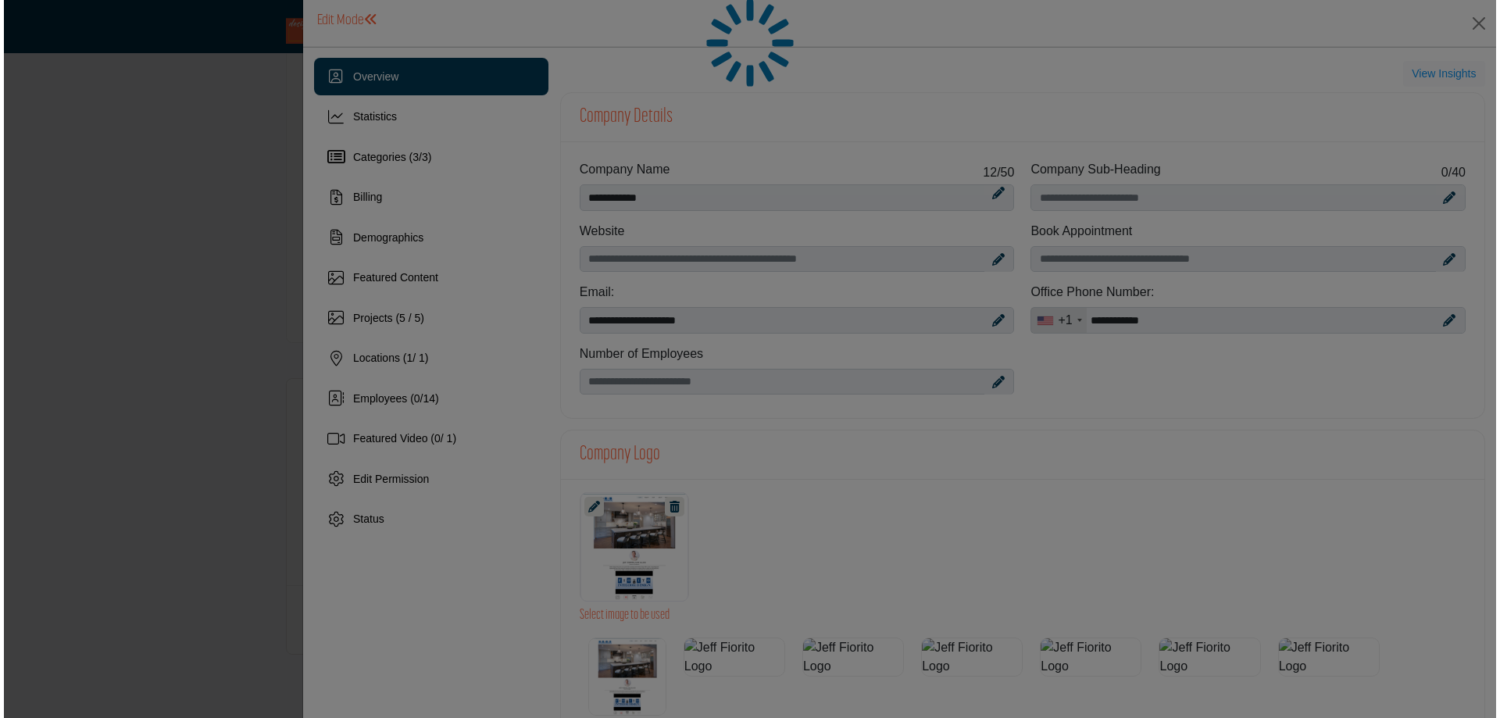
scroll to position [391, 0]
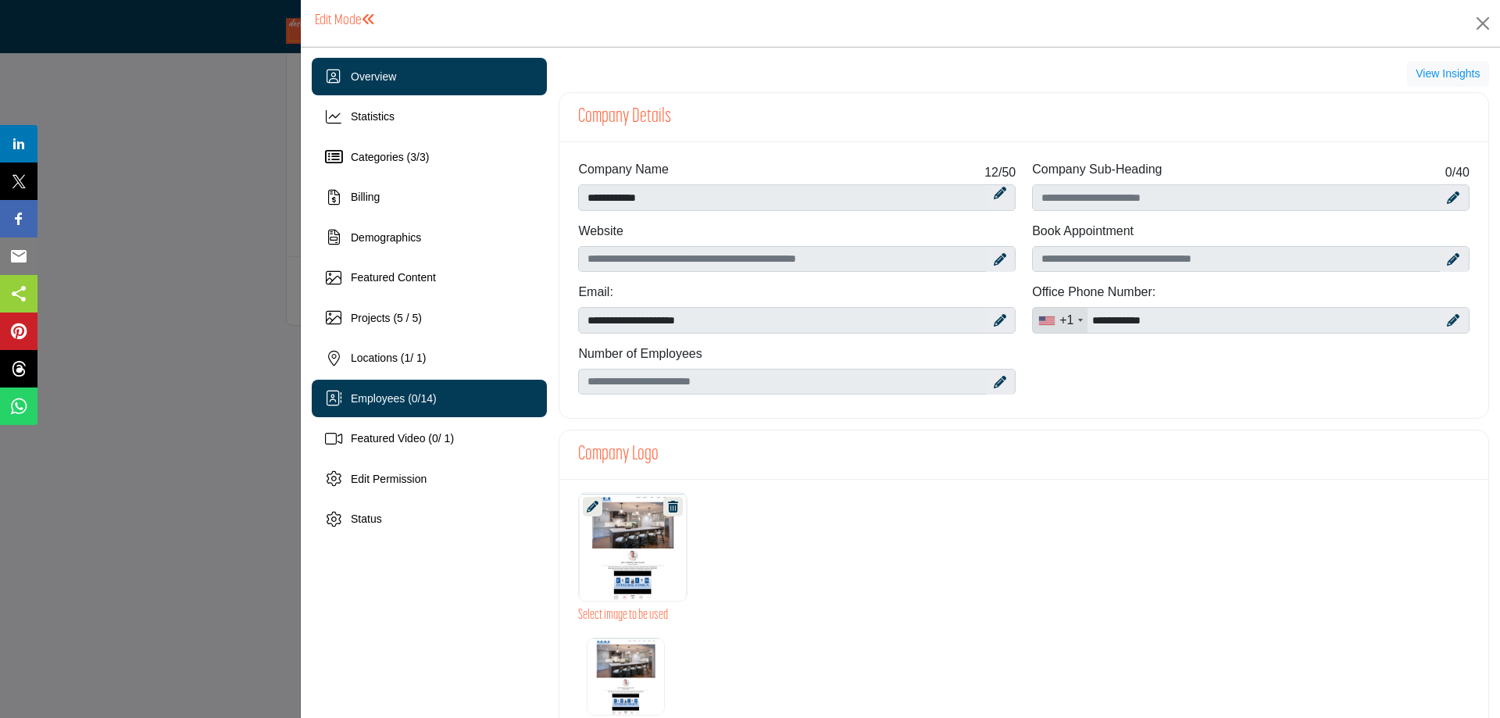
click at [447, 391] on div "Employees ( 0 / 14 )" at bounding box center [429, 398] width 235 height 37
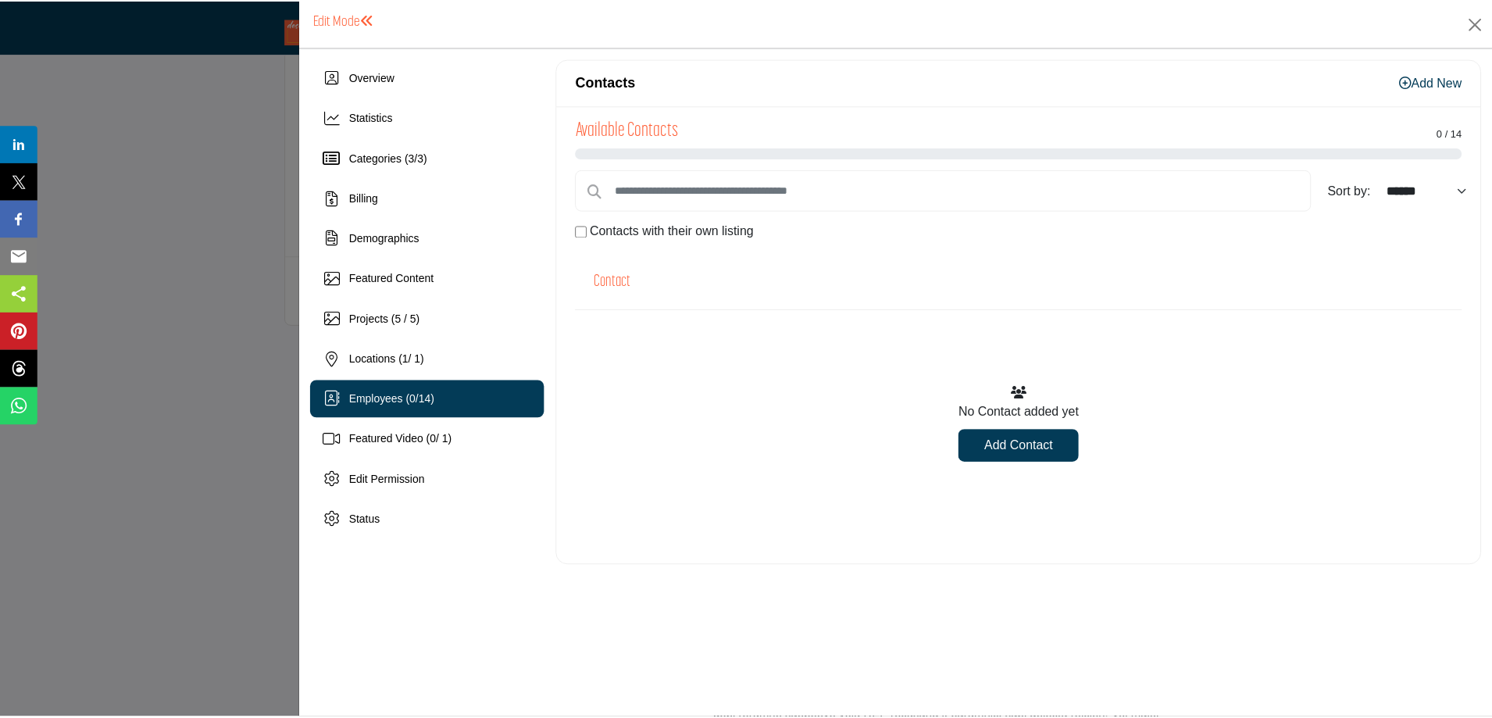
scroll to position [78, 0]
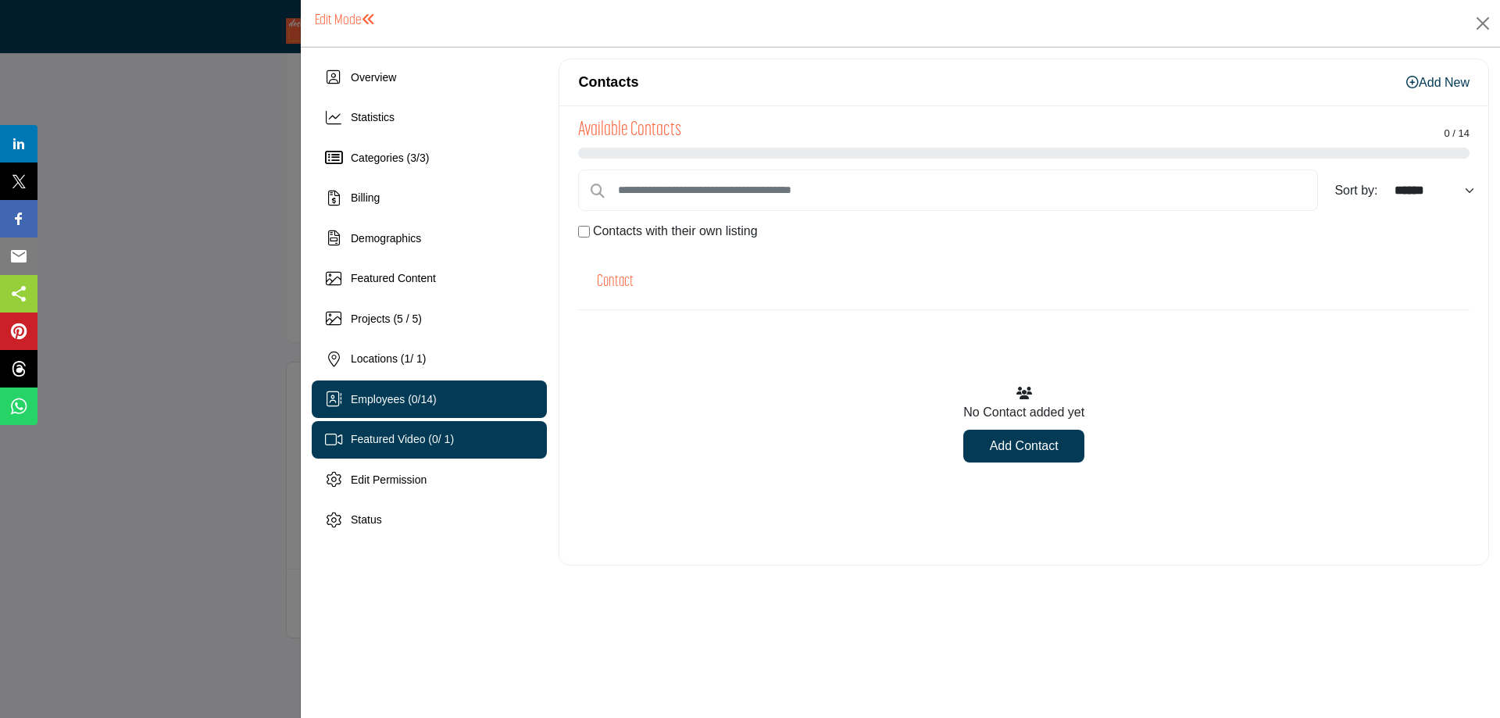
click at [423, 434] on span "Featured Video ( 0 / 1)" at bounding box center [402, 439] width 103 height 12
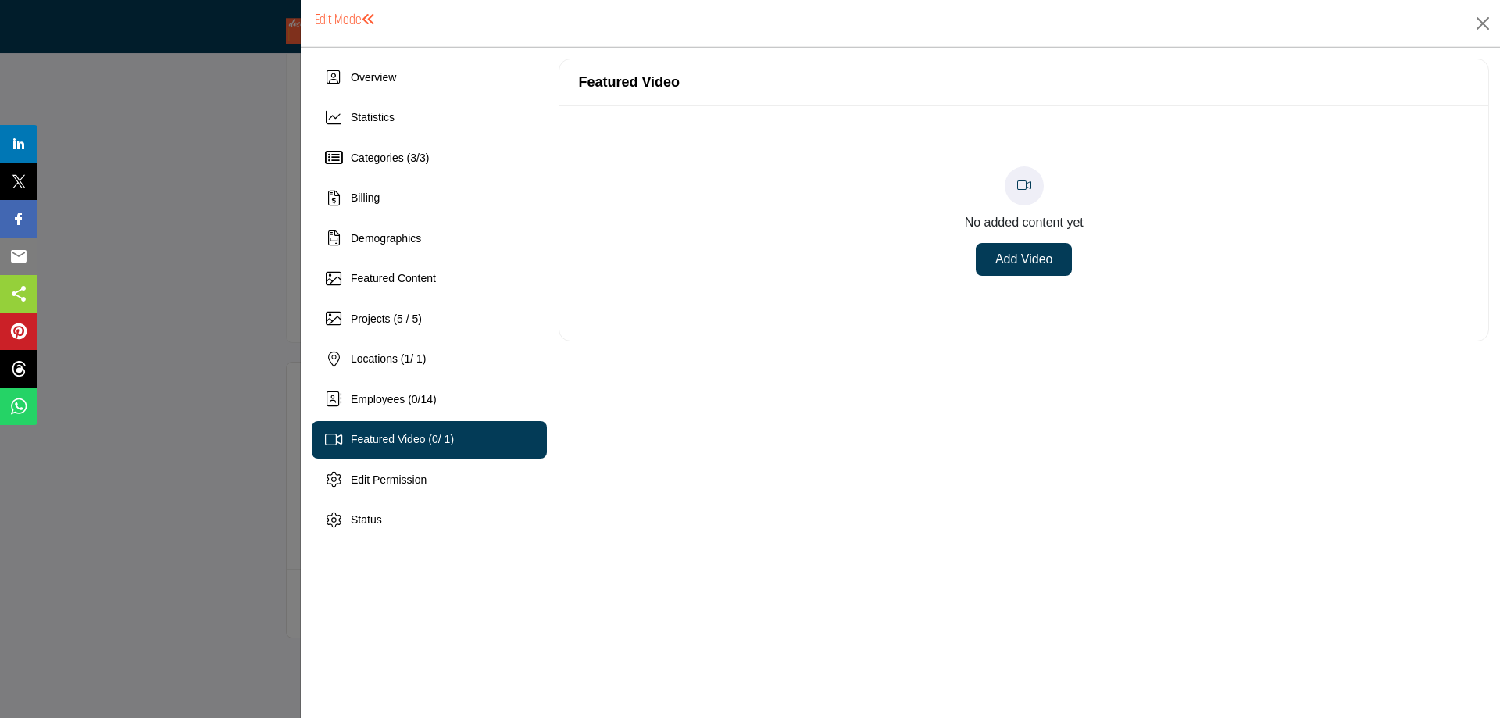
click at [1011, 263] on button "Add Video" at bounding box center [1024, 259] width 97 height 33
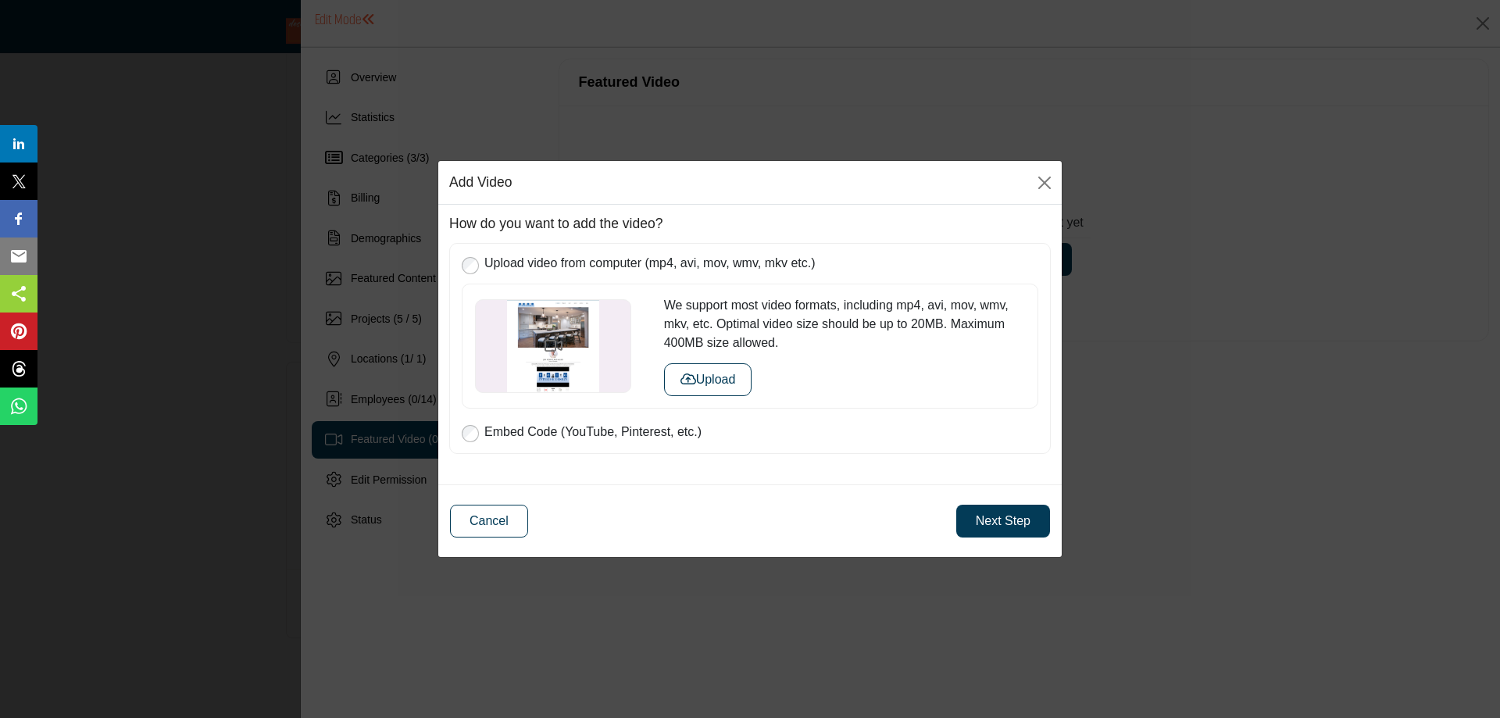
click at [709, 380] on button "Upload" at bounding box center [708, 379] width 88 height 33
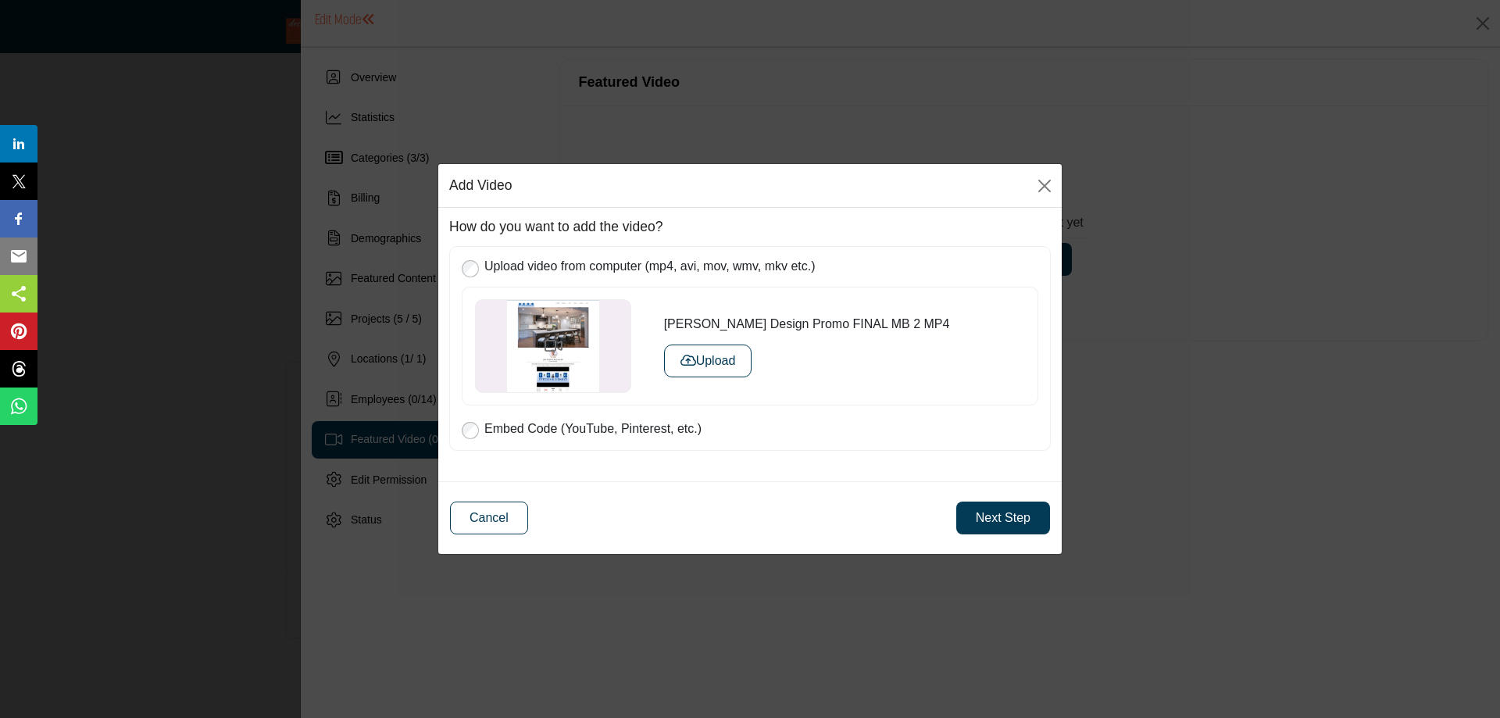
click at [1005, 512] on button "Next Step" at bounding box center [1003, 517] width 94 height 33
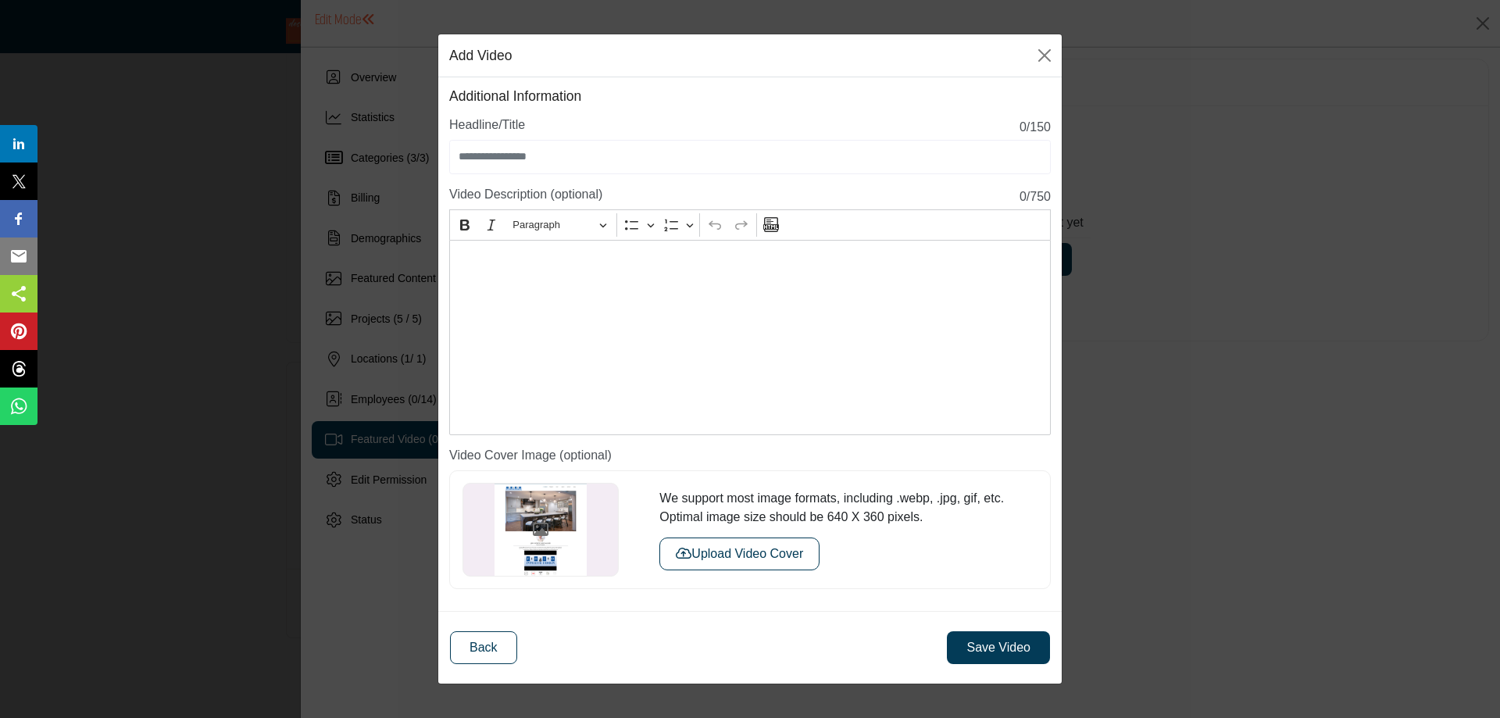
click at [683, 311] on div "Editor editing area: main" at bounding box center [749, 337] width 601 height 195
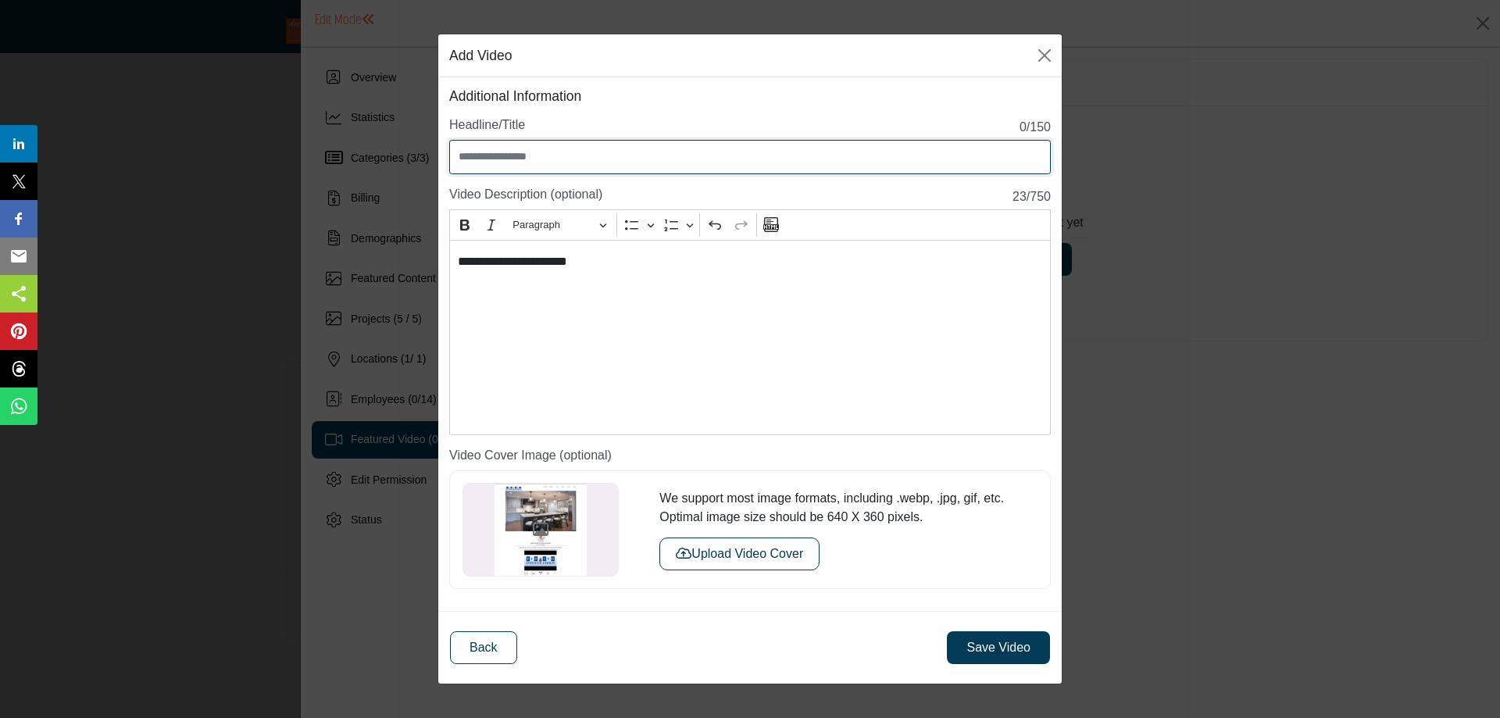
click at [526, 156] on input "Enter Video Title" at bounding box center [749, 157] width 601 height 34
type input "**********"
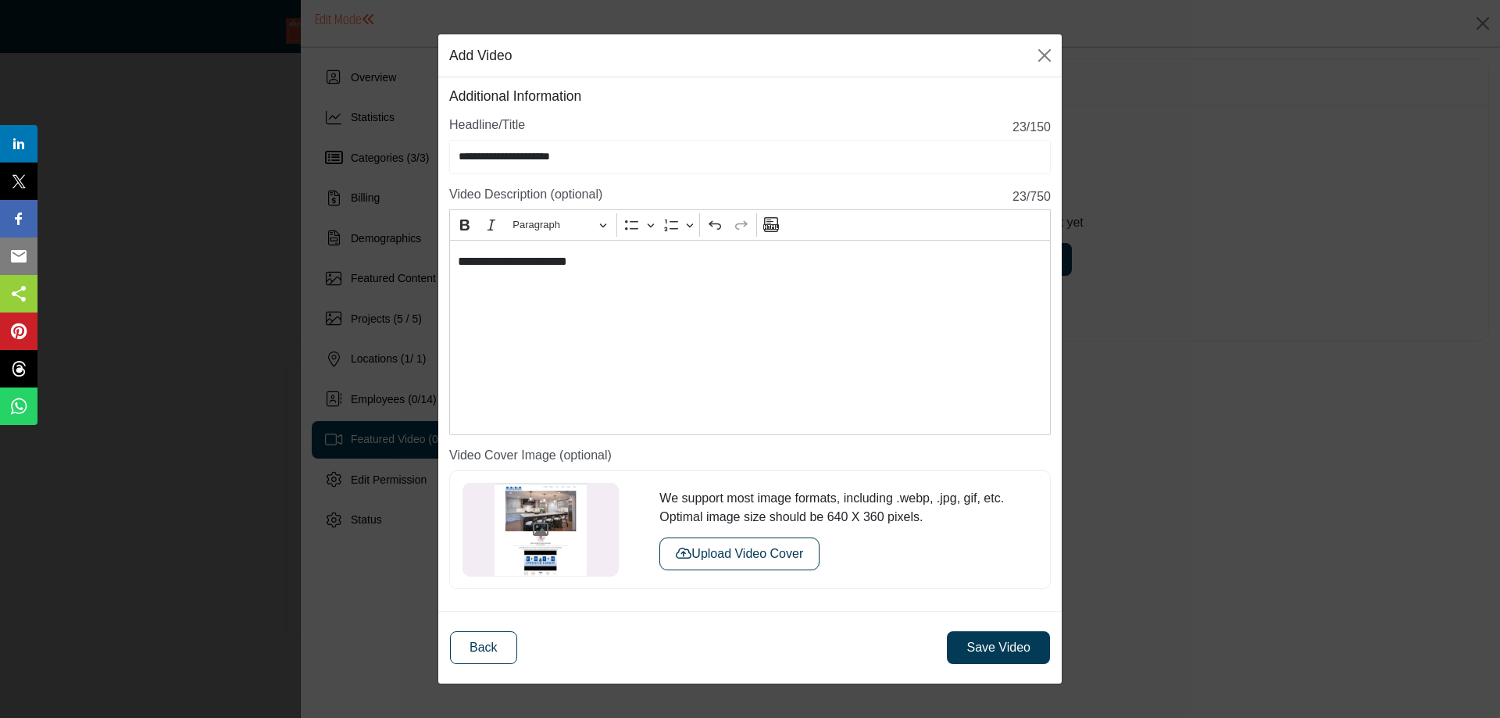
click at [990, 642] on button "Save Video" at bounding box center [998, 647] width 103 height 33
click at [990, 644] on button "Save Video" at bounding box center [998, 647] width 103 height 33
click at [711, 553] on button "Upload Video Cover" at bounding box center [739, 553] width 160 height 33
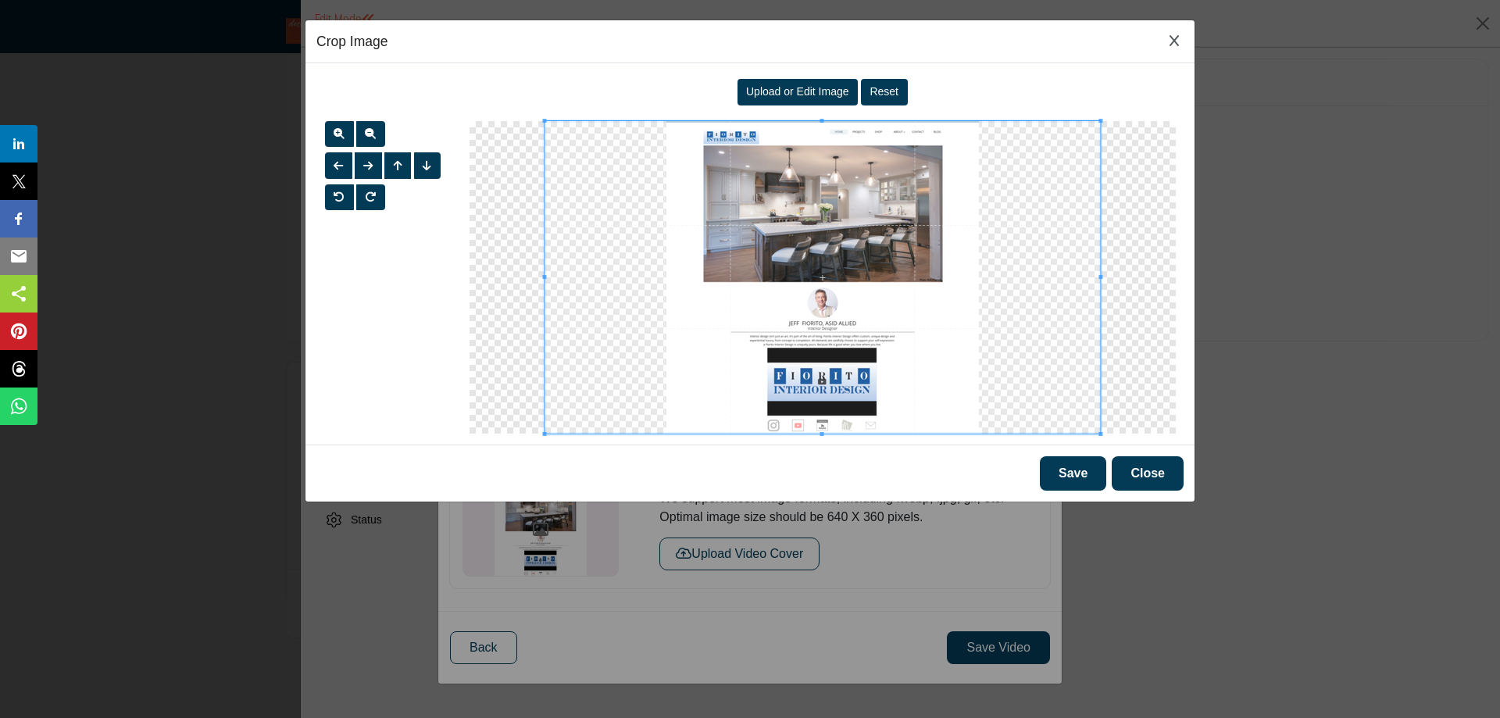
click at [1074, 466] on button "Save" at bounding box center [1073, 473] width 66 height 34
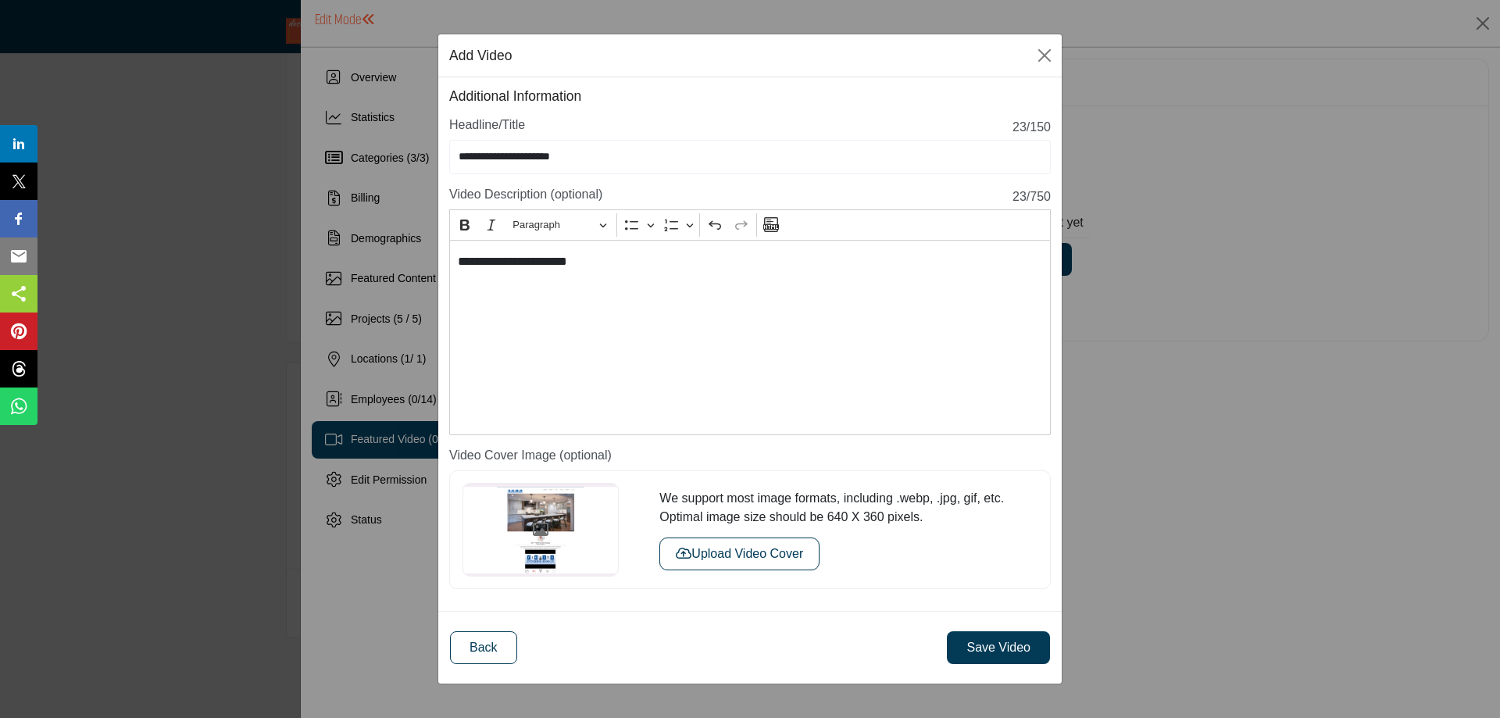
click at [976, 642] on button "Save Video" at bounding box center [998, 647] width 103 height 33
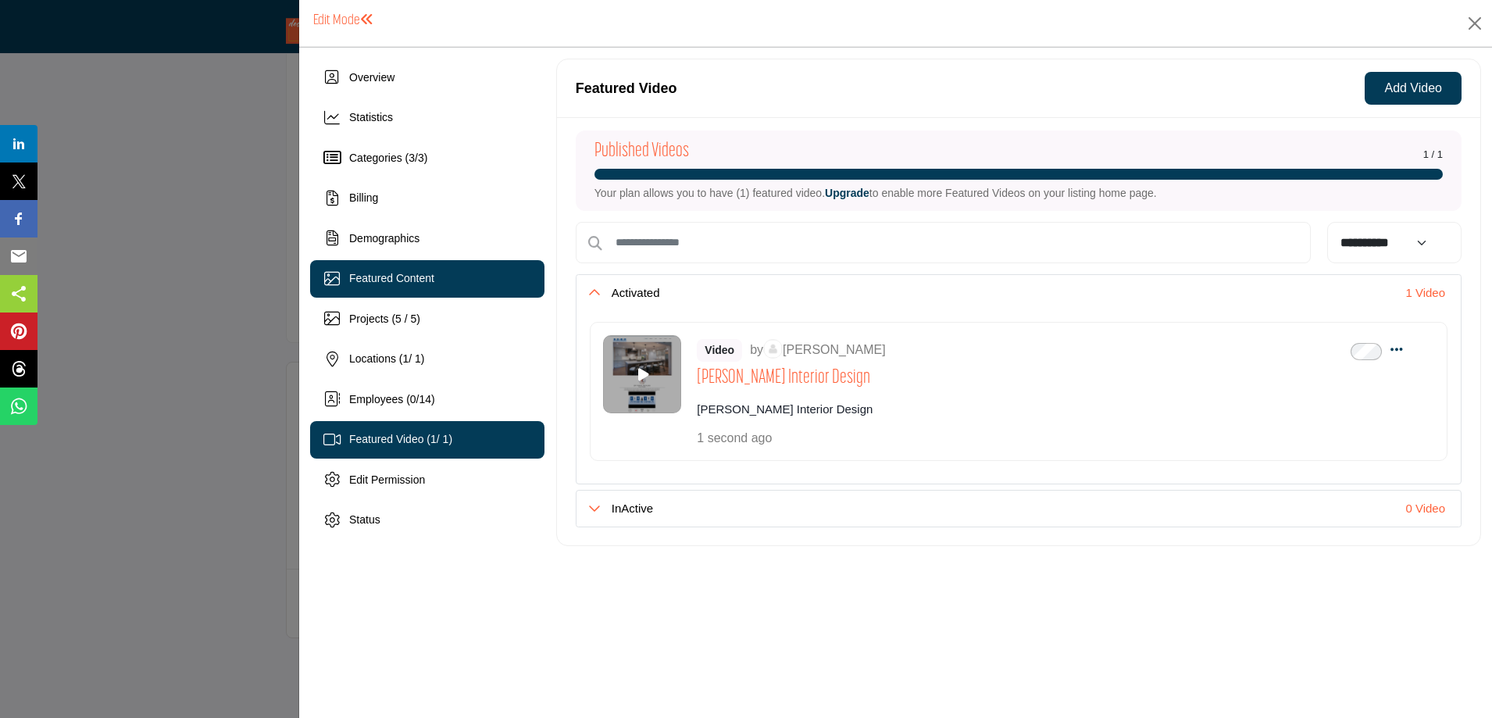
click at [362, 284] on span "Featured Content" at bounding box center [391, 278] width 85 height 12
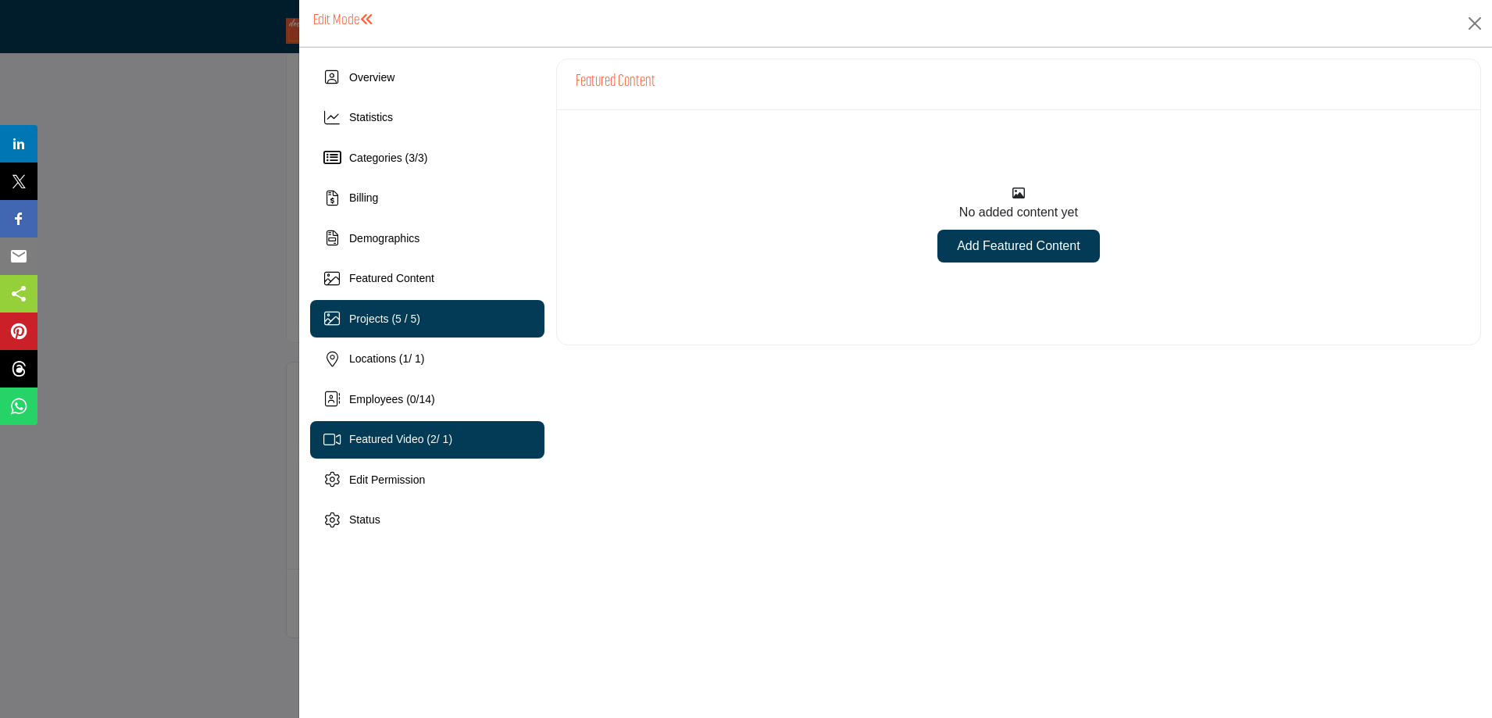
click at [419, 319] on span "Projects (5 / 5)" at bounding box center [384, 318] width 71 height 12
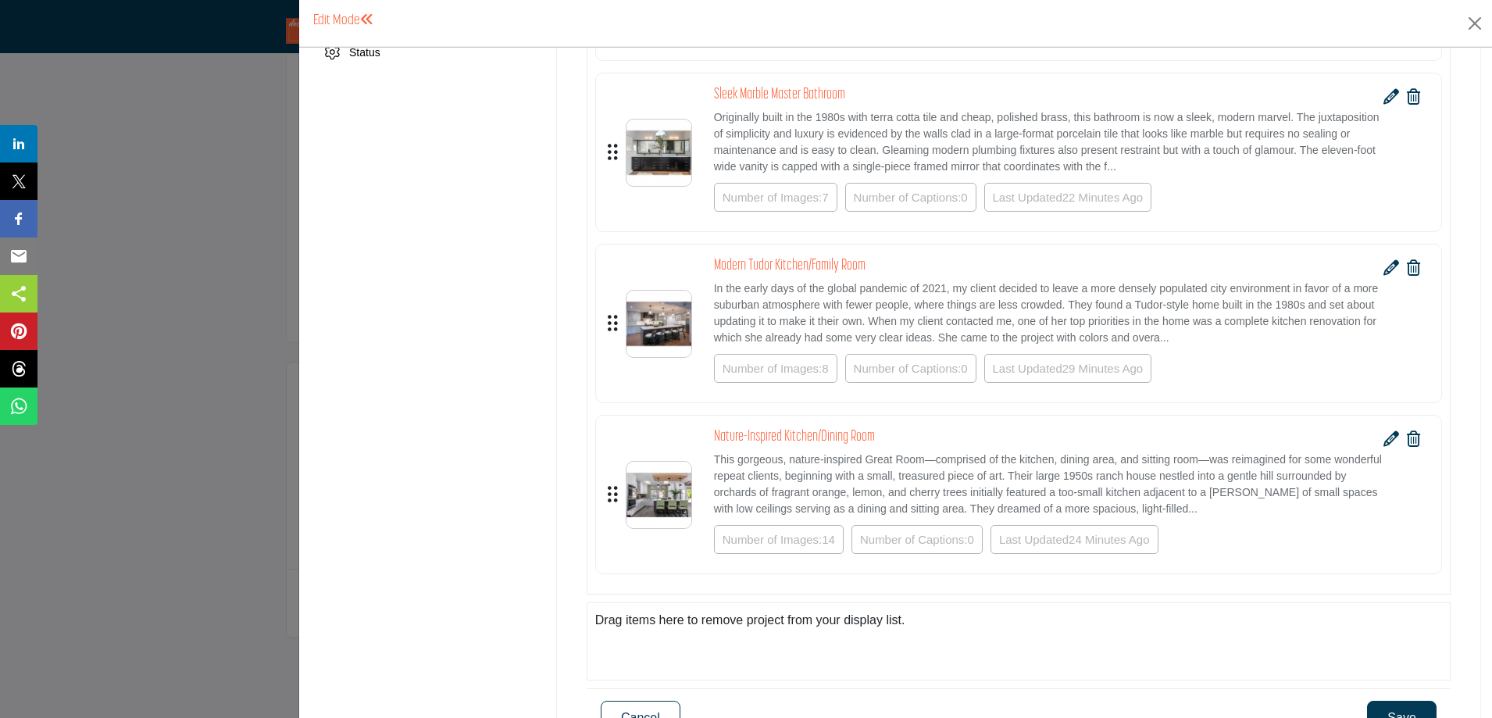
scroll to position [469, 0]
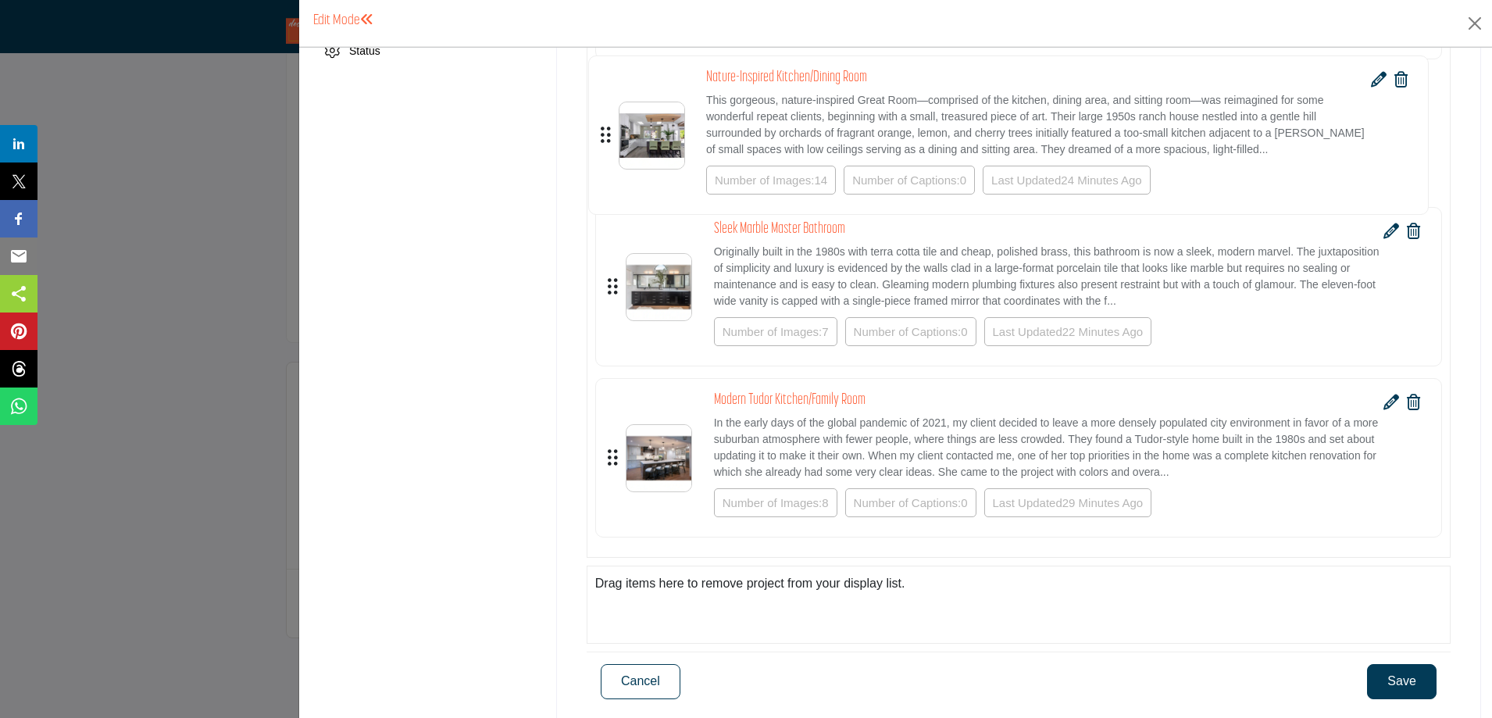
drag, startPoint x: 607, startPoint y: 495, endPoint x: 600, endPoint y: 137, distance: 357.8
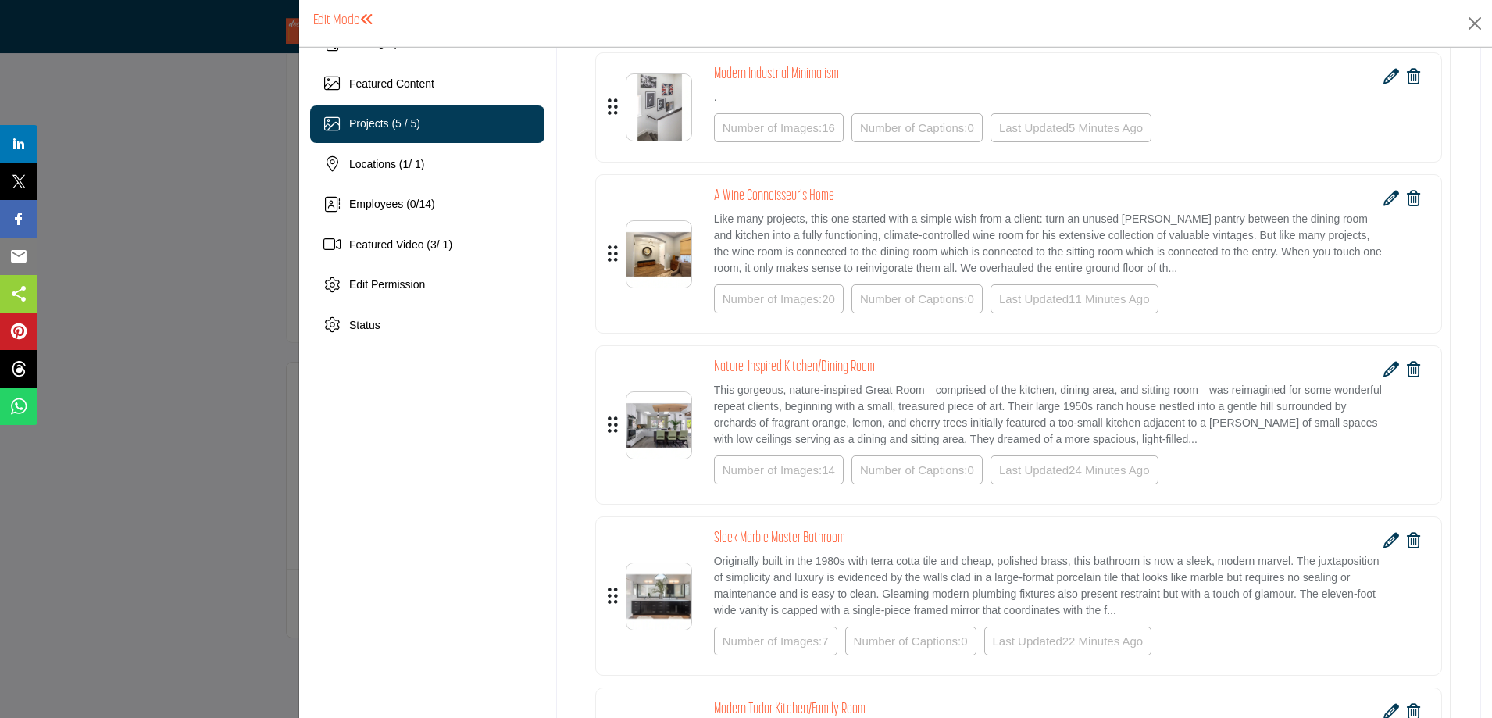
scroll to position [78, 0]
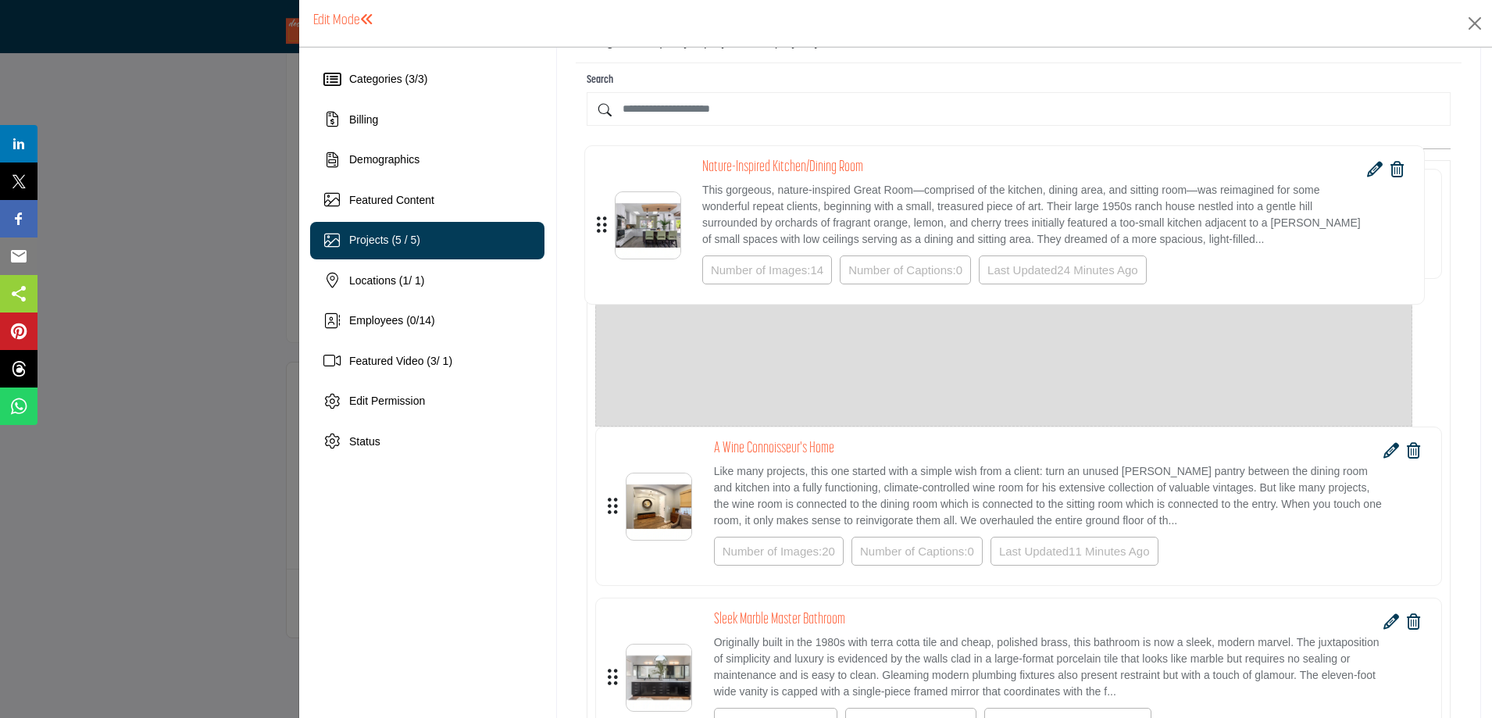
drag, startPoint x: 608, startPoint y: 541, endPoint x: 597, endPoint y: 224, distance: 316.5
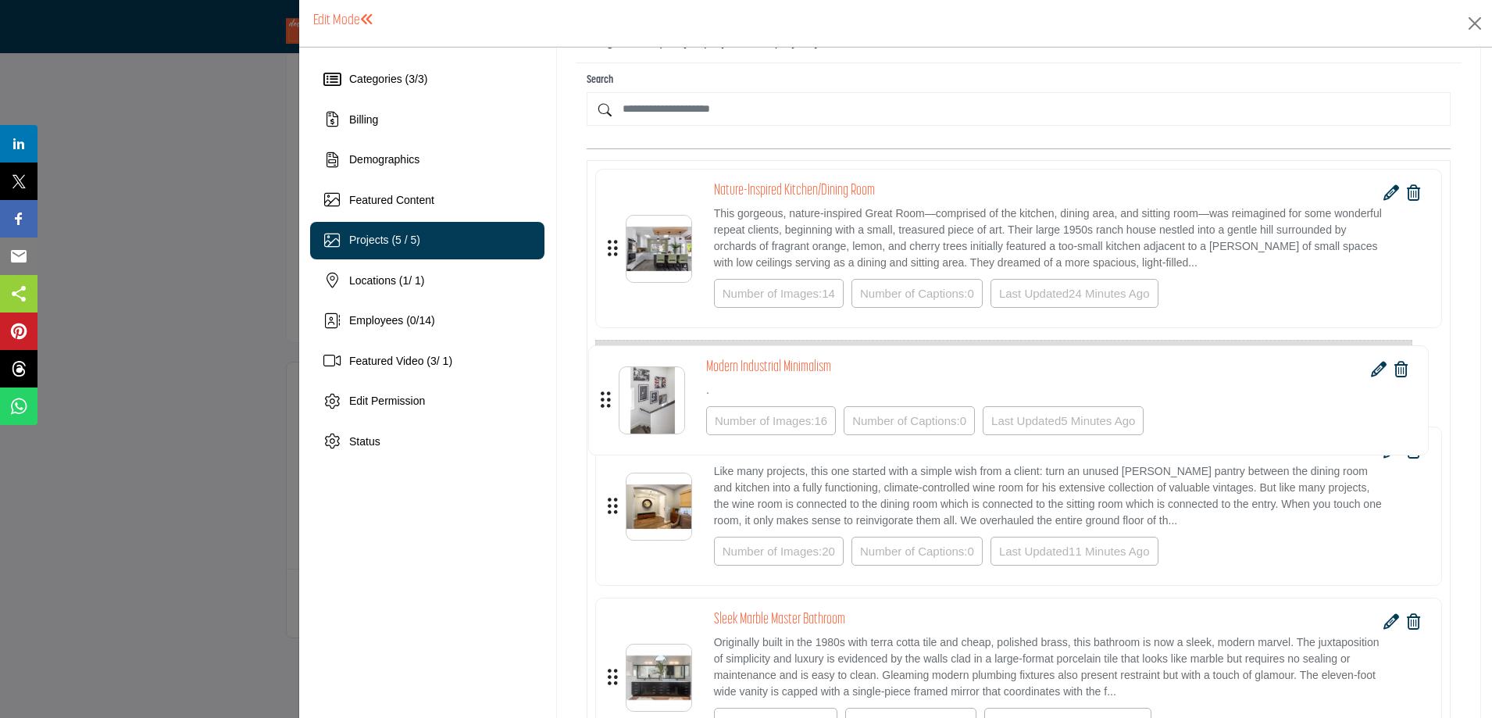
drag, startPoint x: 608, startPoint y: 217, endPoint x: 601, endPoint y: 394, distance: 176.7
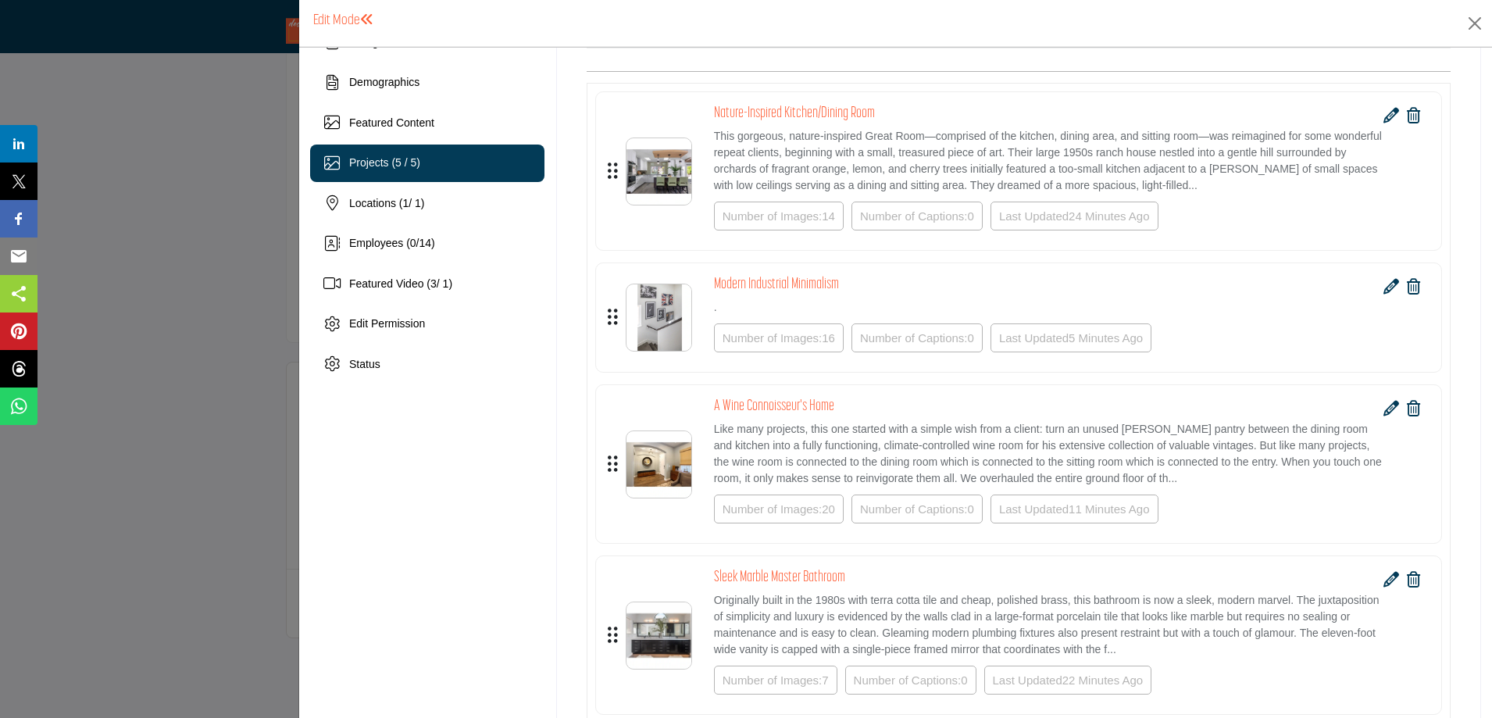
scroll to position [156, 0]
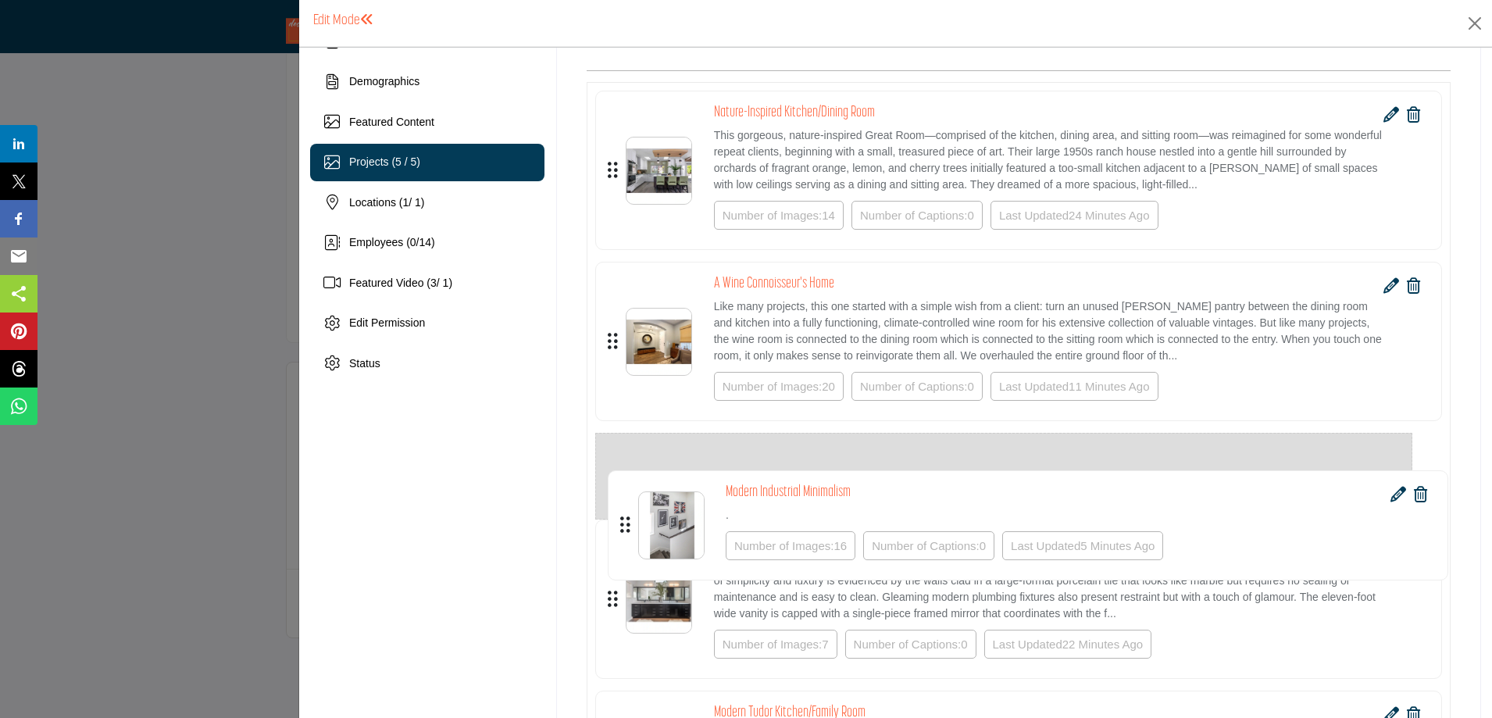
drag, startPoint x: 605, startPoint y: 315, endPoint x: 617, endPoint y: 519, distance: 204.2
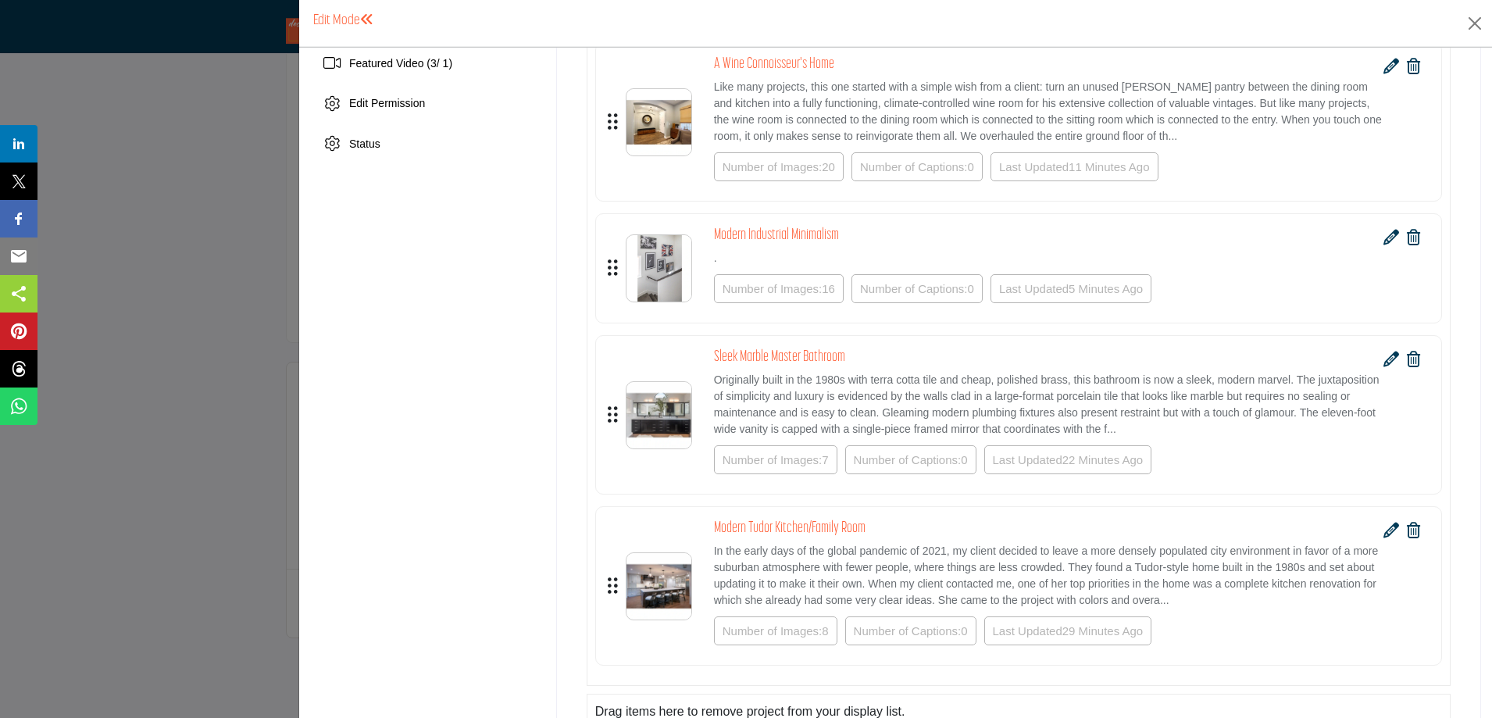
scroll to position [391, 0]
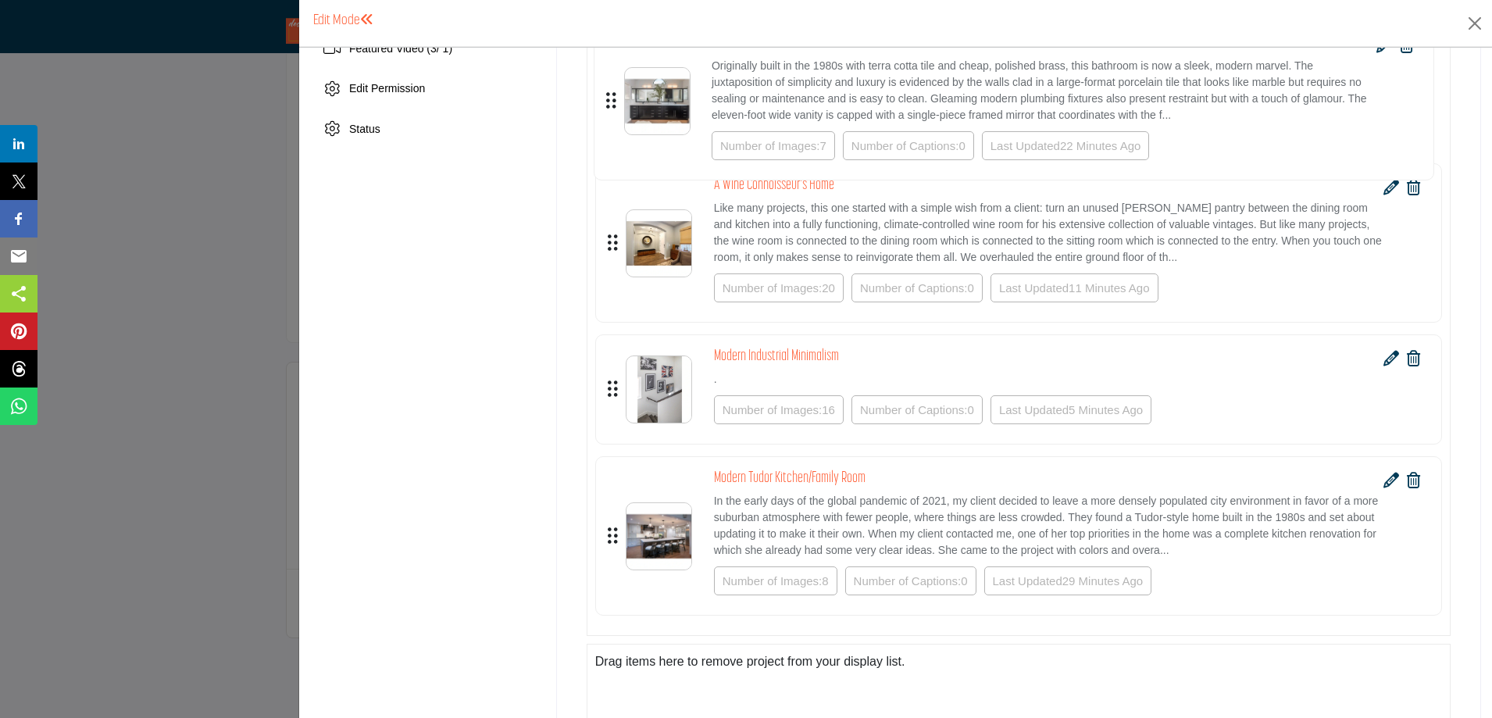
drag, startPoint x: 608, startPoint y: 399, endPoint x: 606, endPoint y: 100, distance: 299.2
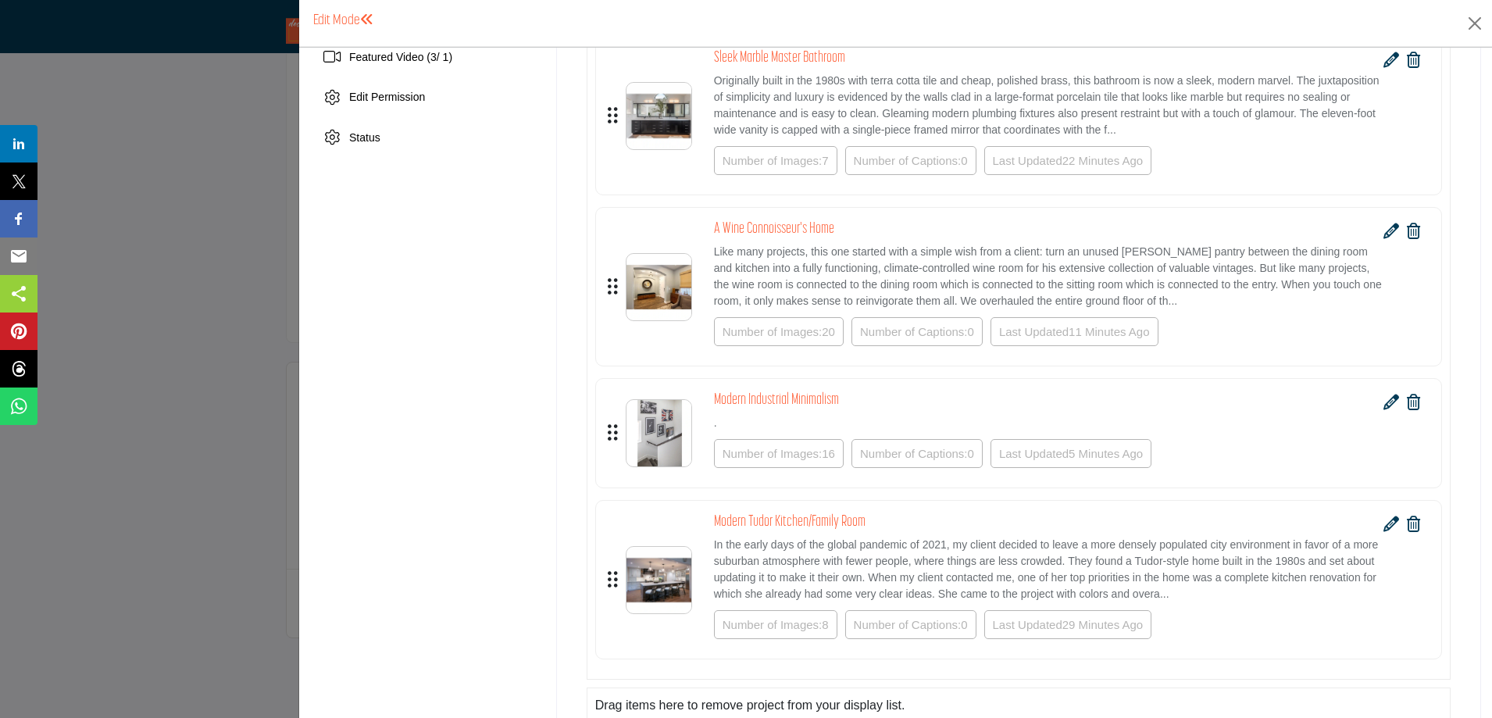
scroll to position [546, 0]
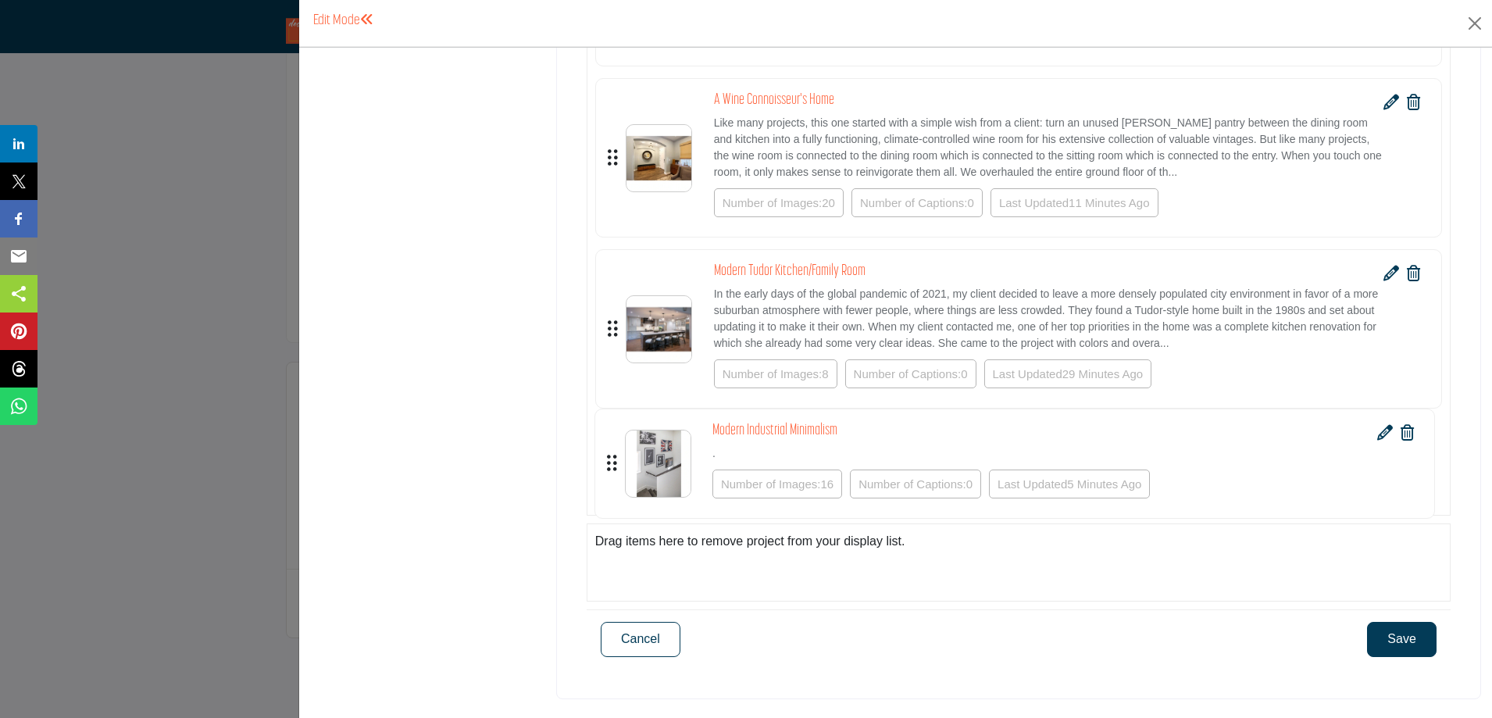
drag, startPoint x: 608, startPoint y: 266, endPoint x: 607, endPoint y: 460, distance: 194.5
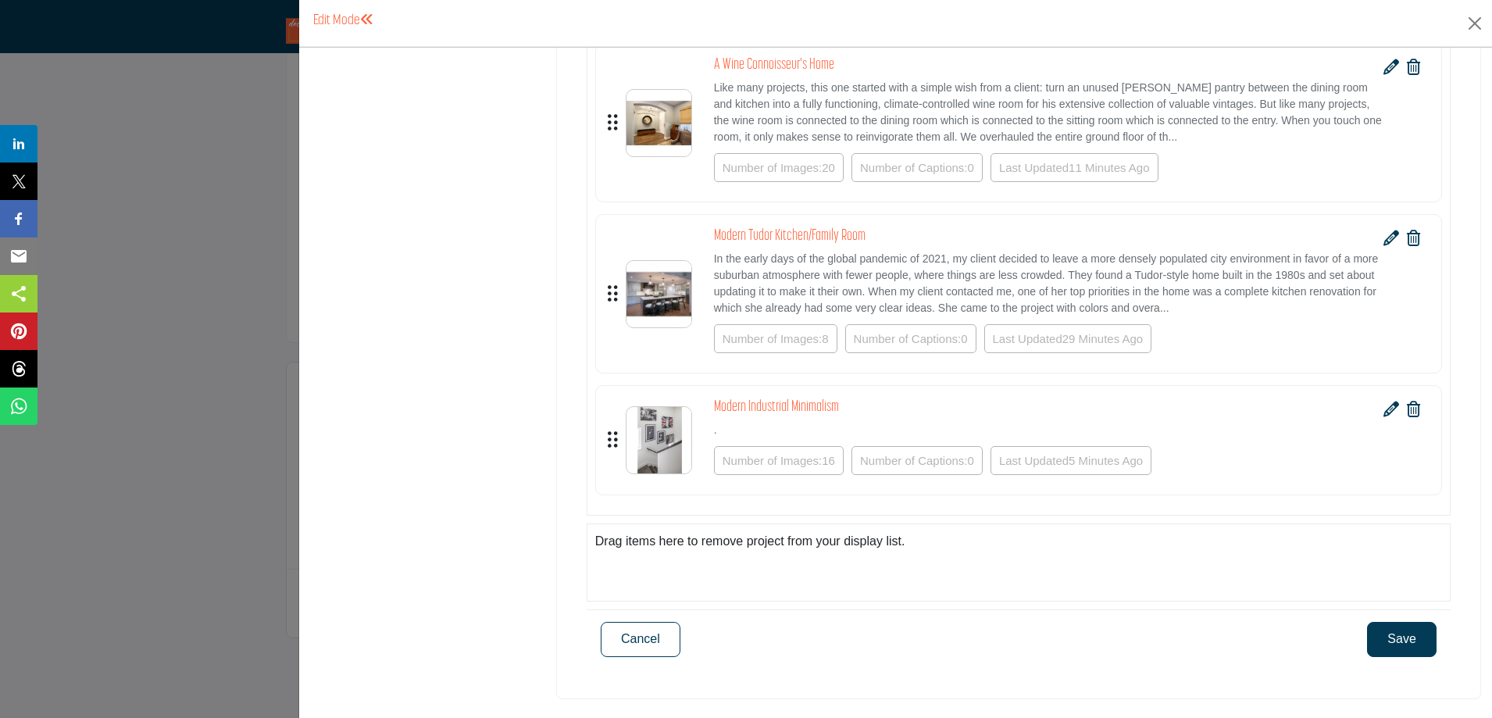
click at [1386, 636] on button "Save" at bounding box center [1402, 639] width 70 height 34
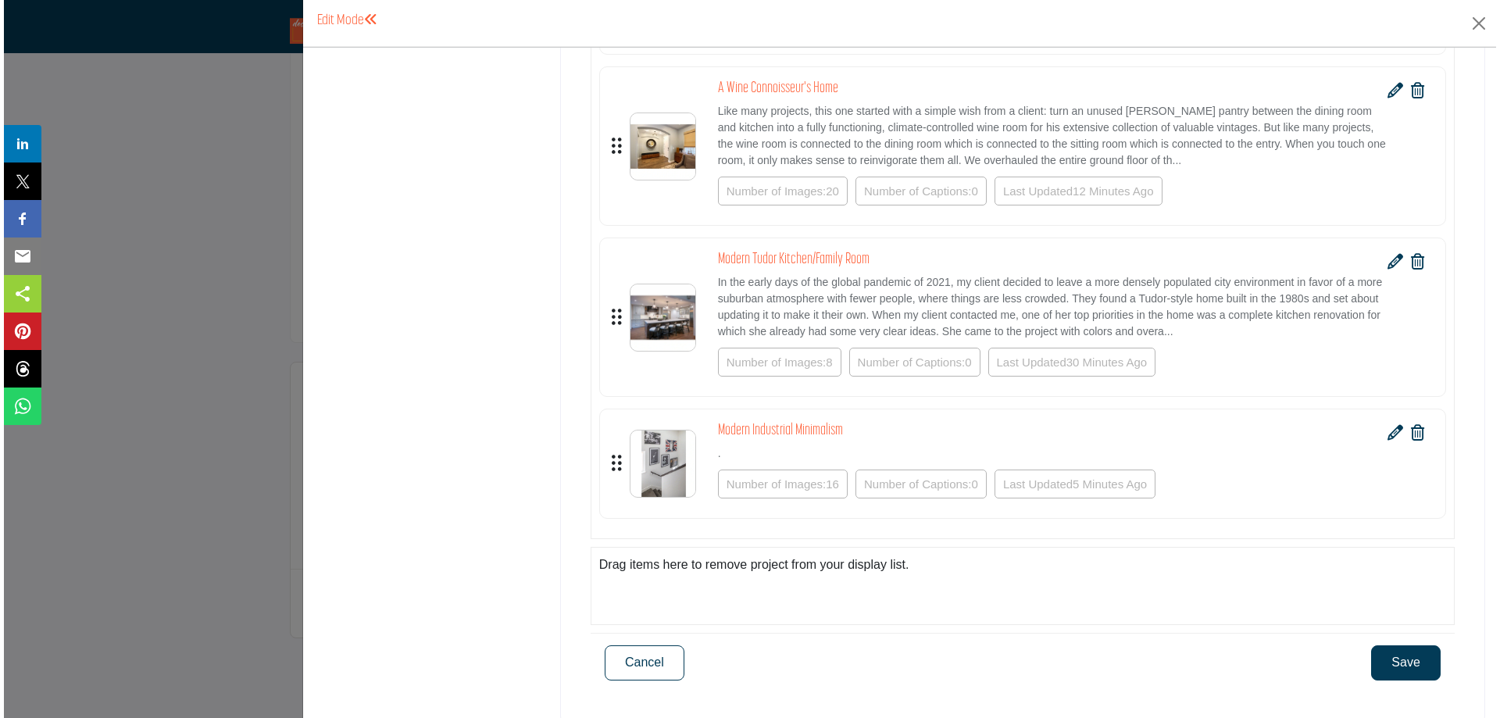
scroll to position [546, 0]
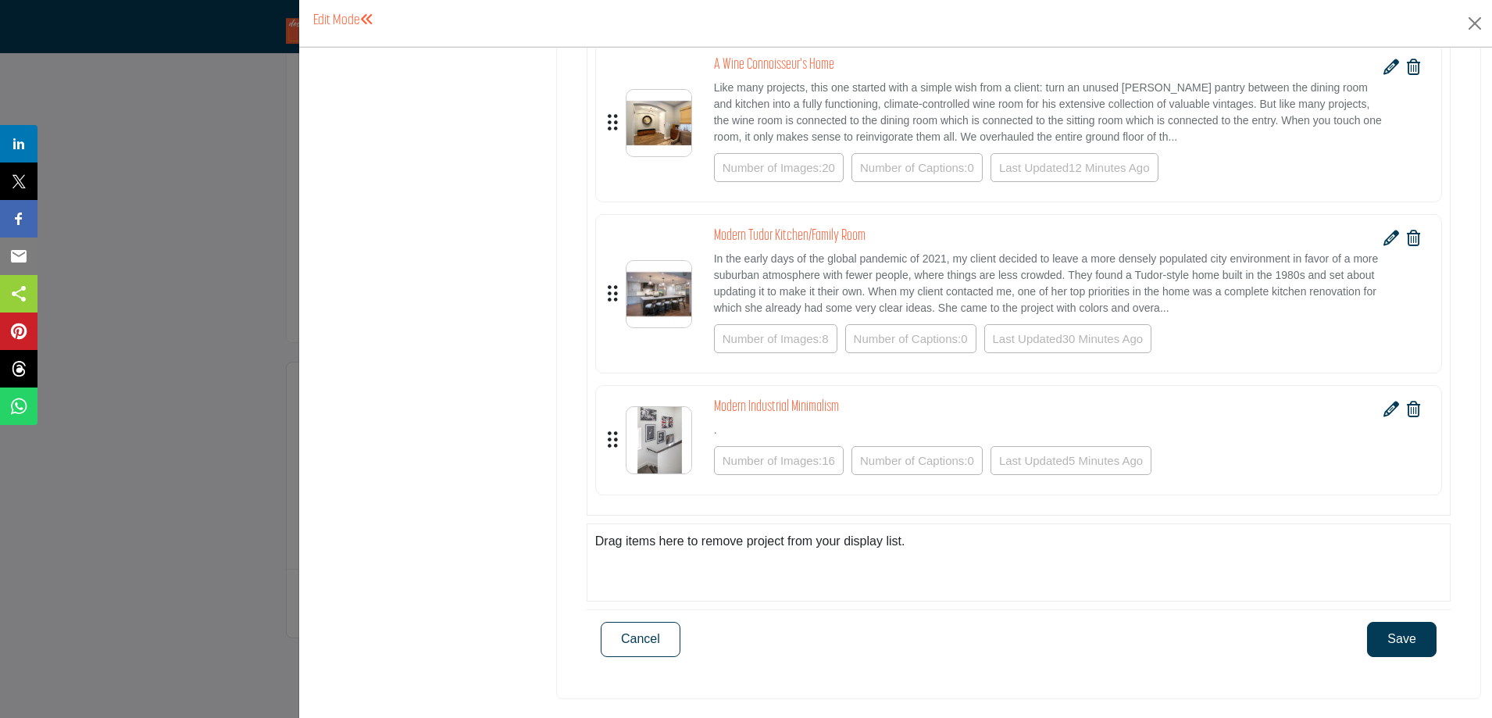
click at [1383, 413] on icon at bounding box center [1391, 409] width 16 height 16
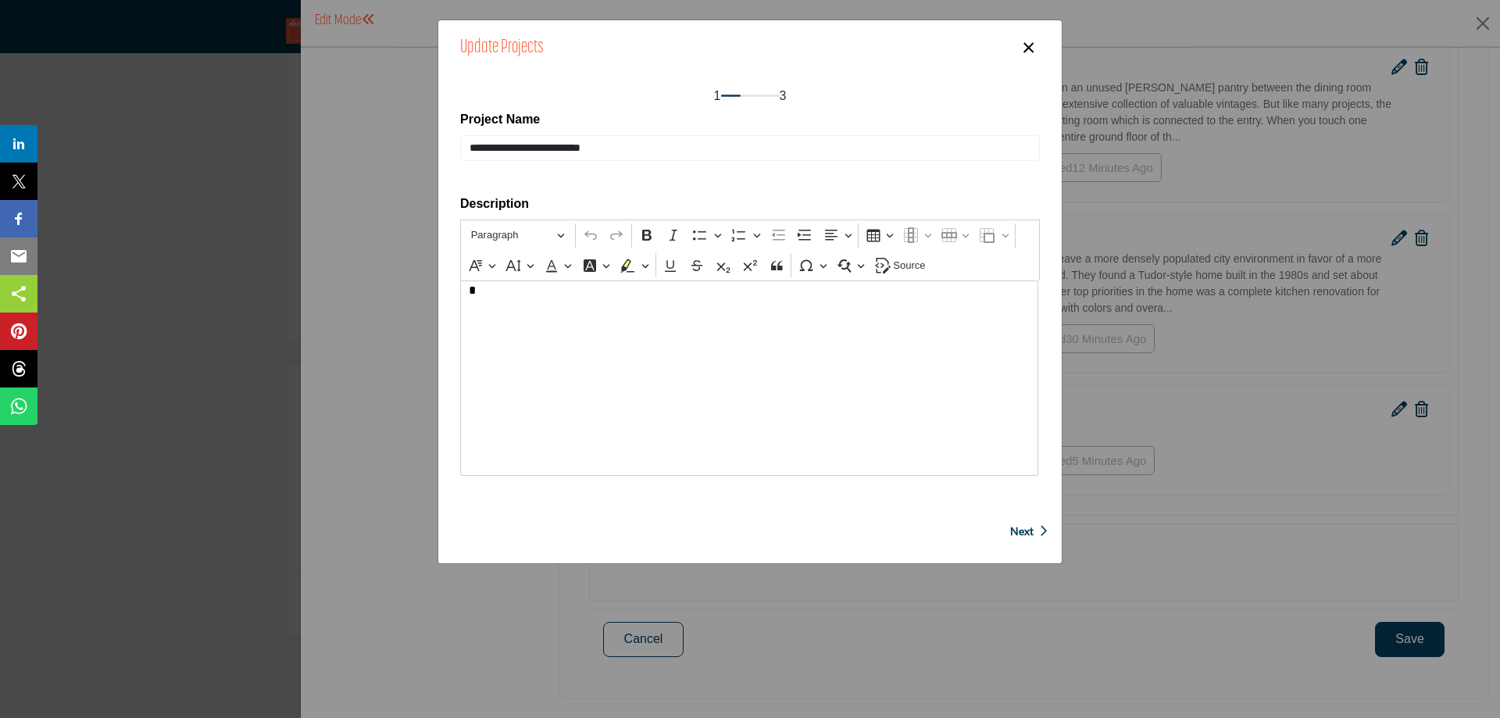
click at [1021, 531] on span "Next" at bounding box center [1021, 531] width 23 height 16
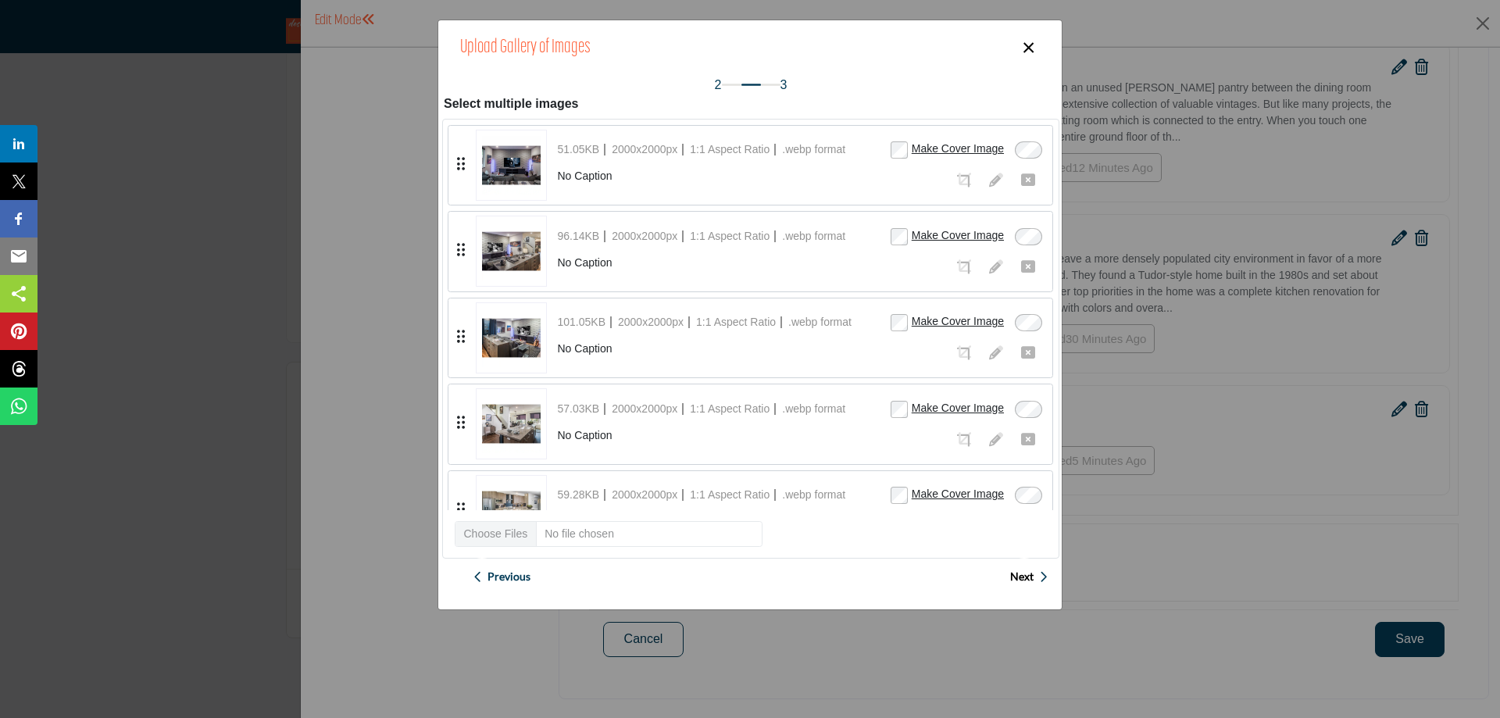
click at [1016, 576] on span "Next" at bounding box center [1021, 577] width 23 height 16
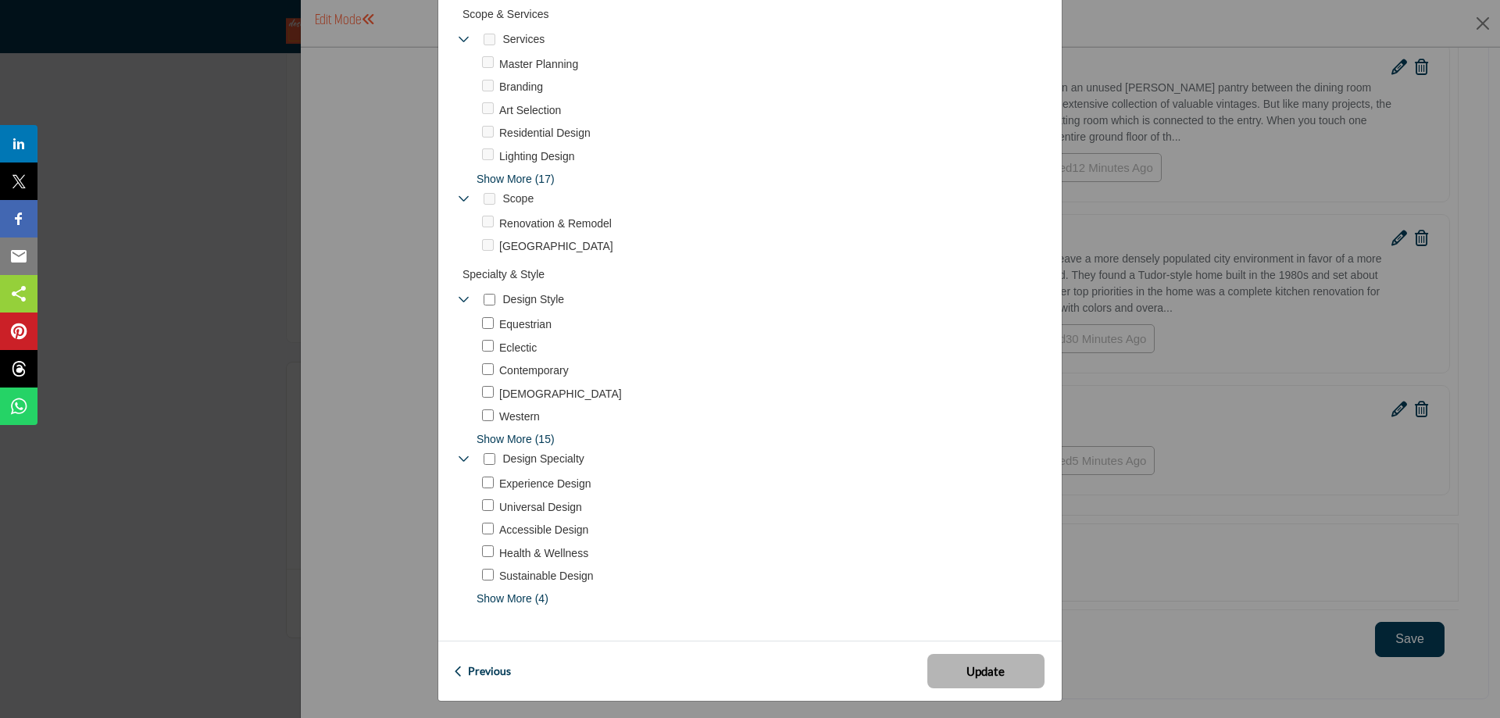
scroll to position [887, 0]
click at [990, 665] on span "Update" at bounding box center [985, 668] width 38 height 18
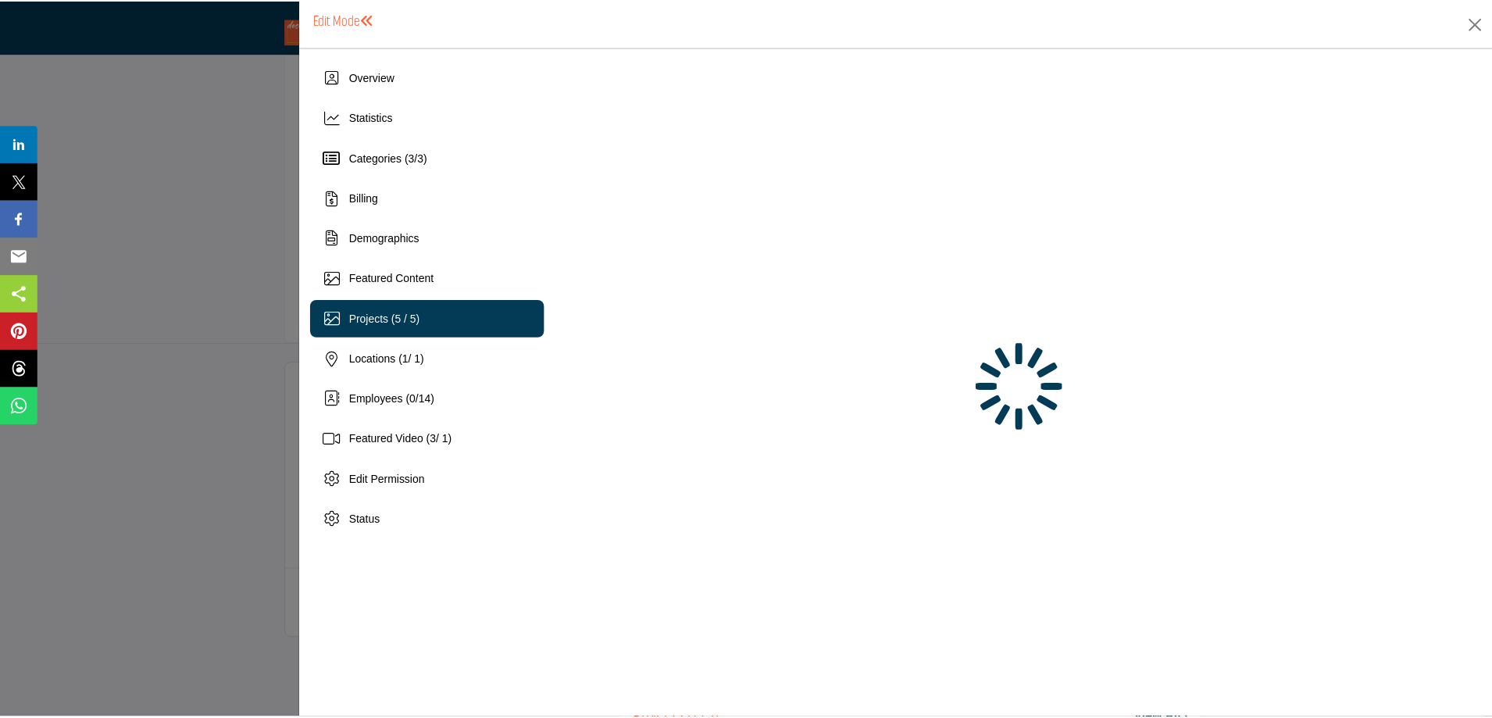
scroll to position [0, 0]
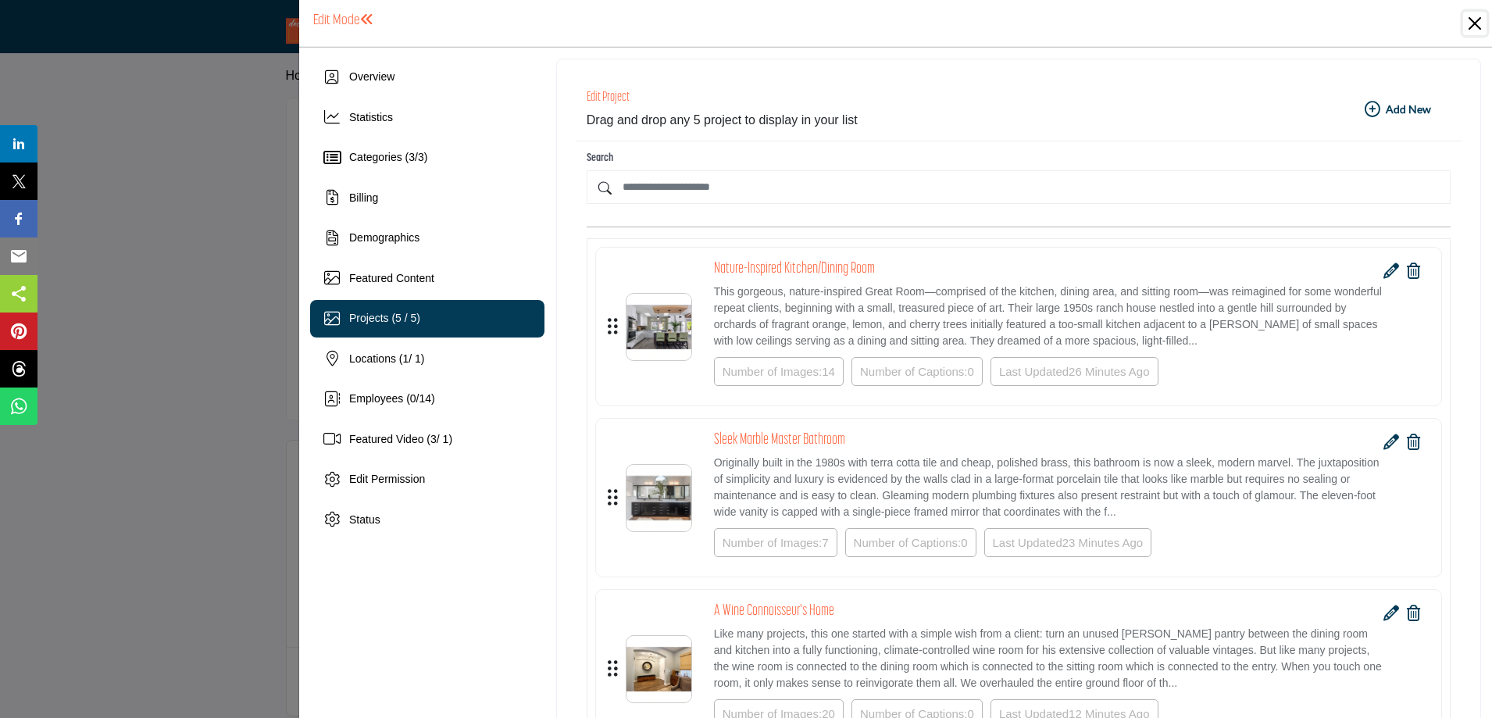
click at [1471, 23] on button "Close" at bounding box center [1474, 23] width 23 height 23
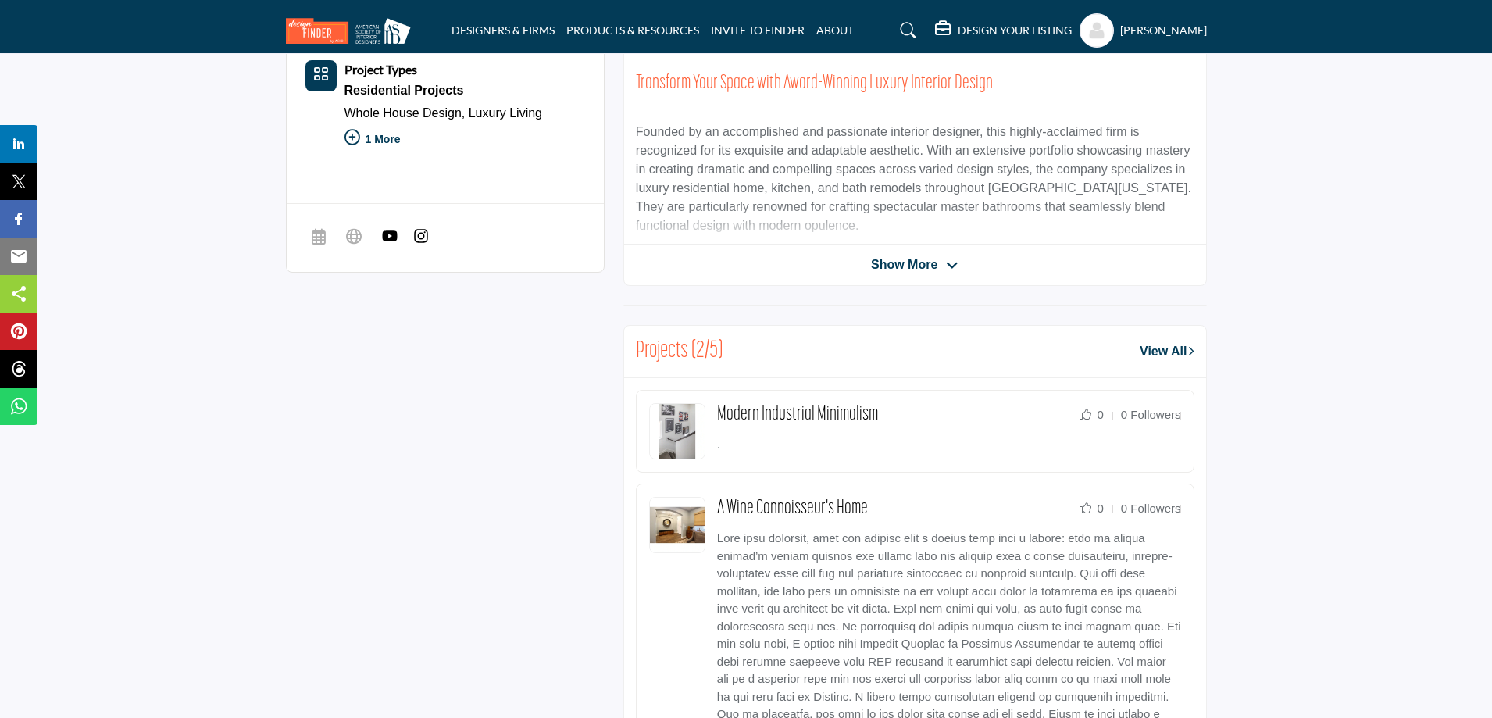
scroll to position [469, 0]
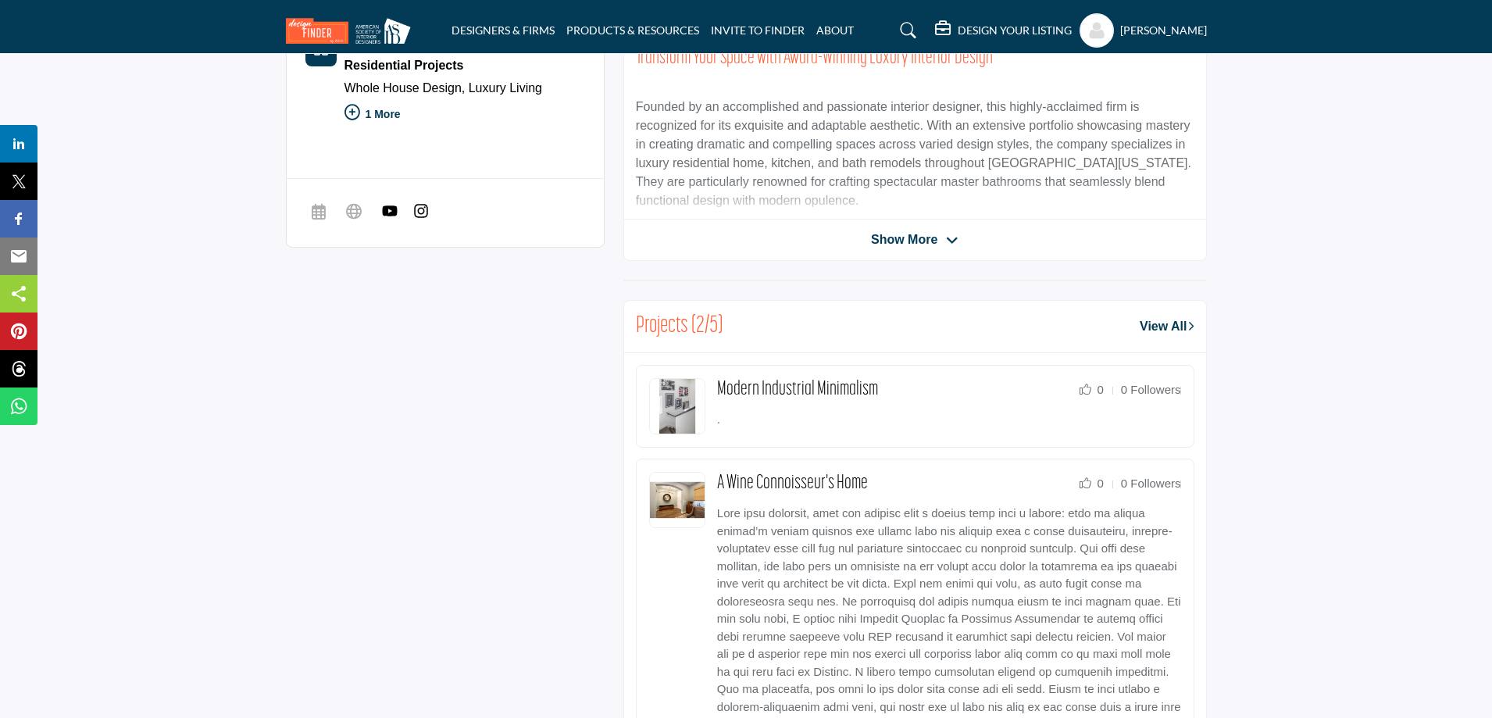
click at [1151, 330] on link "View All" at bounding box center [1167, 326] width 54 height 19
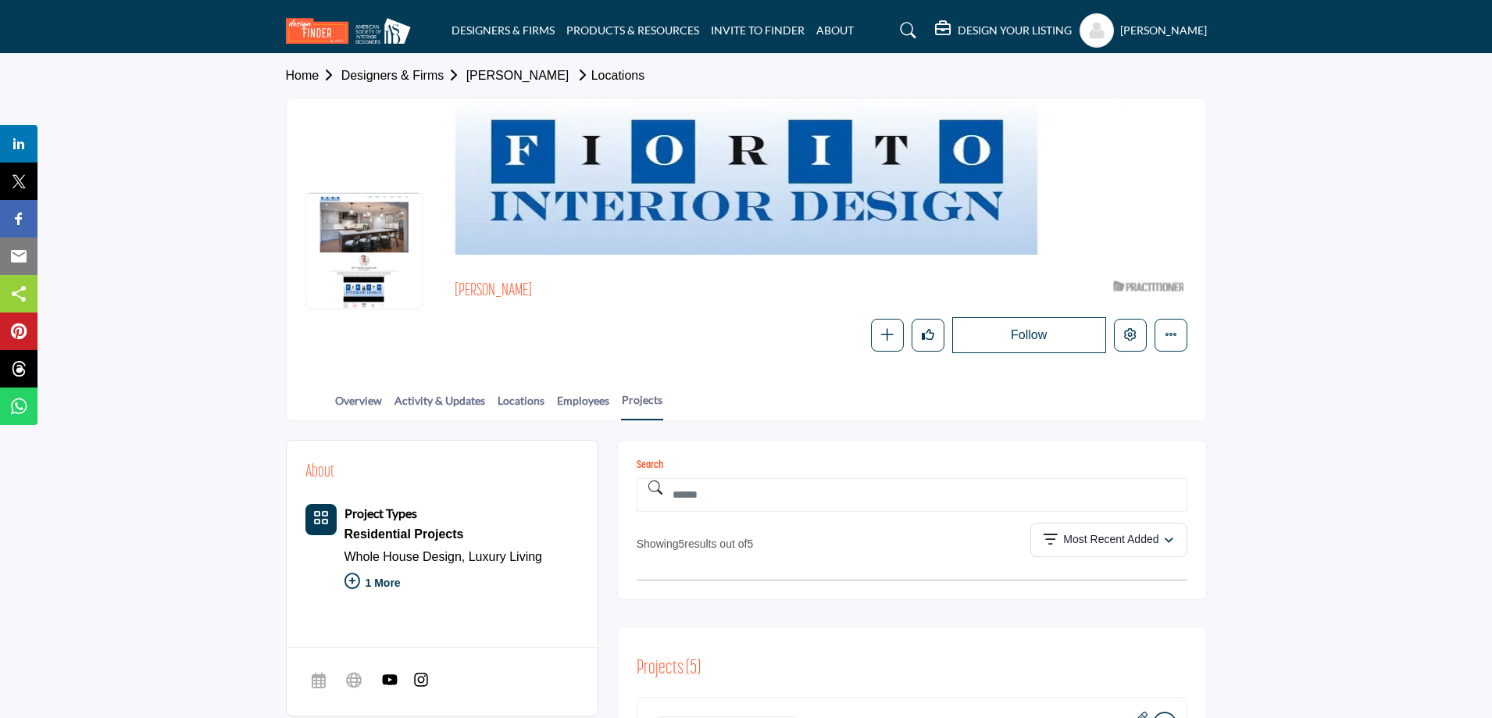
click at [509, 77] on link "[PERSON_NAME]" at bounding box center [517, 75] width 103 height 13
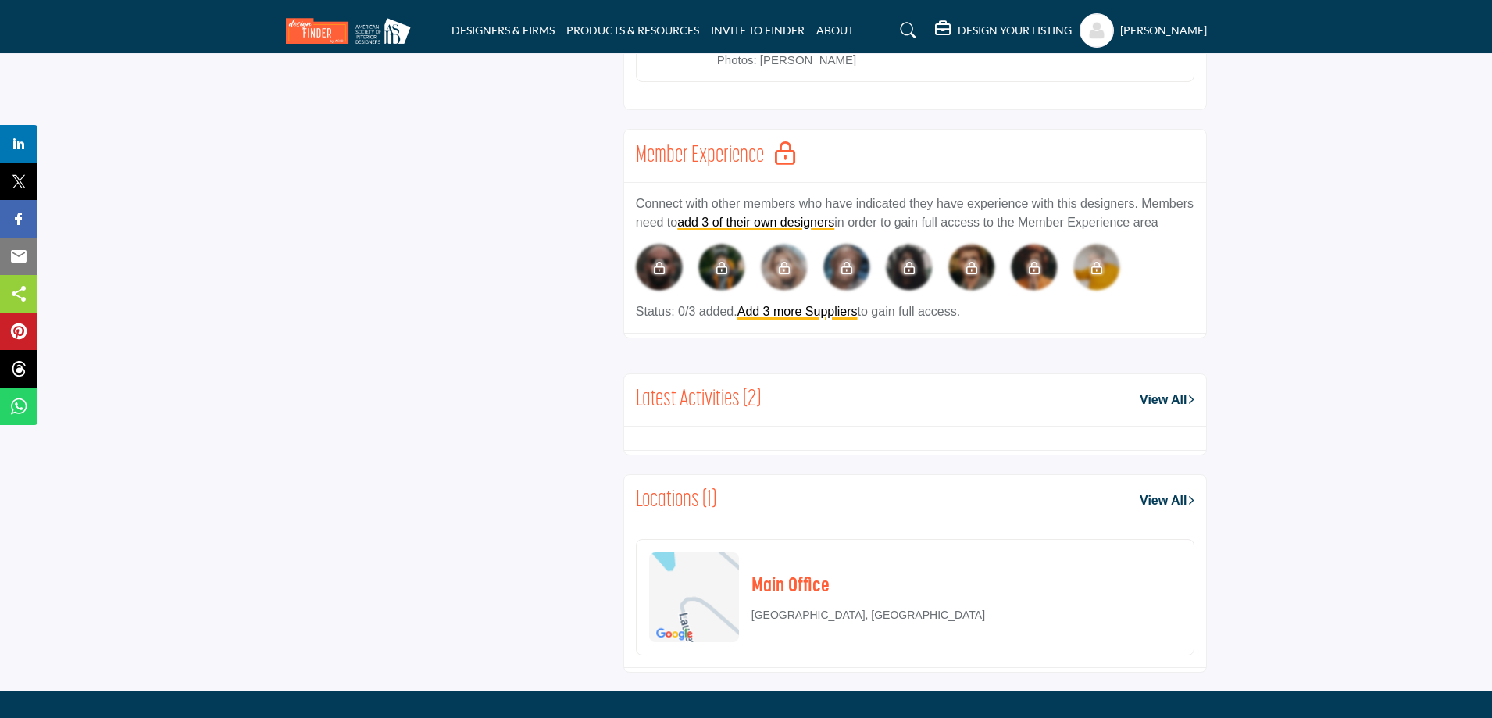
scroll to position [1953, 0]
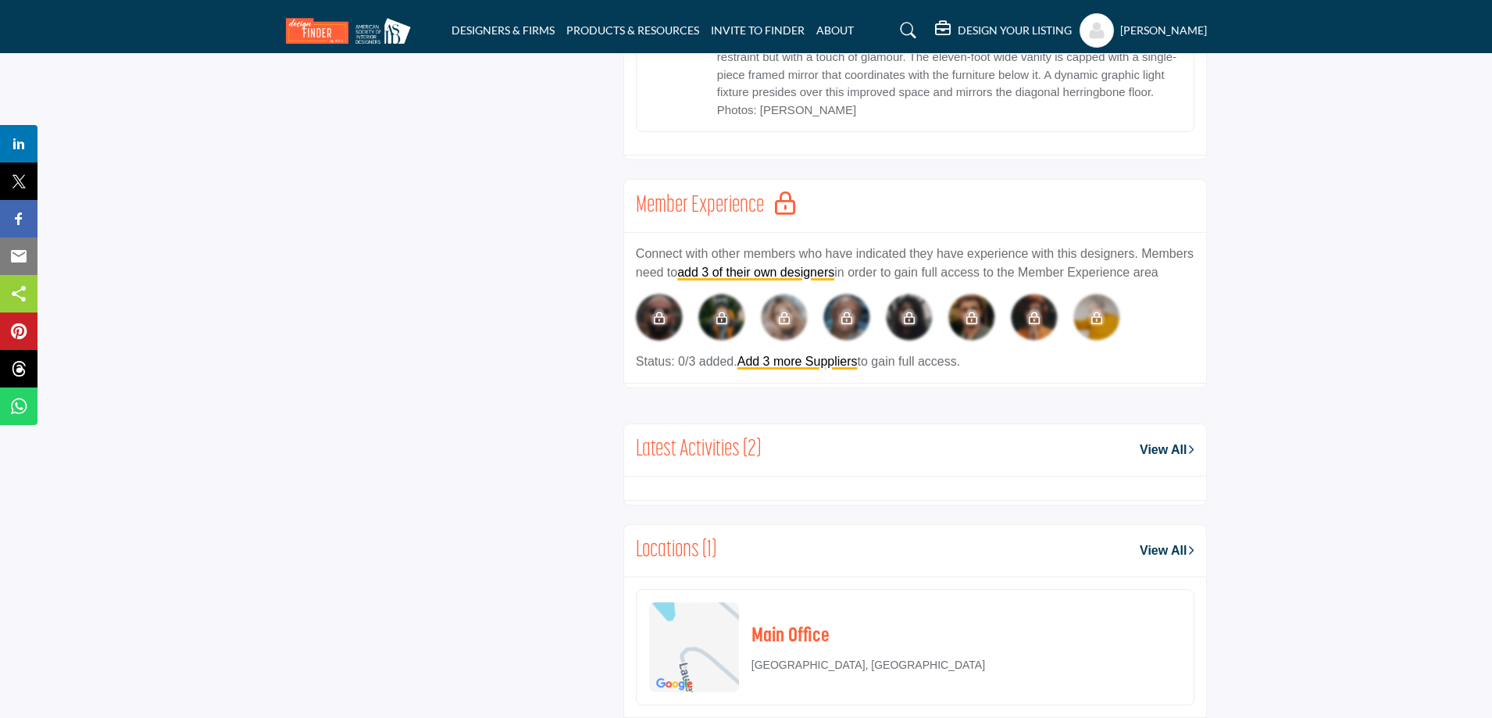
click at [1168, 35] on h5 "[PERSON_NAME]" at bounding box center [1163, 31] width 87 height 16
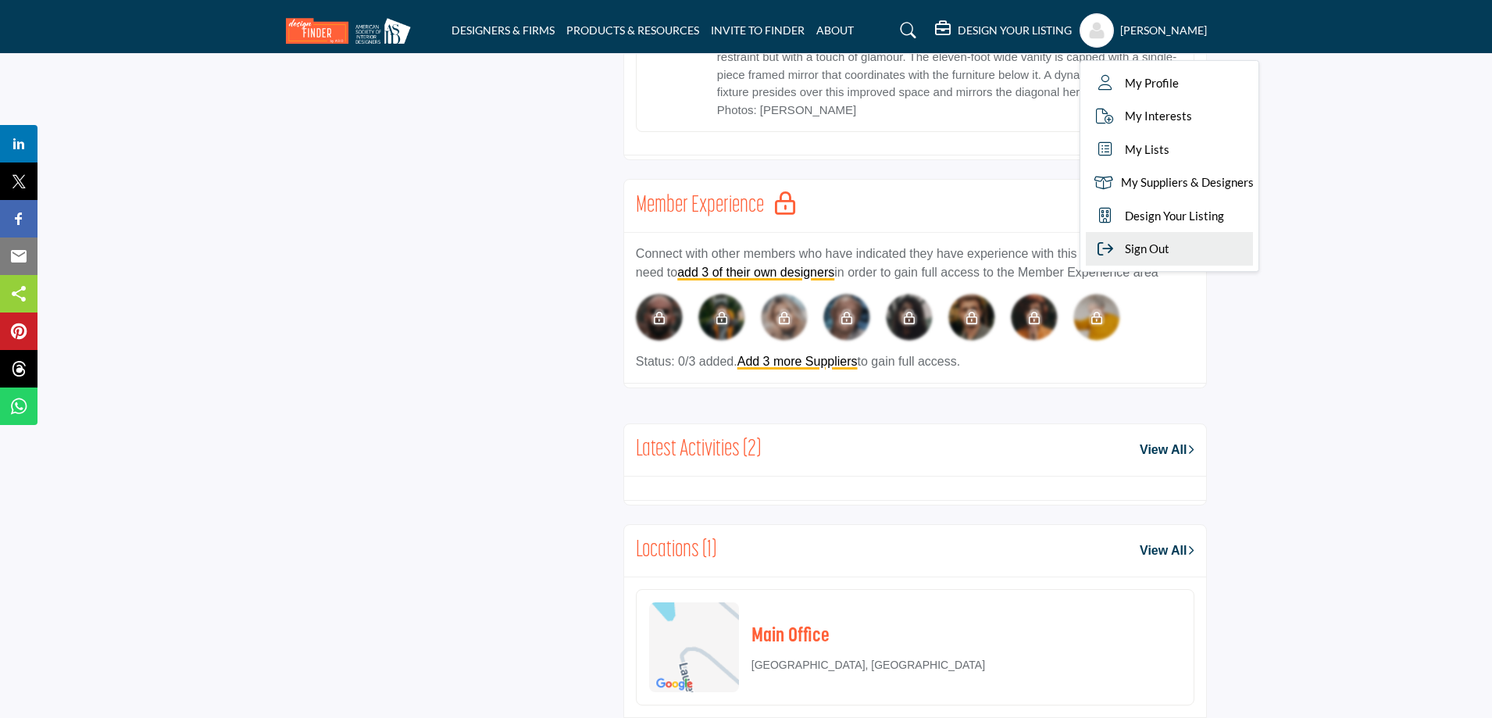
click at [1147, 244] on span "Sign Out" at bounding box center [1147, 249] width 45 height 18
